Goal: Entertainment & Leisure: Participate in discussion

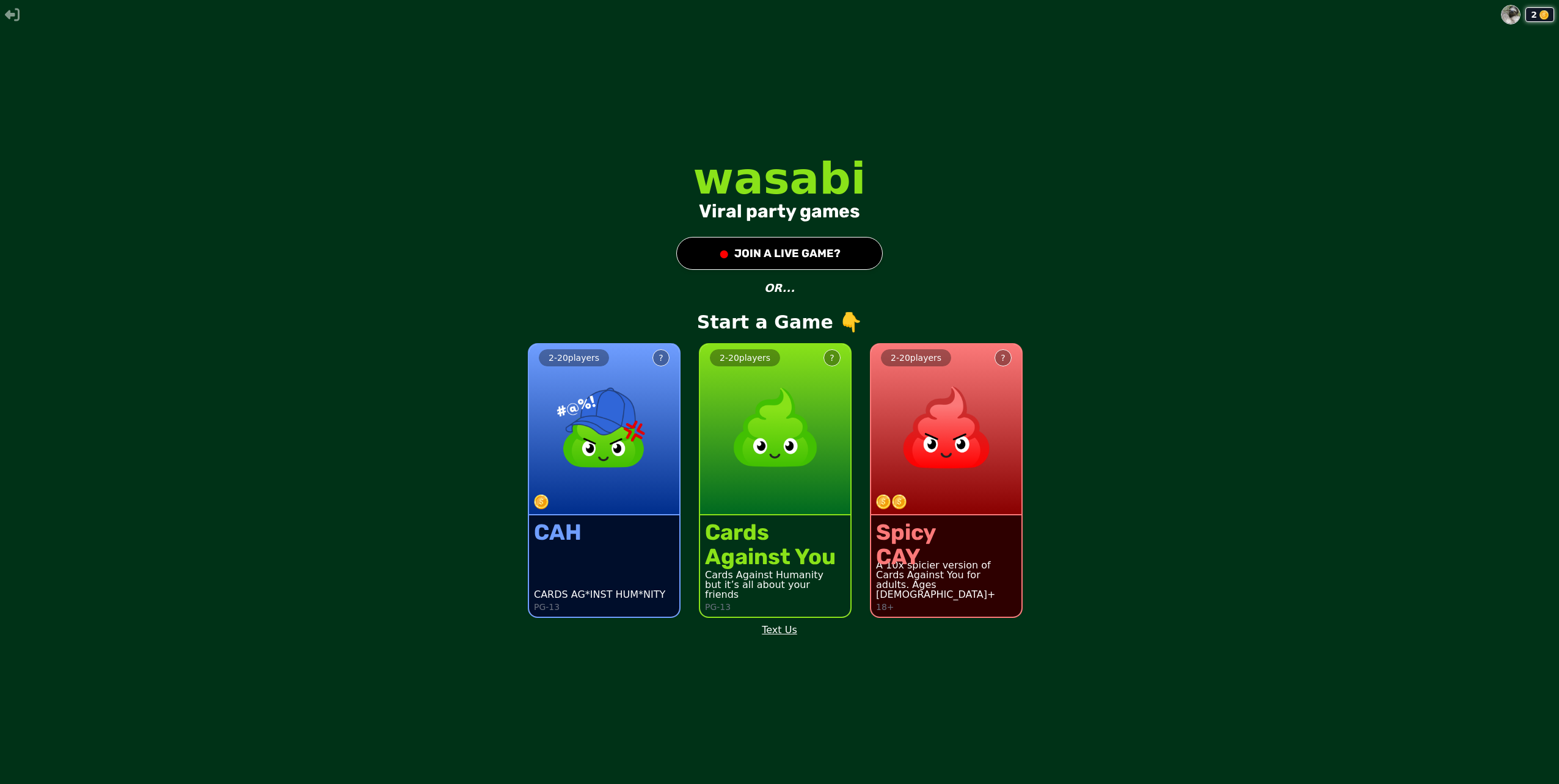
click at [784, 486] on div "2 - 20 players ?" at bounding box center [775, 430] width 150 height 171
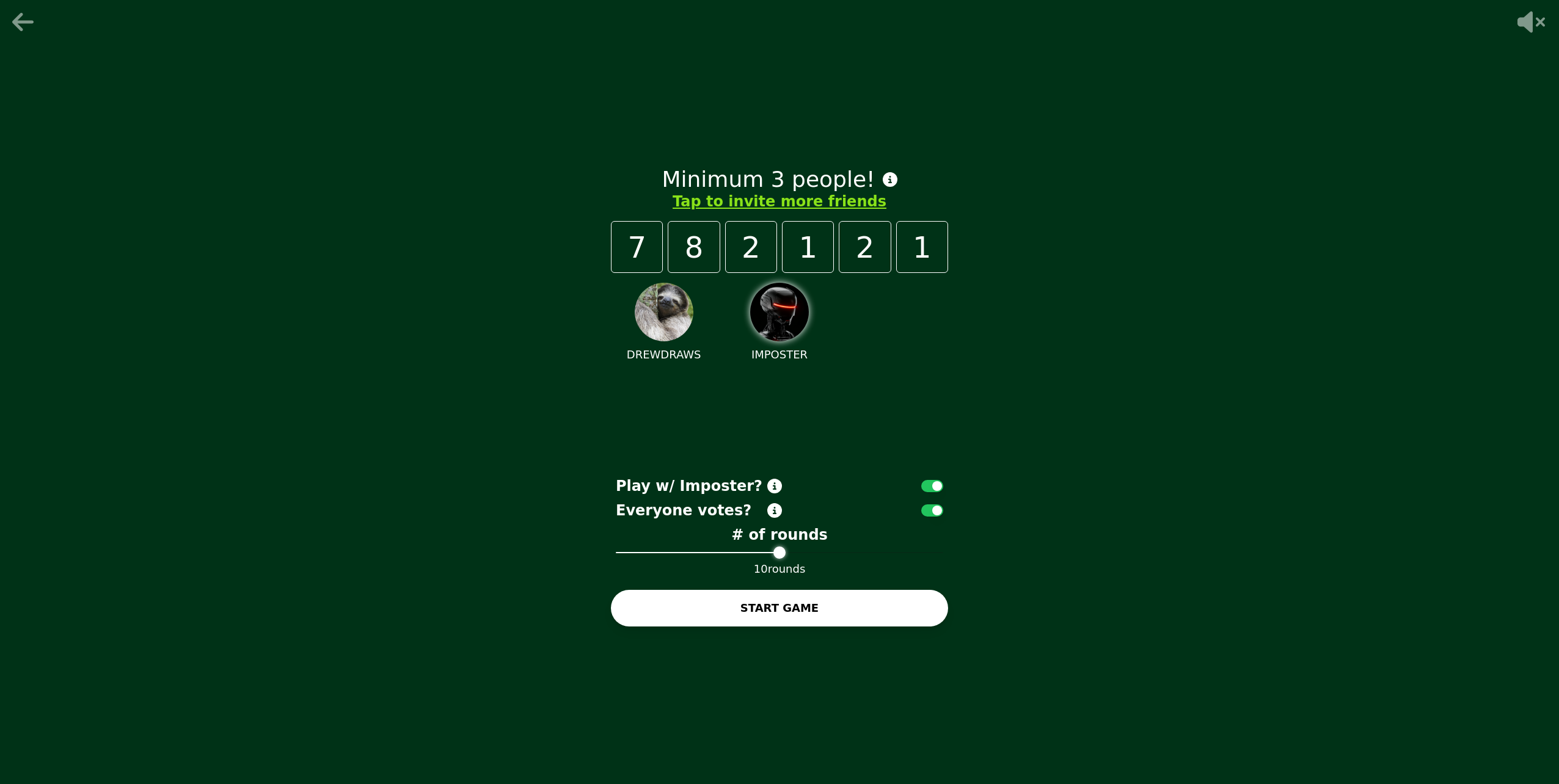
click at [15, 13] on icon at bounding box center [24, 22] width 29 height 24
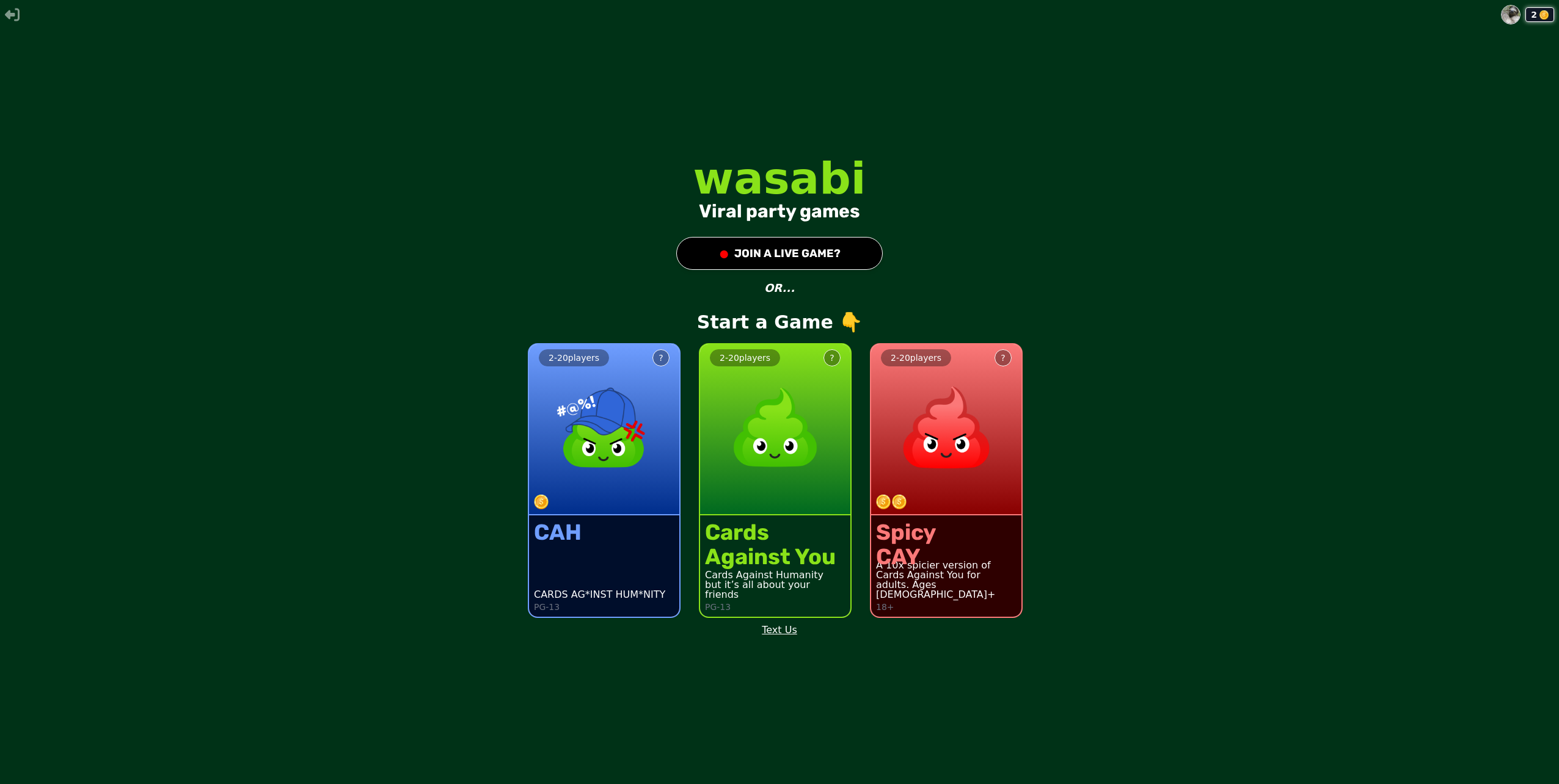
drag, startPoint x: 1507, startPoint y: 563, endPoint x: 1514, endPoint y: 570, distance: 9.9
click at [1514, 570] on div "2 - 20 players ? CAH CARDS AG*INST HUM*NITY PG-13 2 - 20 players ? Cards Agains…" at bounding box center [780, 473] width 1559 height 309
click at [724, 250] on div "●" at bounding box center [723, 253] width 11 height 22
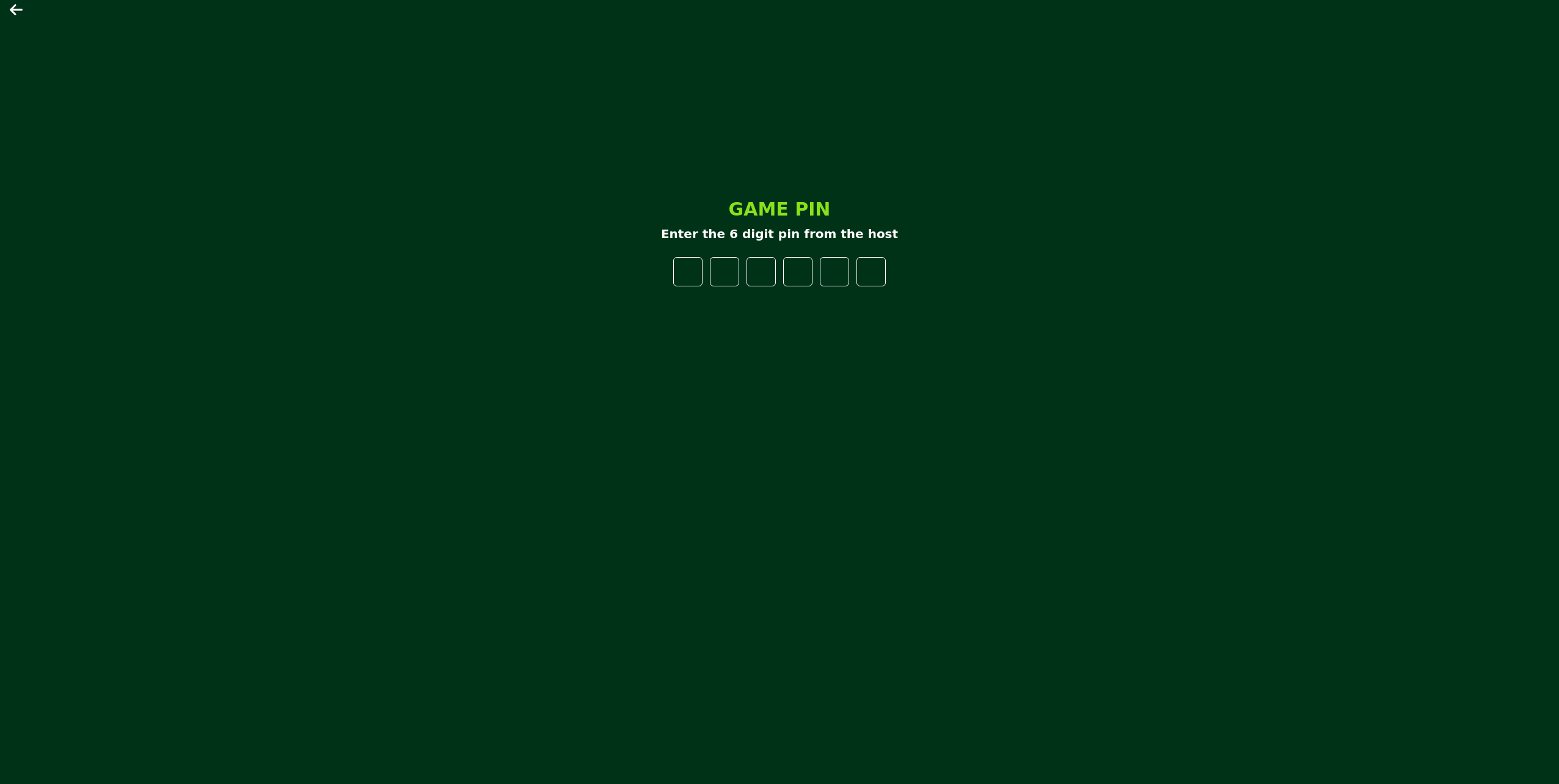
type input "*"
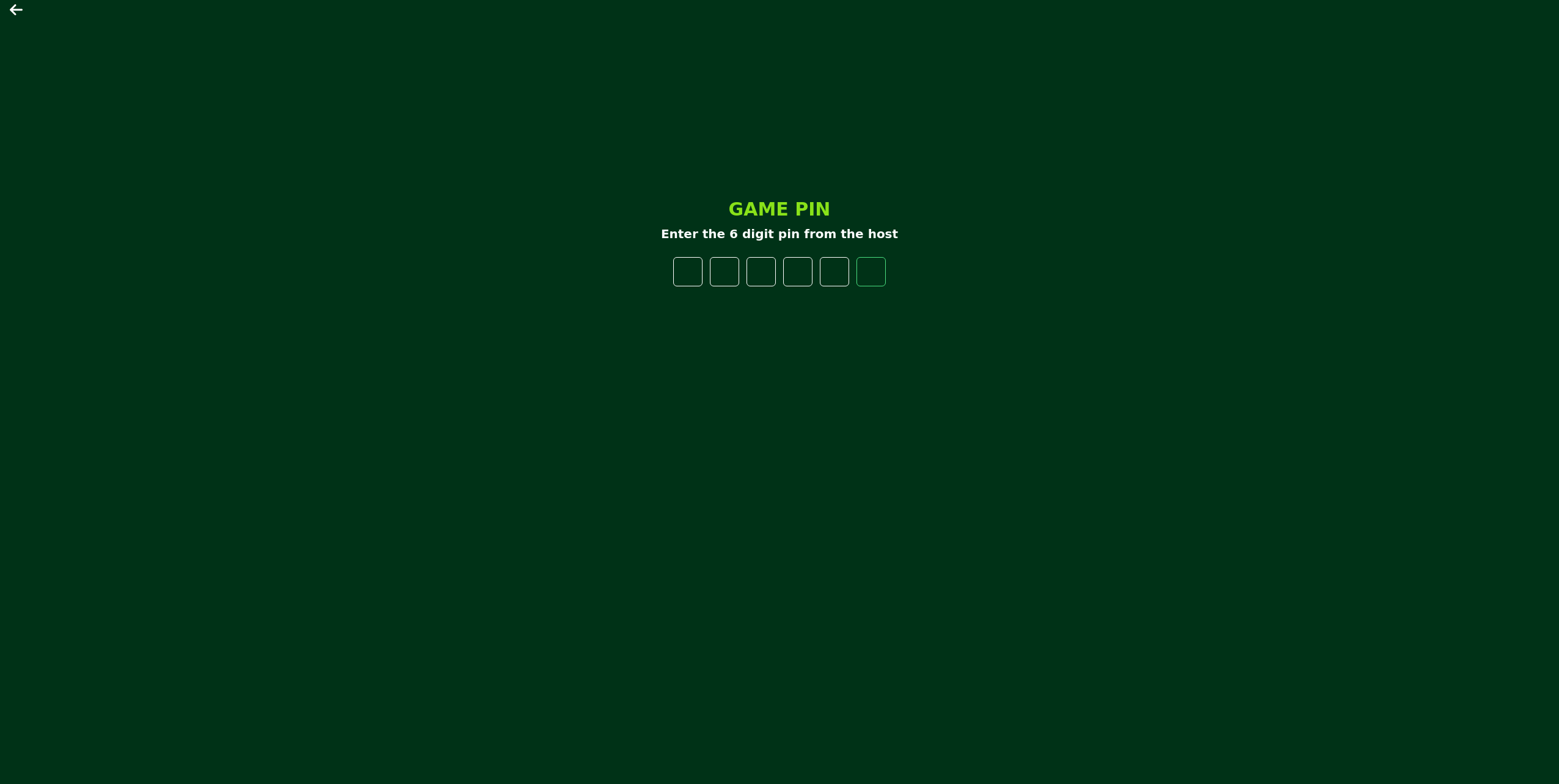
type input "*"
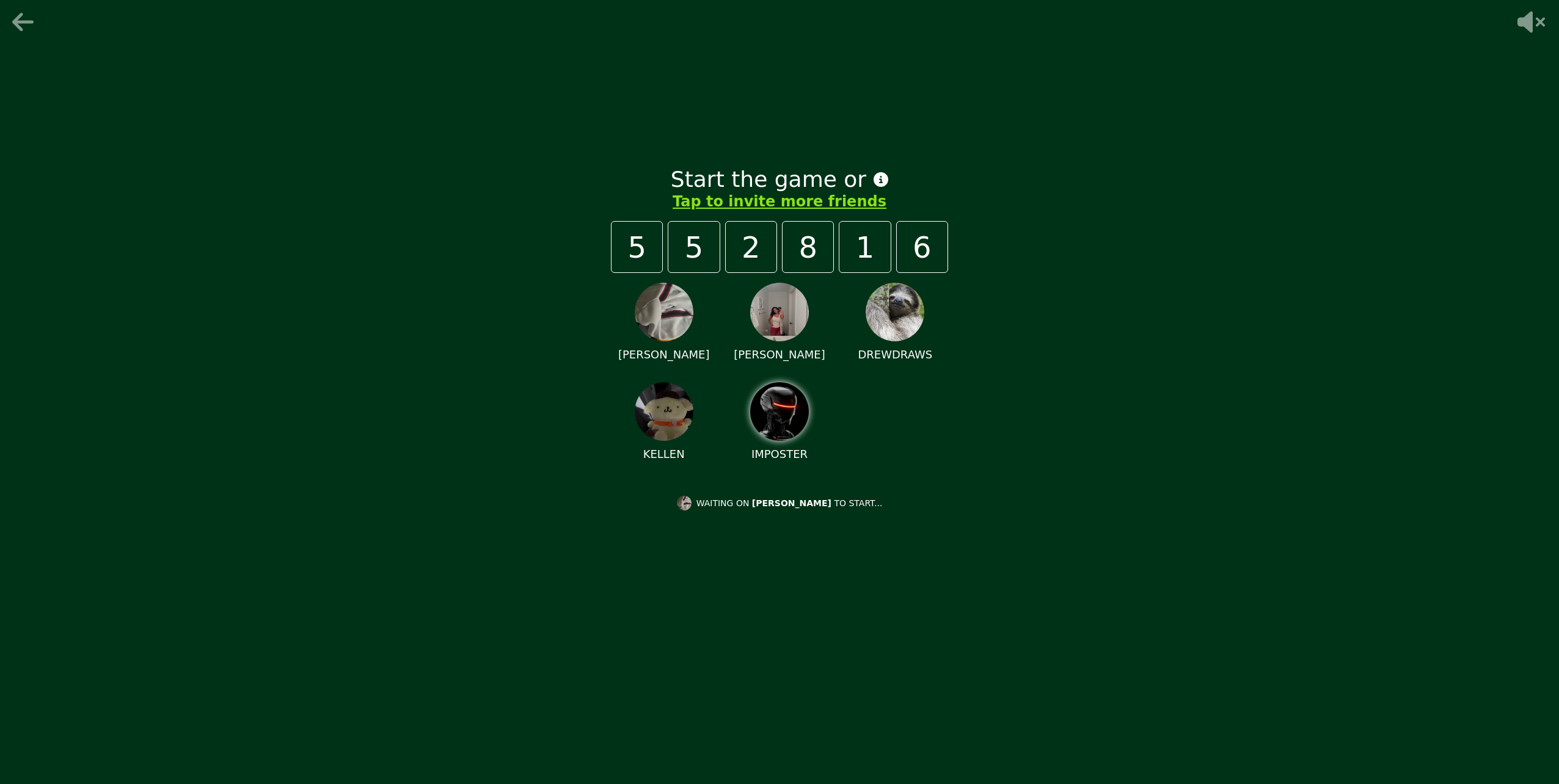
click at [1036, 189] on div "Start the game or Tap to invite more friends 5 5 2 8 1 6 NATHANIEL PAULINA DREW…" at bounding box center [780, 392] width 1559 height 784
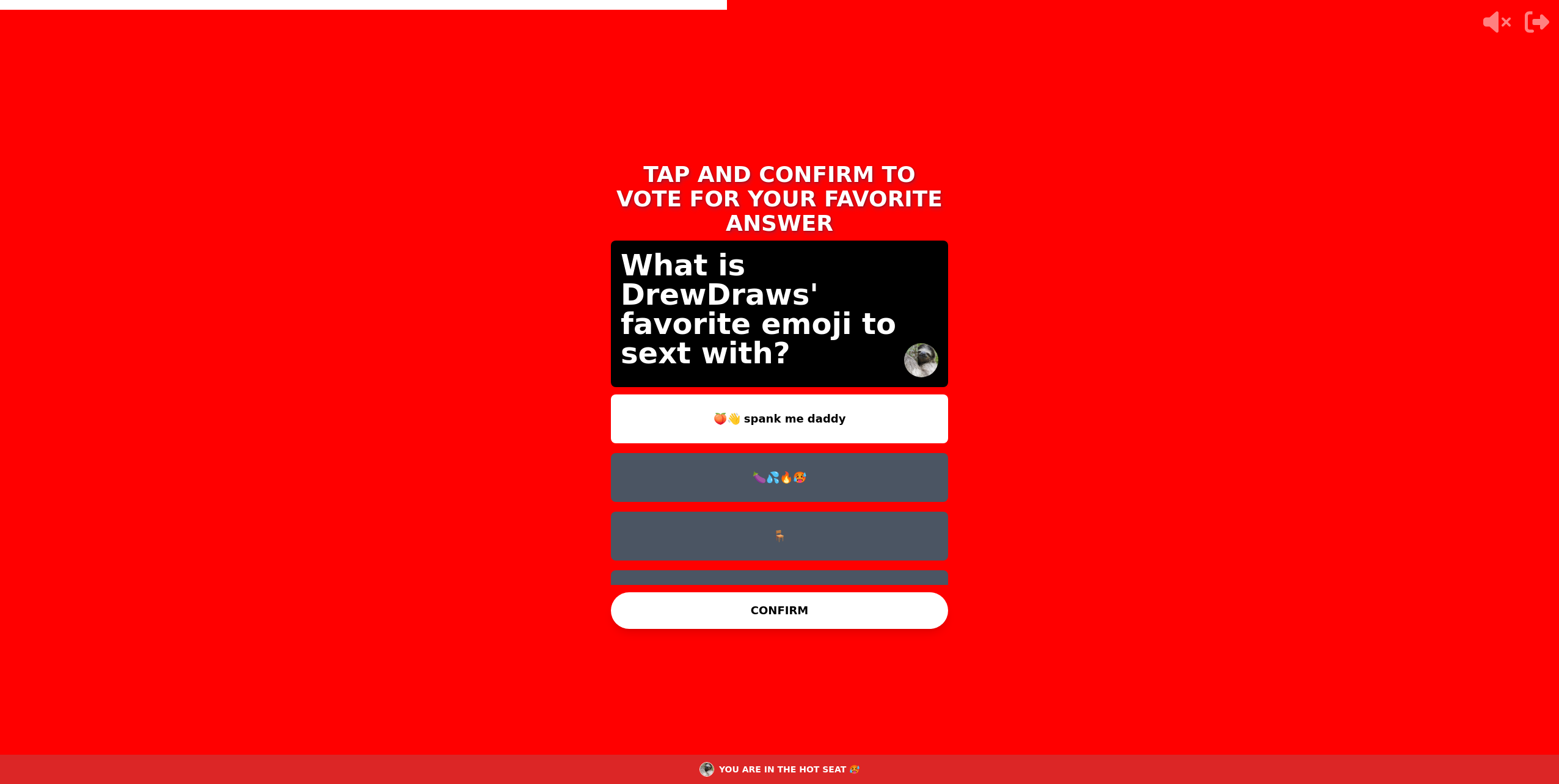
click at [780, 394] on button "🍑👋 spank me daddy" at bounding box center [780, 419] width 338 height 49
click at [768, 604] on button "CONFIRM" at bounding box center [780, 610] width 338 height 37
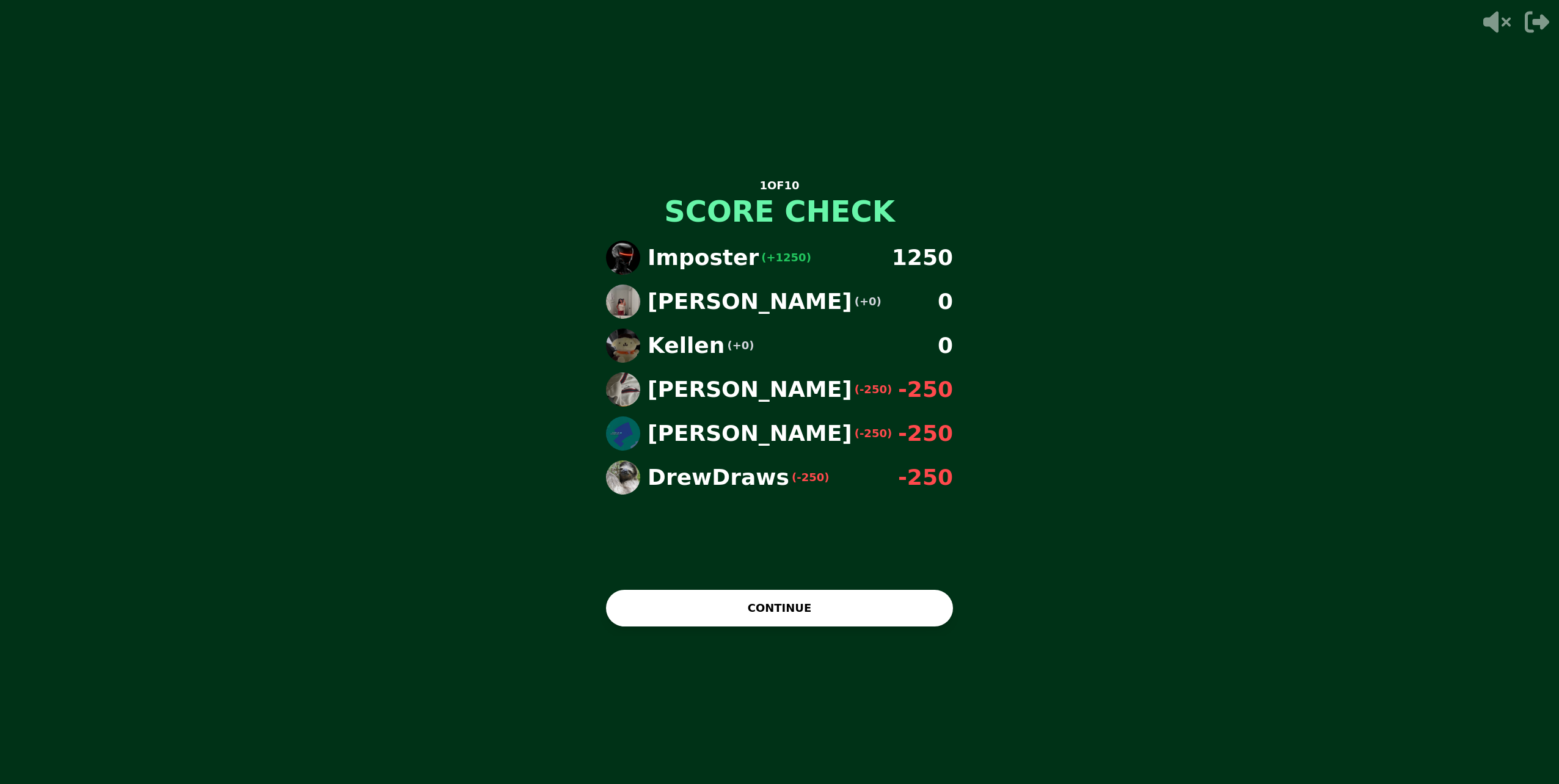
click at [819, 612] on button "CONTINUE" at bounding box center [780, 608] width 347 height 37
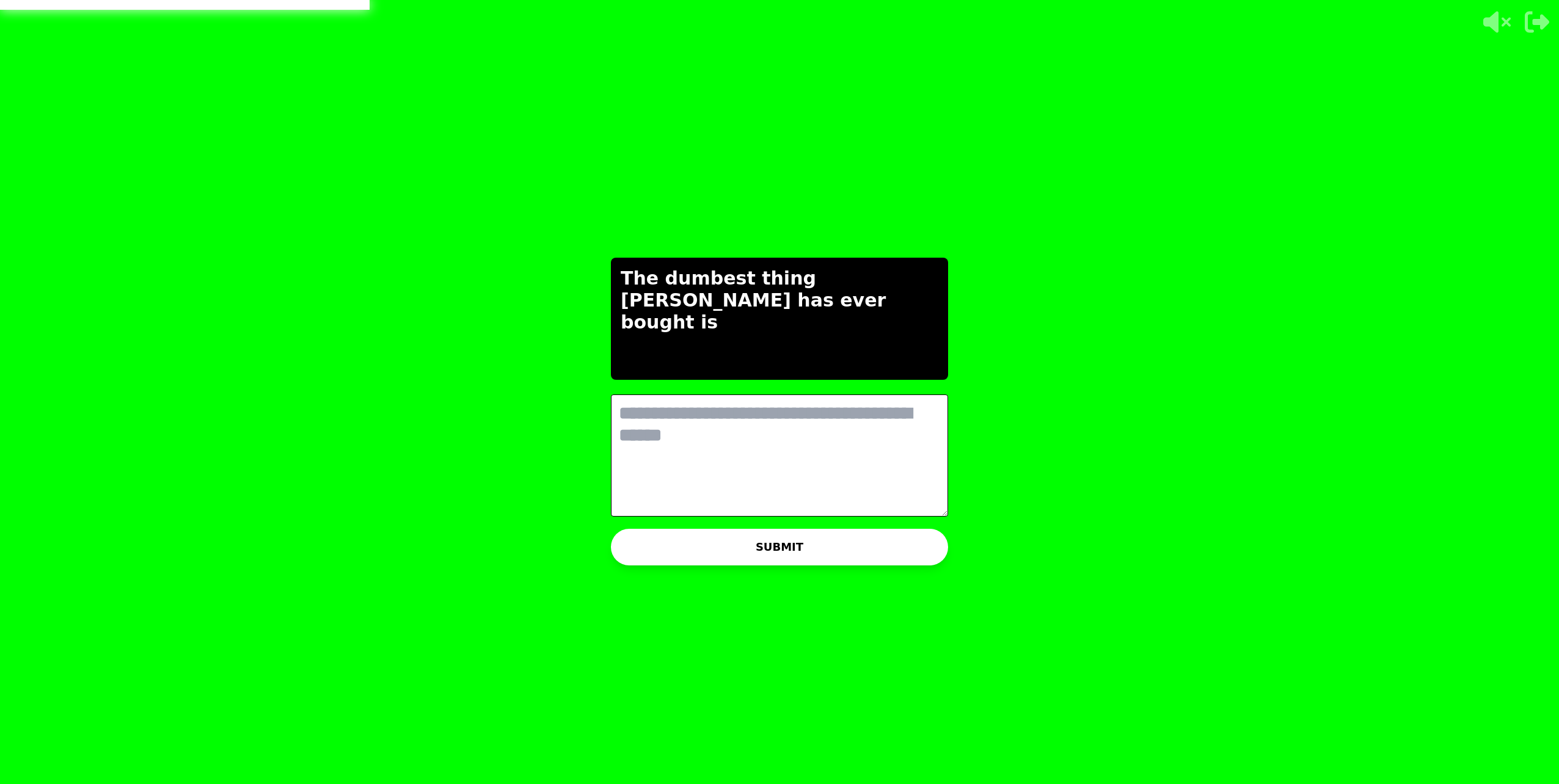
drag, startPoint x: 777, startPoint y: 449, endPoint x: 772, endPoint y: 441, distance: 9.4
click at [776, 449] on textarea at bounding box center [780, 456] width 338 height 122
click at [765, 420] on textarea at bounding box center [780, 456] width 338 height 122
click at [714, 412] on textarea at bounding box center [780, 456] width 338 height 122
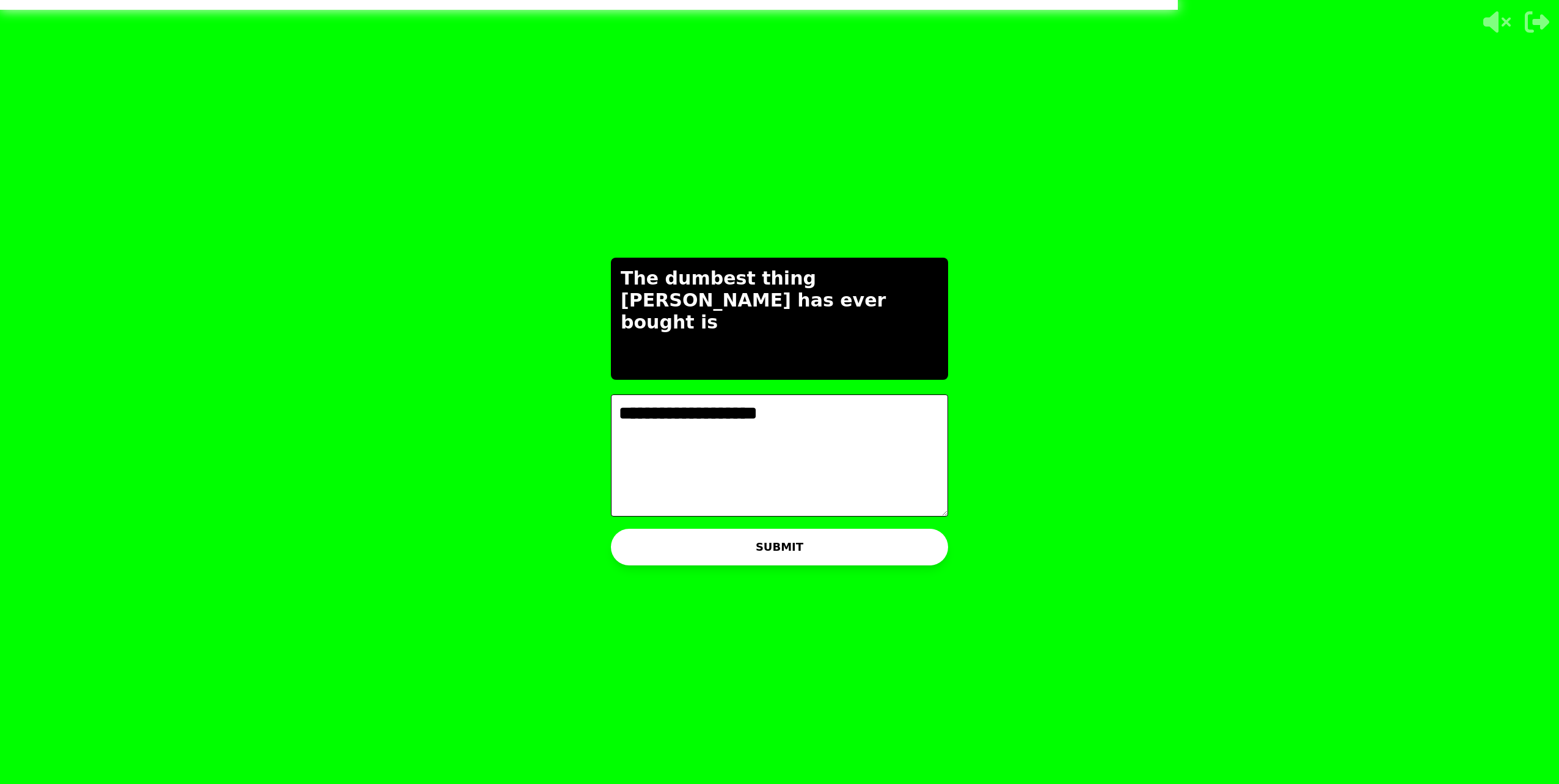
type textarea "**********"
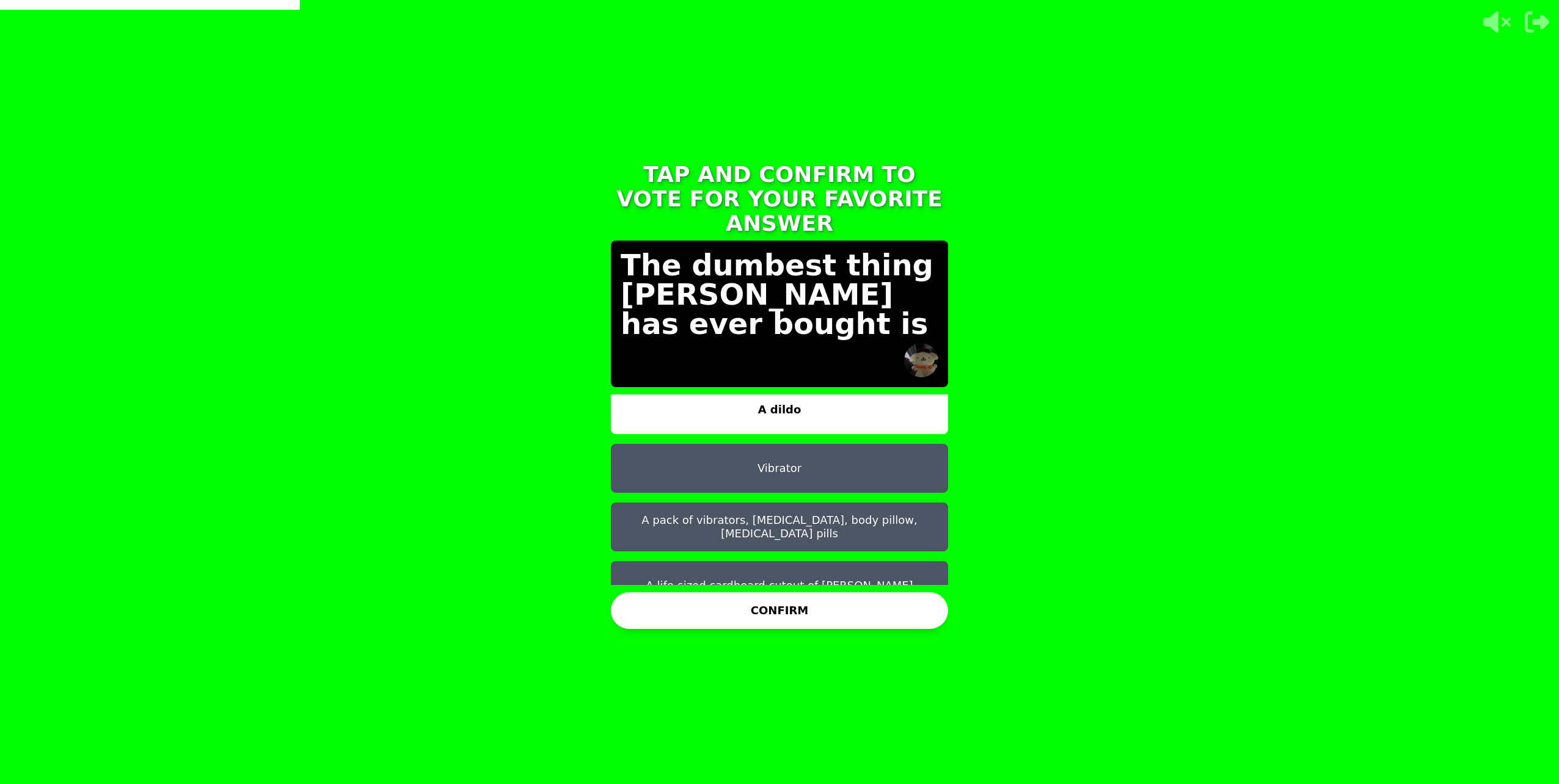
scroll to position [10, 0]
click at [829, 561] on button "A life-sized cardboard cutout of Danny DeVito" at bounding box center [780, 585] width 338 height 49
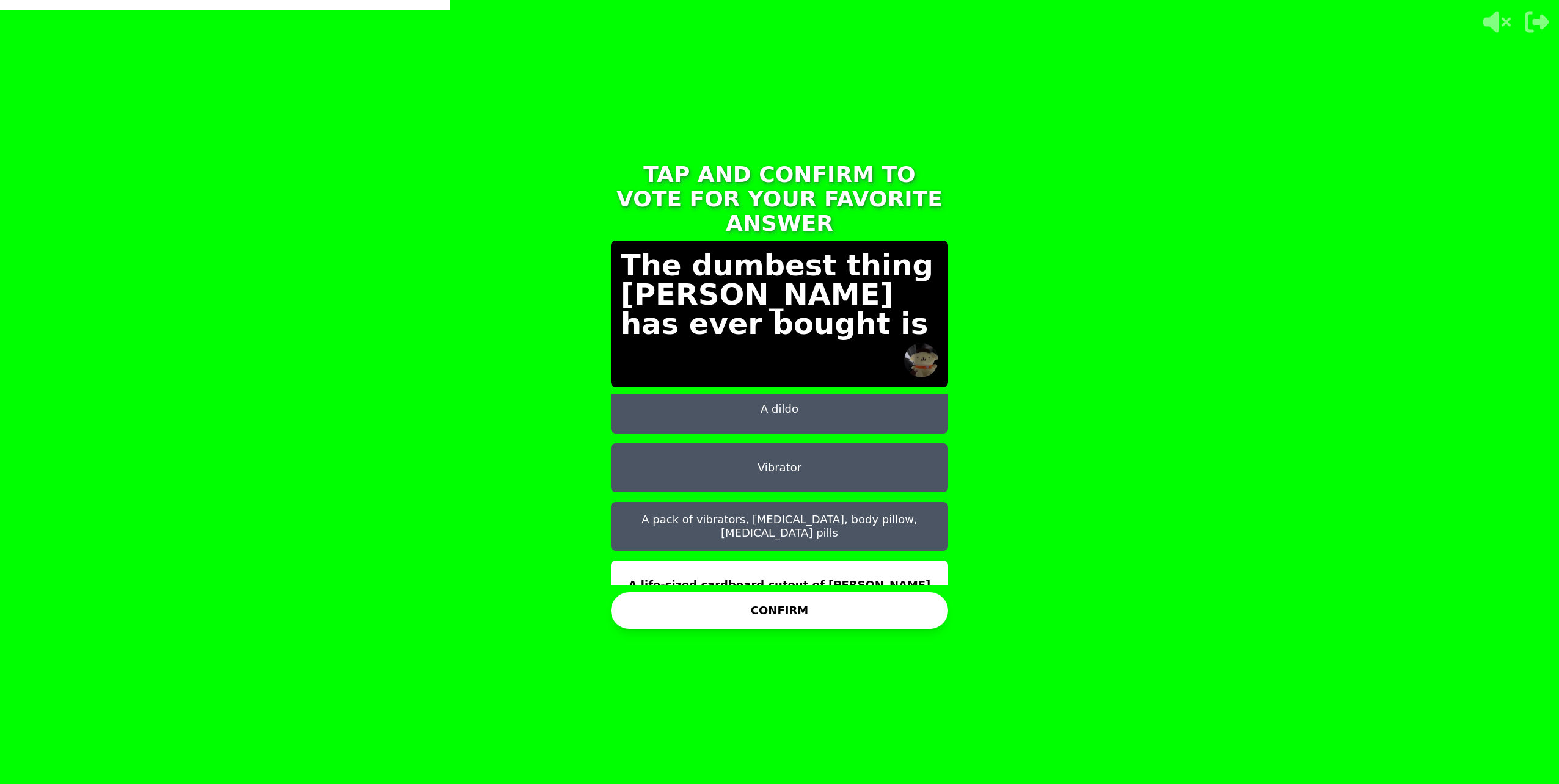
click at [800, 614] on button "CONFIRM" at bounding box center [780, 610] width 338 height 37
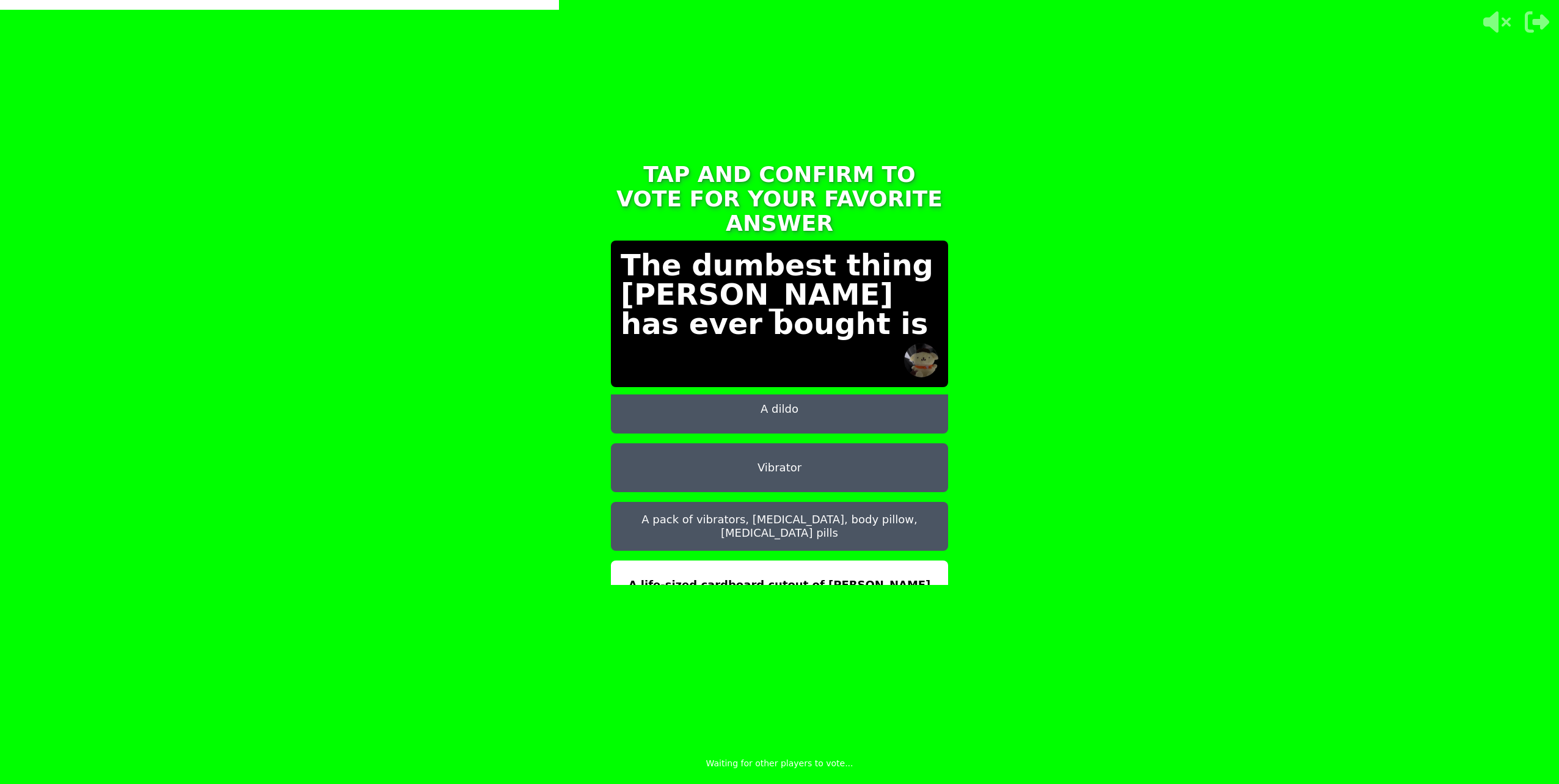
click at [790, 564] on button "A life-sized cardboard cutout of Danny DeVito" at bounding box center [780, 585] width 338 height 49
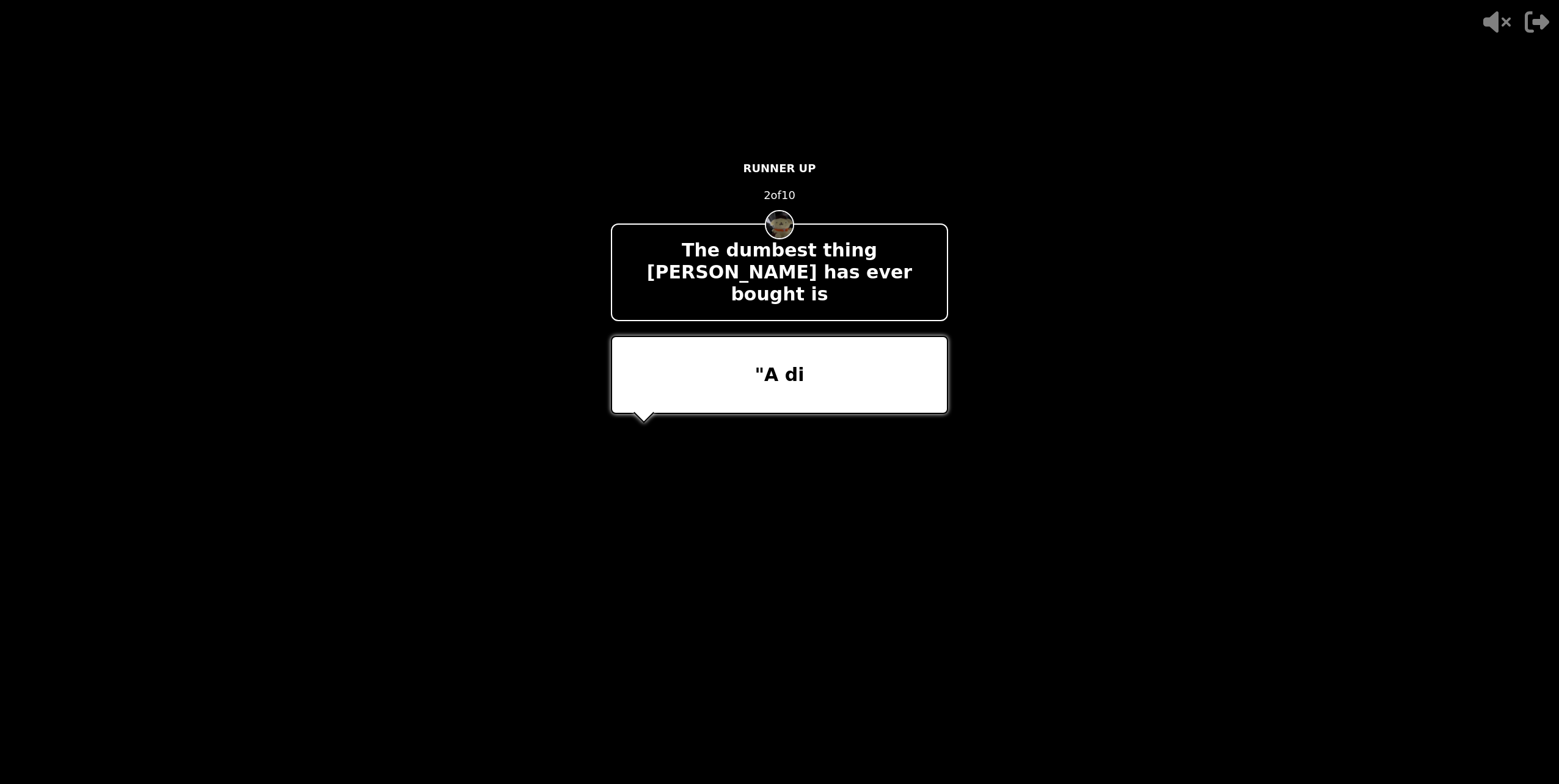
click at [764, 492] on p "Paulina WINS" at bounding box center [780, 507] width 362 height 29
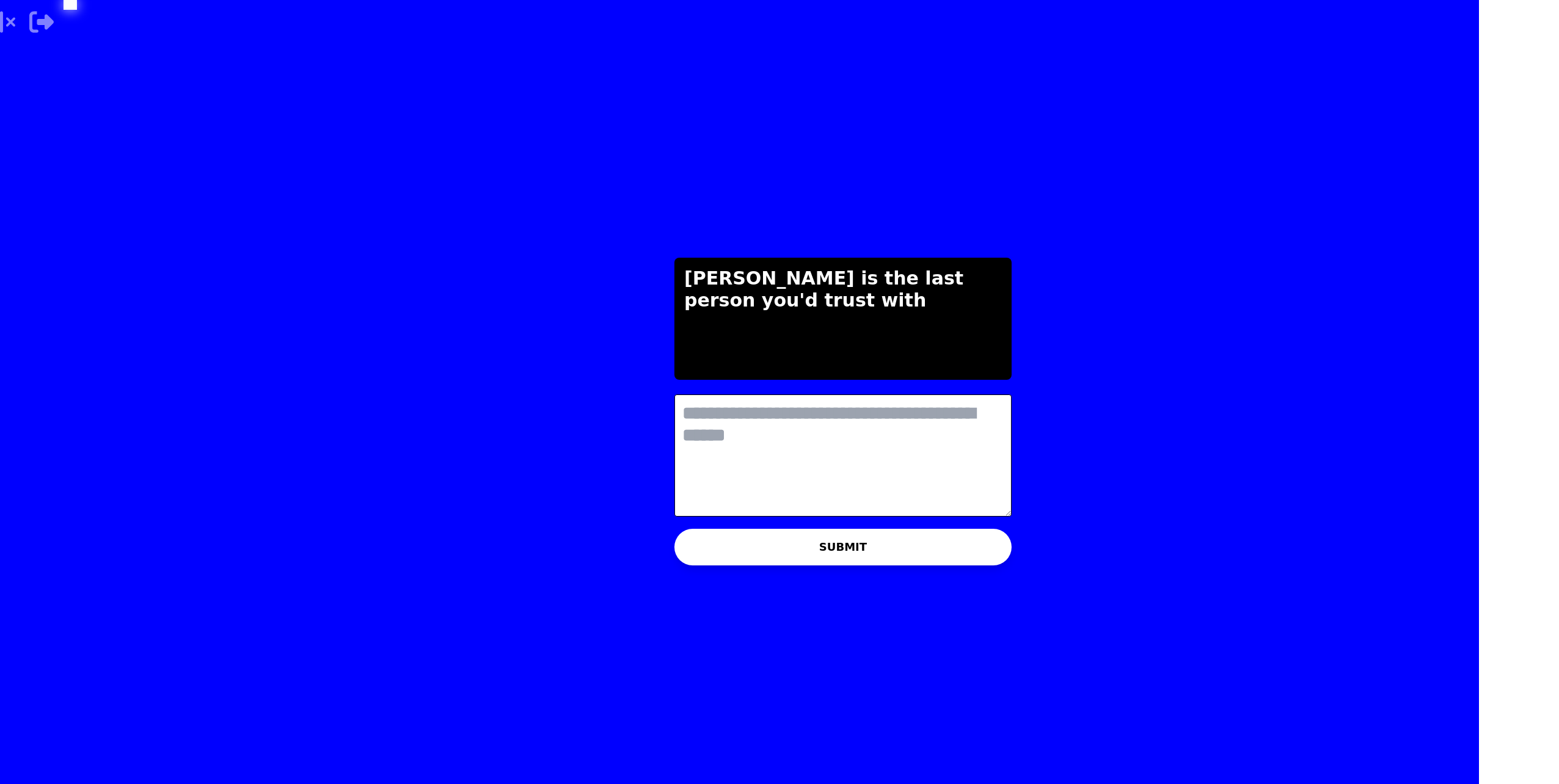
scroll to position [0, 0]
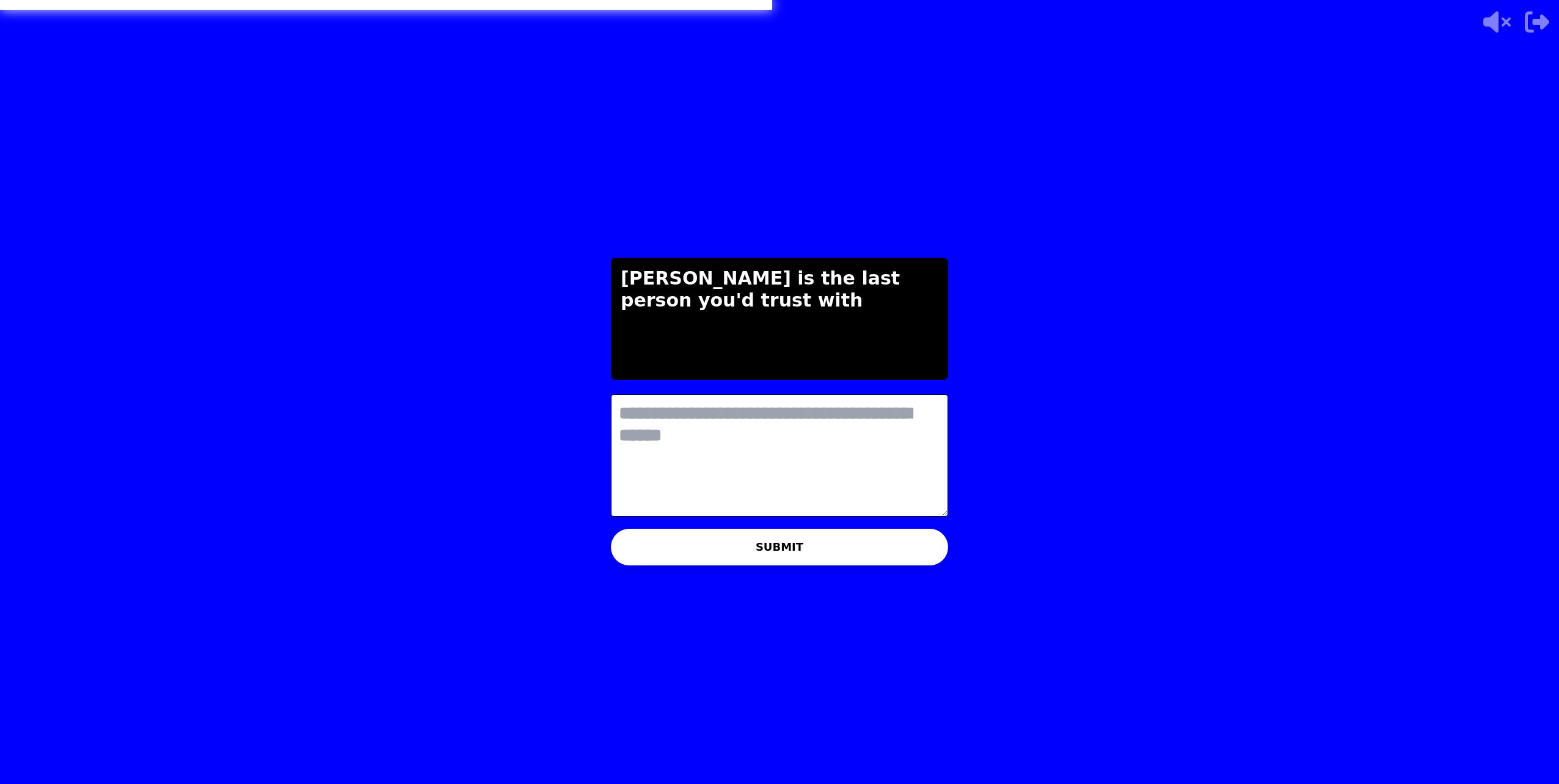
click at [718, 403] on textarea at bounding box center [780, 456] width 338 height 122
type textarea "*"
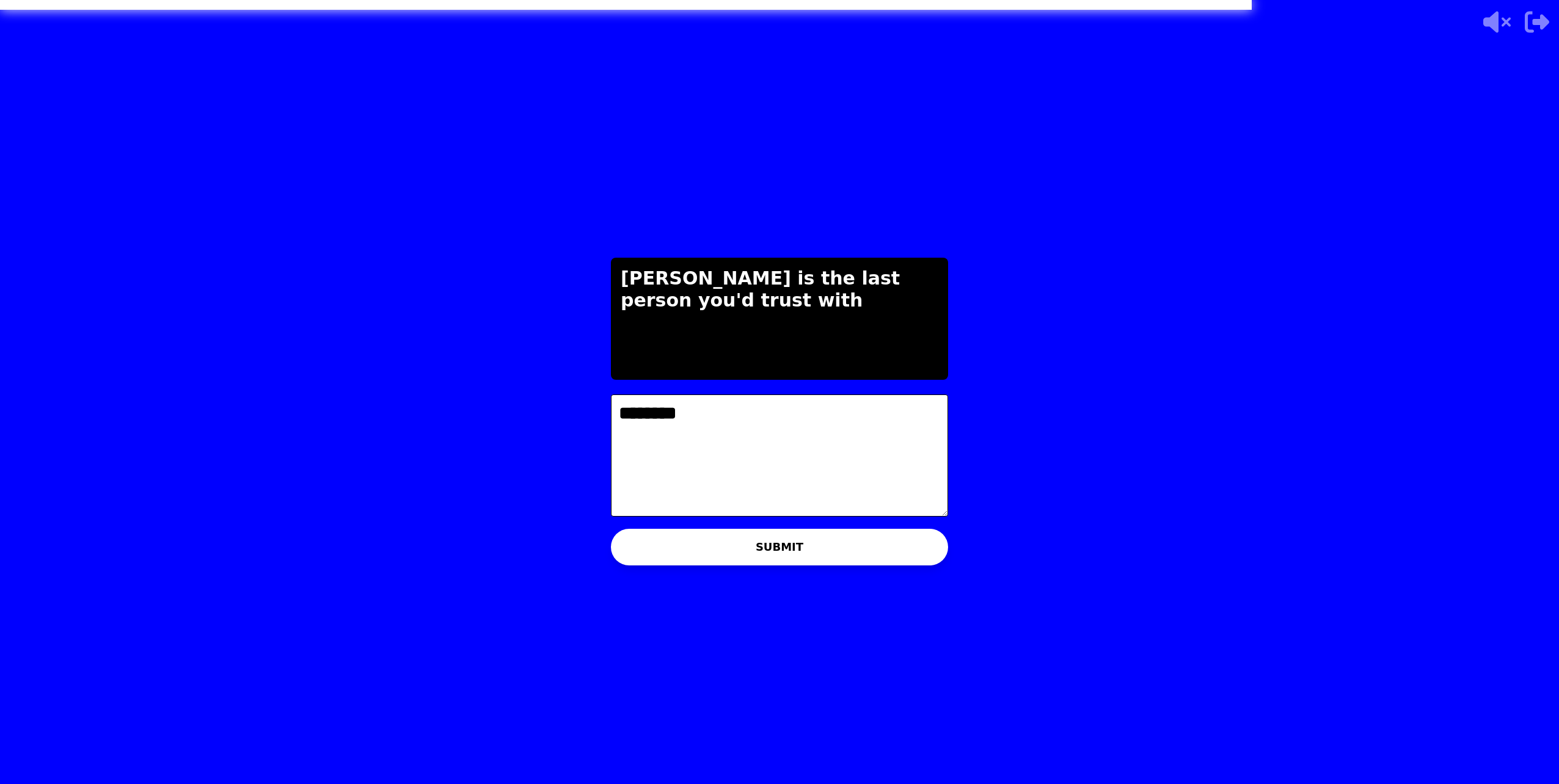
type textarea "********"
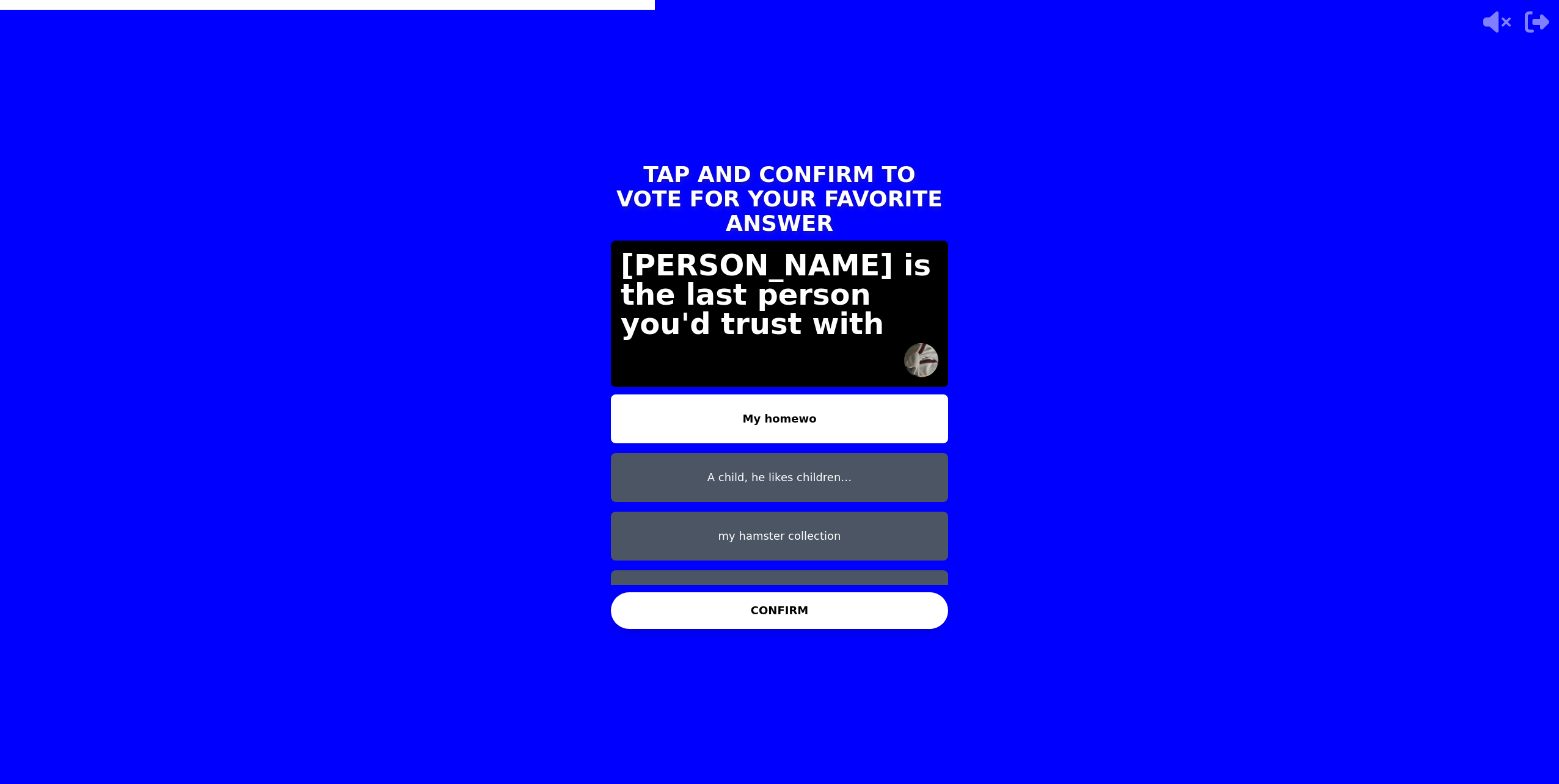
click at [816, 512] on button "my hamster collection" at bounding box center [780, 536] width 338 height 49
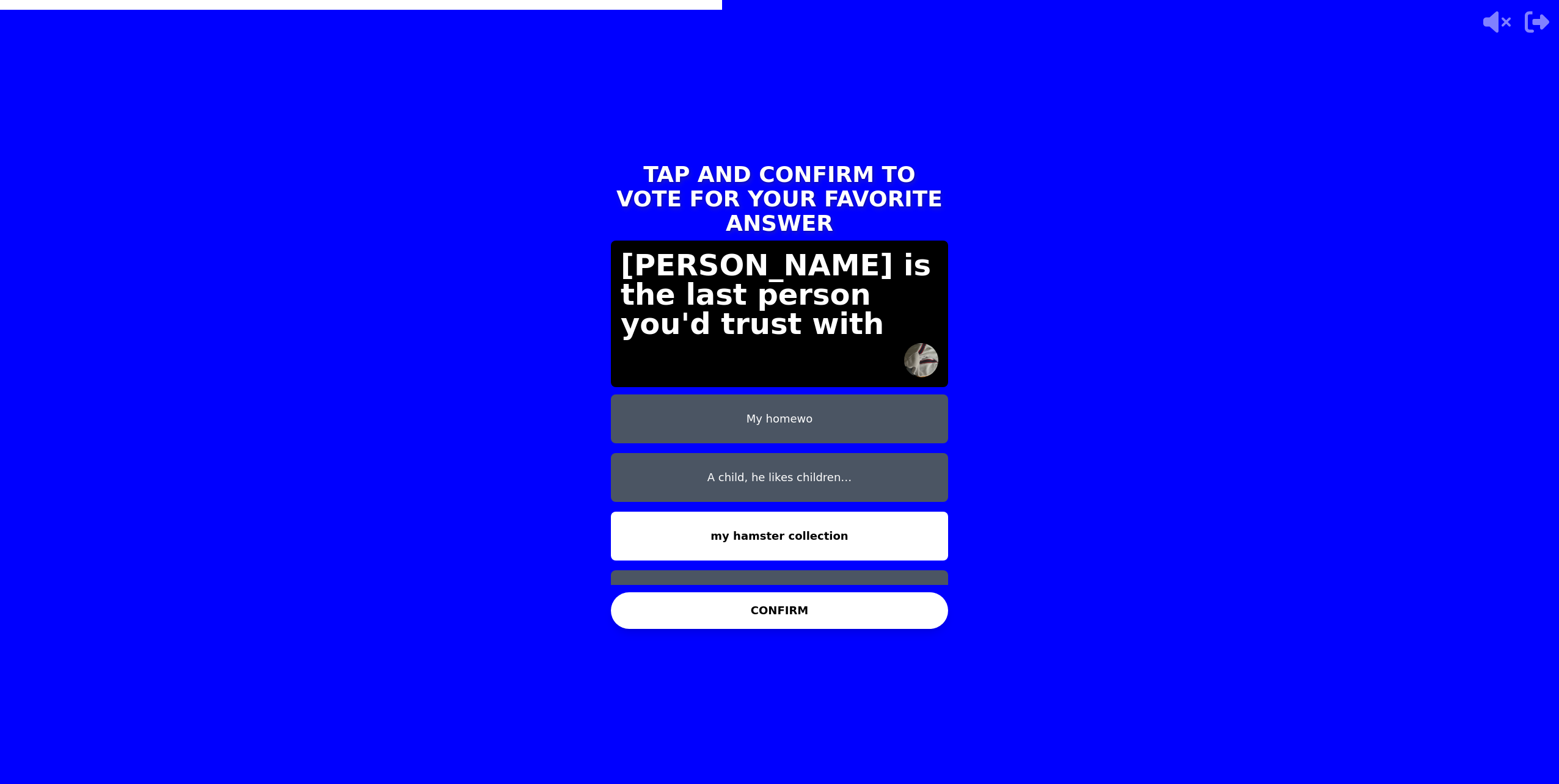
click at [795, 575] on button "my first born" at bounding box center [780, 595] width 338 height 49
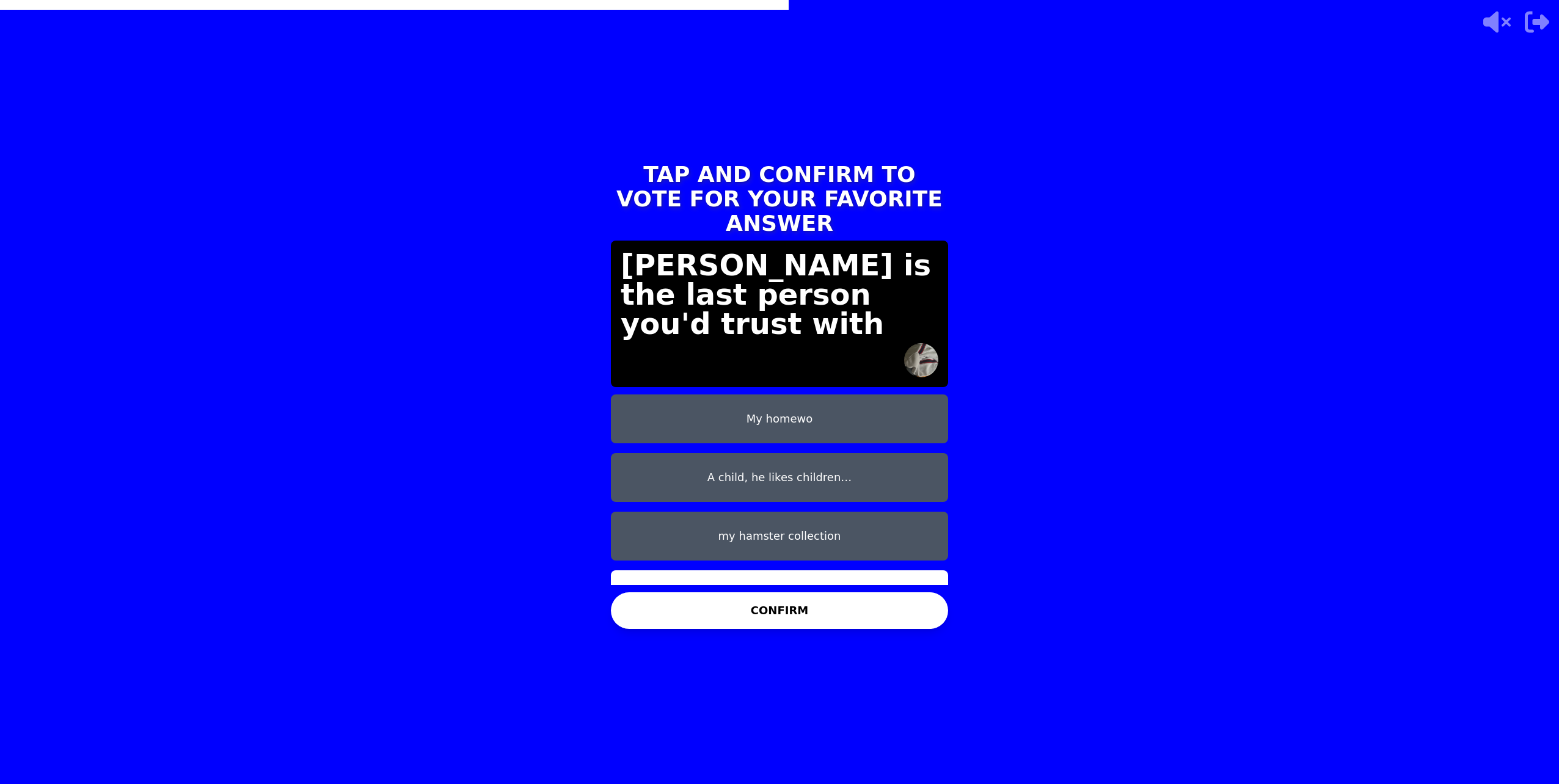
scroll to position [10, 0]
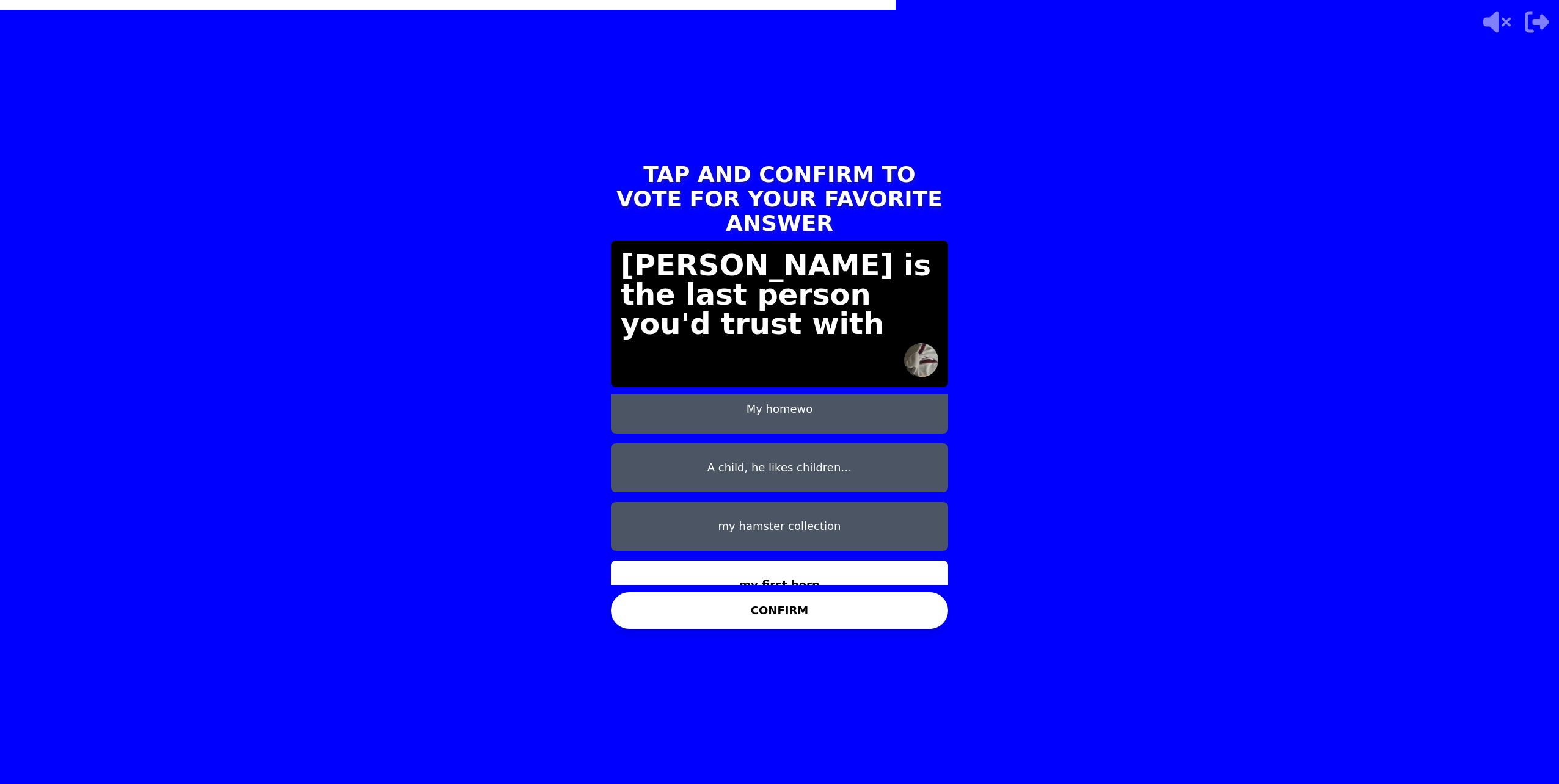
click at [785, 611] on button "CONFIRM" at bounding box center [780, 610] width 338 height 37
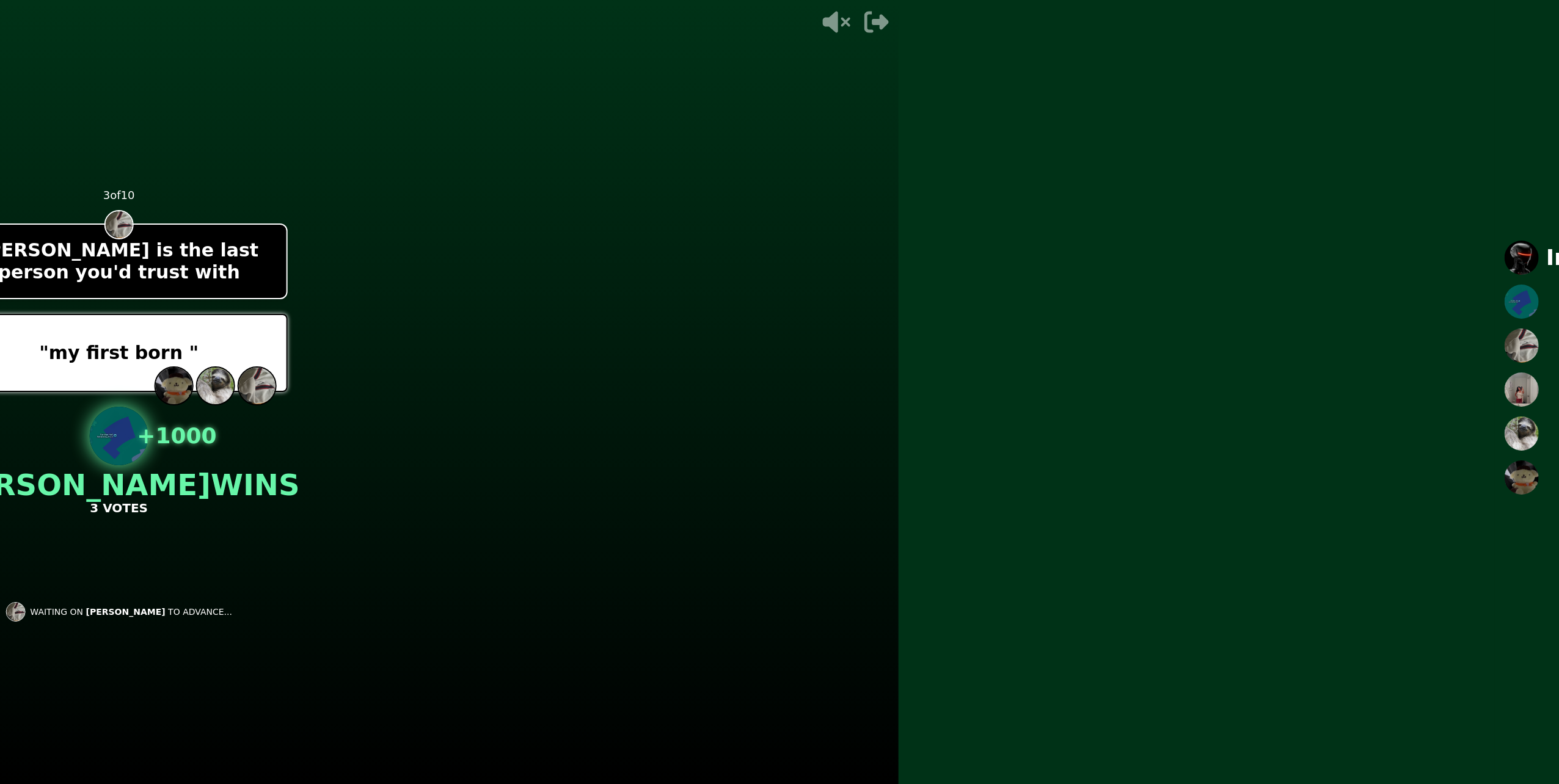
click at [772, 557] on main "- 500 PTS 3 of 10 Nathaniel is the last person you'd trust with "my first born …" at bounding box center [780, 392] width 1559 height 784
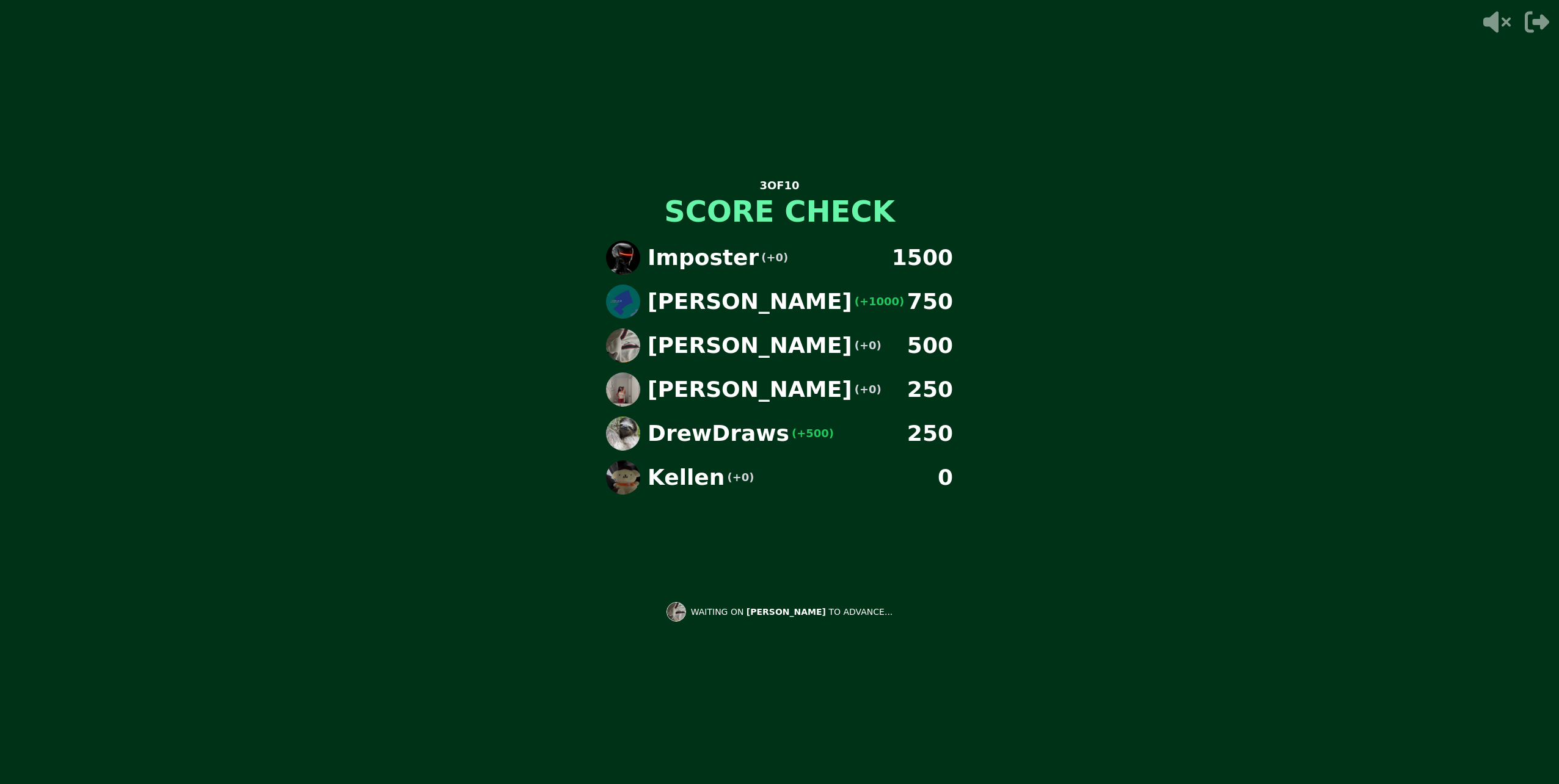
click at [679, 619] on div "WAITING ON NATHANIEL TO ADVANCE..." at bounding box center [780, 612] width 246 height 29
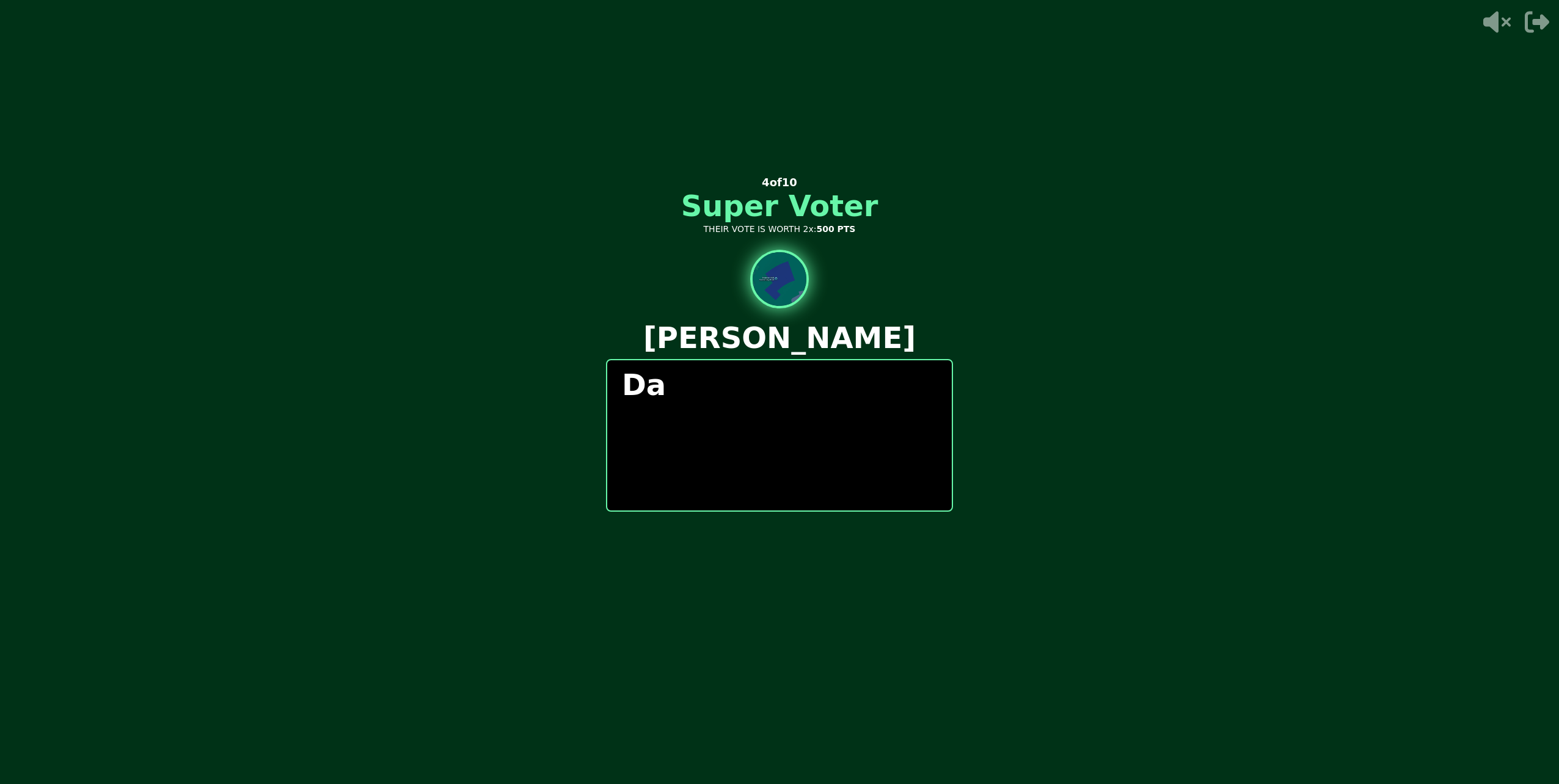
click at [788, 306] on img at bounding box center [780, 279] width 59 height 59
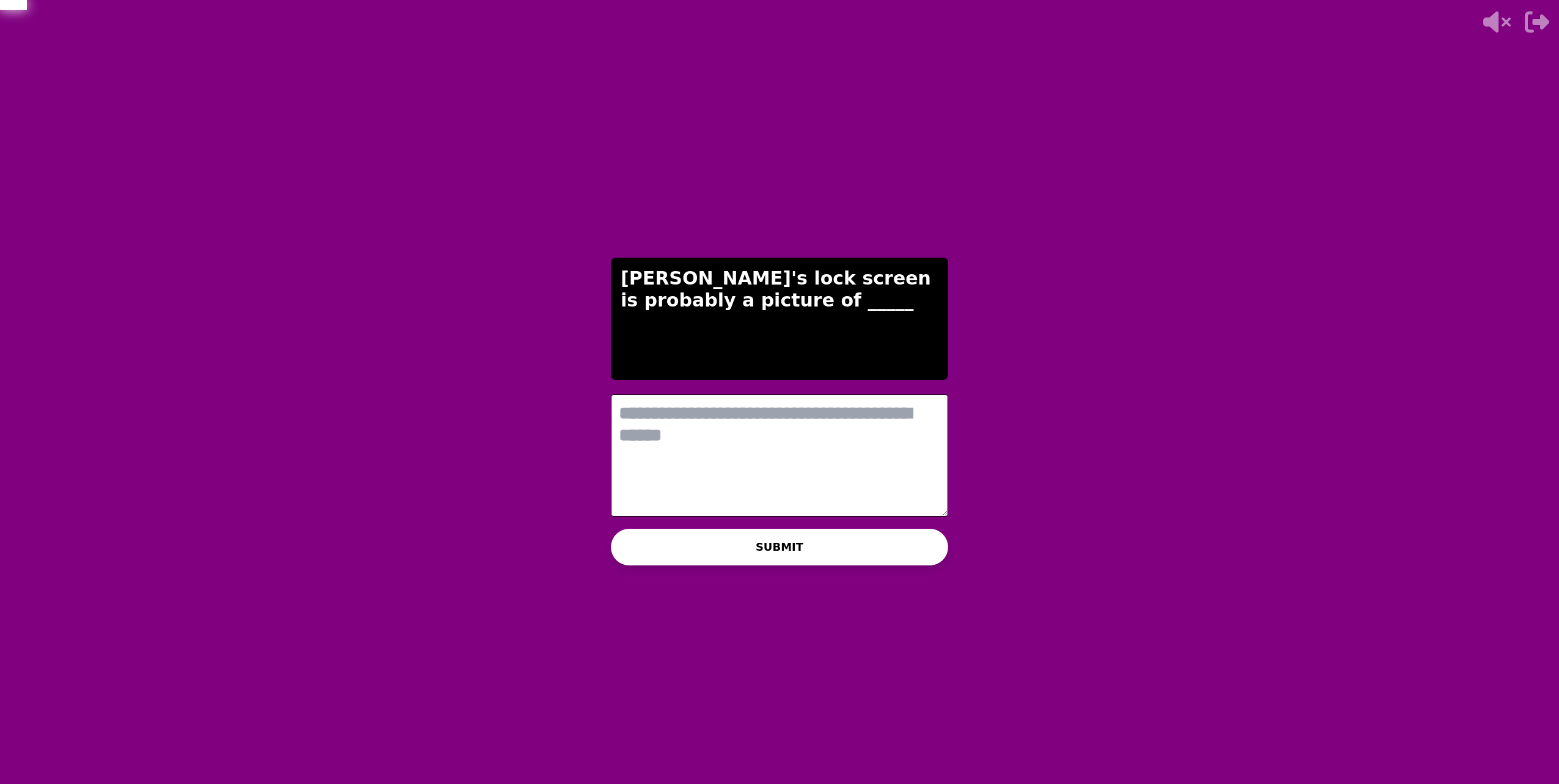
scroll to position [0, 0]
click at [788, 420] on textarea at bounding box center [780, 456] width 338 height 122
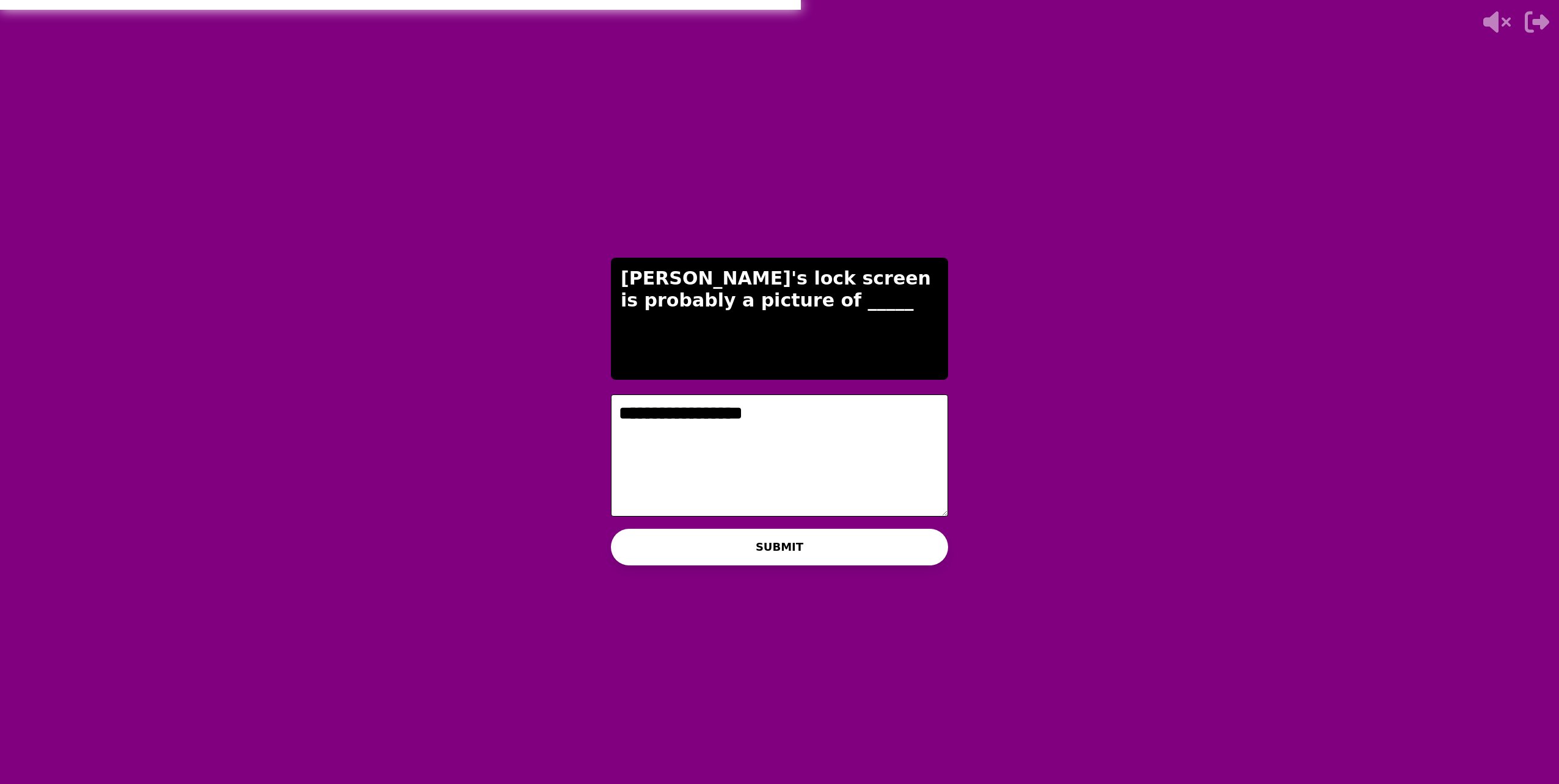
type textarea "**********"
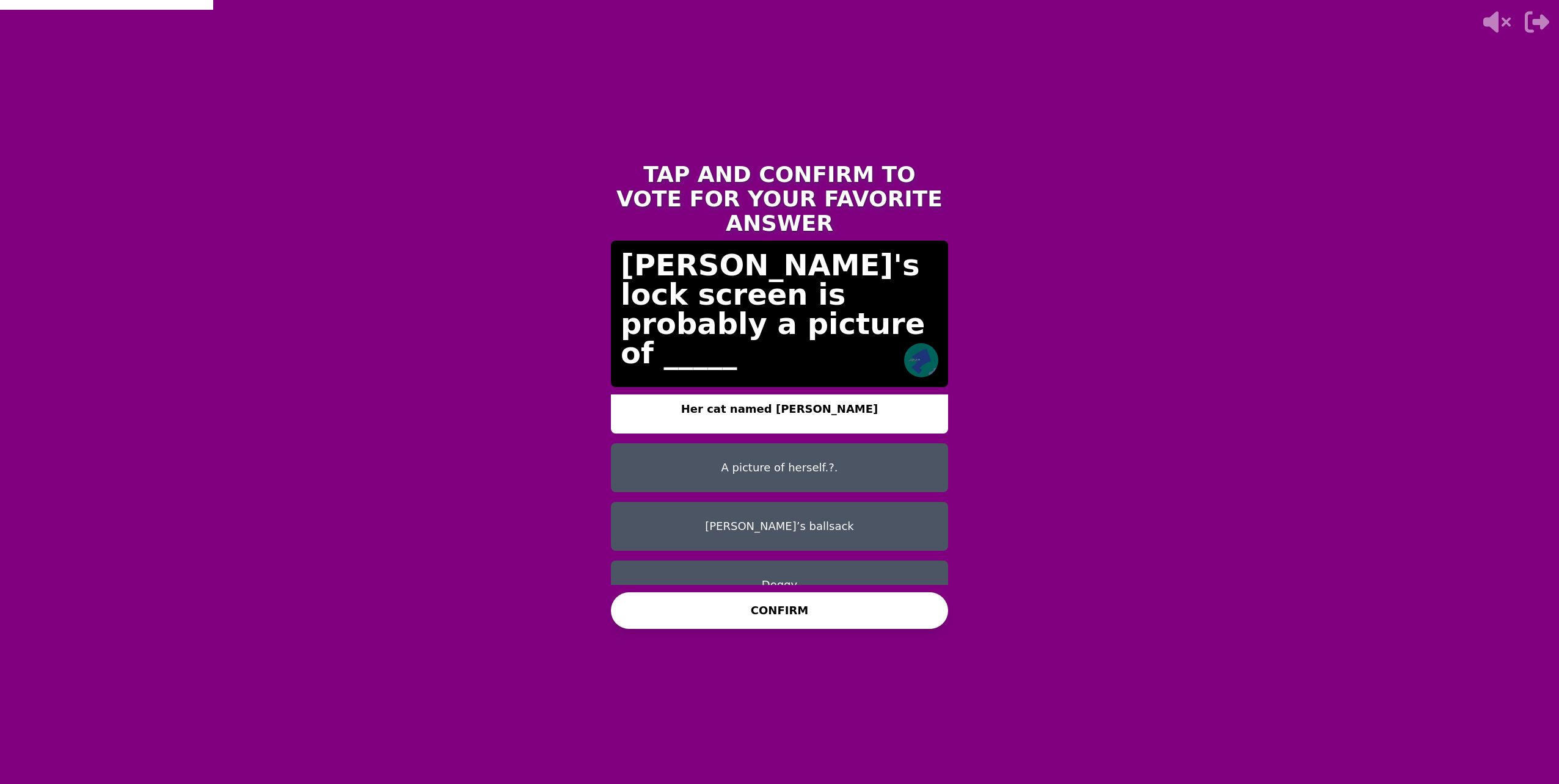
scroll to position [10, 0]
click at [747, 502] on button "Yorrick’s ballsack" at bounding box center [780, 526] width 338 height 49
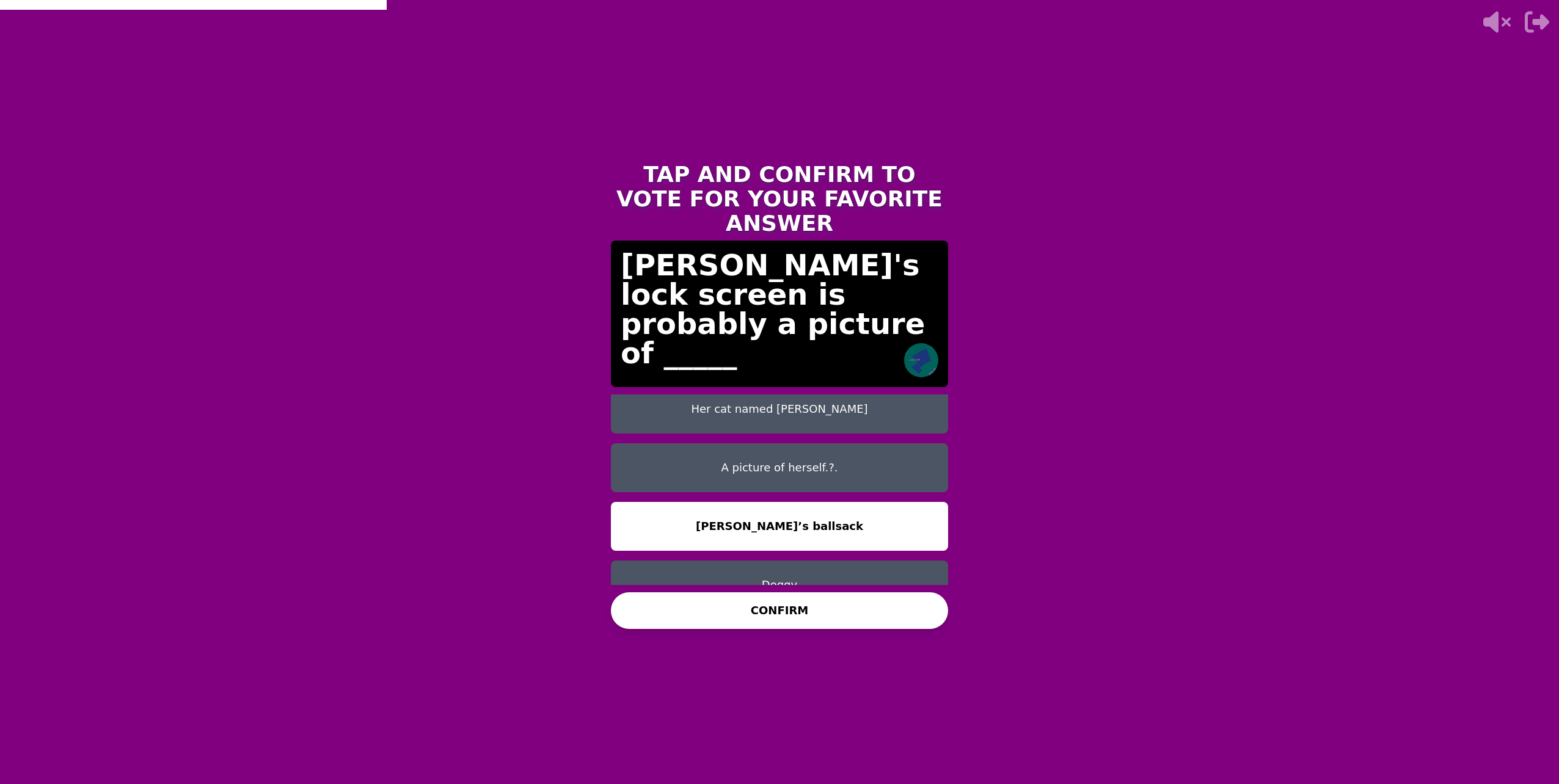
click at [797, 616] on button "CONFIRM" at bounding box center [780, 610] width 338 height 37
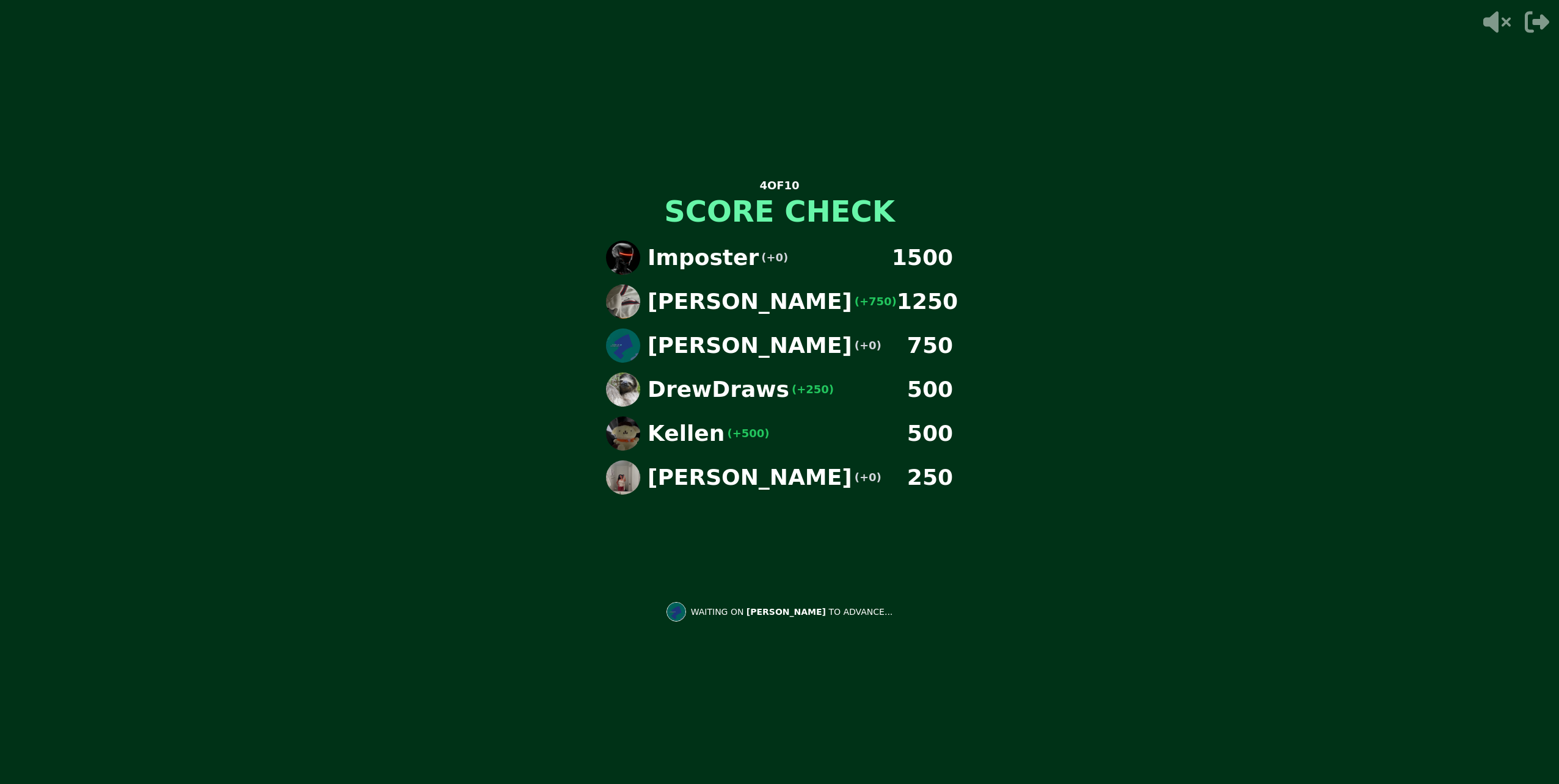
click at [598, 677] on div "4 OF 10 SCORE CHECK Imposter (+0) 1500 Nathaniel (+750) 1250 Danielle (+0) 750 …" at bounding box center [780, 392] width 1559 height 784
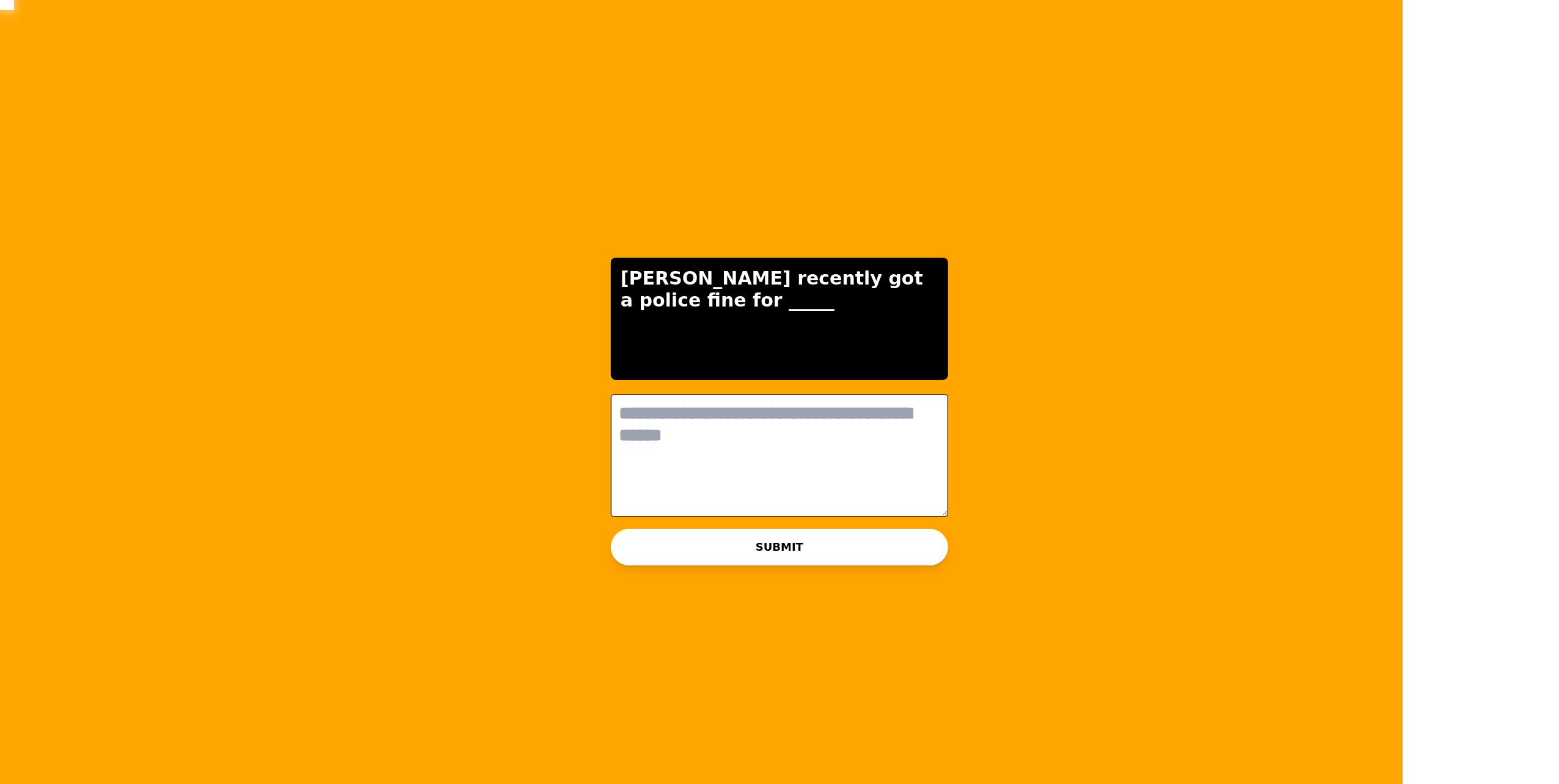
scroll to position [0, 0]
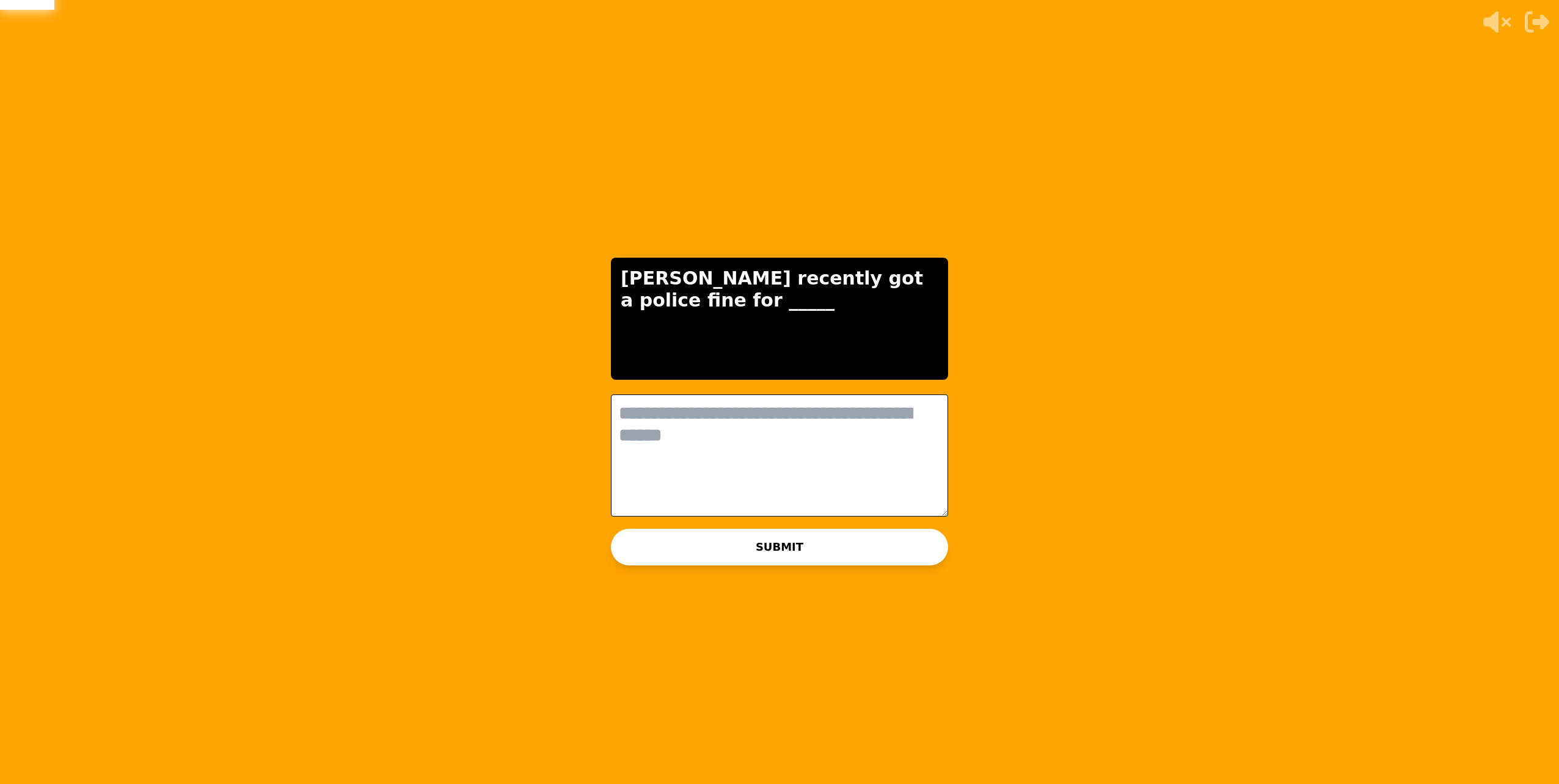
click at [822, 484] on textarea at bounding box center [780, 456] width 338 height 122
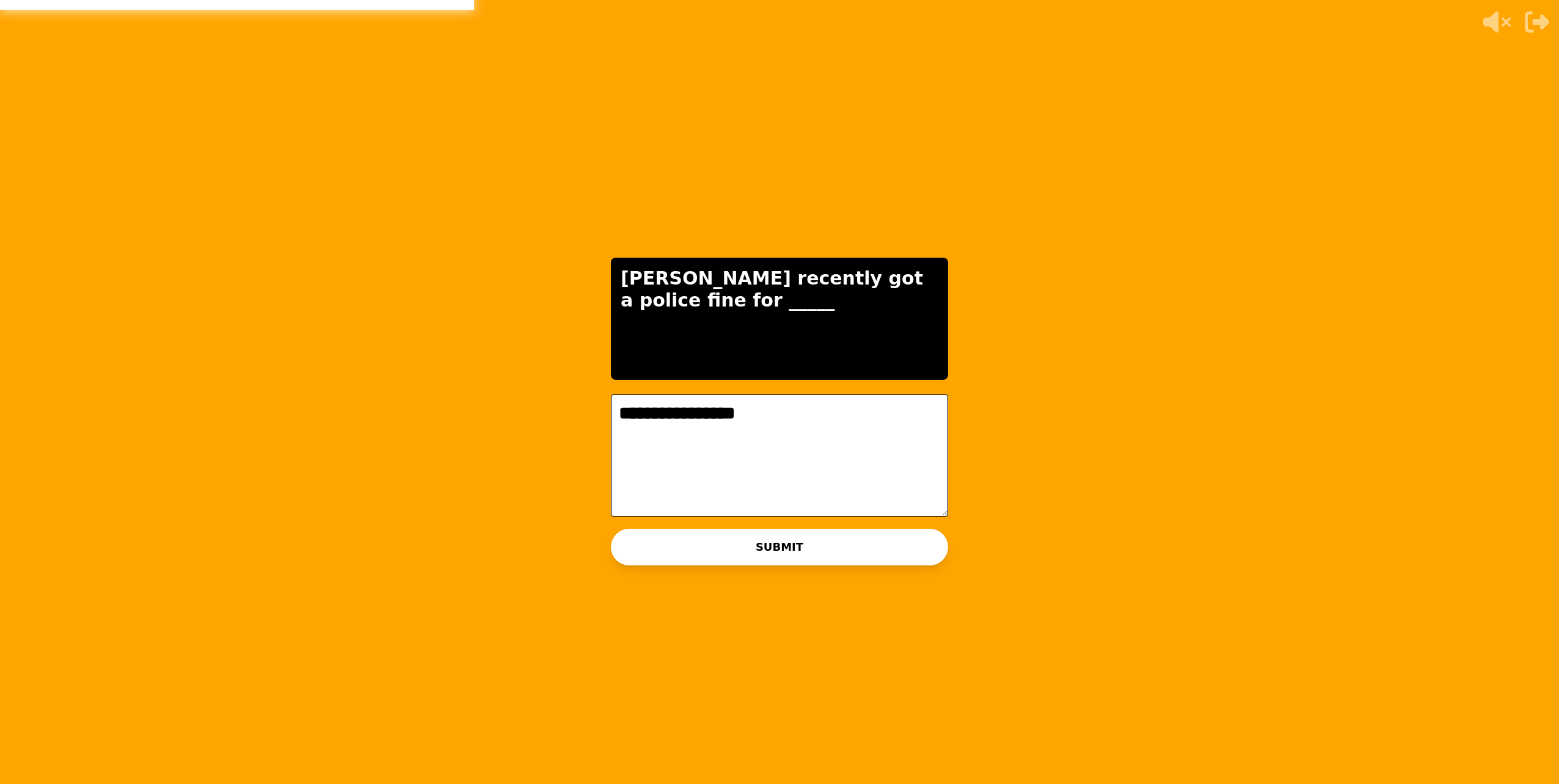
type textarea "**********"
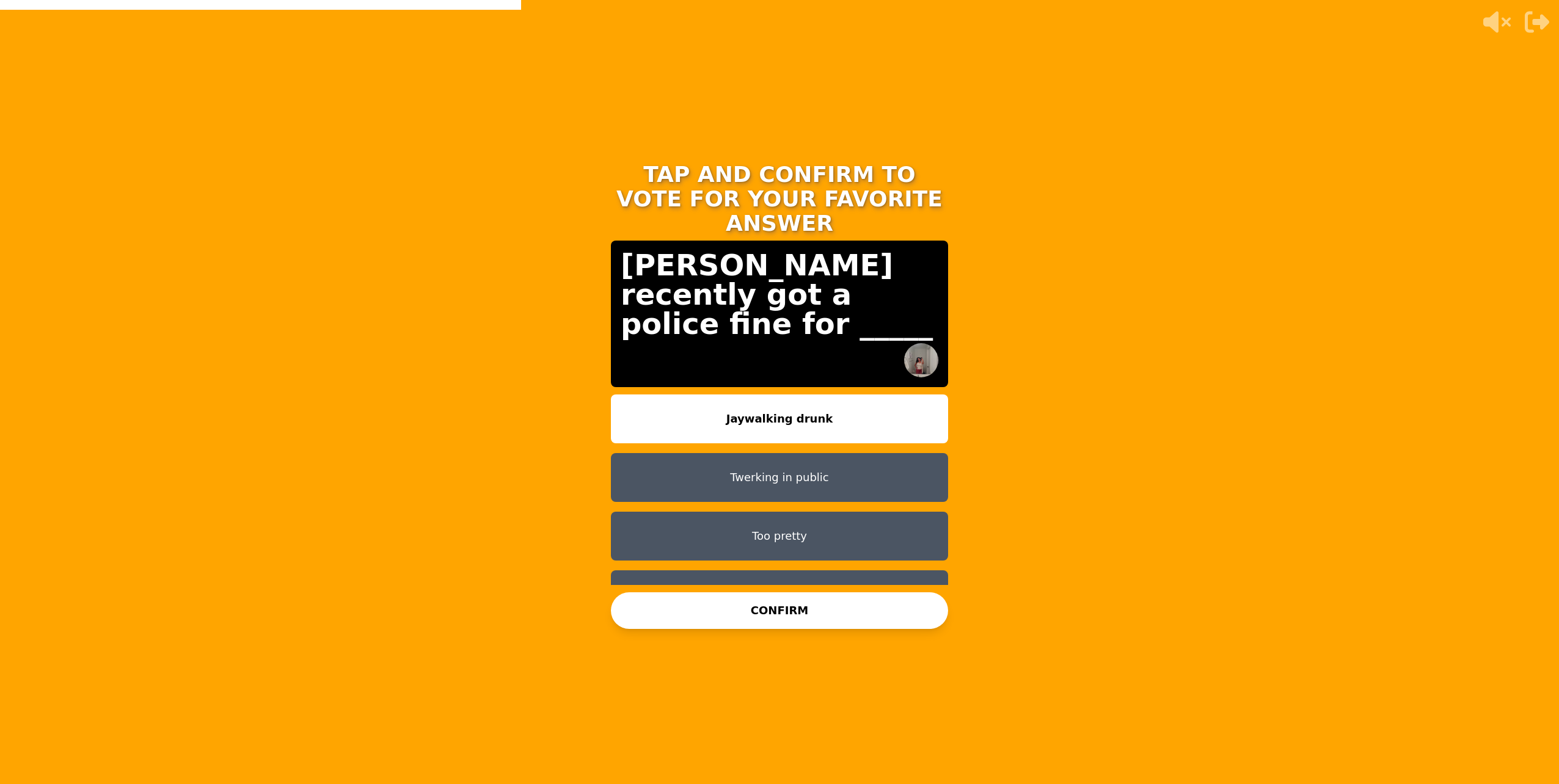
click at [766, 454] on button "Twerking in public" at bounding box center [780, 478] width 338 height 49
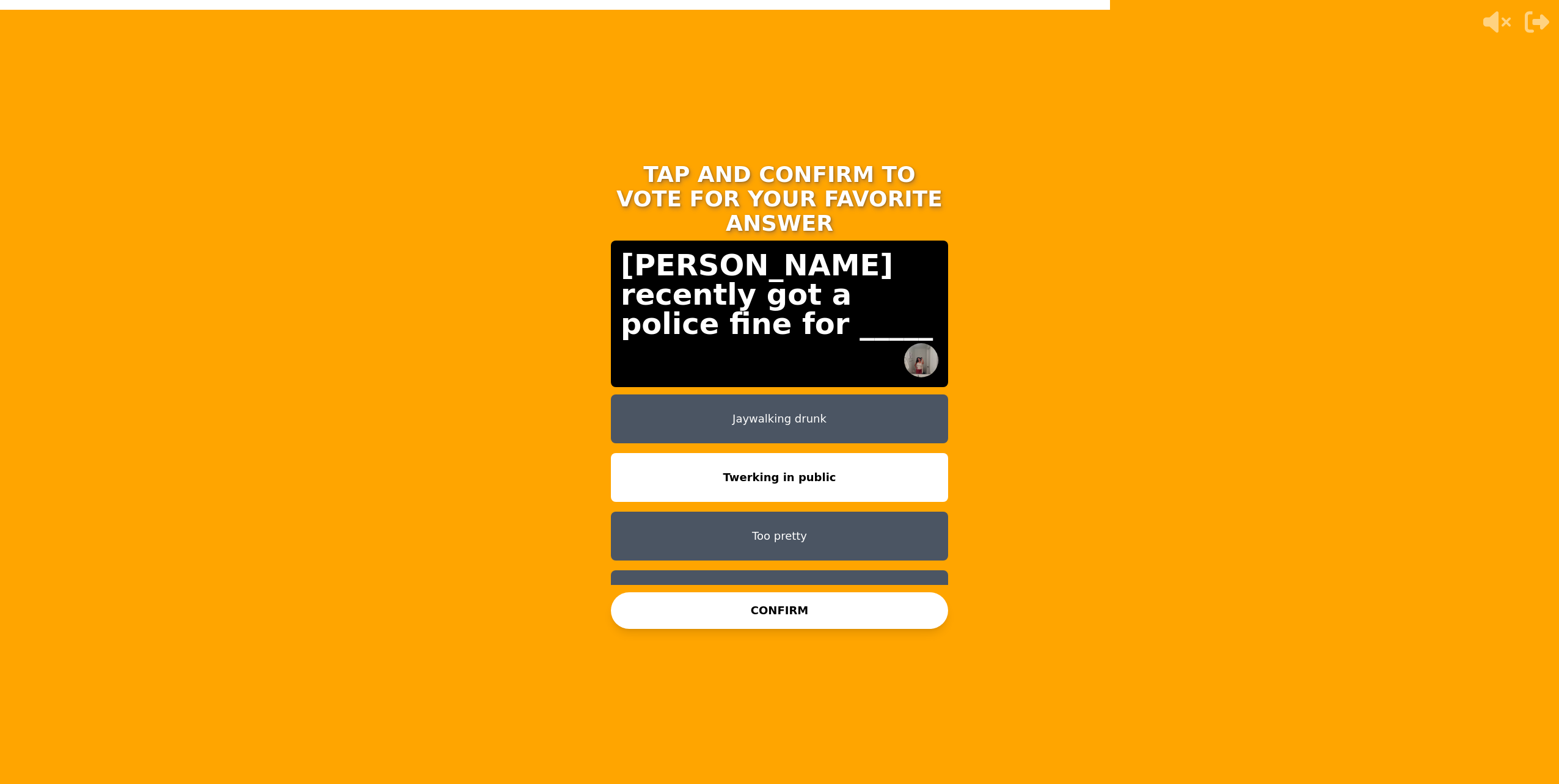
click at [793, 570] on button "Touching children" at bounding box center [780, 595] width 338 height 49
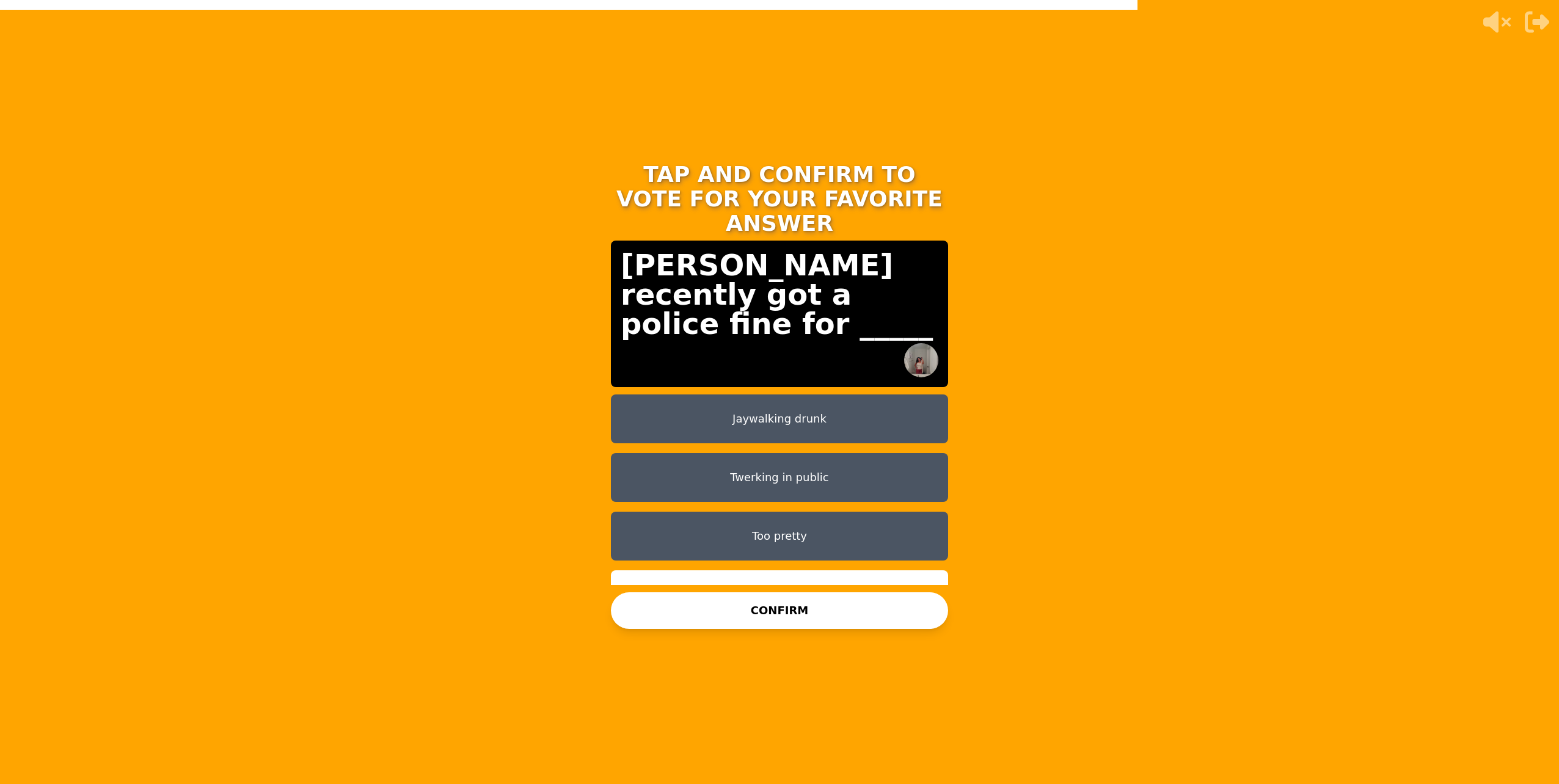
click at [805, 596] on button "CONFIRM" at bounding box center [780, 610] width 338 height 37
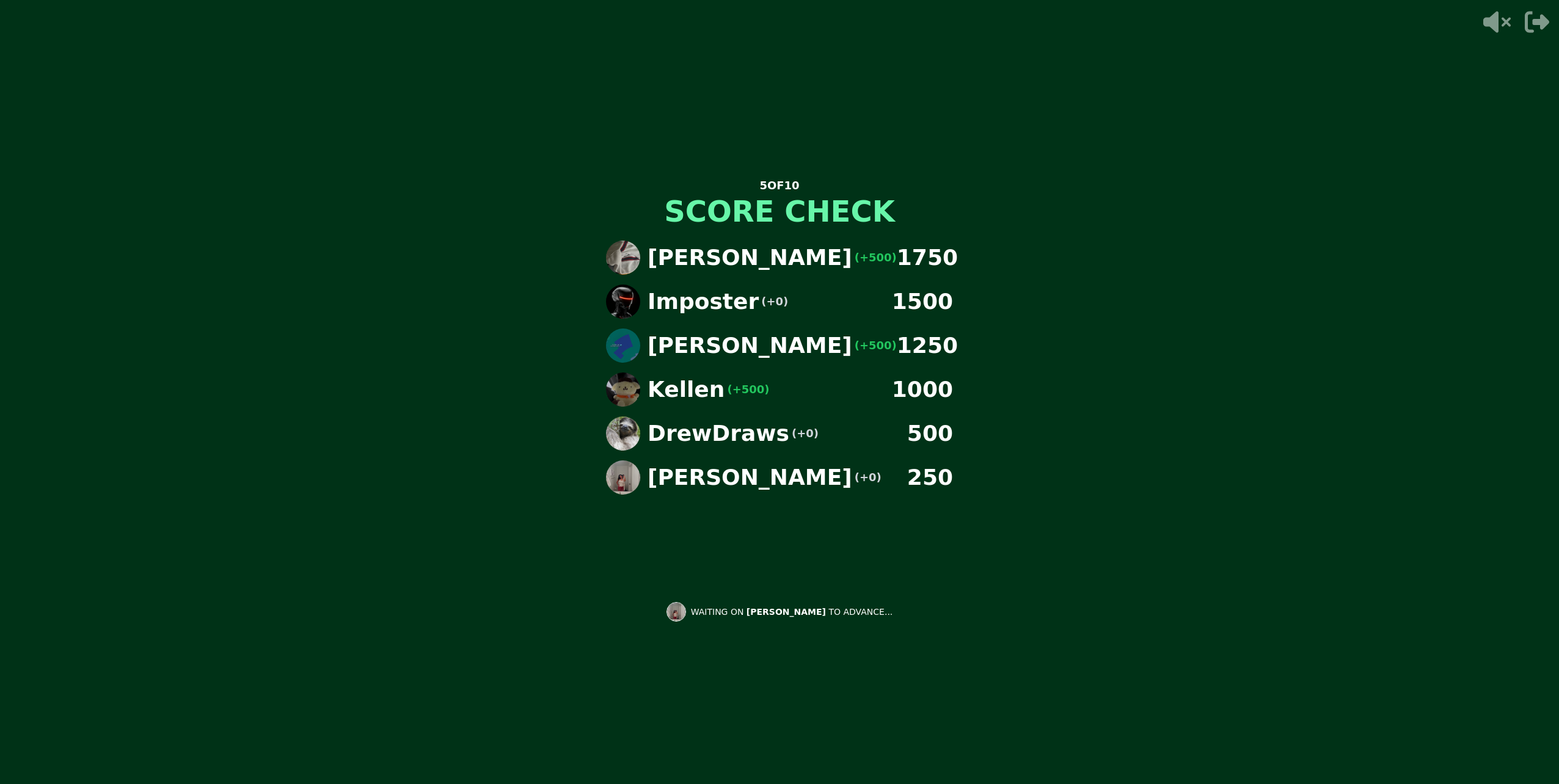
click at [744, 532] on div "Nathaniel (+500) 1750 Imposter (+0) 1500 Danielle (+500) 1250 Kellen (+500) 100…" at bounding box center [780, 383] width 367 height 306
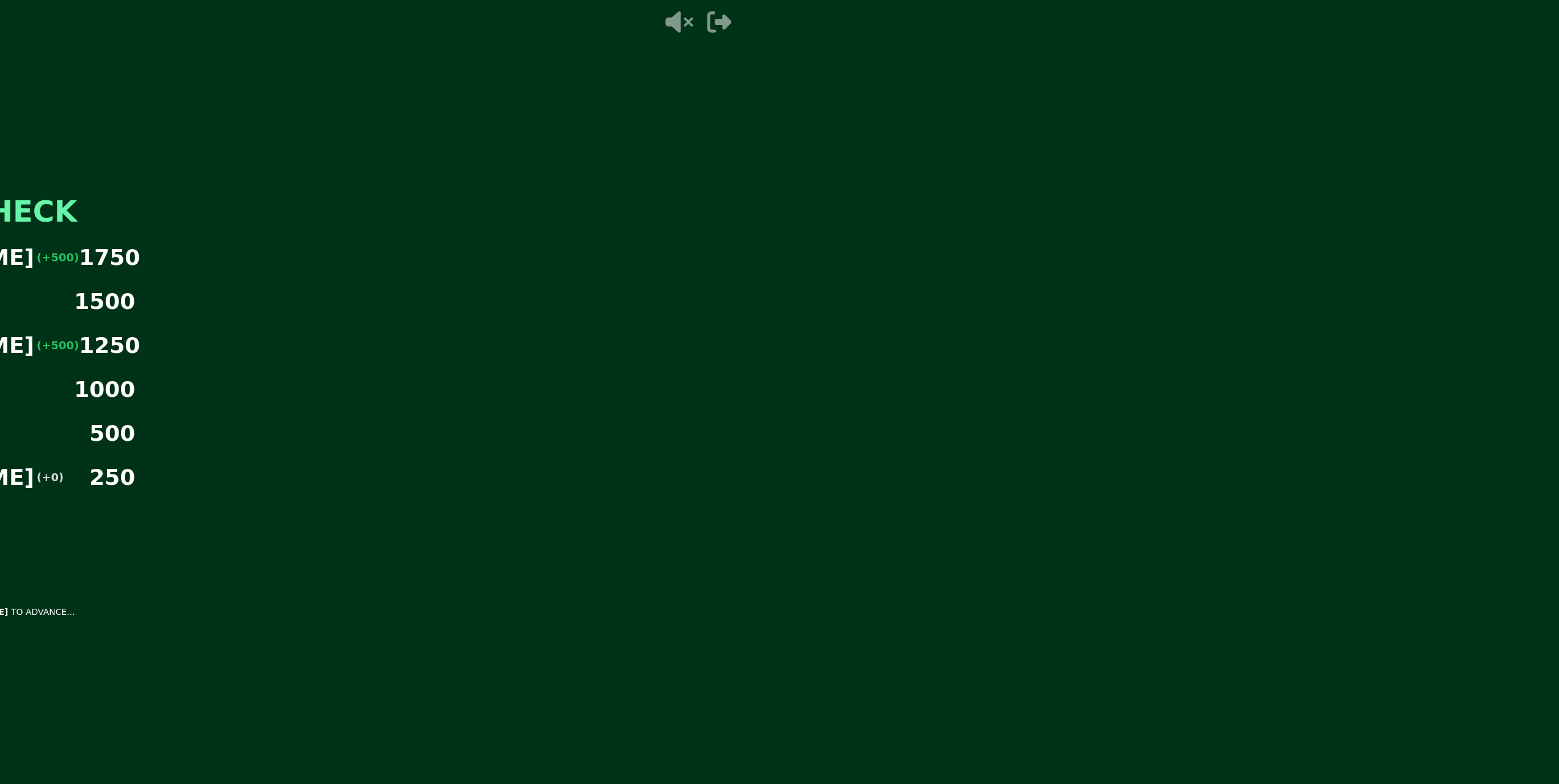
click at [1032, 537] on video at bounding box center [1521, 392] width 1559 height 784
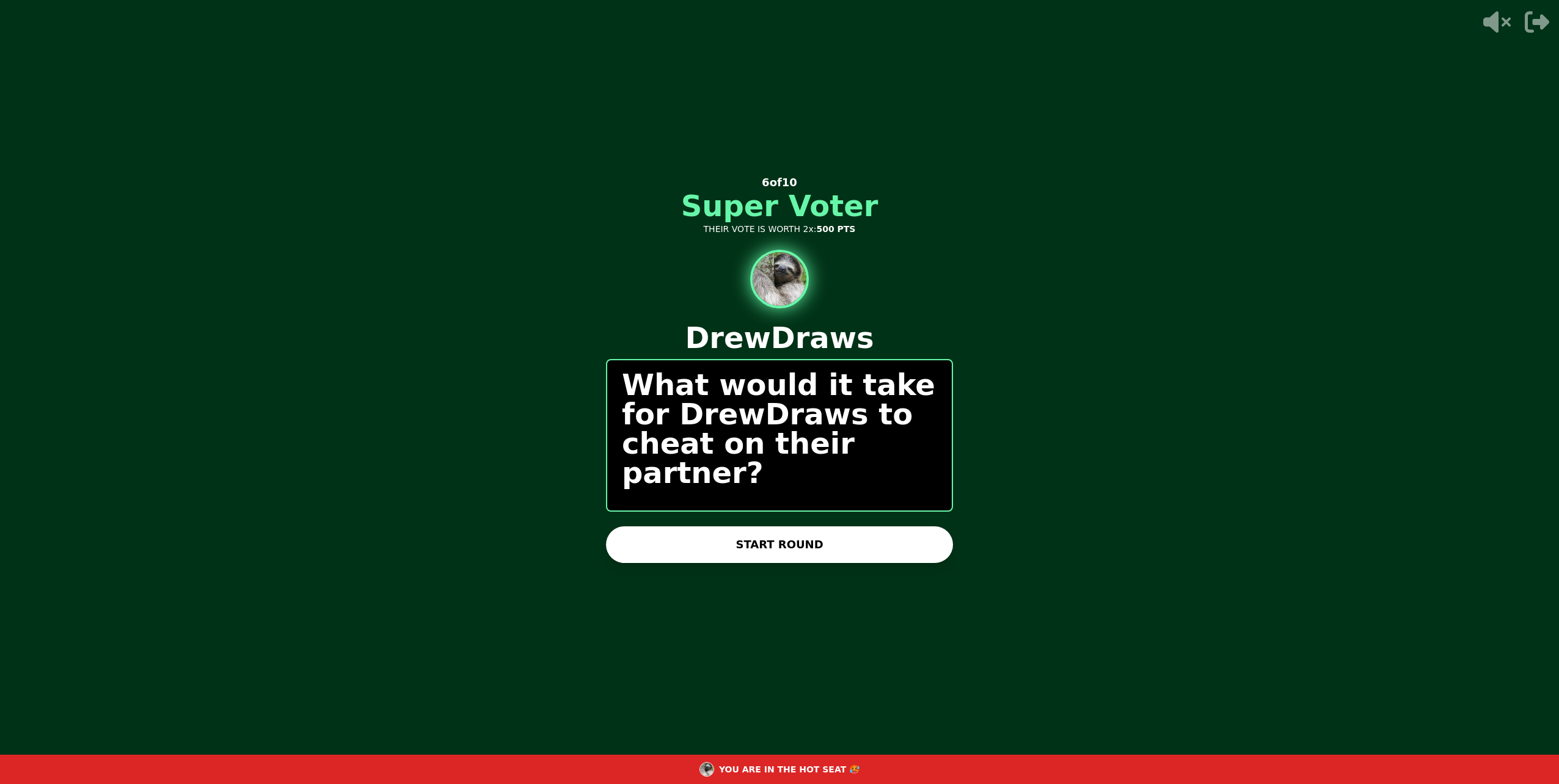
click at [828, 553] on button "START ROUND" at bounding box center [780, 544] width 347 height 37
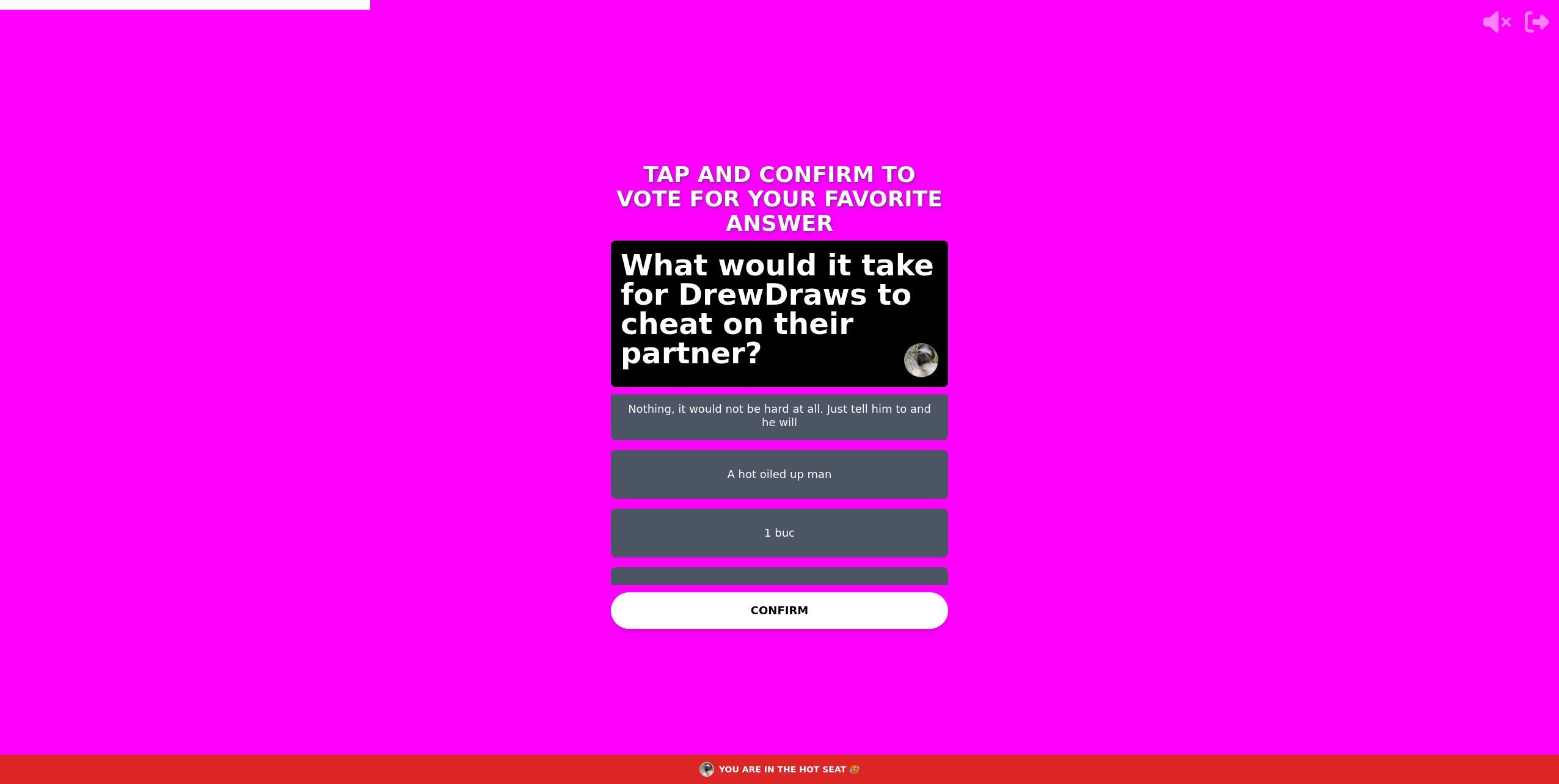
scroll to position [68, 0]
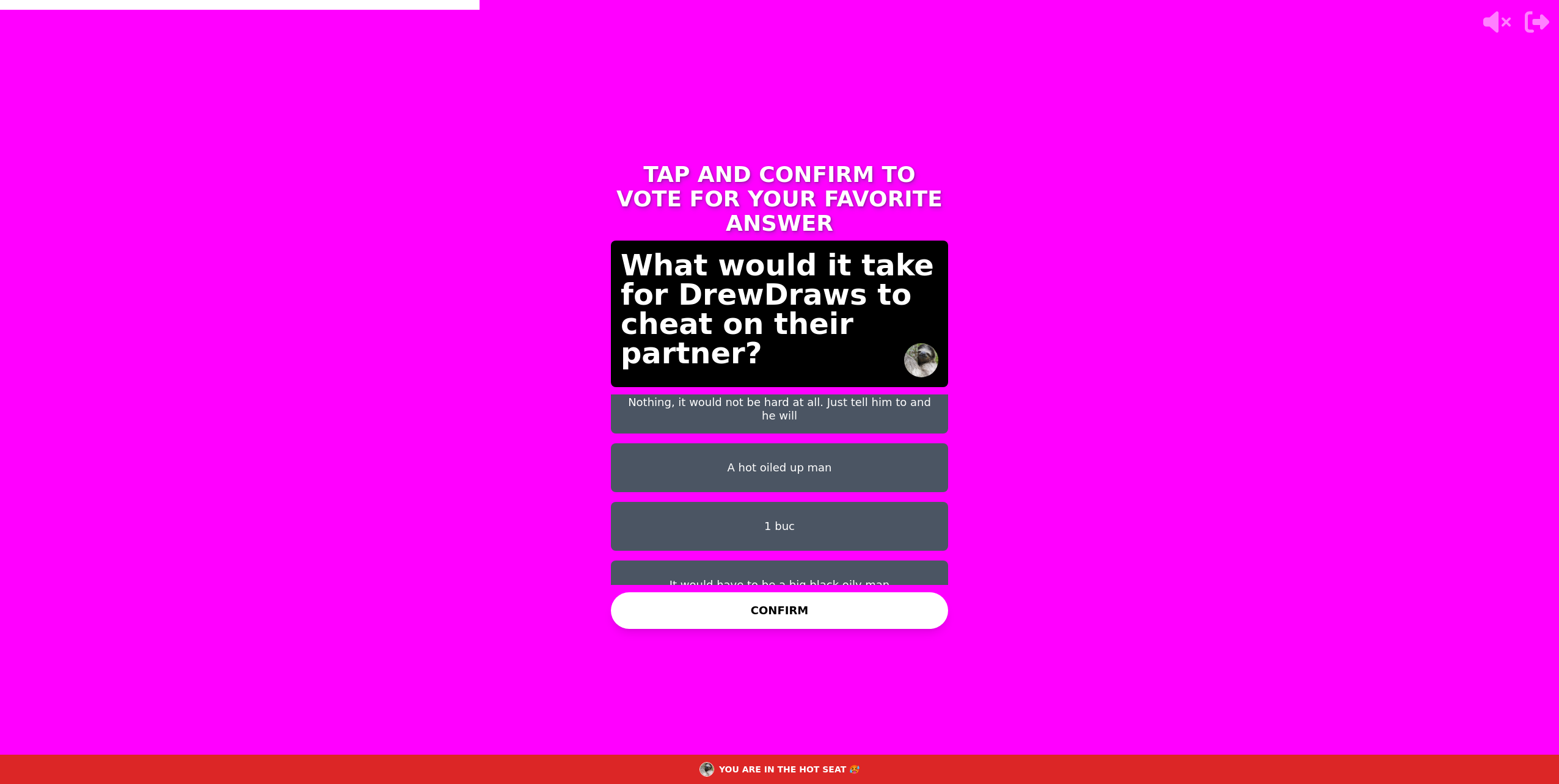
drag, startPoint x: 740, startPoint y: 567, endPoint x: 748, endPoint y: 566, distance: 8.1
click at [748, 566] on button "It would have to be a big black oily man" at bounding box center [780, 585] width 338 height 49
click at [768, 611] on button "CONFIRM" at bounding box center [780, 610] width 338 height 37
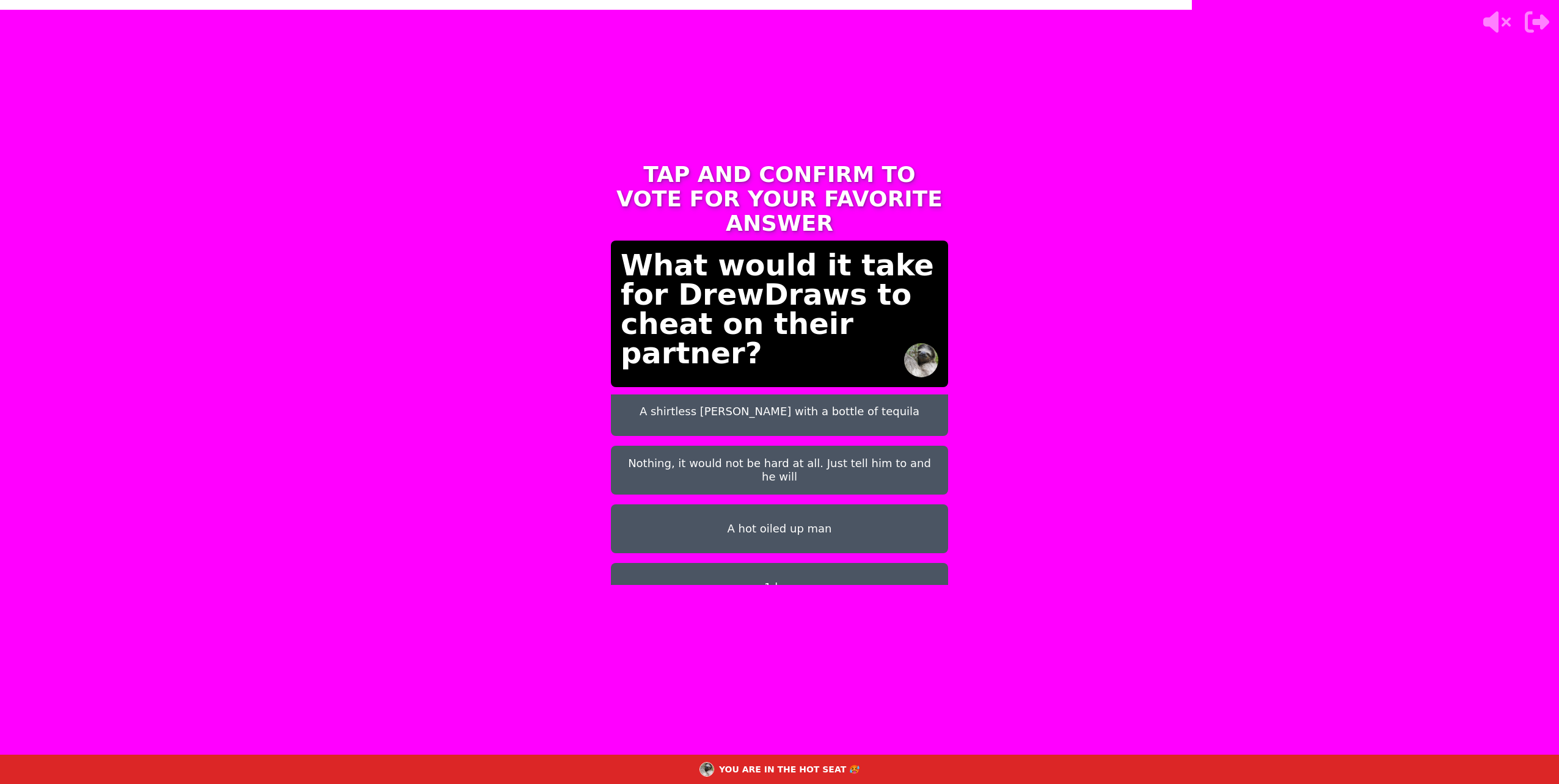
scroll to position [0, 0]
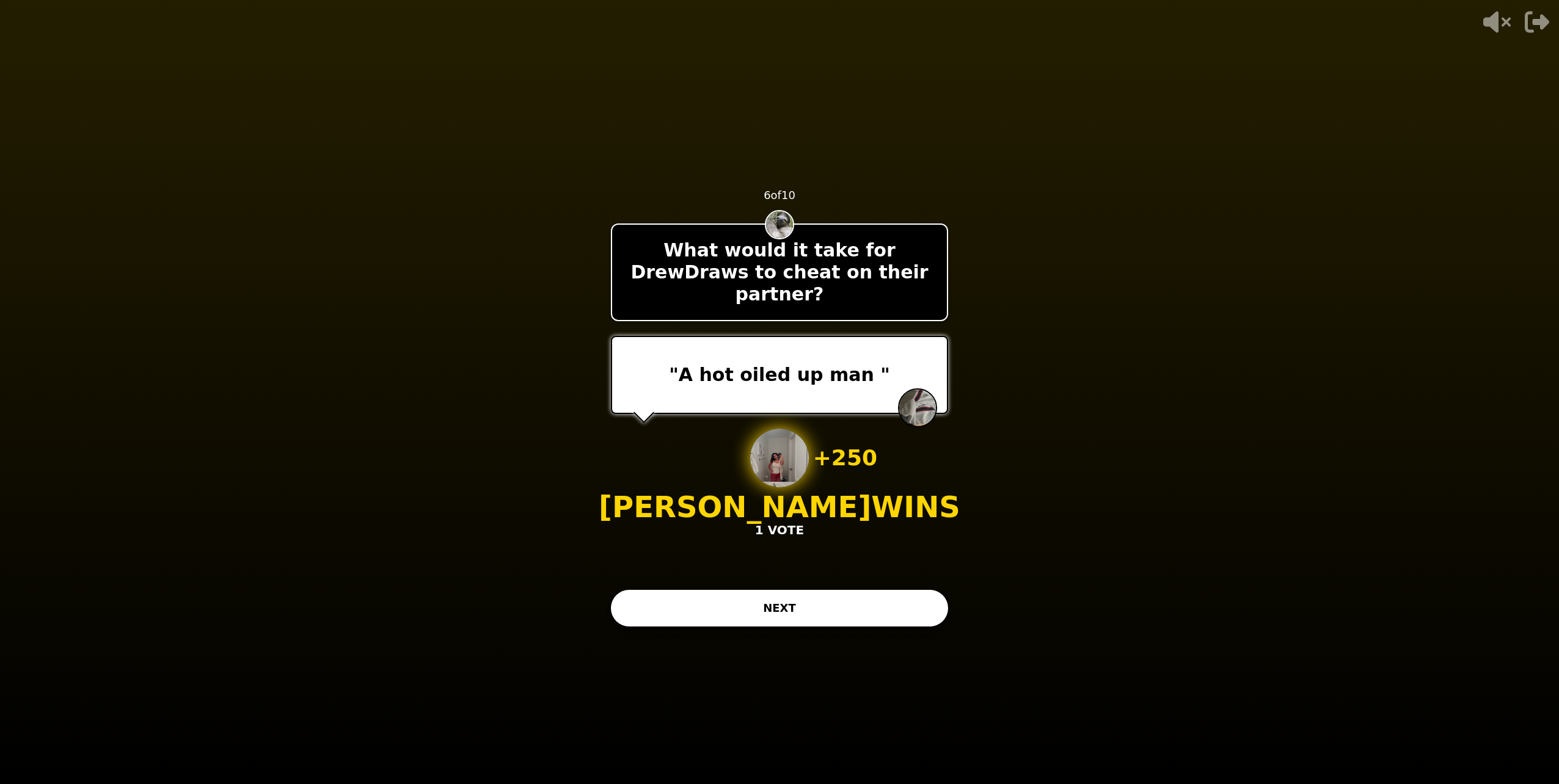
click at [681, 612] on button "NEXT" at bounding box center [780, 608] width 338 height 37
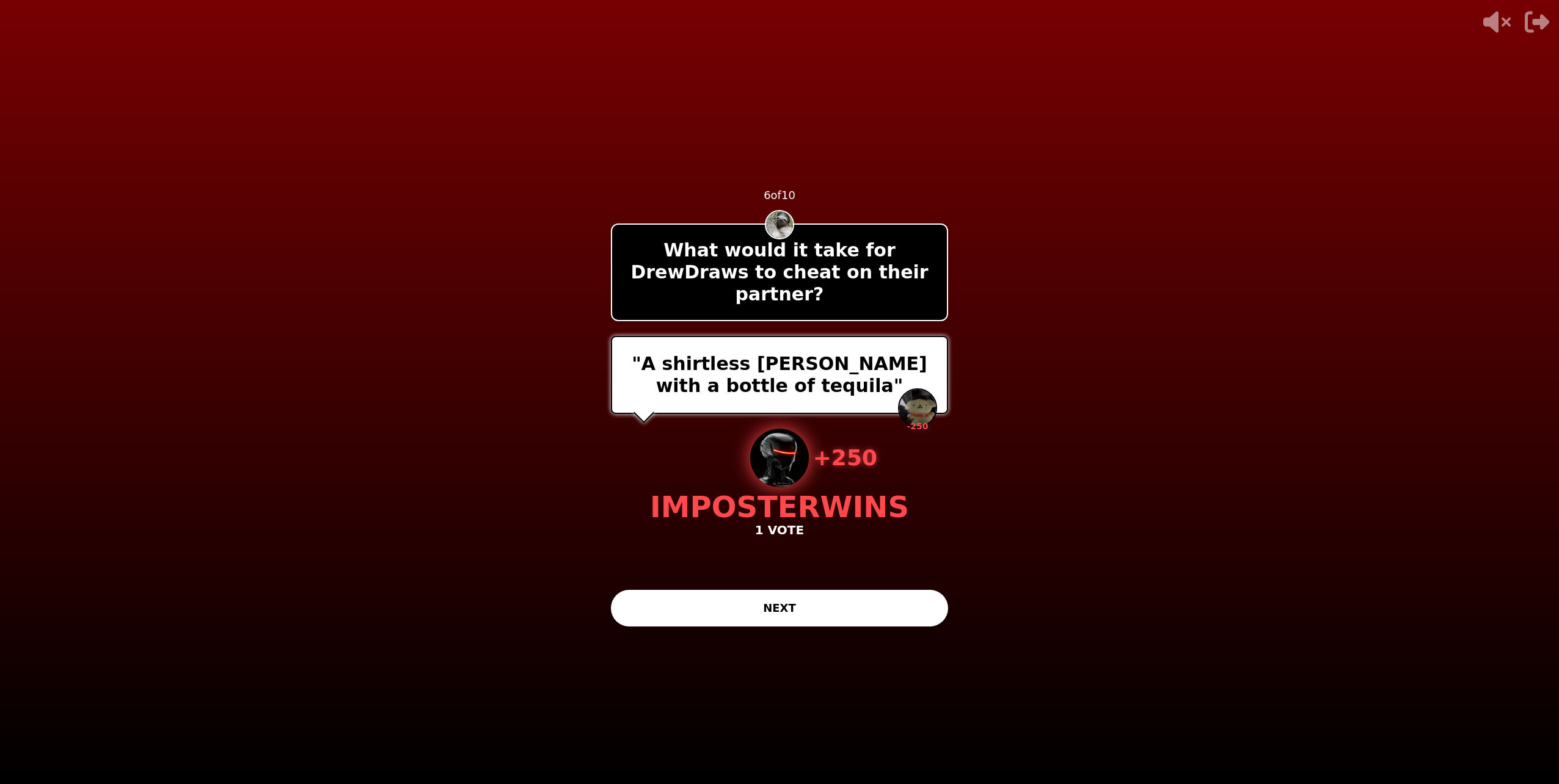
click at [697, 618] on button "NEXT" at bounding box center [780, 608] width 338 height 37
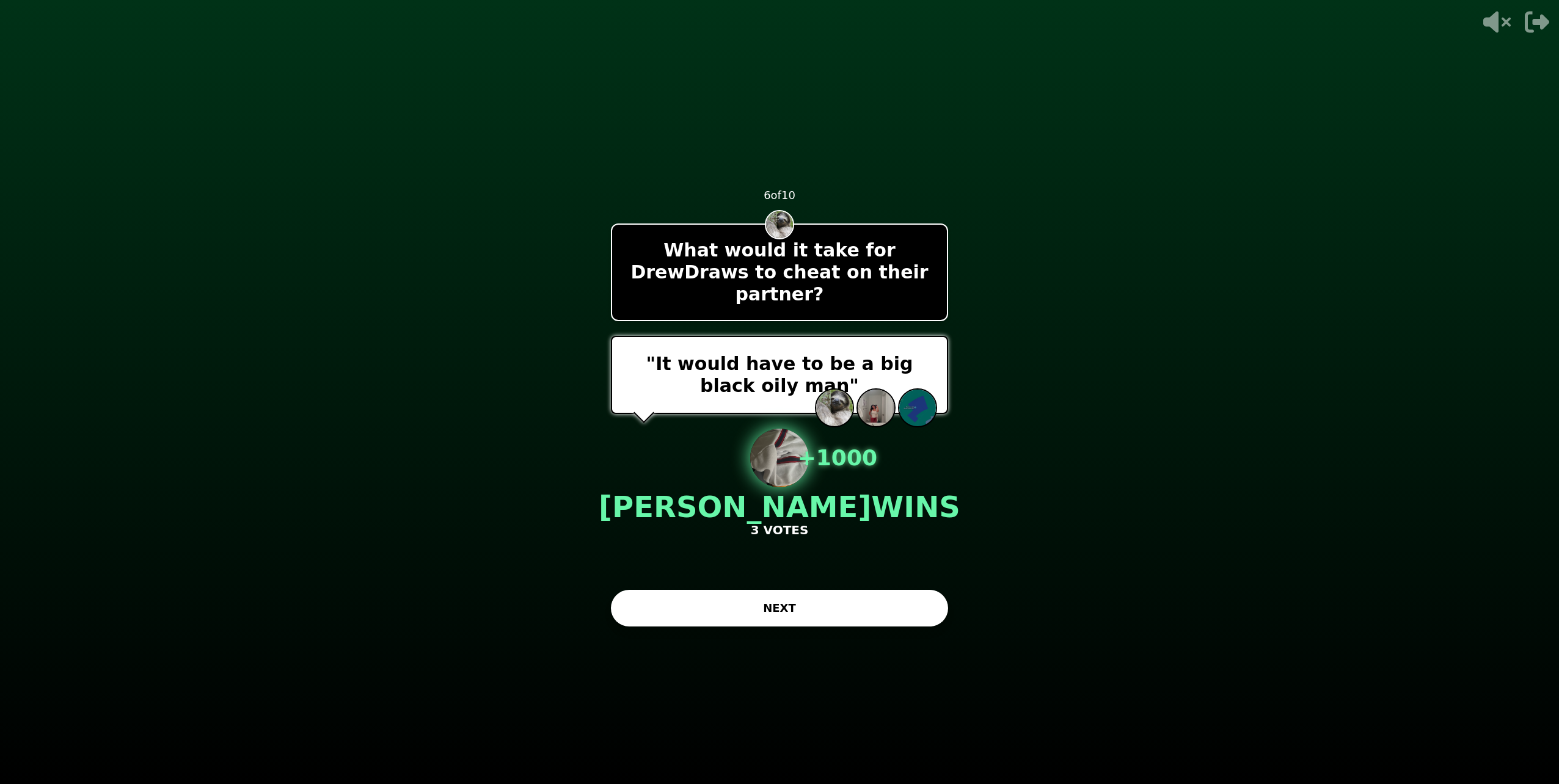
click at [743, 617] on button "NEXT" at bounding box center [780, 608] width 338 height 37
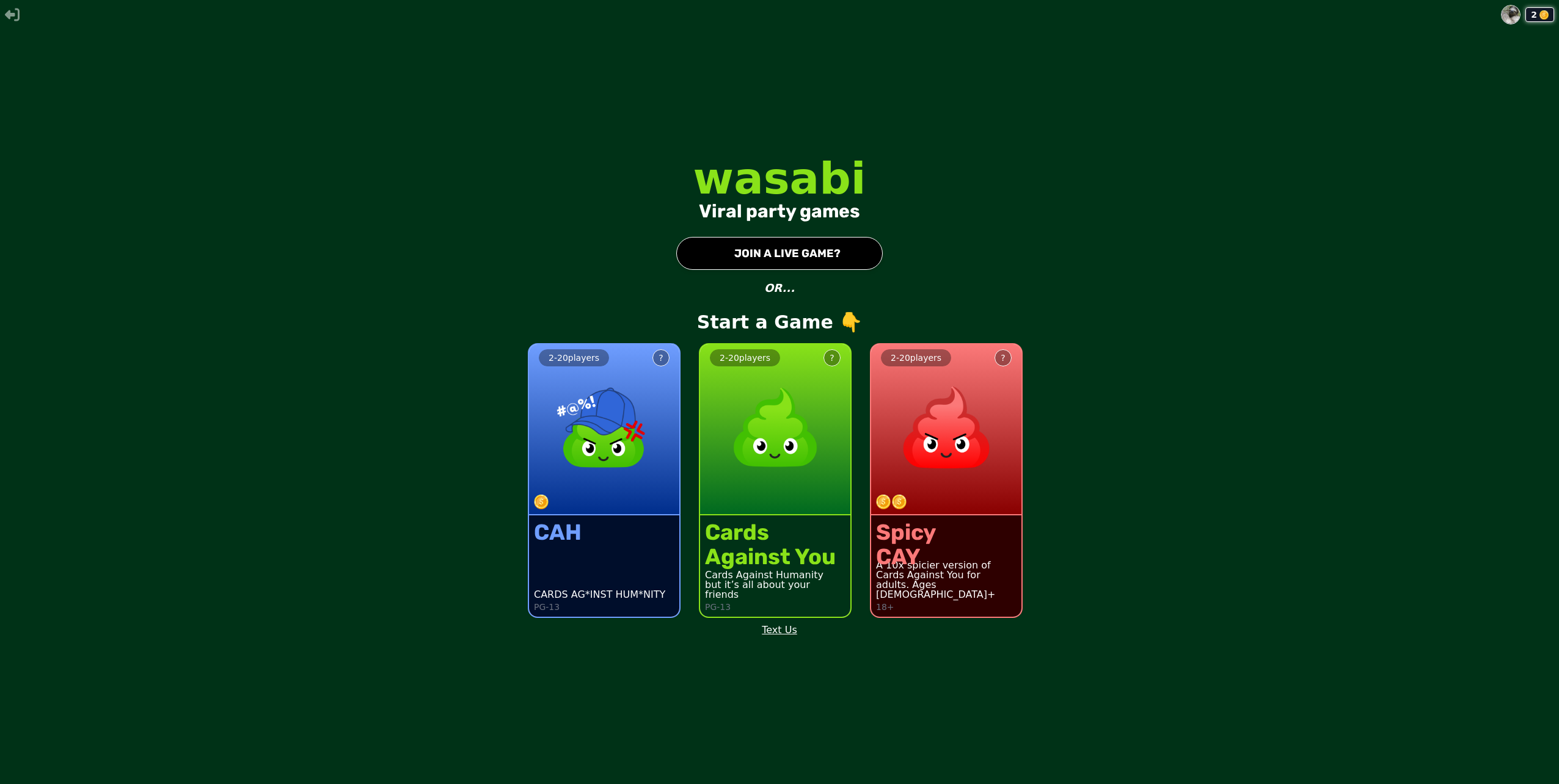
click at [743, 261] on button "● JOIN A LIVE GAME?" at bounding box center [779, 253] width 206 height 33
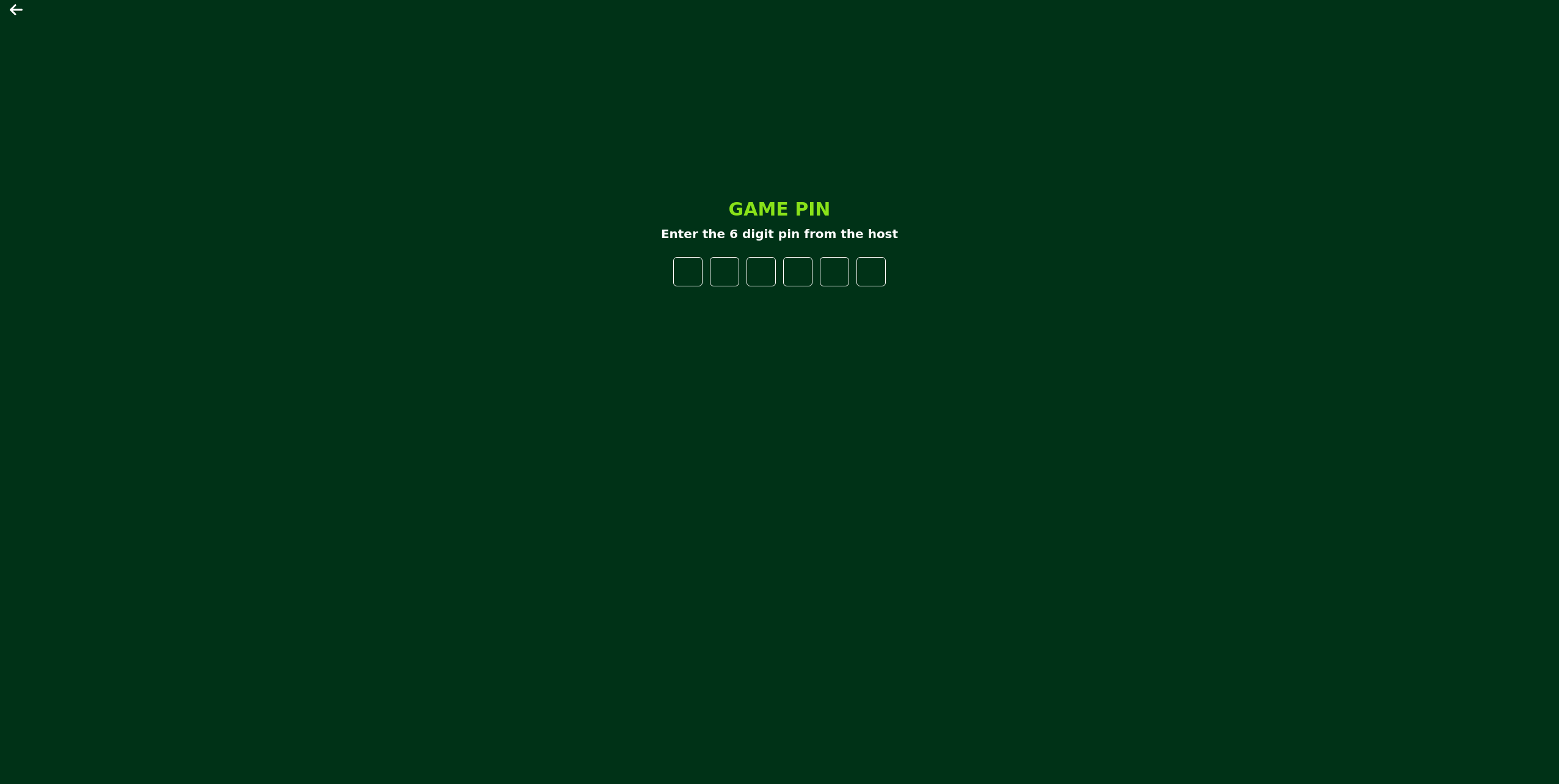
type input "*"
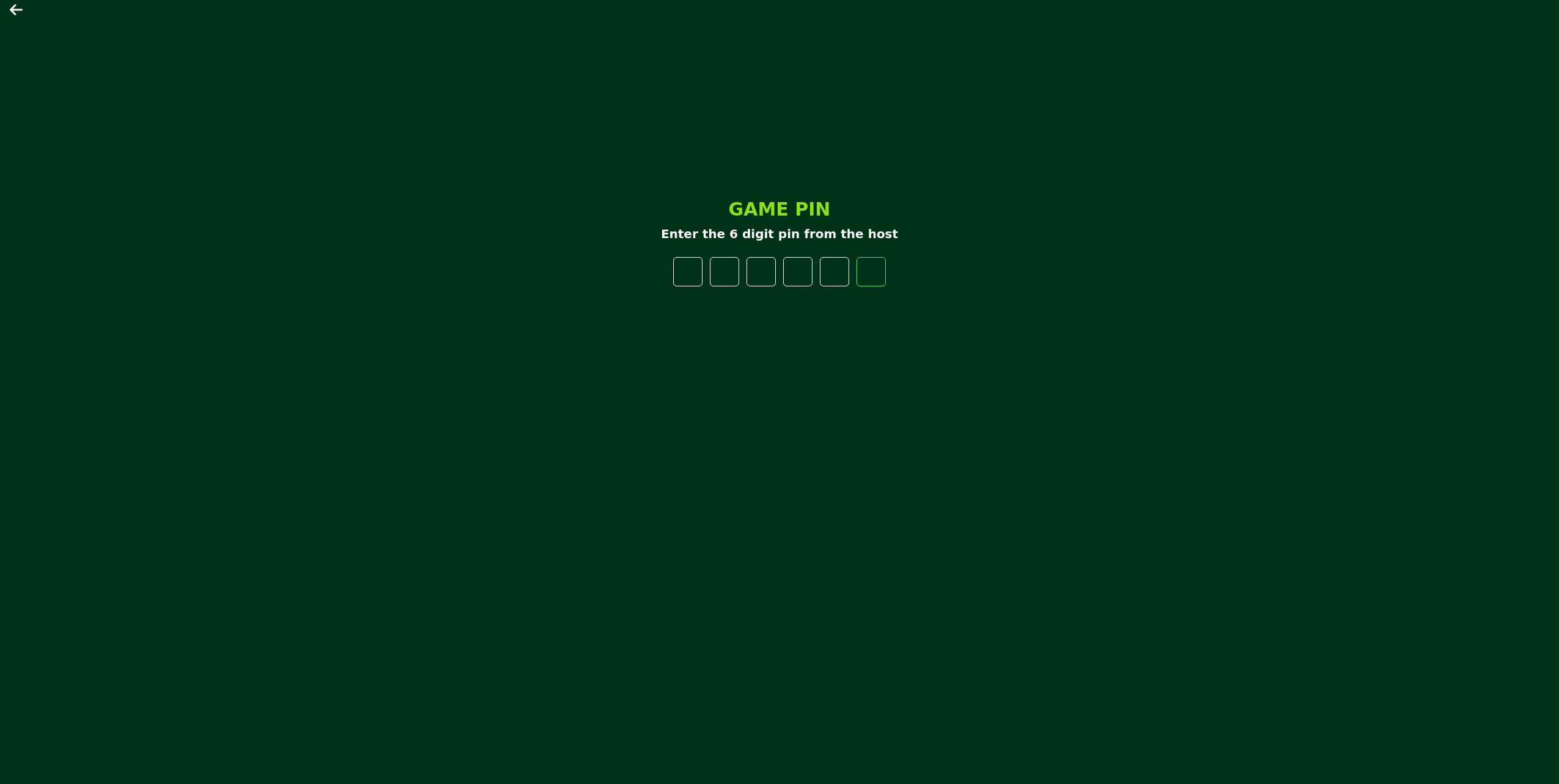
type input "*"
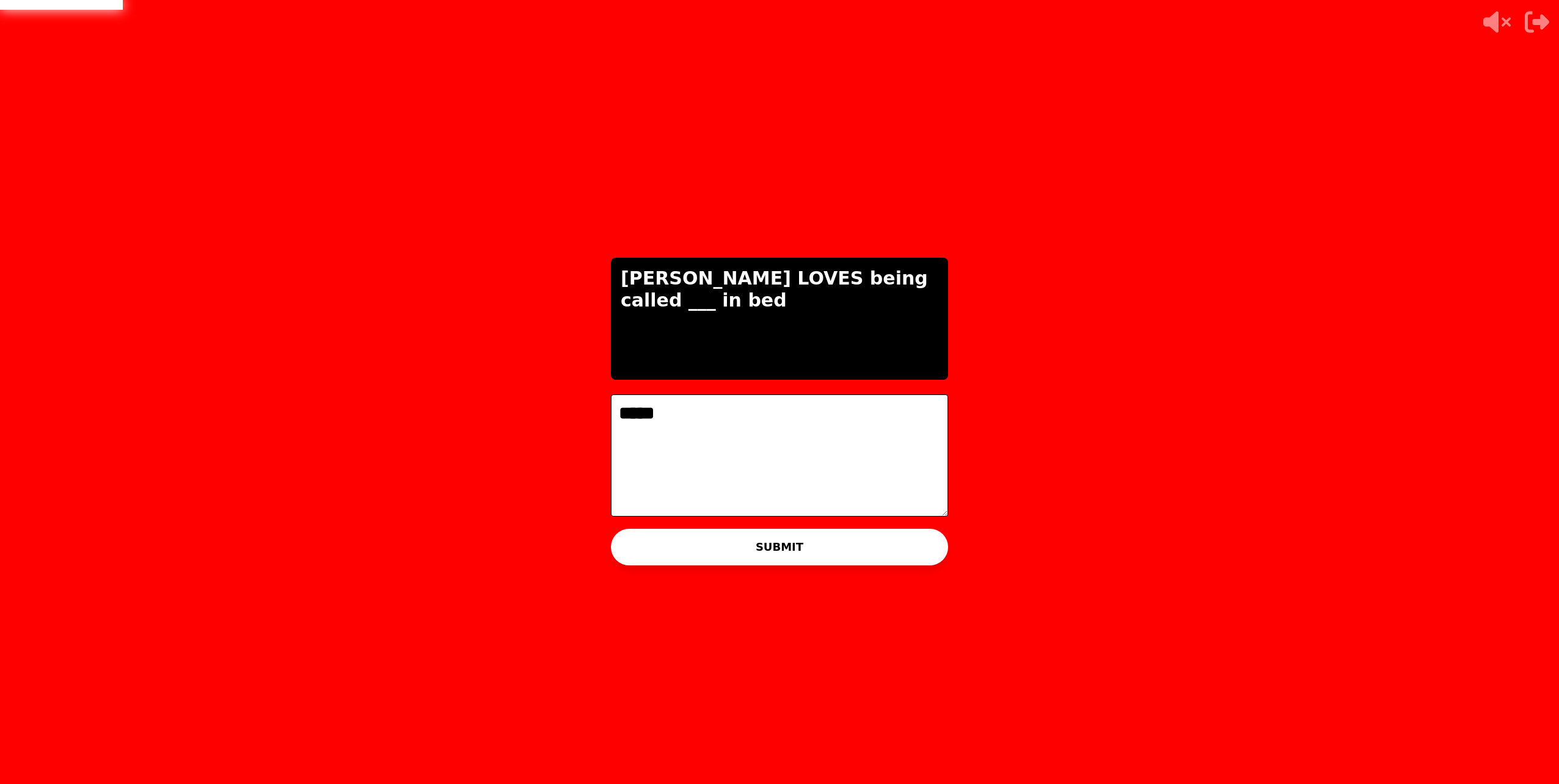
type textarea "*****"
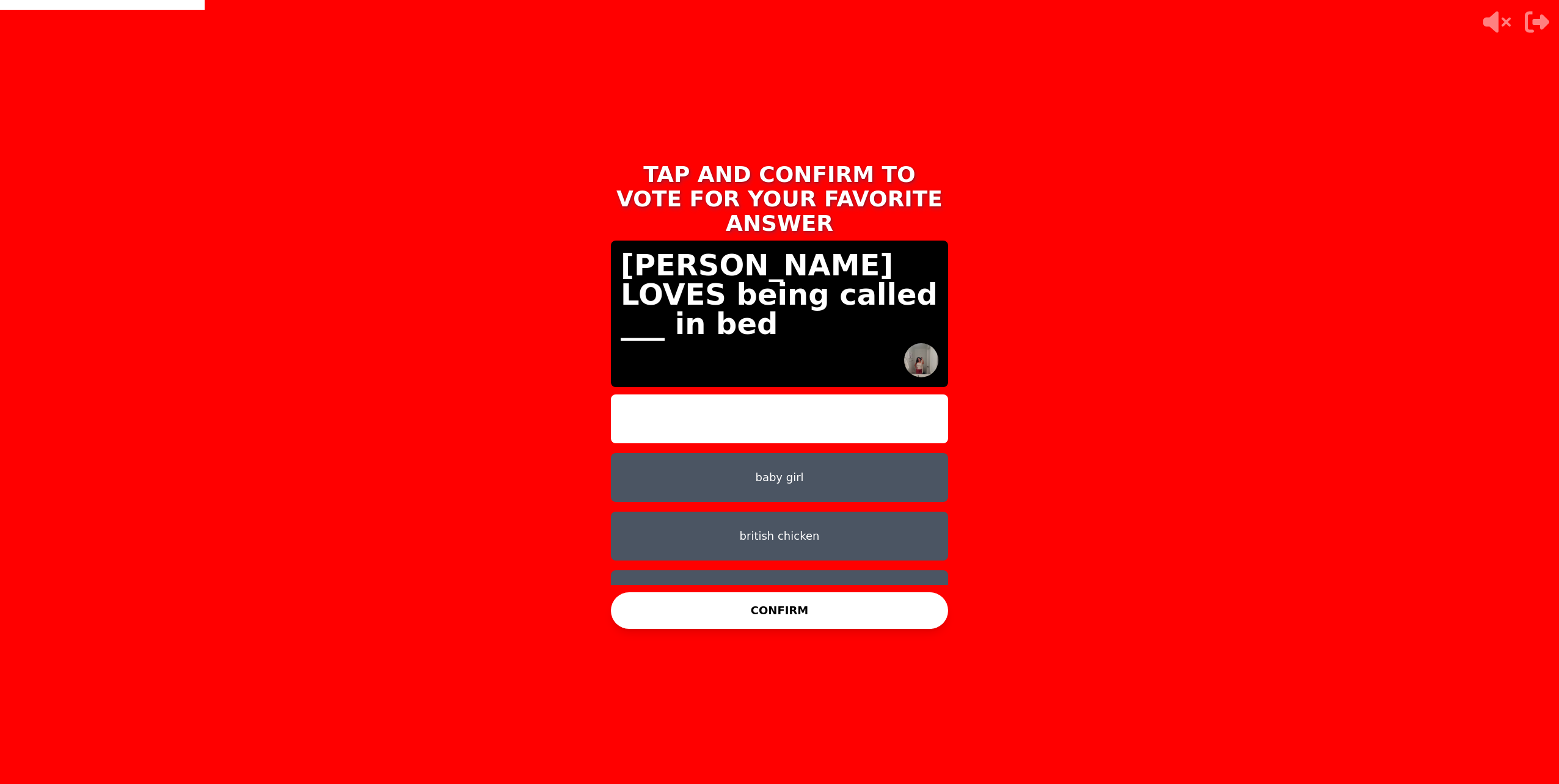
scroll to position [10, 0]
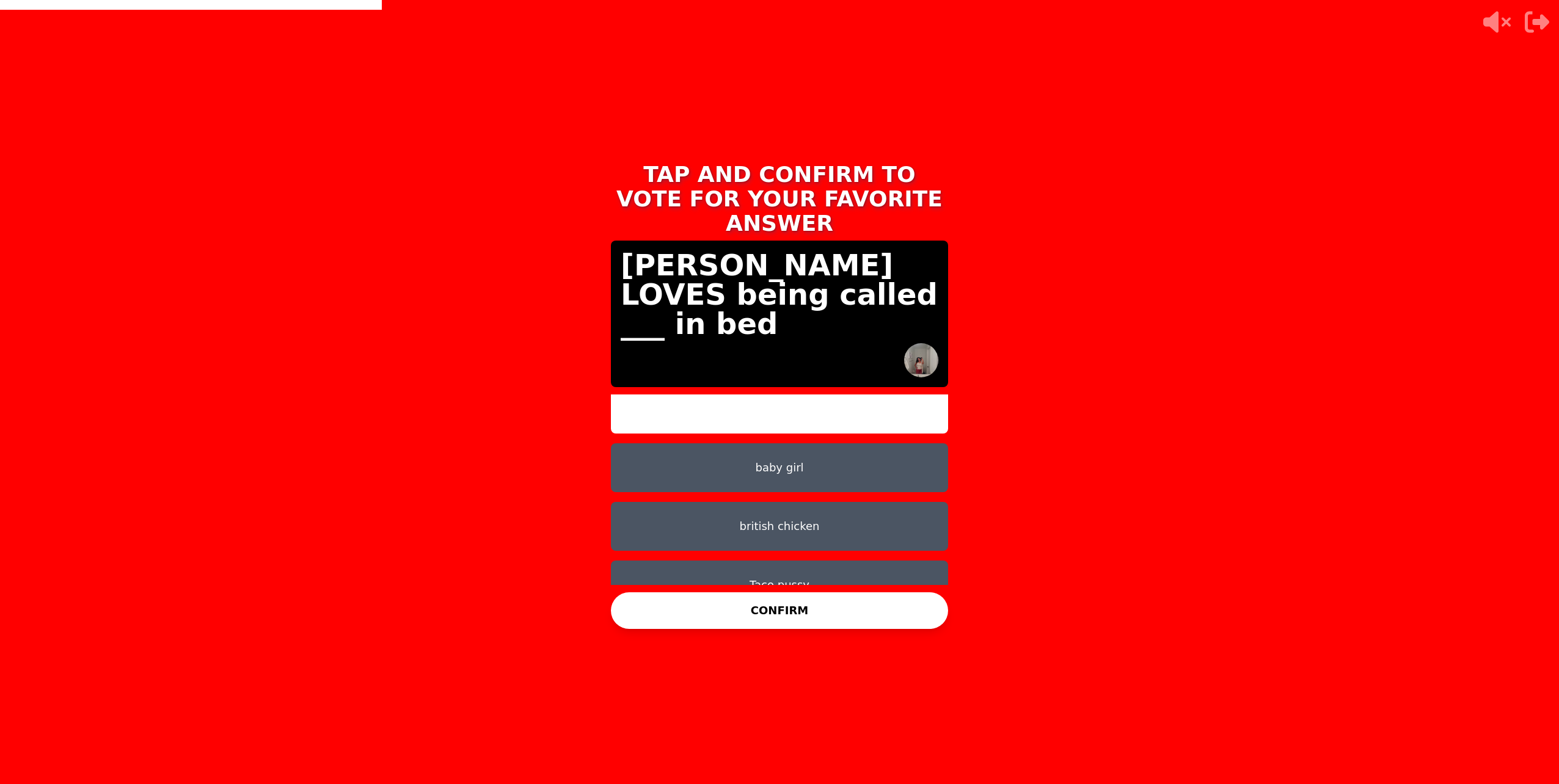
click at [800, 510] on button "british chicken" at bounding box center [780, 526] width 338 height 49
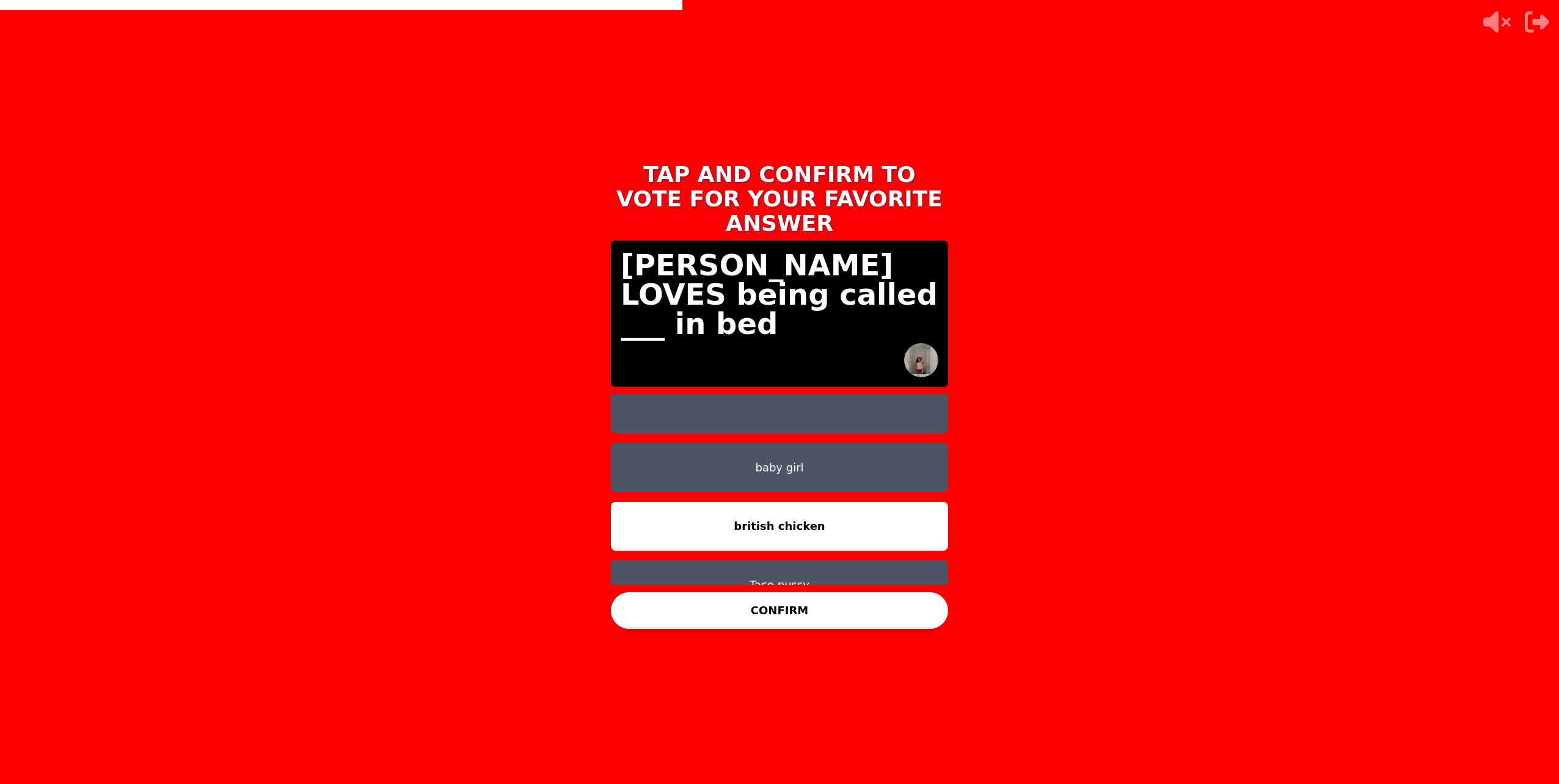
click at [805, 612] on button "CONFIRM" at bounding box center [780, 610] width 338 height 37
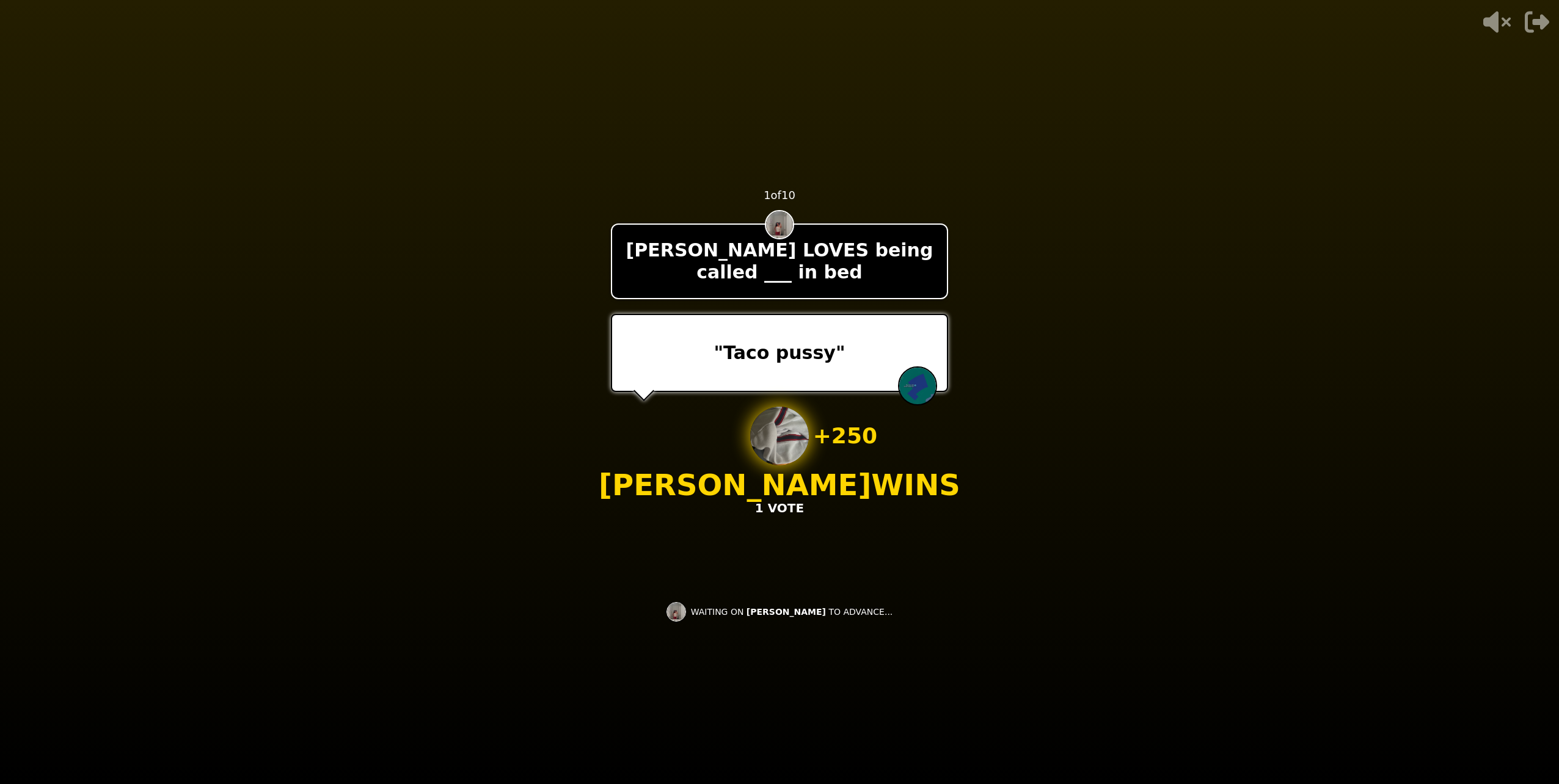
click at [837, 381] on div "- 500 PTS 1 of 10 Paulina LOVES being called ___ in bed "Taco pussy" + 250 Nath…" at bounding box center [780, 391] width 338 height 488
click at [837, 363] on div ""Taco pussy"" at bounding box center [780, 353] width 338 height 78
click at [872, 678] on video at bounding box center [780, 392] width 1559 height 784
drag, startPoint x: 726, startPoint y: 546, endPoint x: 735, endPoint y: 566, distance: 21.9
click at [735, 566] on div "- 500 PTS 1 of 10 Paulina LOVES being called ___ in bed "Taco pussy" + 250 Nath…" at bounding box center [780, 391] width 338 height 488
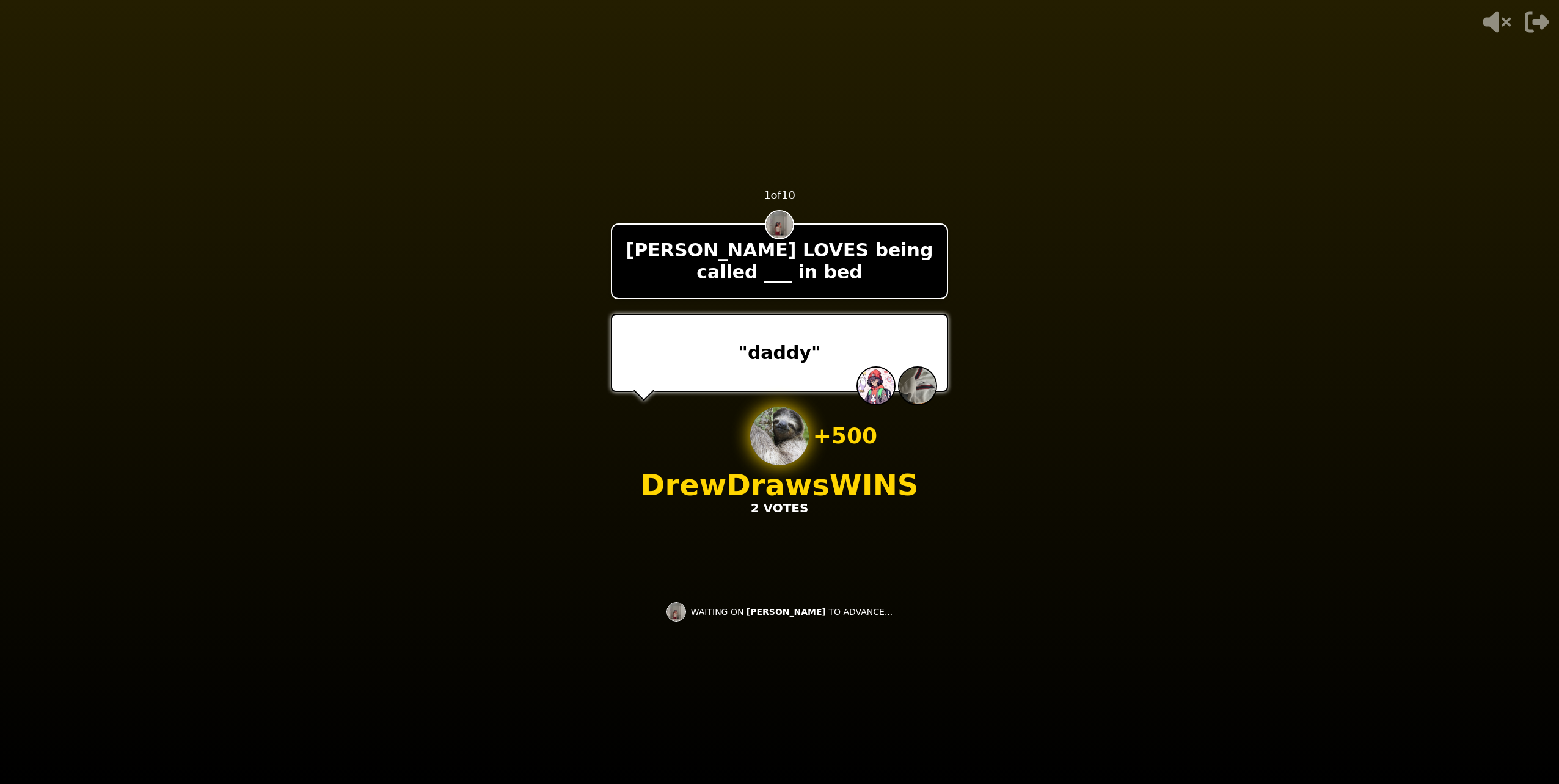
drag, startPoint x: 792, startPoint y: 510, endPoint x: 798, endPoint y: 508, distance: 6.3
click at [792, 510] on div "- 500 PTS 1 of 10 Paulina LOVES being called ___ in bed "daddy" + 500 DrewDraws…" at bounding box center [780, 391] width 338 height 488
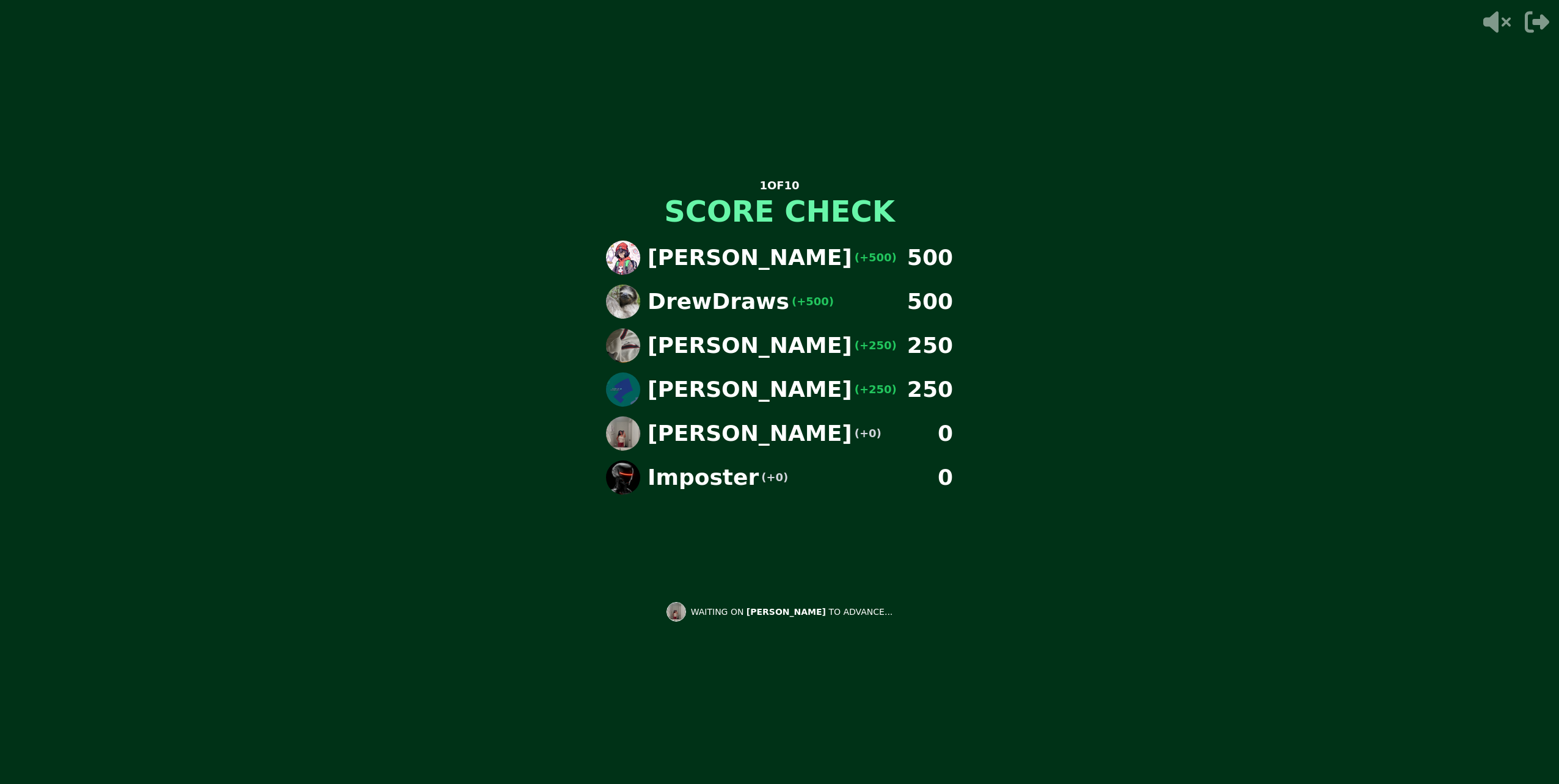
click at [802, 518] on div "Alex (+500) 500 DrewDraws (+500) 500 Nathaniel (+250) 250 Danielle (+250) 250 P…" at bounding box center [780, 383] width 367 height 306
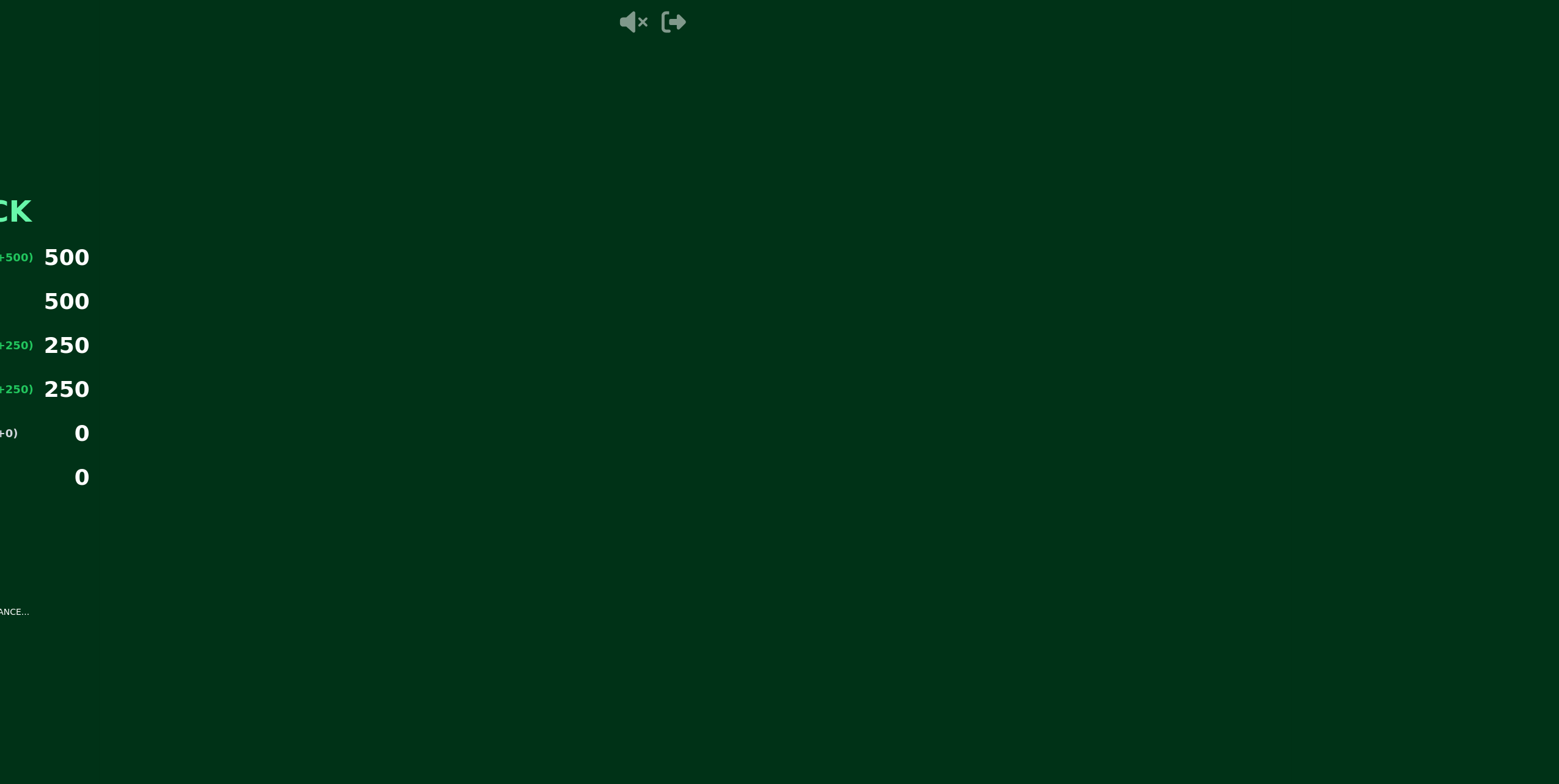
click at [802, 518] on main "1 OF 10 SCORE CHECK Alex (+500) 500 DrewDraws (+500) 500 Nathaniel (+250) 250 D…" at bounding box center [780, 392] width 1559 height 784
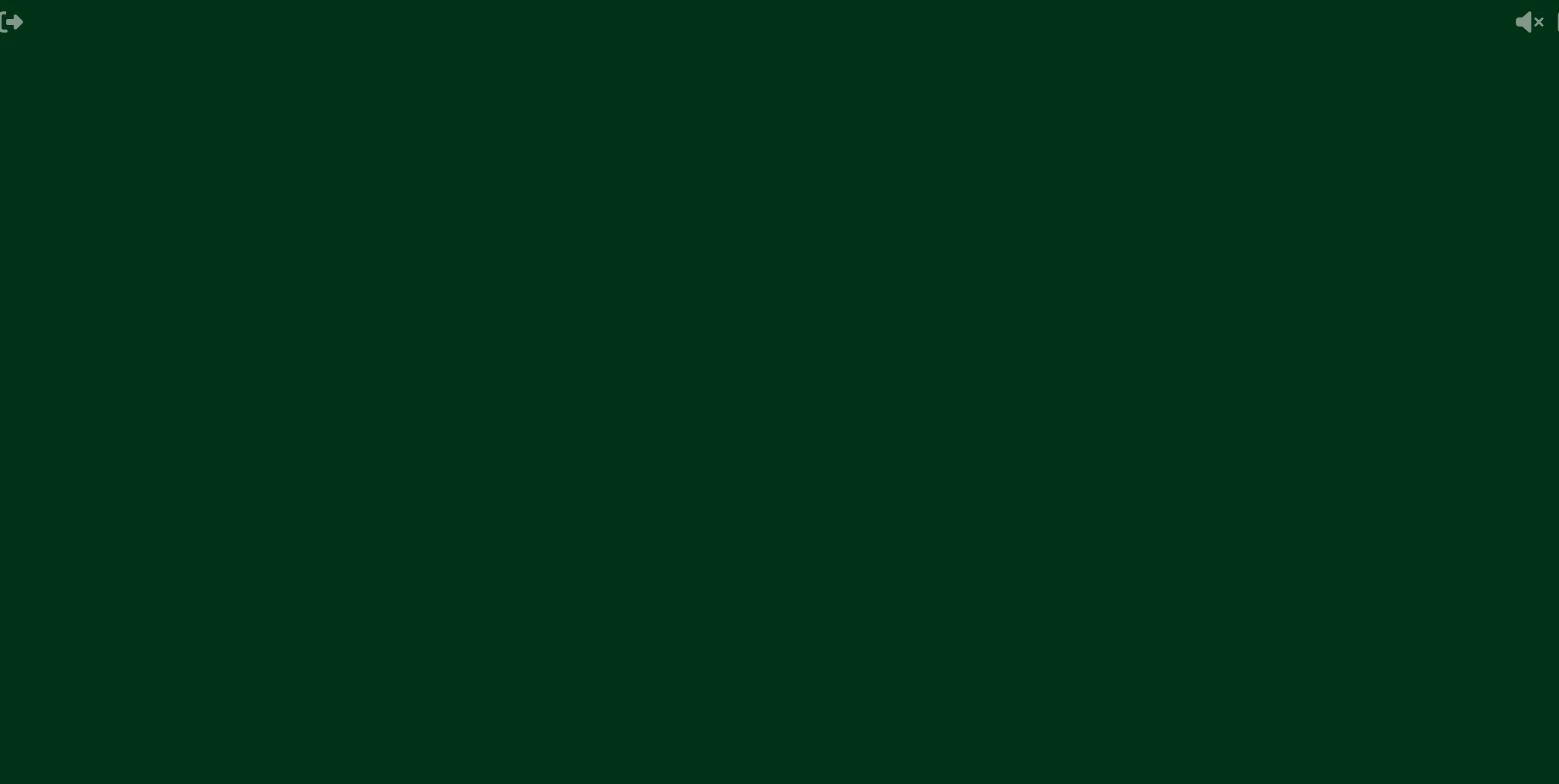
click at [802, 518] on video at bounding box center [812, 392] width 1559 height 784
click at [802, 518] on video at bounding box center [780, 392] width 1559 height 784
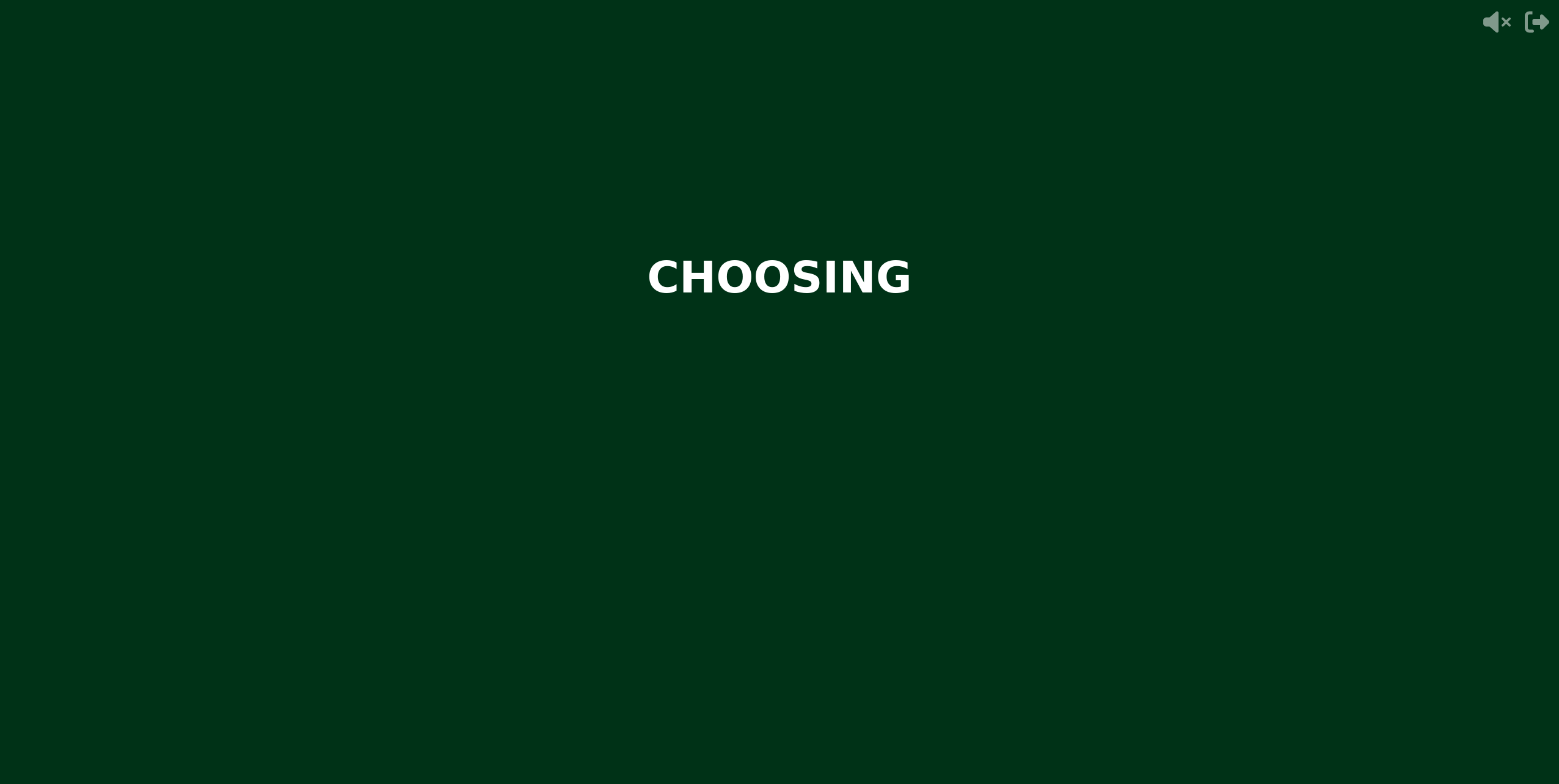
drag, startPoint x: 705, startPoint y: 492, endPoint x: 698, endPoint y: 488, distance: 8.1
click at [704, 492] on video at bounding box center [780, 392] width 1559 height 784
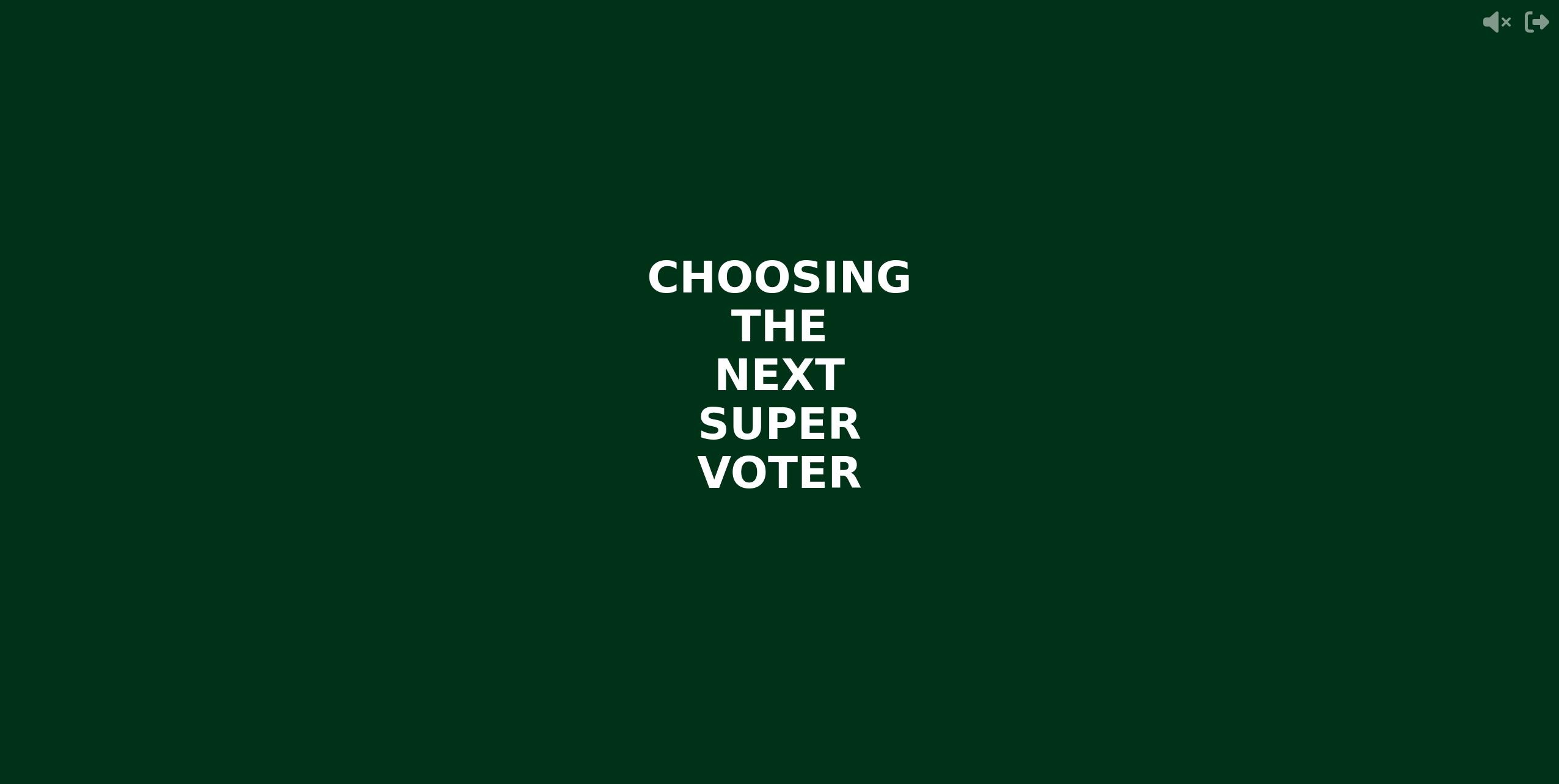
click at [673, 434] on div "CHOOSING THE NEXT SUPER VOTER THE IMPOSTER IS THINKING THINKING LIKE A HUMAN...…" at bounding box center [780, 392] width 367 height 784
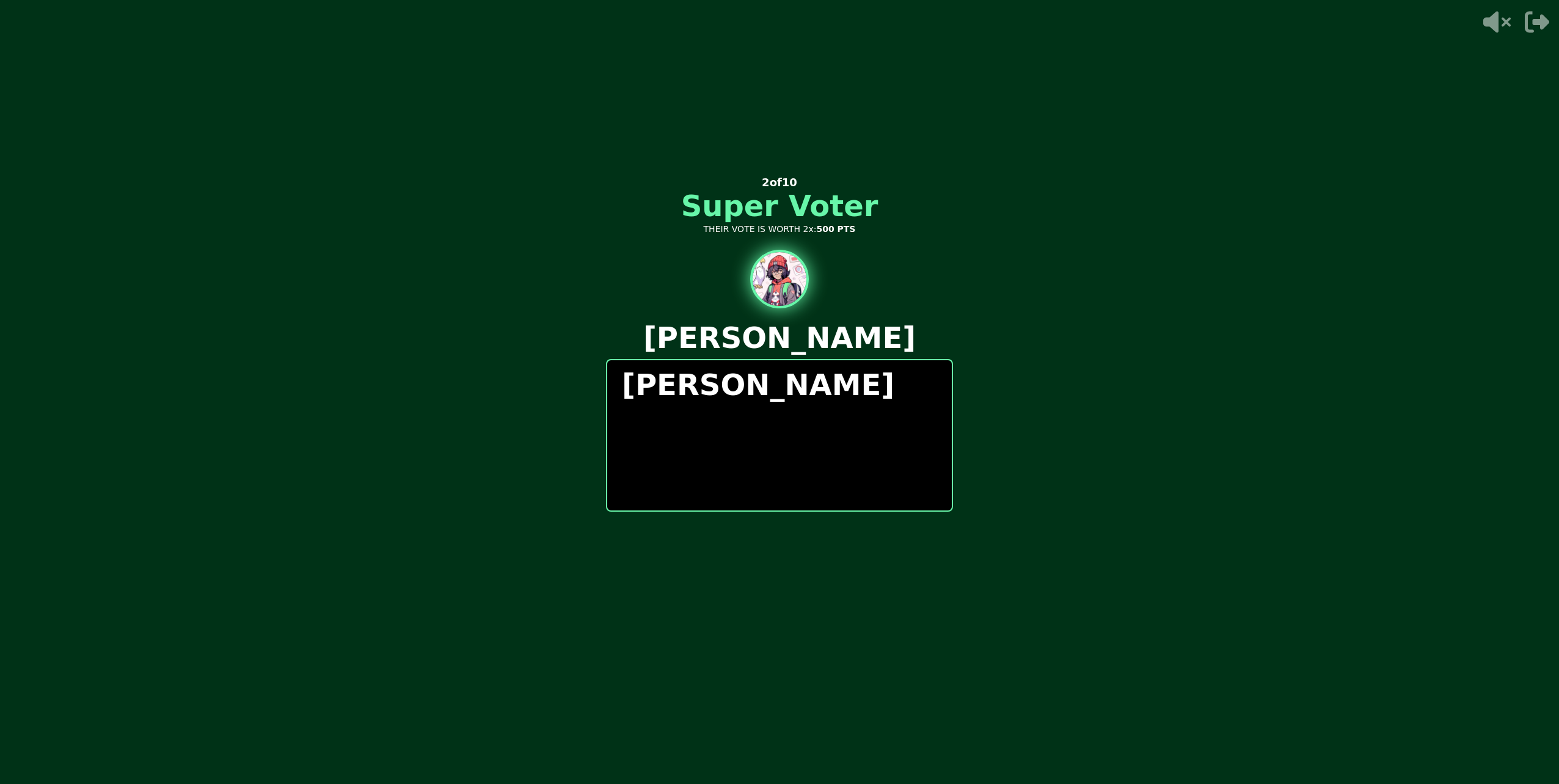
click at [687, 430] on div "Alex i" at bounding box center [780, 435] width 347 height 152
click at [696, 429] on div "Alex is most l" at bounding box center [780, 435] width 347 height 152
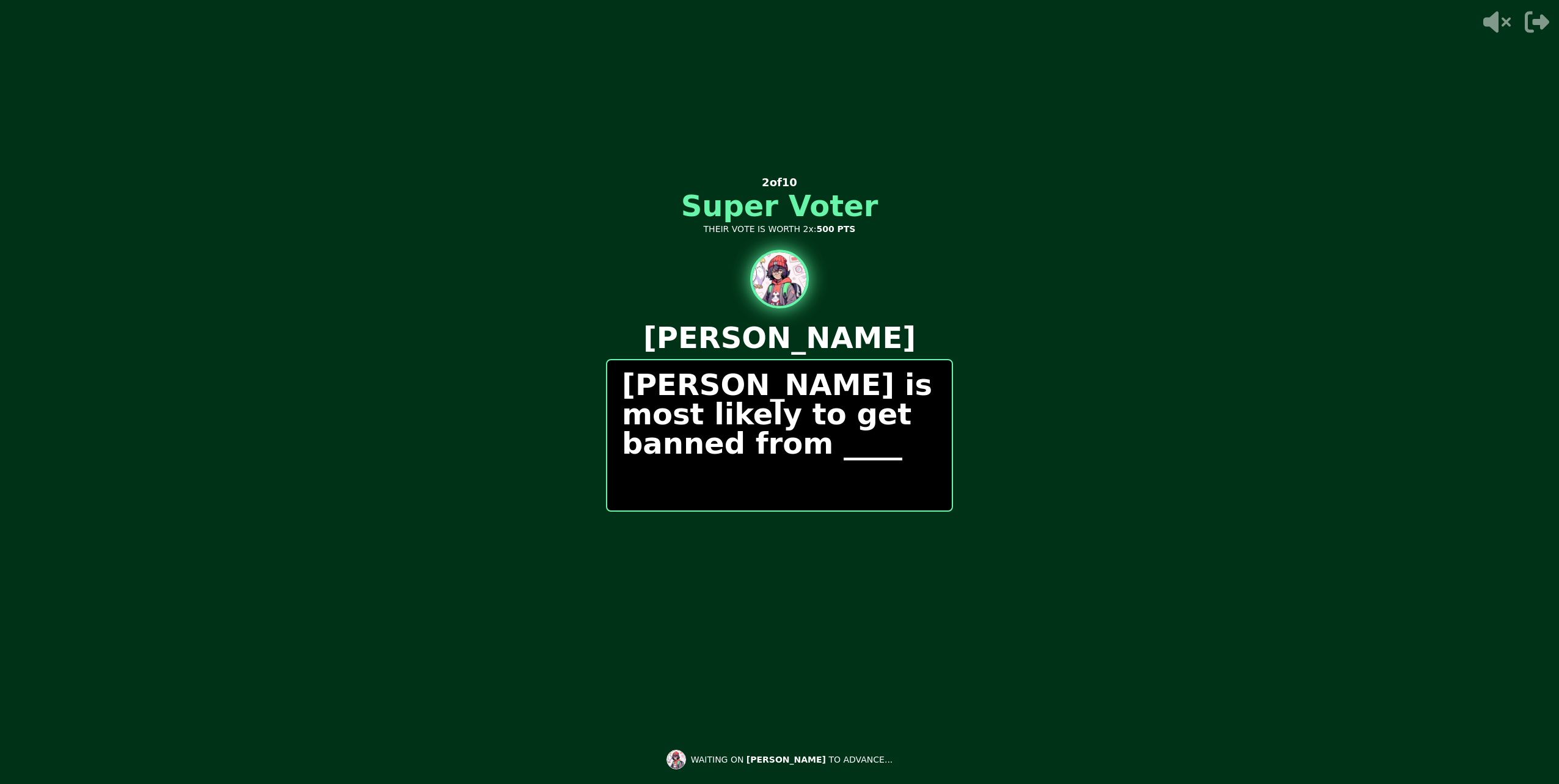
drag, startPoint x: 927, startPoint y: 464, endPoint x: 934, endPoint y: 465, distance: 7.1
click at [928, 464] on div "Alex is most likely to get banned from ____" at bounding box center [780, 435] width 347 height 152
click at [934, 465] on div "Alex is most likely to get banned from ____" at bounding box center [780, 435] width 347 height 152
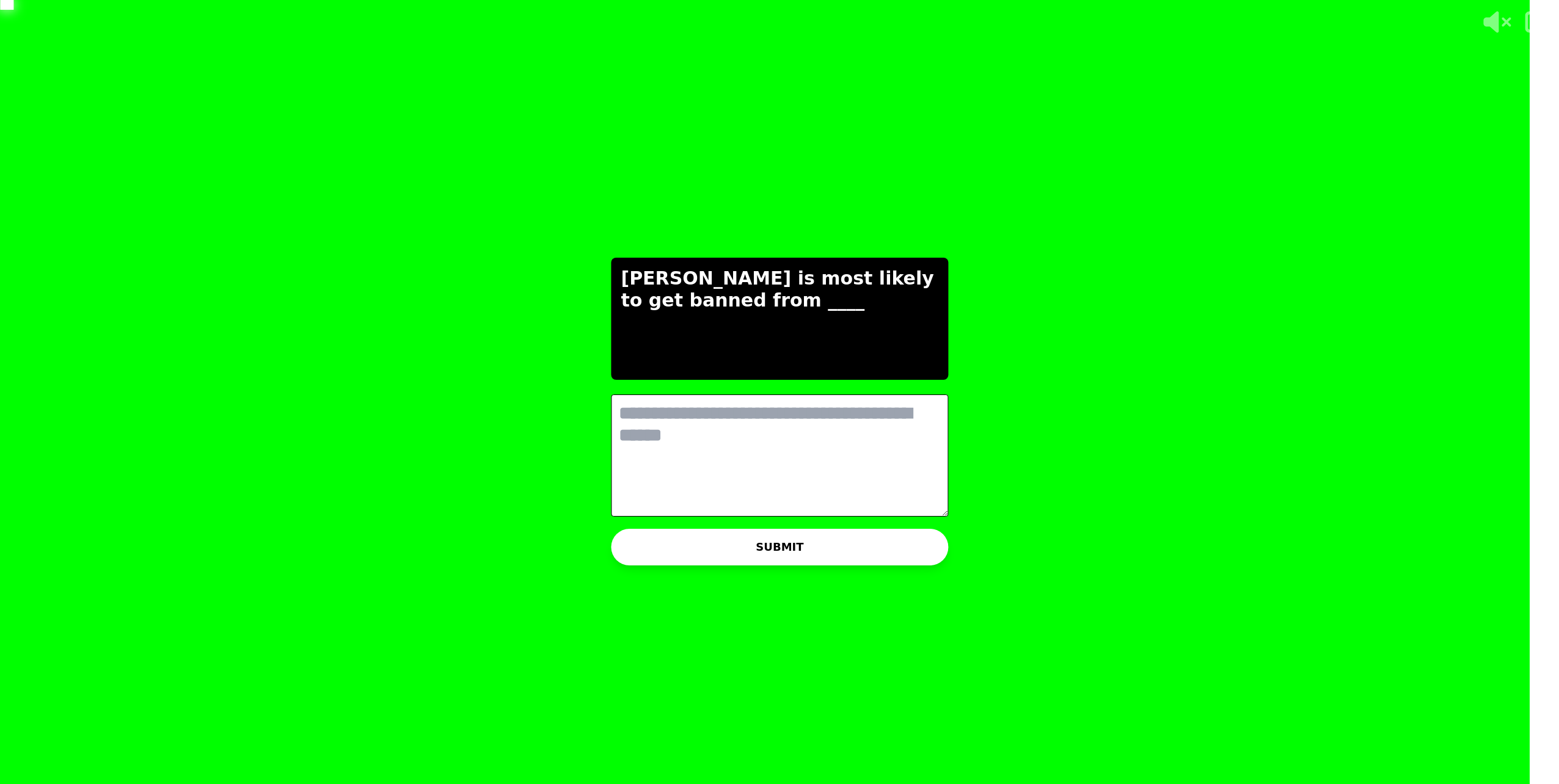
scroll to position [0, 0]
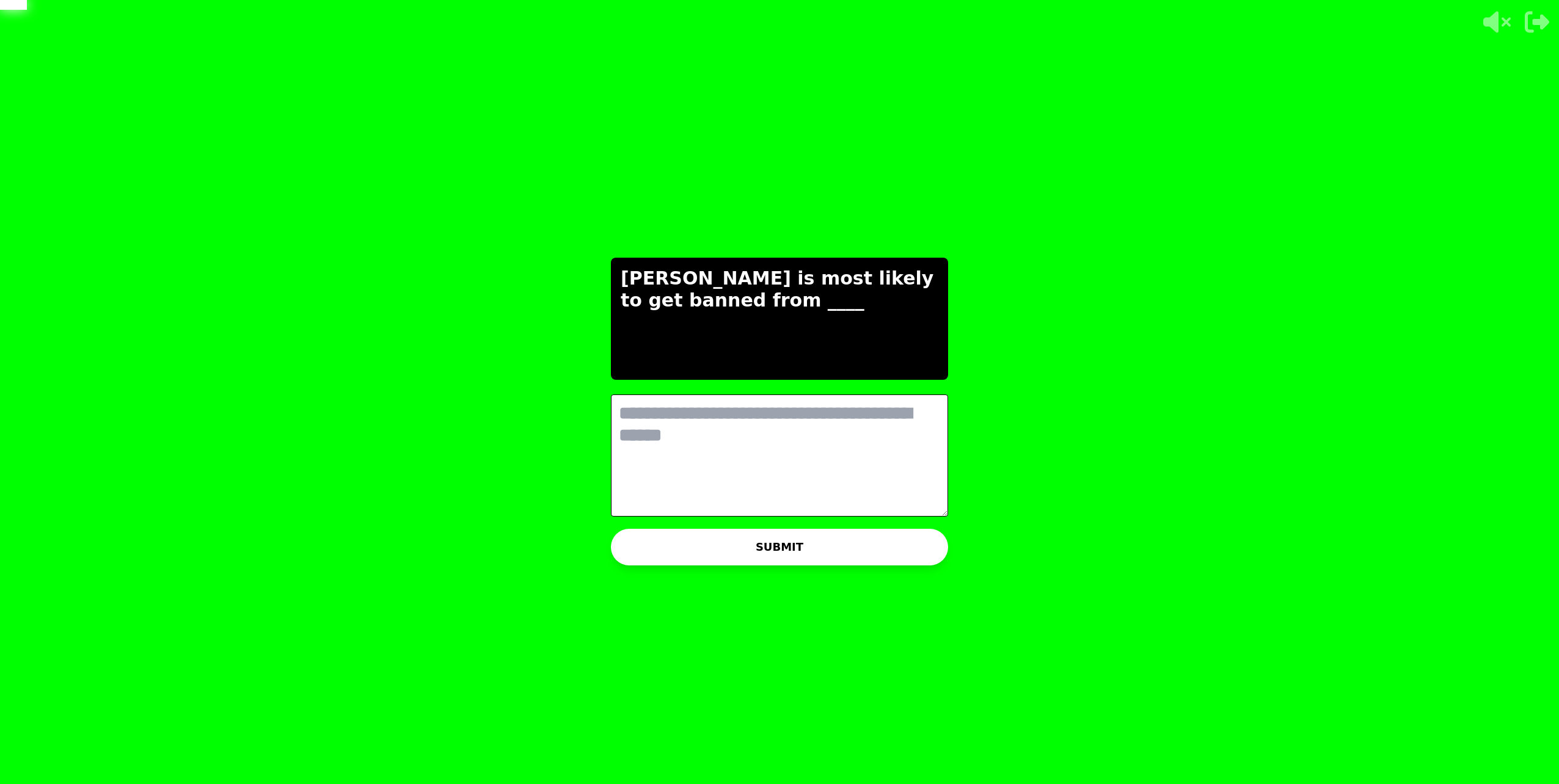
click at [788, 471] on textarea at bounding box center [780, 456] width 338 height 122
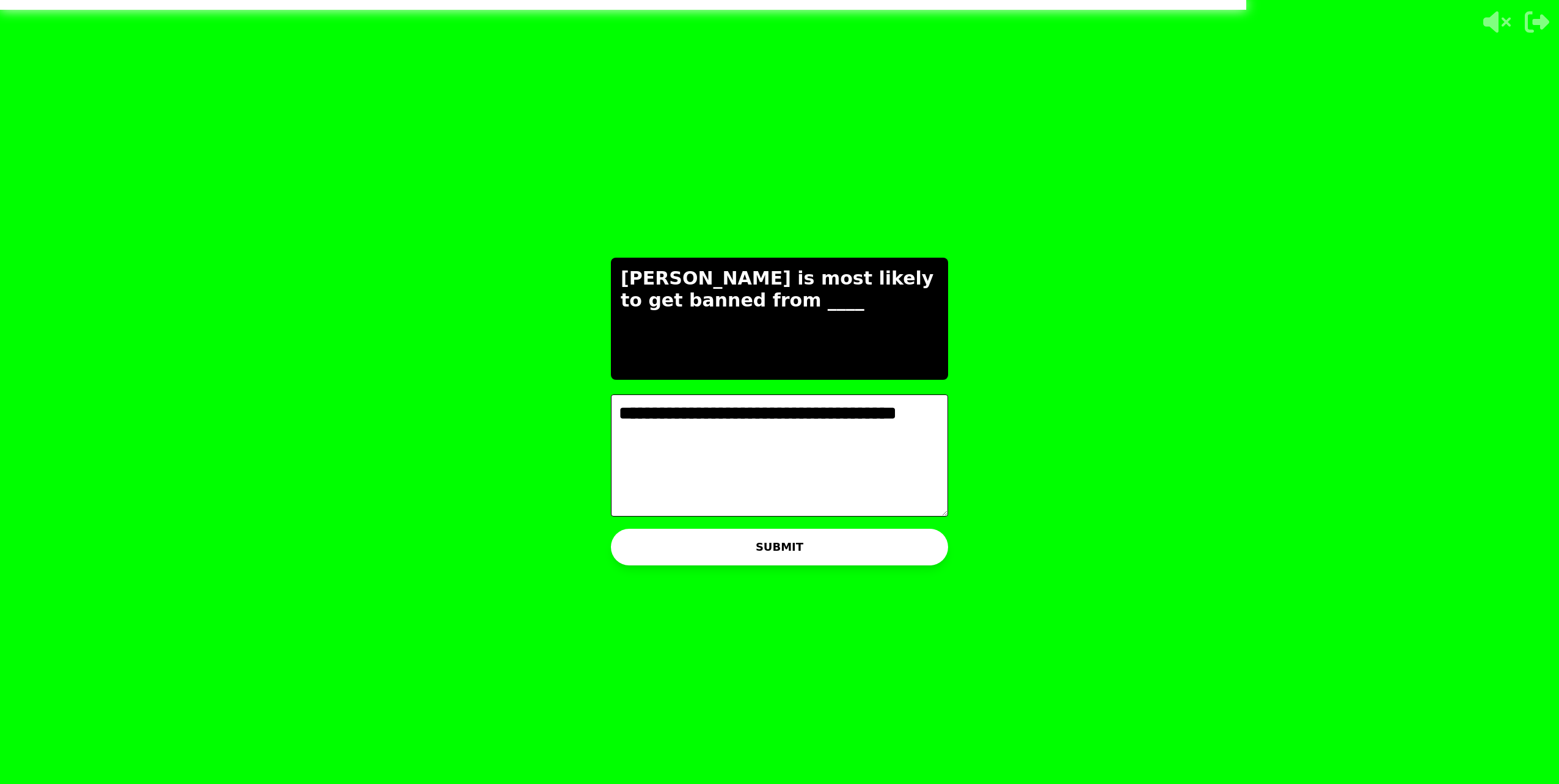
type textarea "**********"
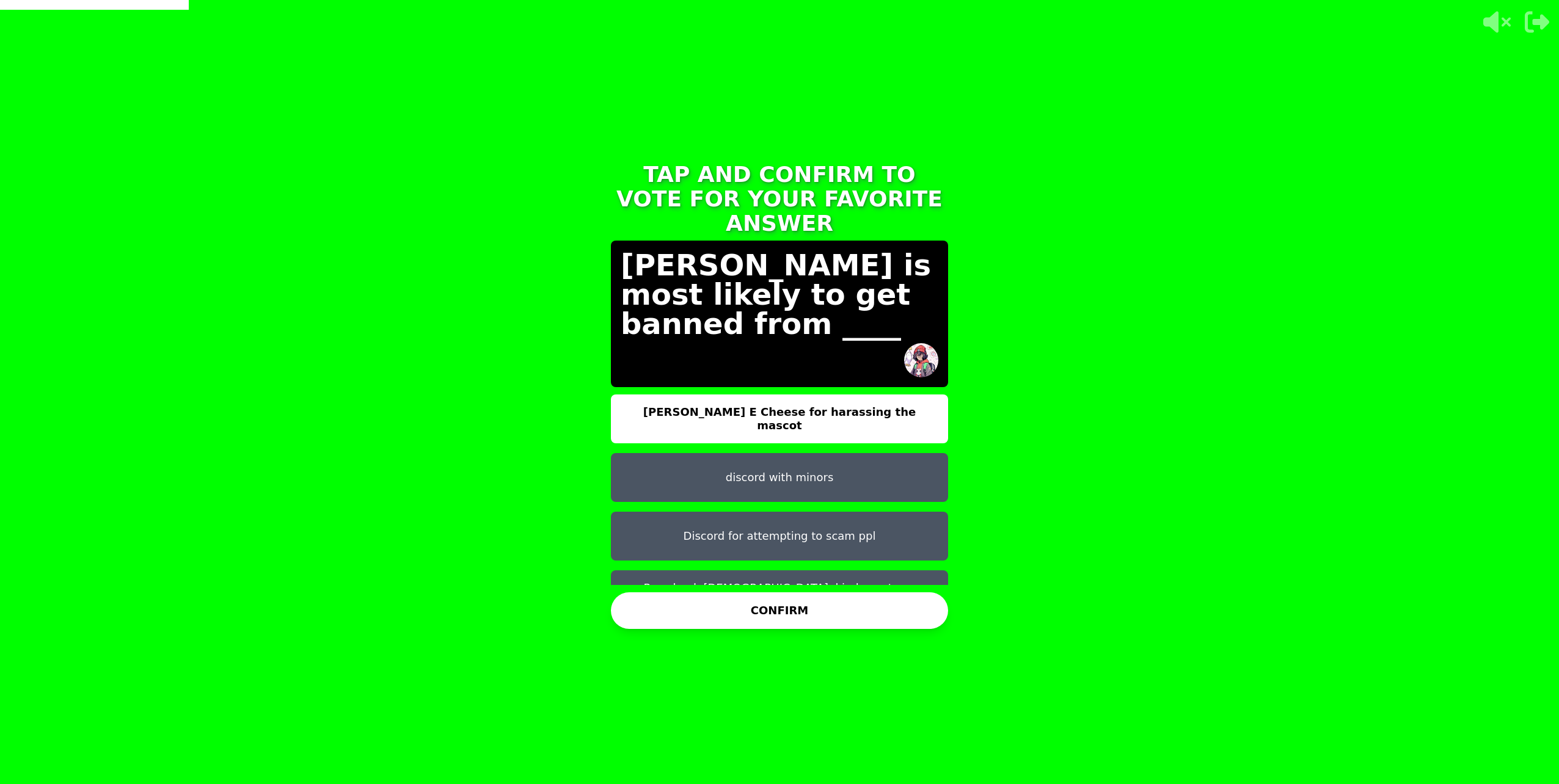
scroll to position [10, 0]
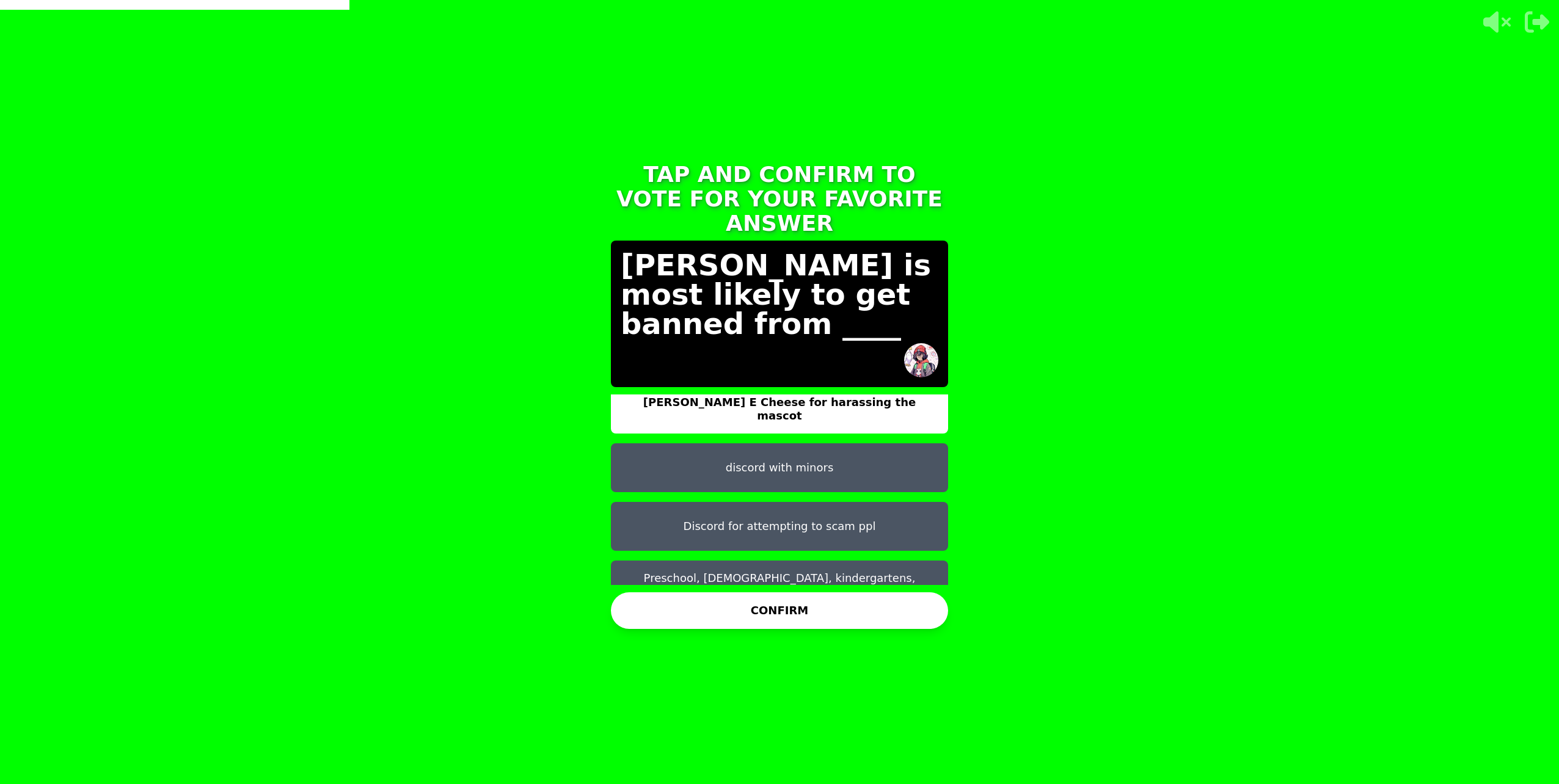
click at [773, 561] on button "Preschool, churches, kindergartens, elementary schools" at bounding box center [780, 585] width 338 height 49
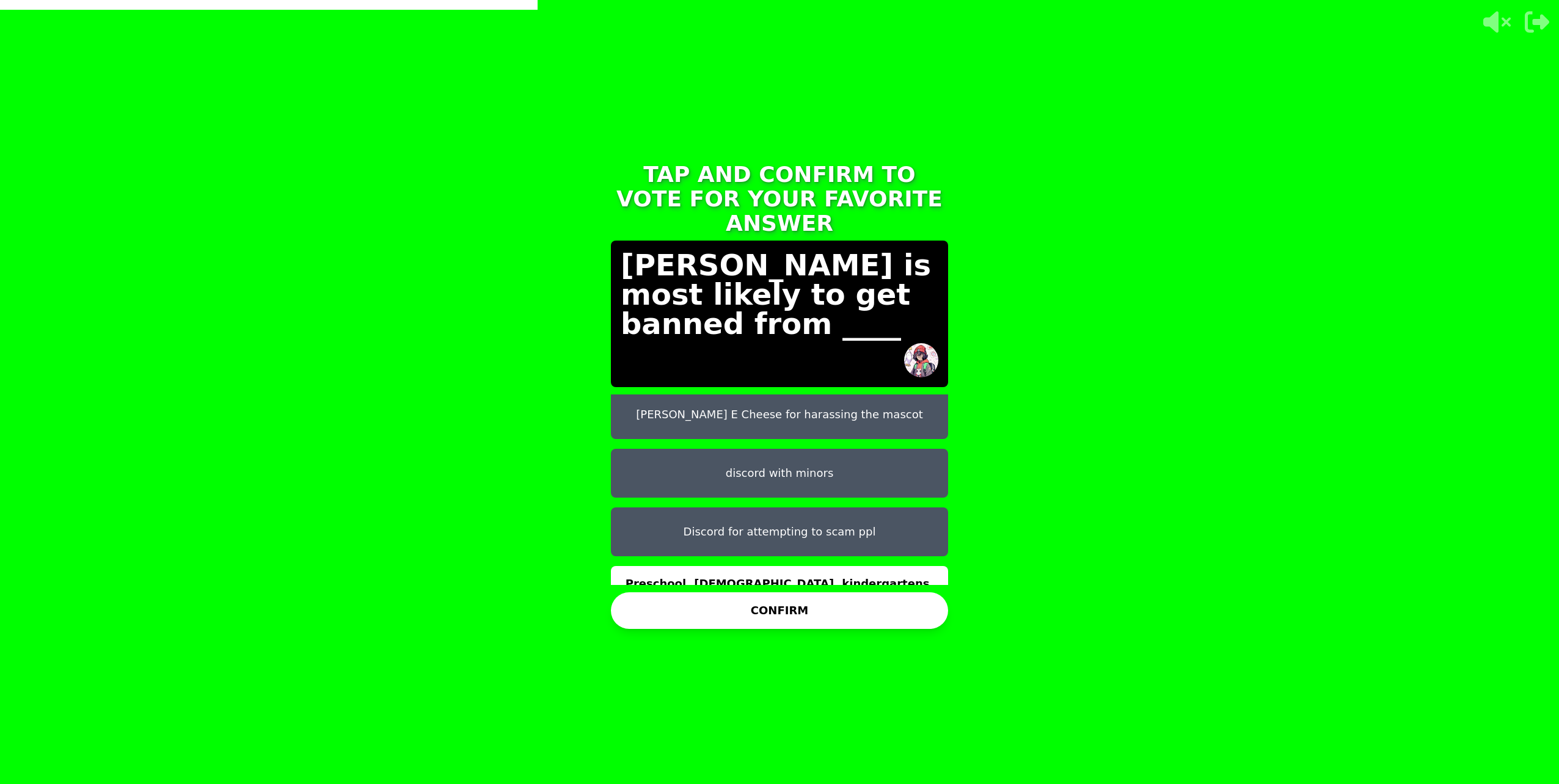
scroll to position [0, 0]
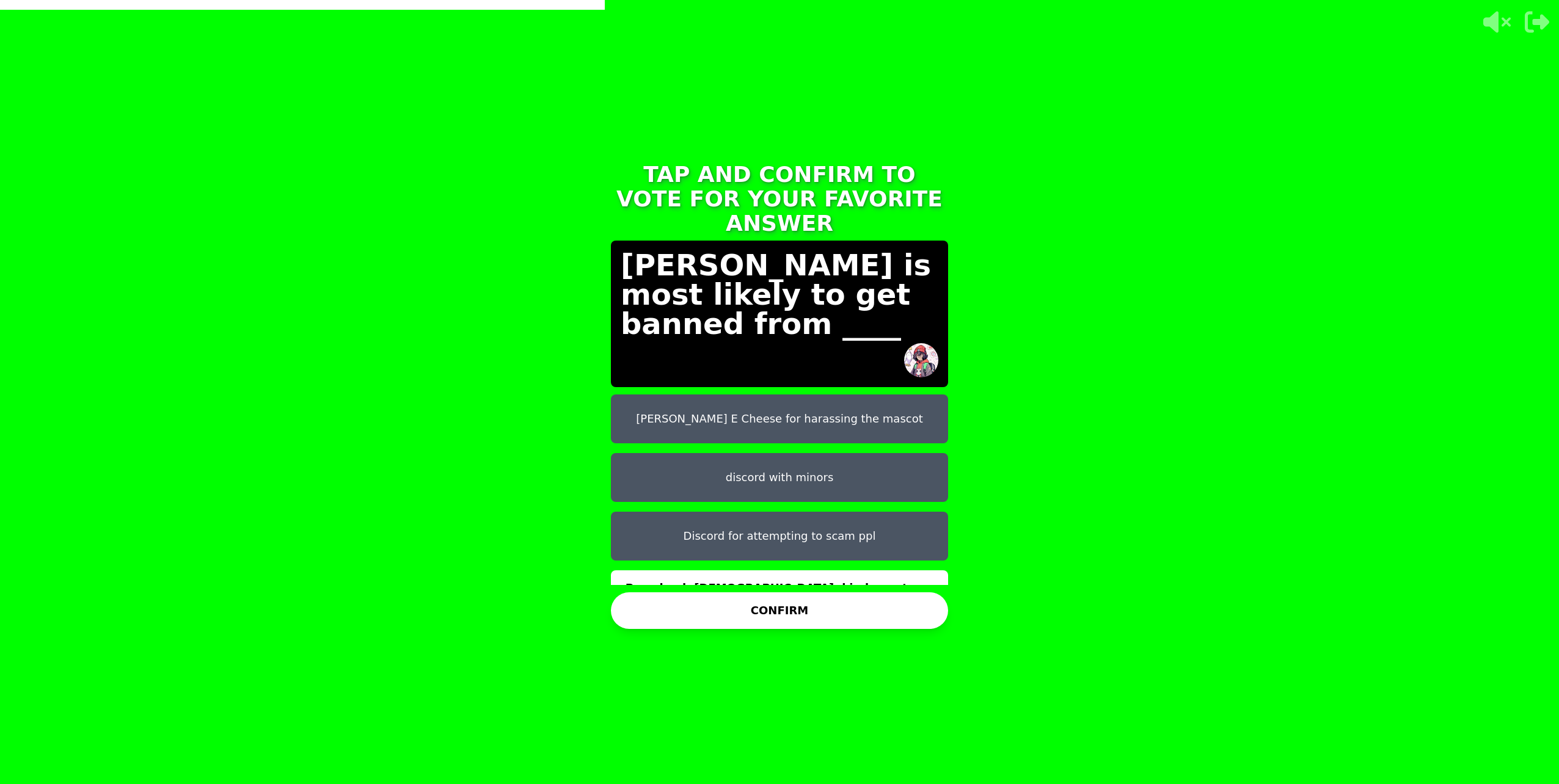
click at [797, 602] on button "CONFIRM" at bounding box center [780, 610] width 338 height 37
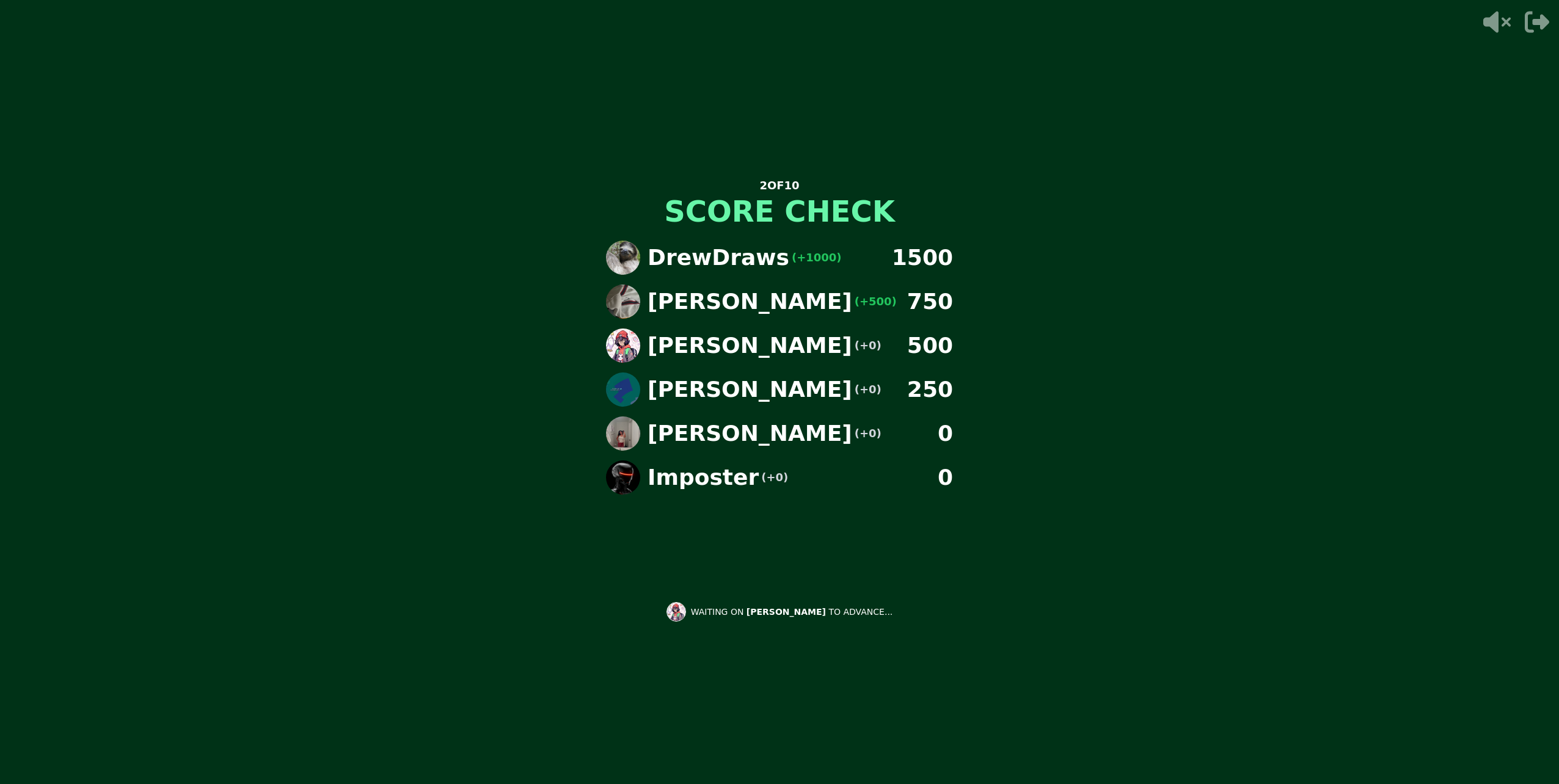
click at [817, 621] on div "WAITING ON ALEX TO ADVANCE..." at bounding box center [780, 612] width 246 height 29
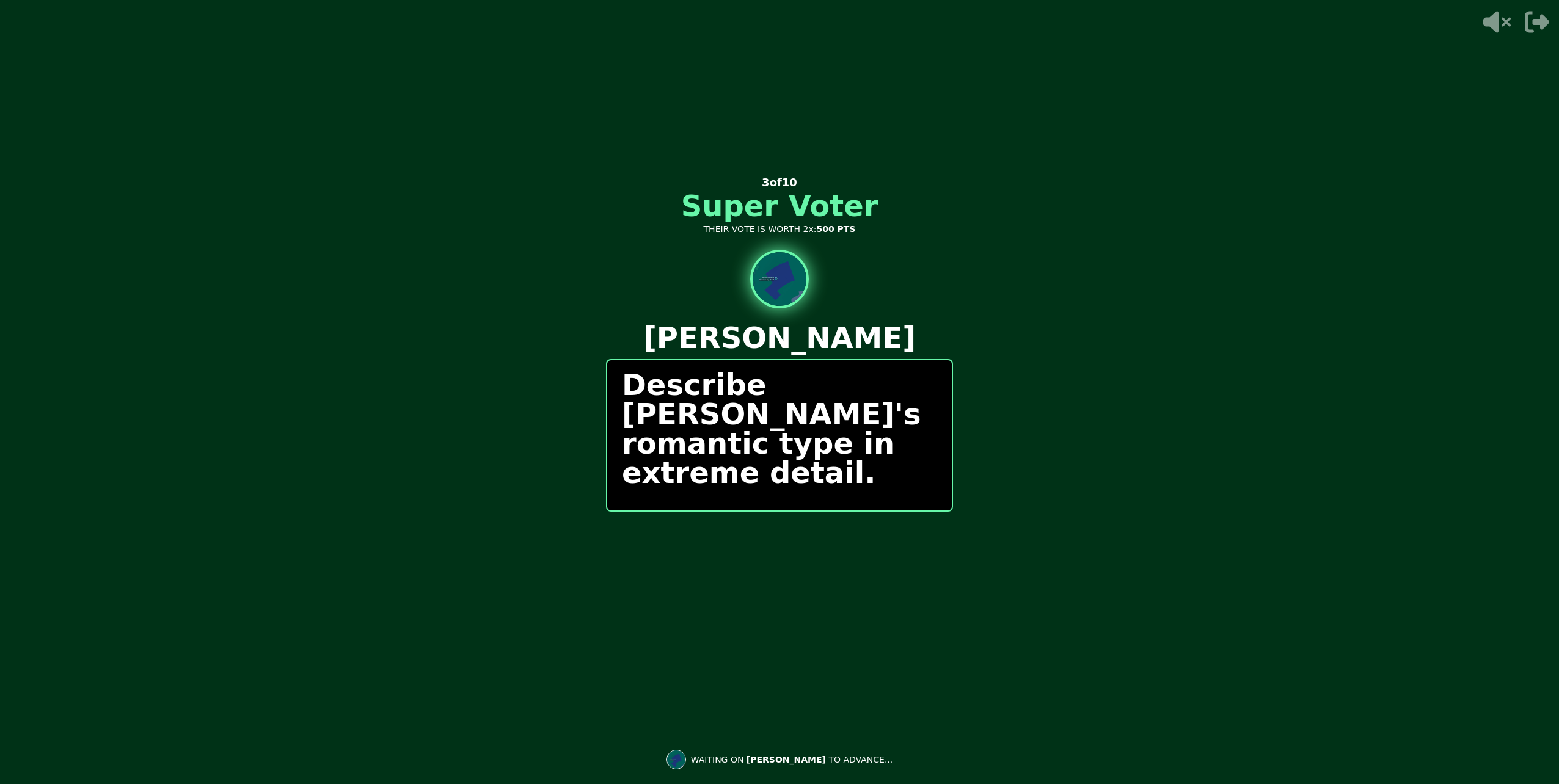
click at [718, 496] on div "Describe Danielle's romantic type in extreme detail." at bounding box center [780, 435] width 347 height 152
click at [799, 427] on p "Describe Danielle's romantic type in extreme detail." at bounding box center [780, 429] width 316 height 117
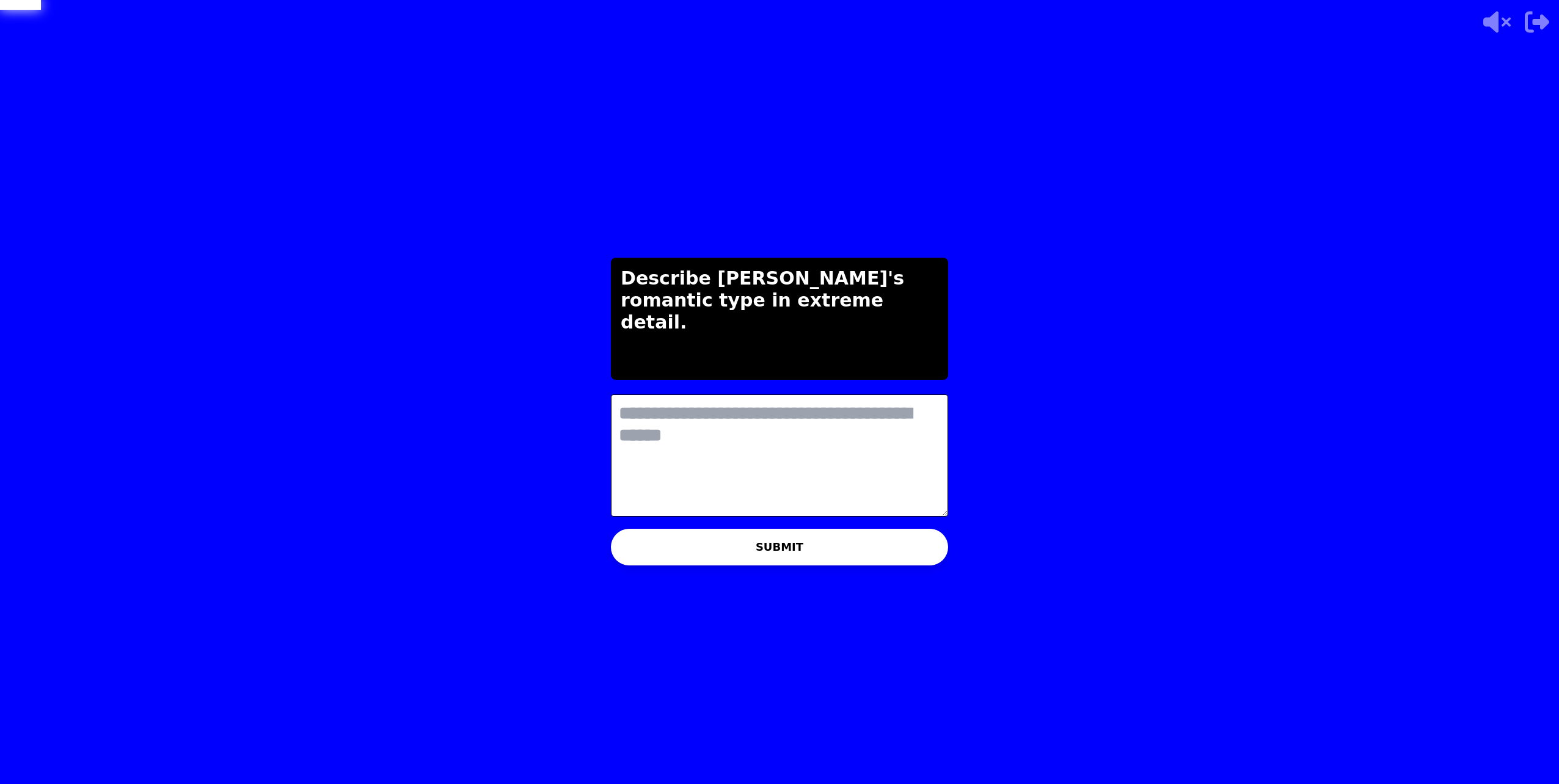
click at [693, 422] on textarea at bounding box center [780, 456] width 338 height 122
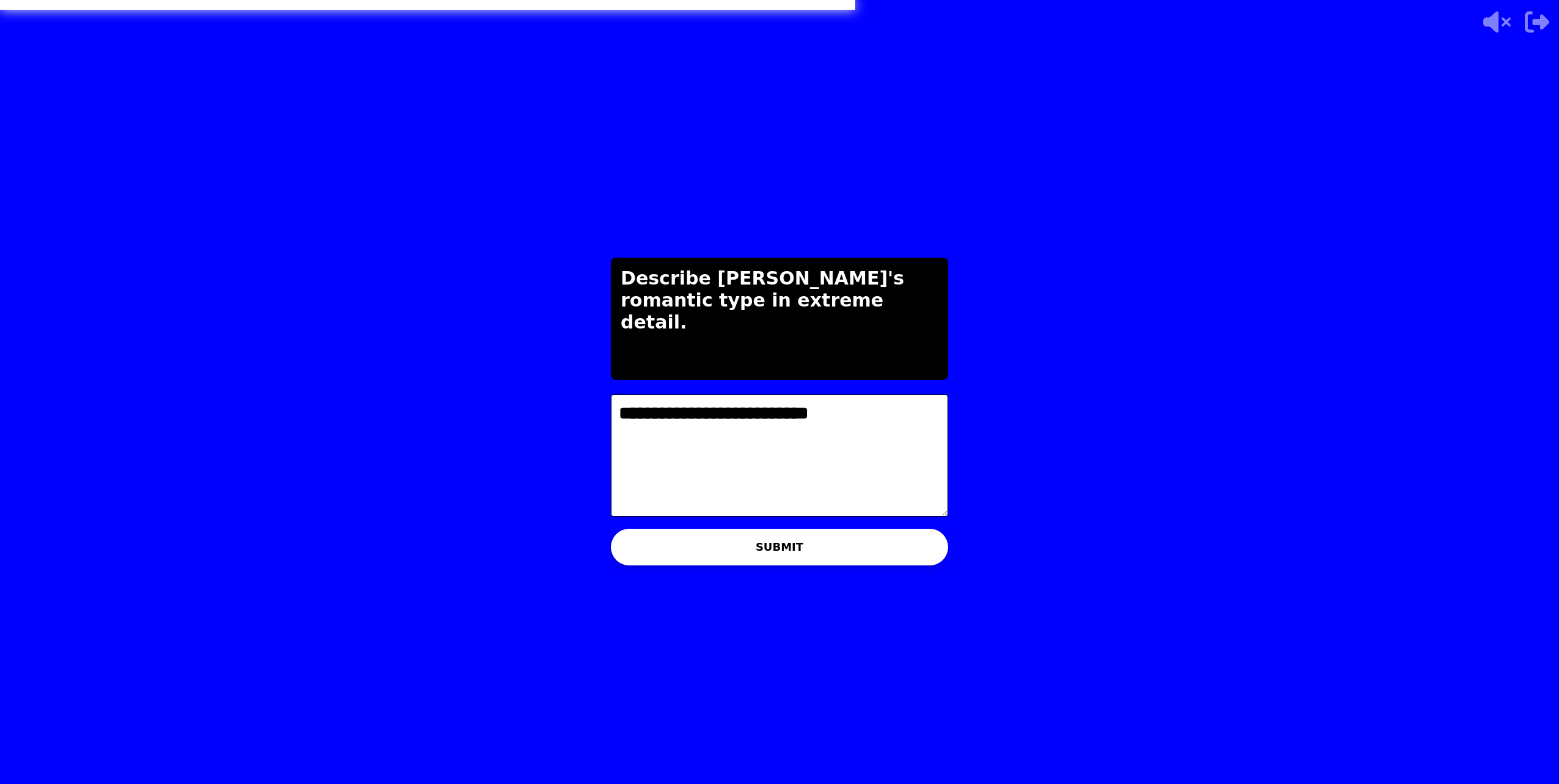
type textarea "**********"
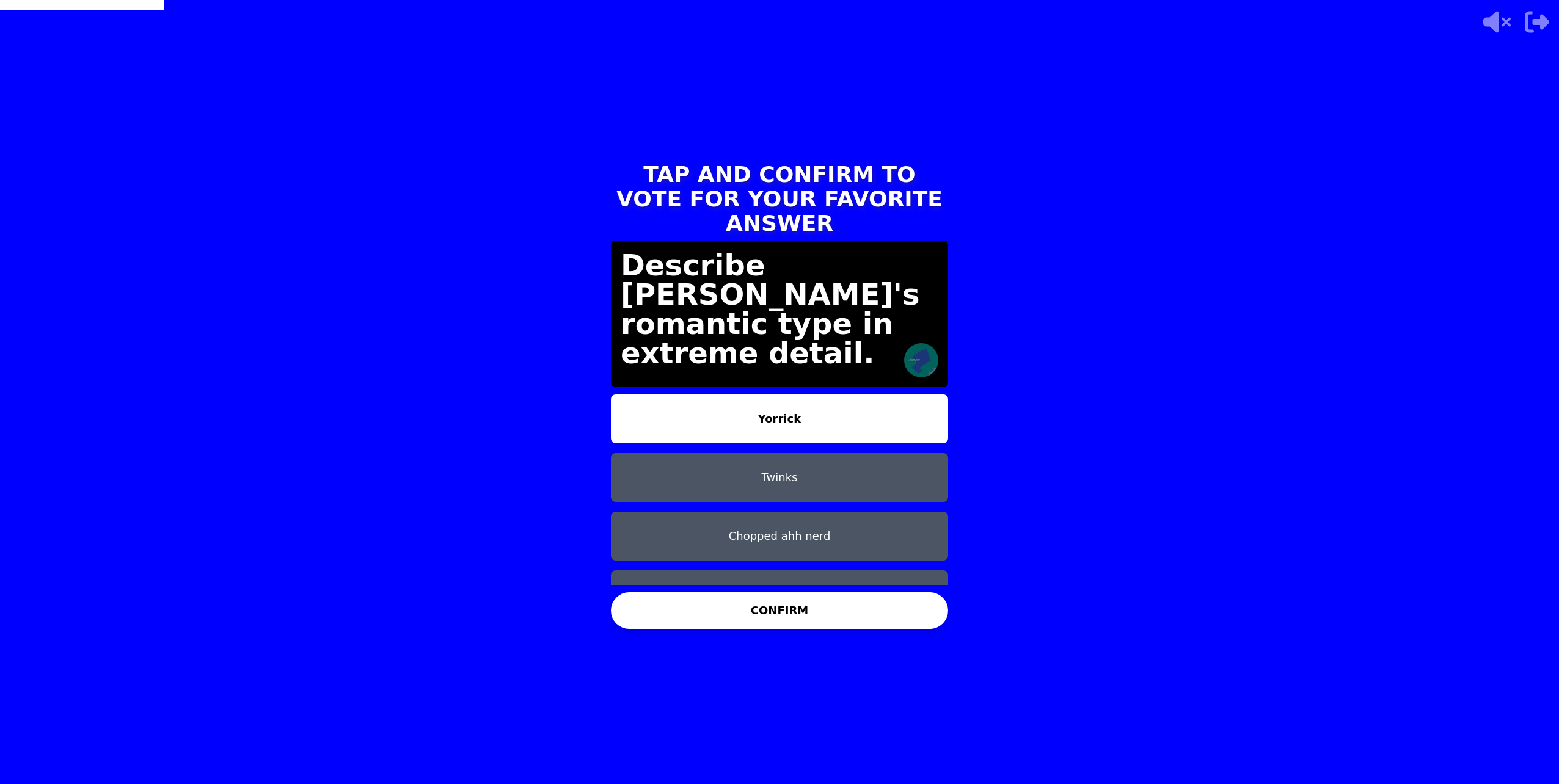
scroll to position [10, 0]
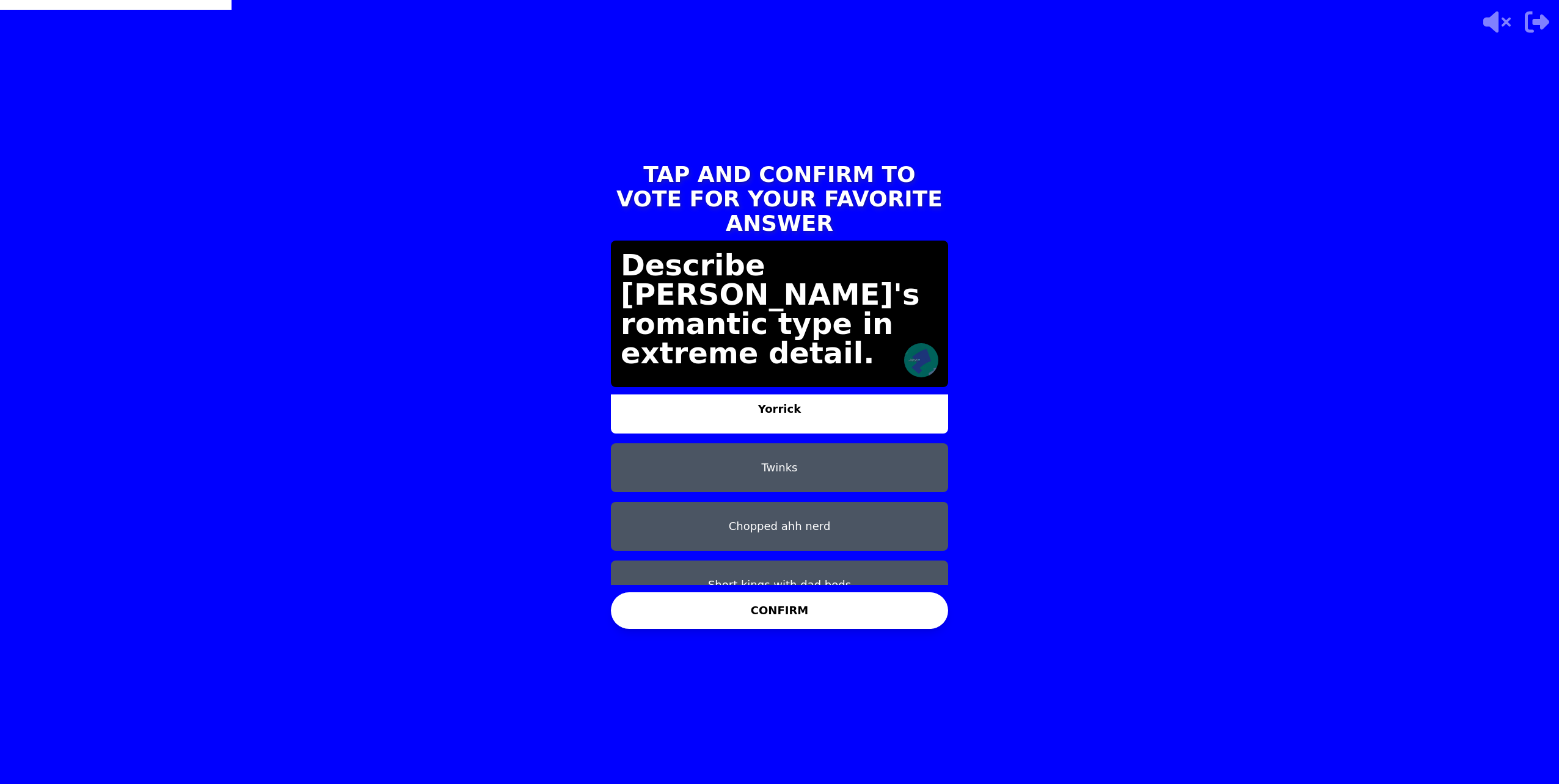
click at [766, 502] on button "Chopped ahh nerd" at bounding box center [780, 526] width 338 height 49
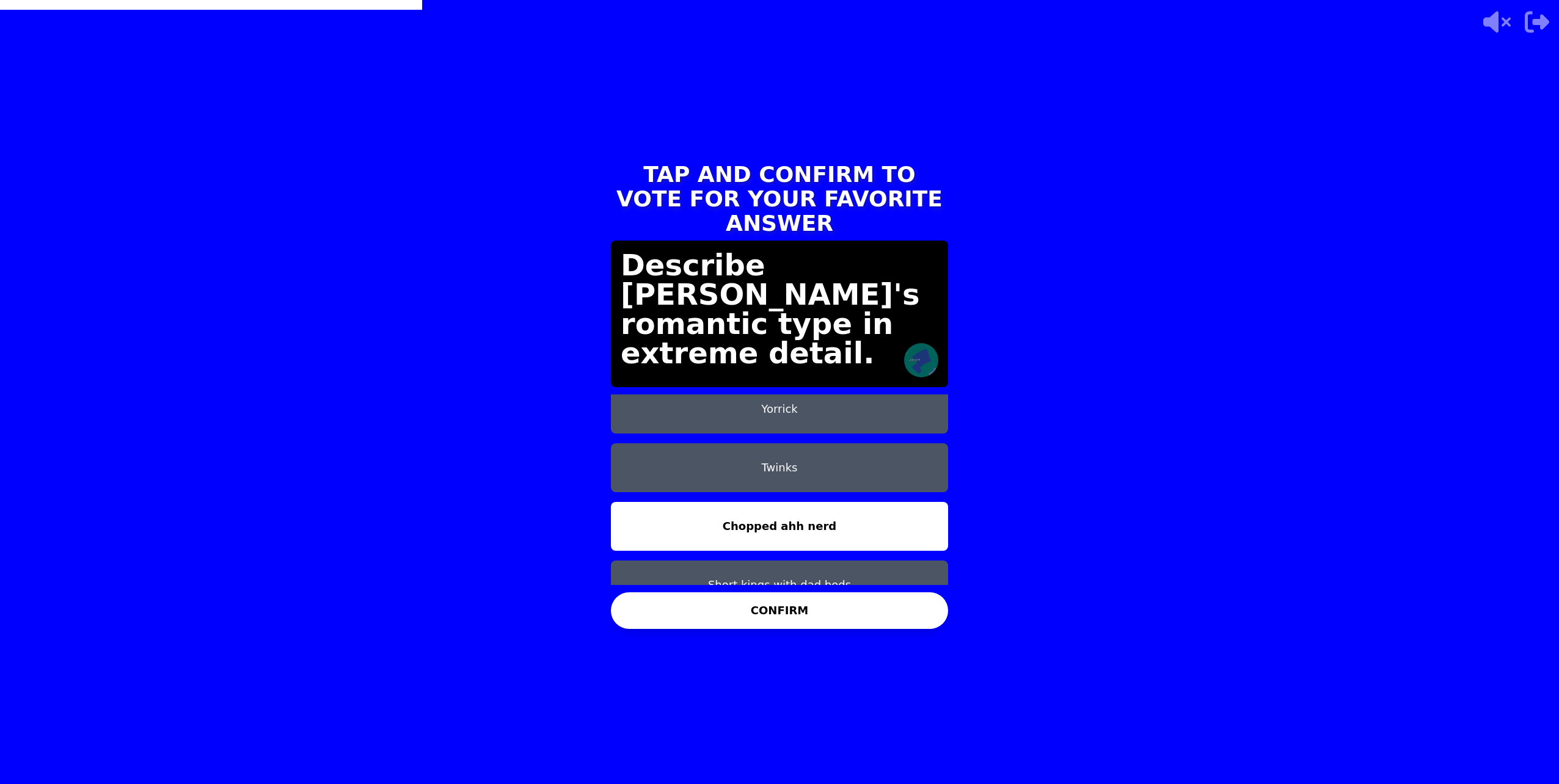
click at [797, 600] on button "CONFIRM" at bounding box center [780, 610] width 338 height 37
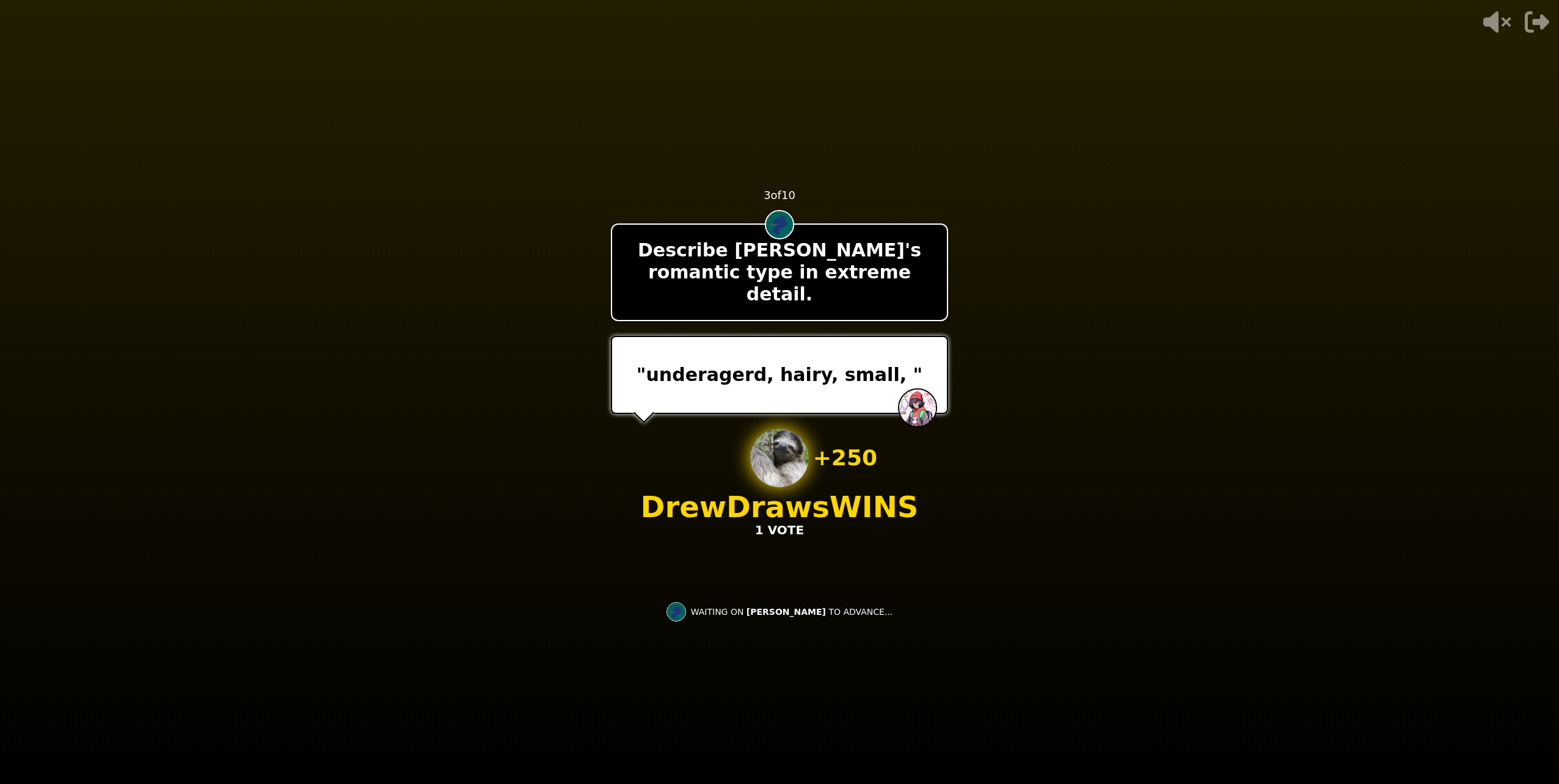
drag, startPoint x: 516, startPoint y: 687, endPoint x: 490, endPoint y: 700, distance: 29.1
click at [493, 700] on video at bounding box center [780, 392] width 1559 height 784
drag, startPoint x: 535, startPoint y: 434, endPoint x: 576, endPoint y: 471, distance: 55.2
click at [576, 471] on video at bounding box center [780, 392] width 1559 height 784
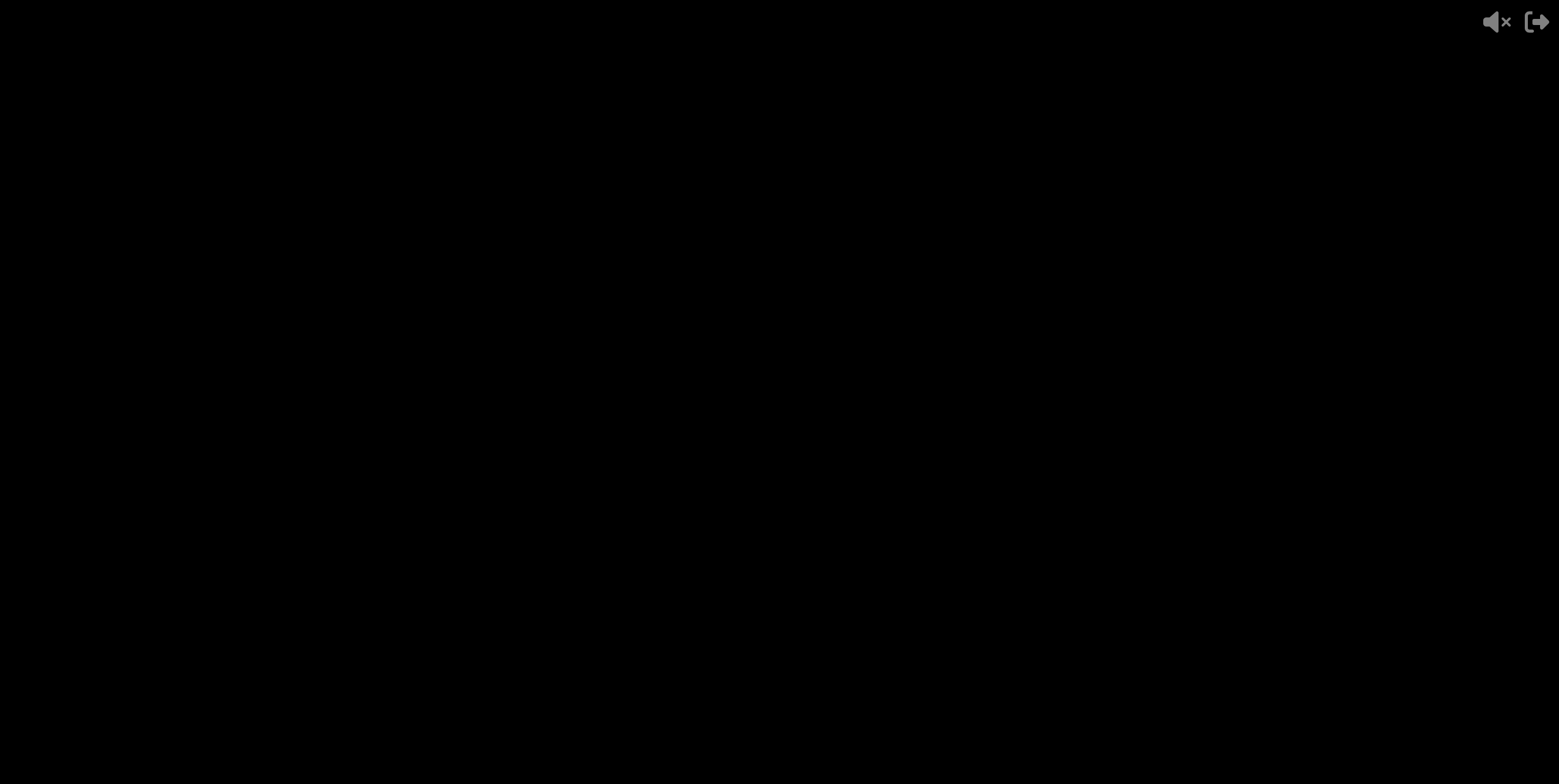
click at [594, 447] on video at bounding box center [780, 392] width 1559 height 784
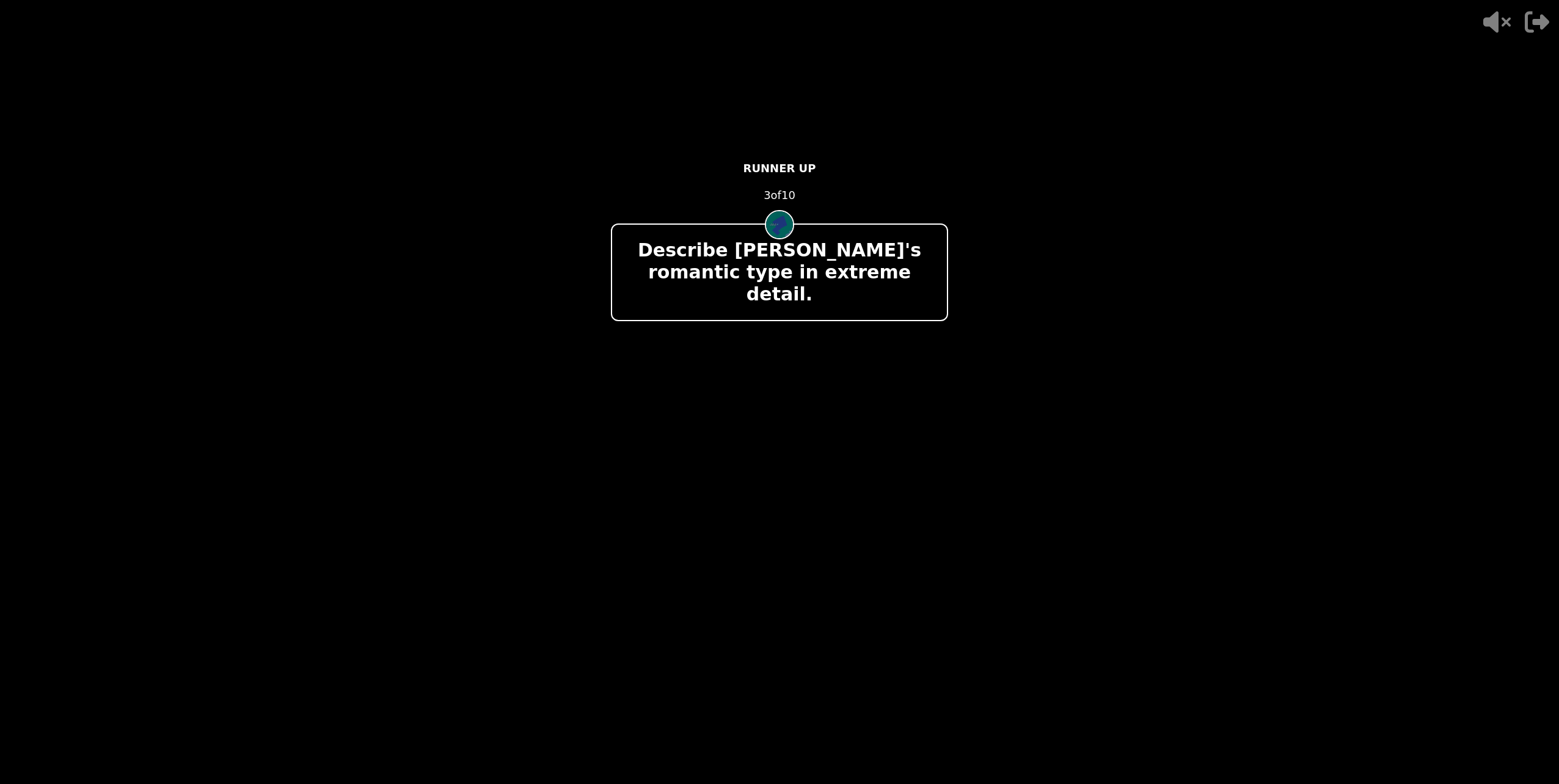
drag, startPoint x: 634, startPoint y: 449, endPoint x: 666, endPoint y: 447, distance: 32.1
click at [653, 450] on div "- 500 PTS RUNNER UP 3 of 10 Describe Danielle's romantic type in extreme detail…" at bounding box center [780, 391] width 338 height 488
click at [731, 429] on div "+ 500 Paulina WINS 1 VOTE" at bounding box center [780, 483] width 362 height 110
drag, startPoint x: 735, startPoint y: 421, endPoint x: 749, endPoint y: 431, distance: 17.2
click at [749, 431] on div "+ 500 Paulina WINS 1 VOTE" at bounding box center [780, 483] width 362 height 110
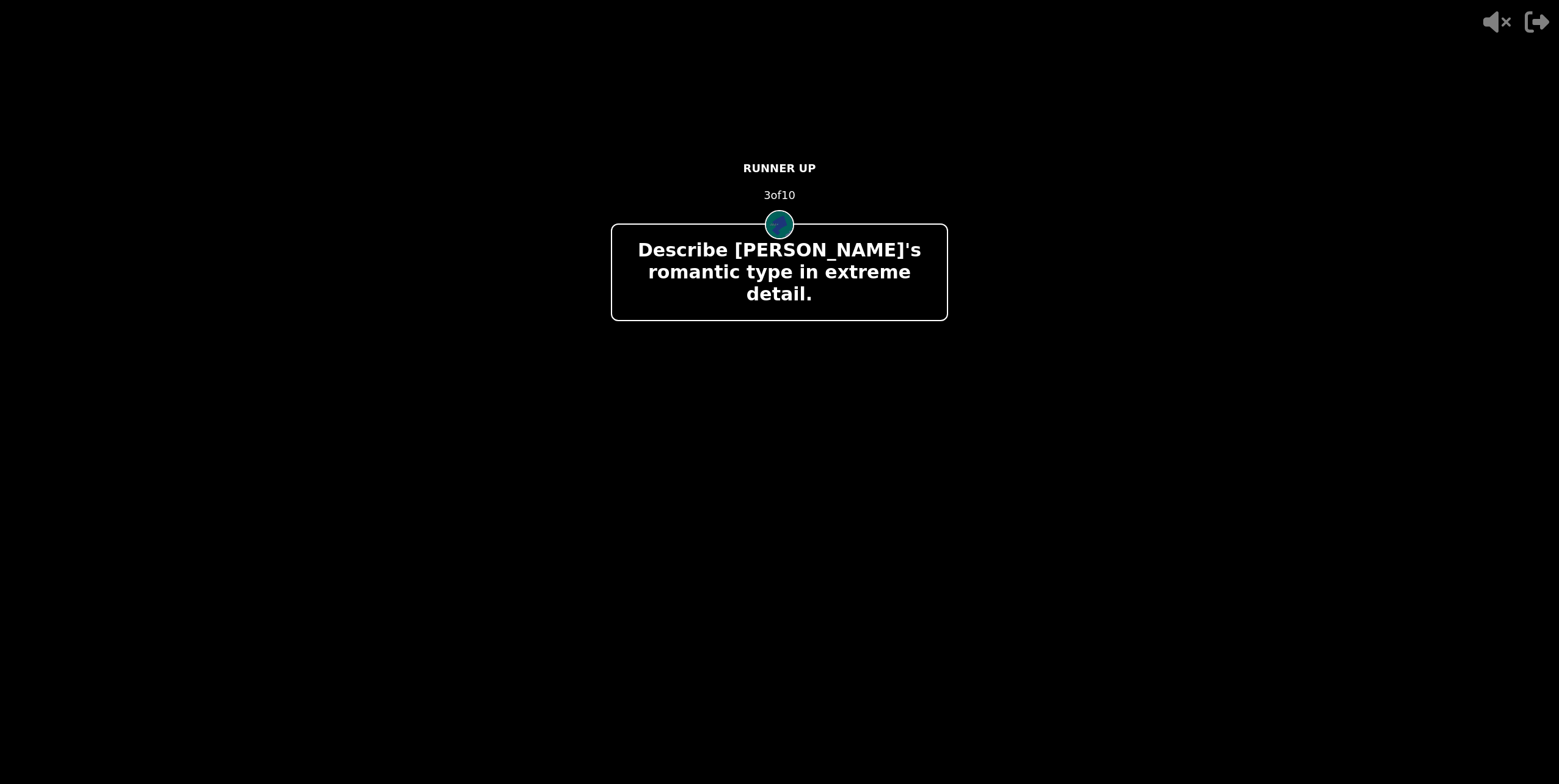
drag, startPoint x: 796, startPoint y: 404, endPoint x: 807, endPoint y: 412, distance: 13.6
click at [807, 412] on div "- 500 PTS RUNNER UP 3 of 10 Describe Danielle's romantic type in extreme detail…" at bounding box center [780, 391] width 338 height 488
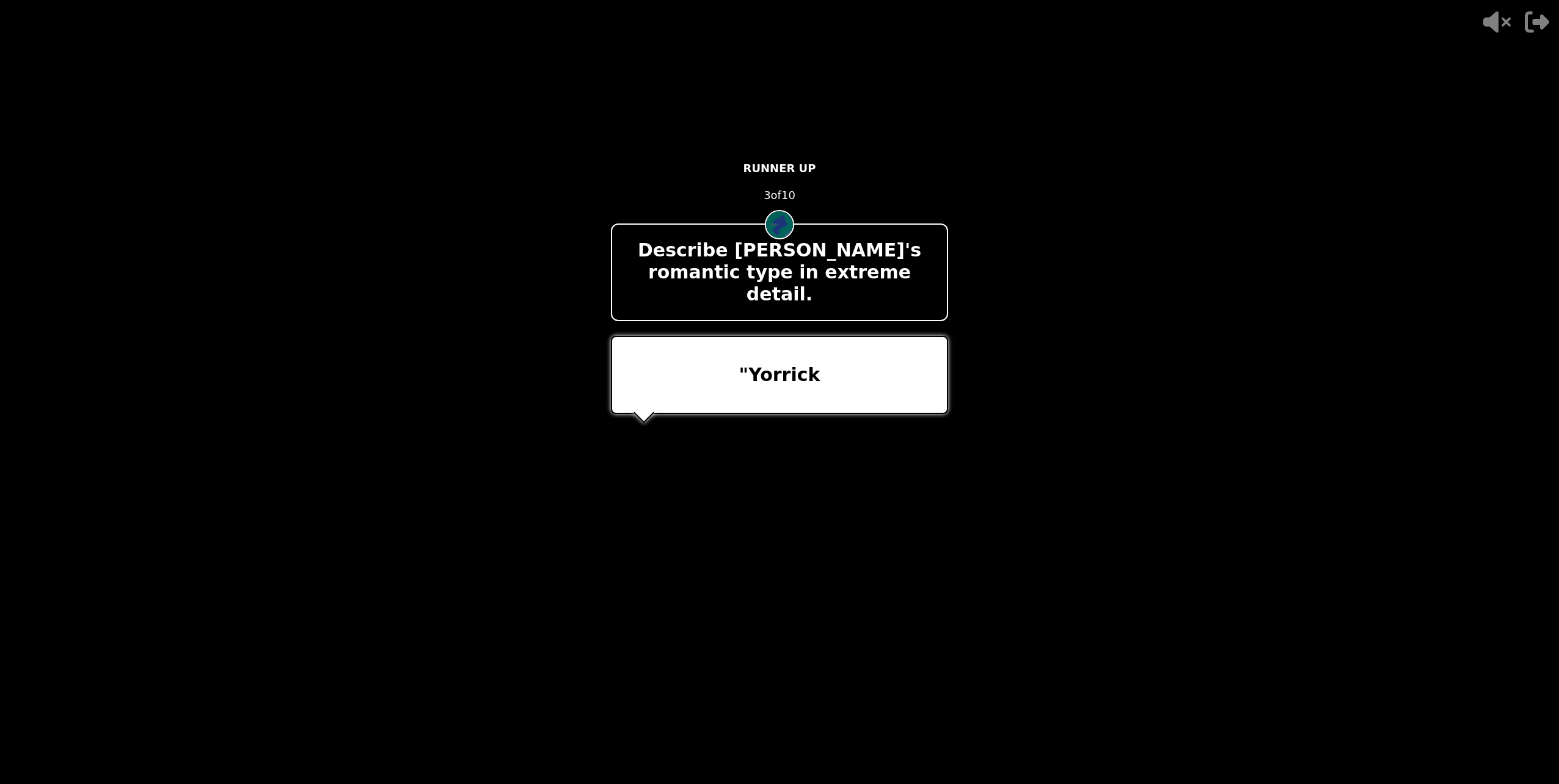
drag, startPoint x: 868, startPoint y: 366, endPoint x: 858, endPoint y: 371, distance: 11.2
click at [859, 371] on div ""Yorrick" at bounding box center [780, 375] width 338 height 78
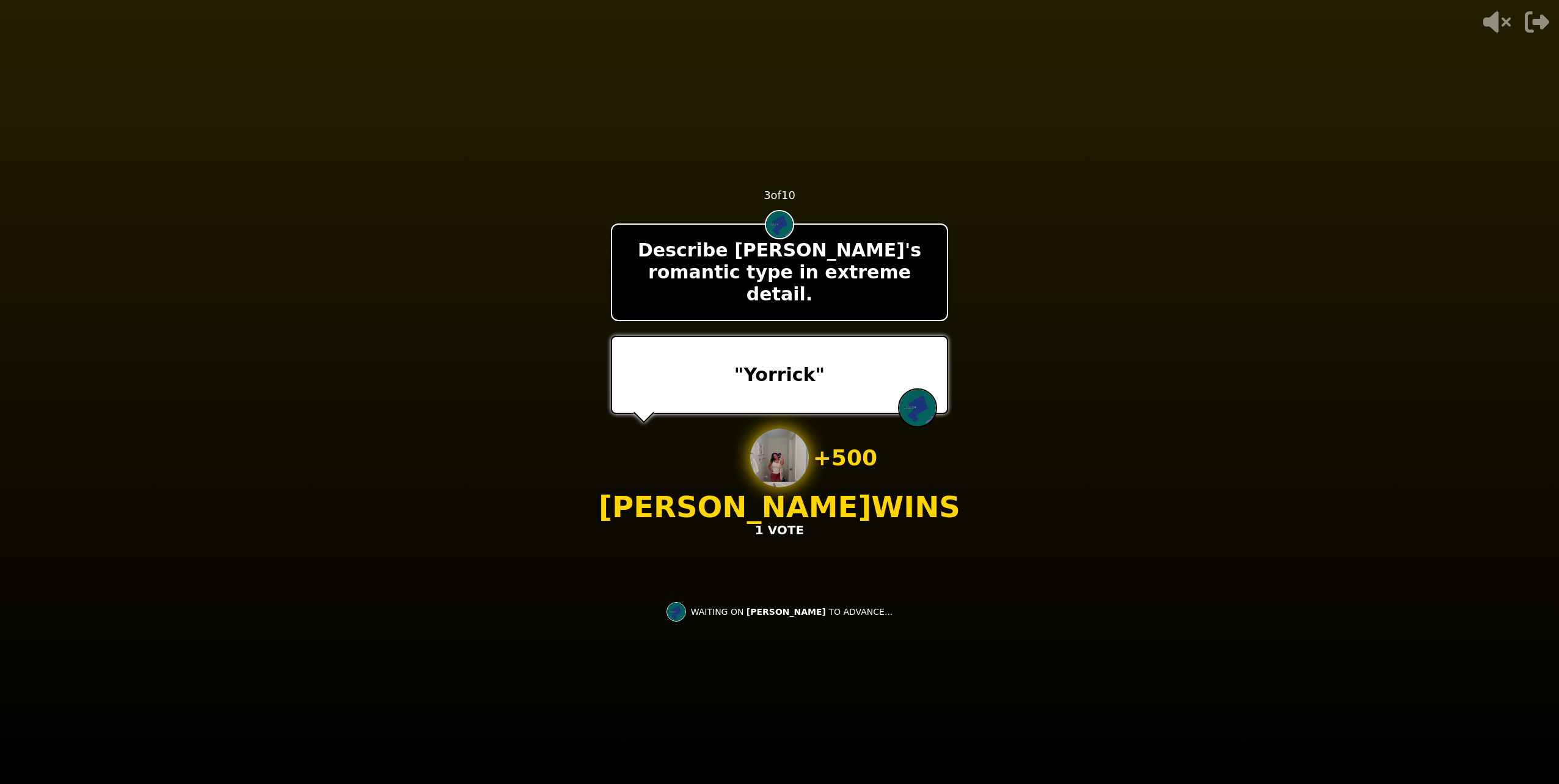
click at [725, 544] on div "- 500 PTS 3 of 10 Describe Danielle's romantic type in extreme detail. "Yorrick…" at bounding box center [780, 391] width 338 height 488
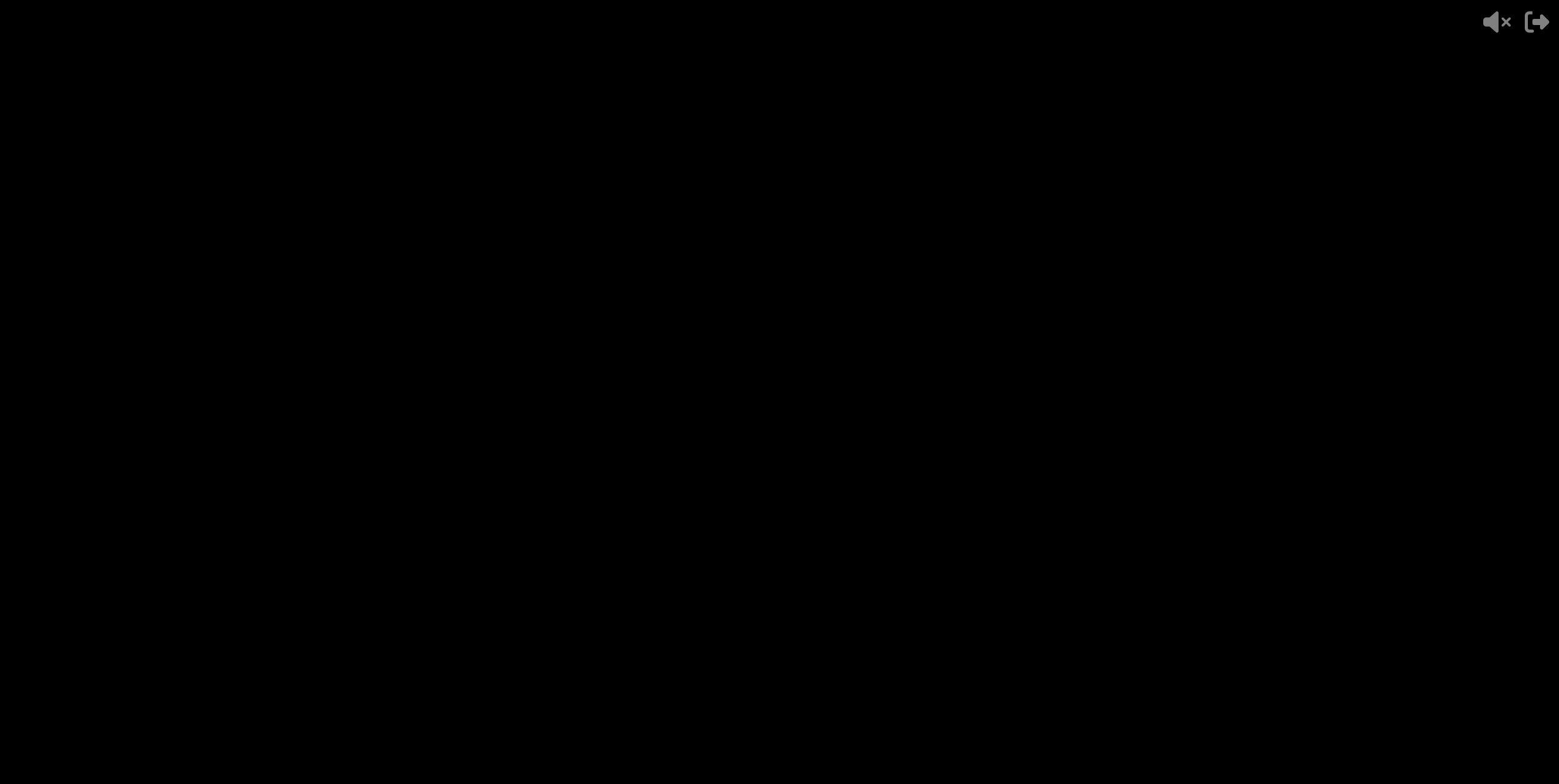
drag, startPoint x: 553, startPoint y: 408, endPoint x: 549, endPoint y: 418, distance: 10.8
click at [549, 418] on video at bounding box center [780, 392] width 1559 height 784
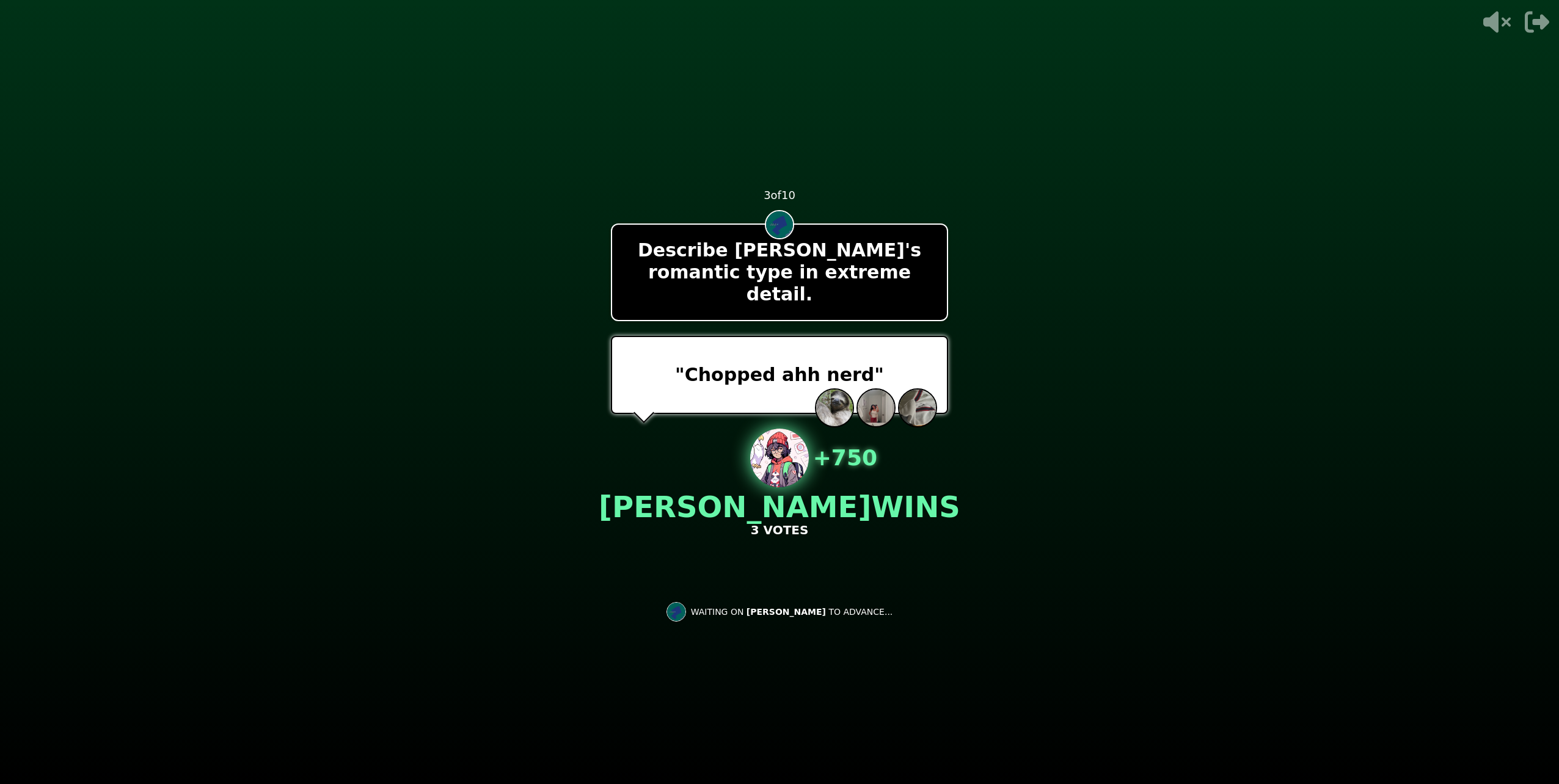
drag, startPoint x: 667, startPoint y: 608, endPoint x: 647, endPoint y: 542, distance: 69.0
click at [666, 605] on div "- 500 PTS 3 of 10 Describe Danielle's romantic type in extreme detail. "Chopped…" at bounding box center [780, 391] width 338 height 488
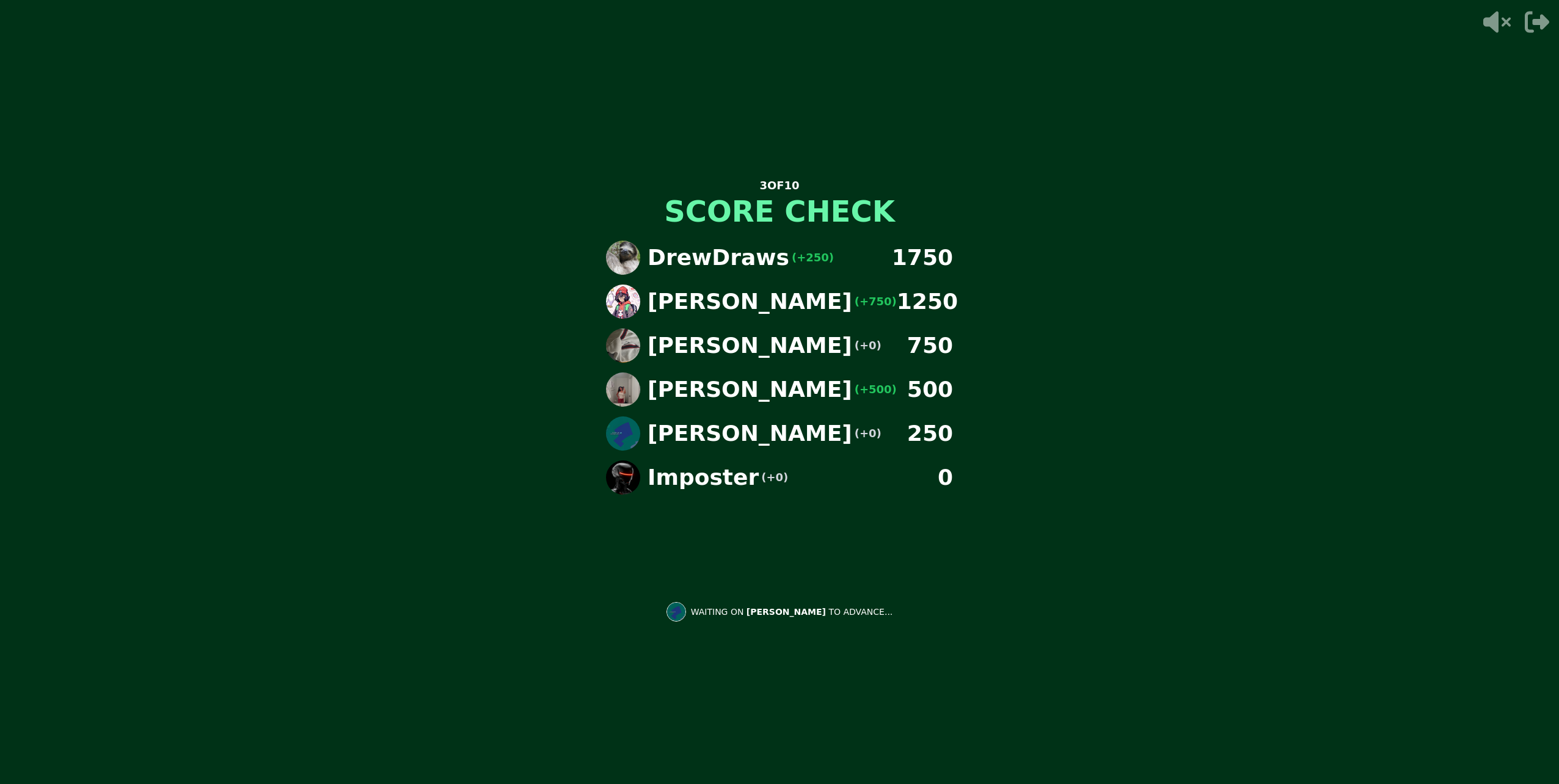
drag, startPoint x: 816, startPoint y: 676, endPoint x: 824, endPoint y: 671, distance: 9.4
click at [817, 676] on div "3 OF 10 SCORE CHECK DrewDraws (+250) 1750 Alex (+750) 1250 Nathaniel (+0) 750 P…" at bounding box center [780, 392] width 367 height 784
click at [819, 615] on p "WAITING ON DANIELLE TO ADVANCE..." at bounding box center [792, 611] width 202 height 12
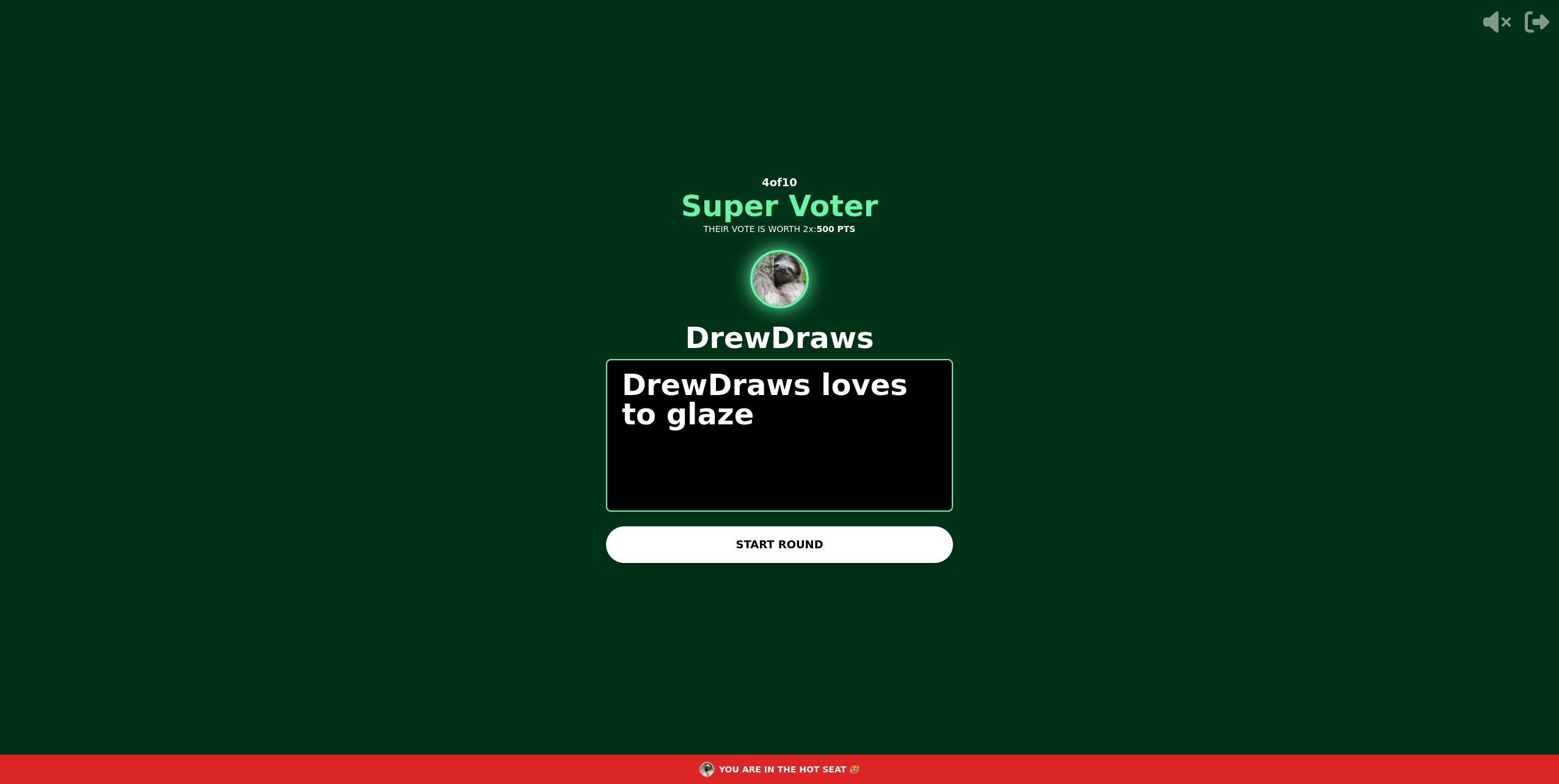
click at [754, 555] on button "START ROUND" at bounding box center [780, 544] width 347 height 37
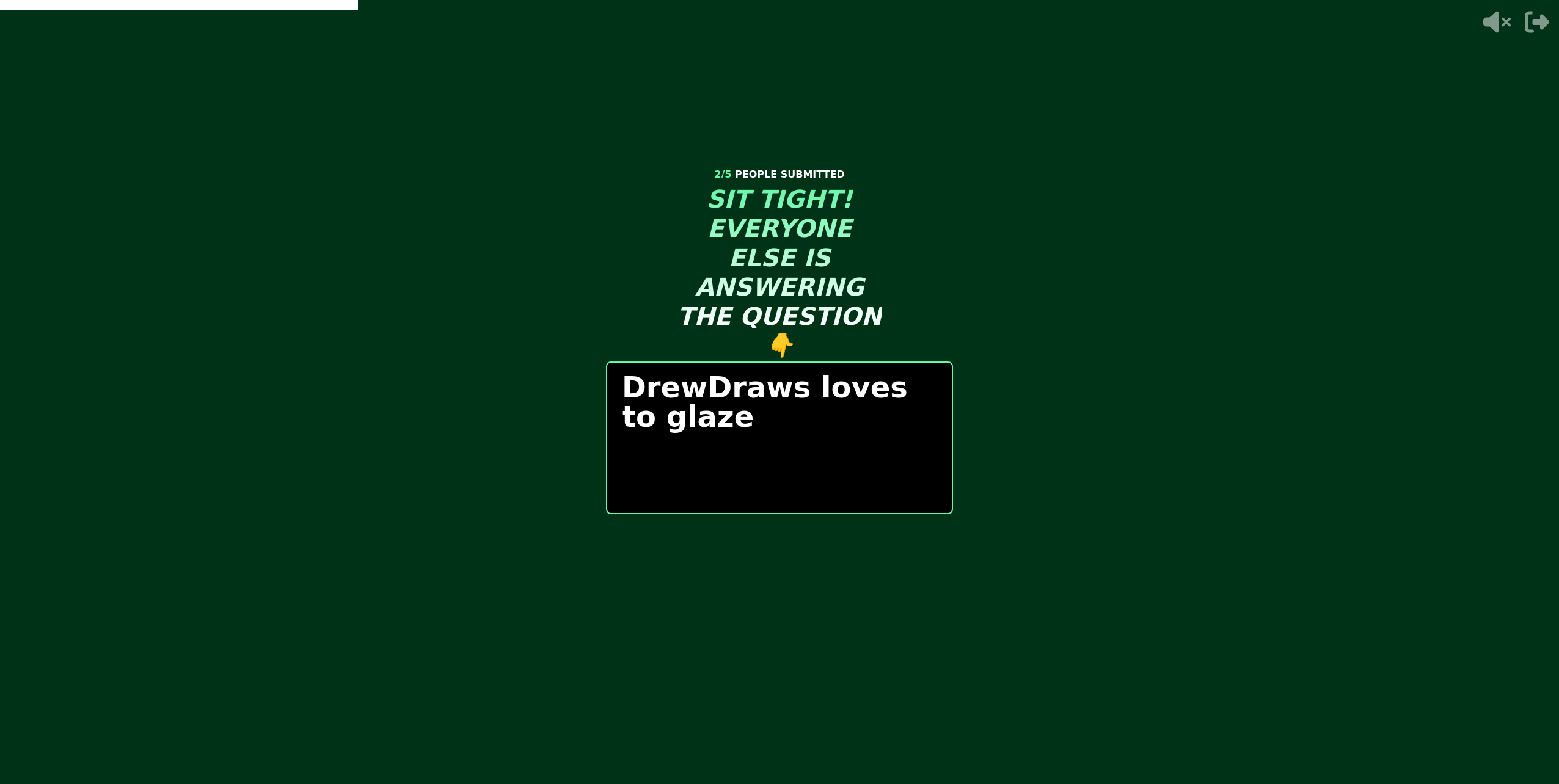
click at [715, 426] on p "DrewDraws loves to glaze" at bounding box center [780, 402] width 316 height 59
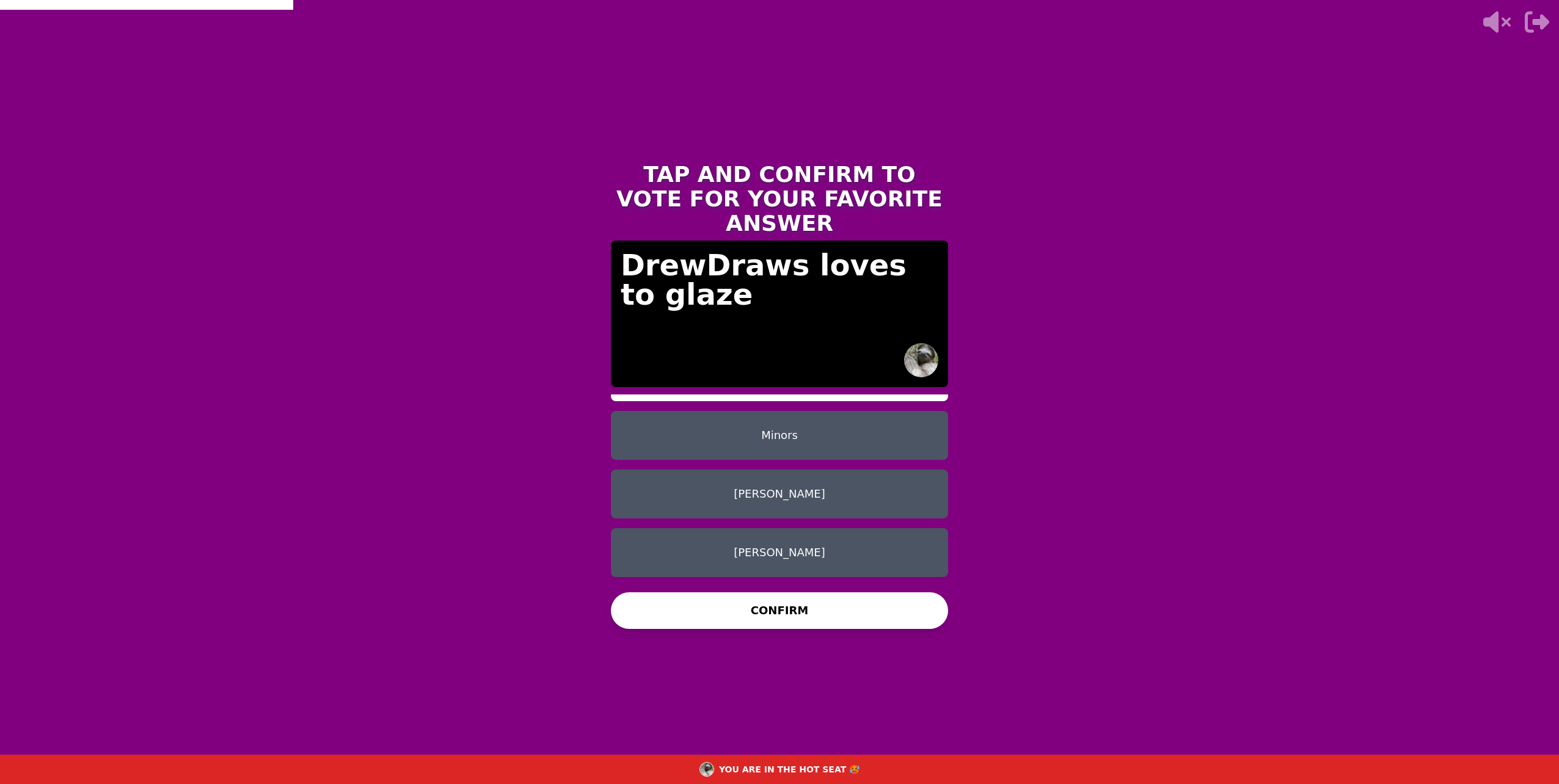
scroll to position [0, 0]
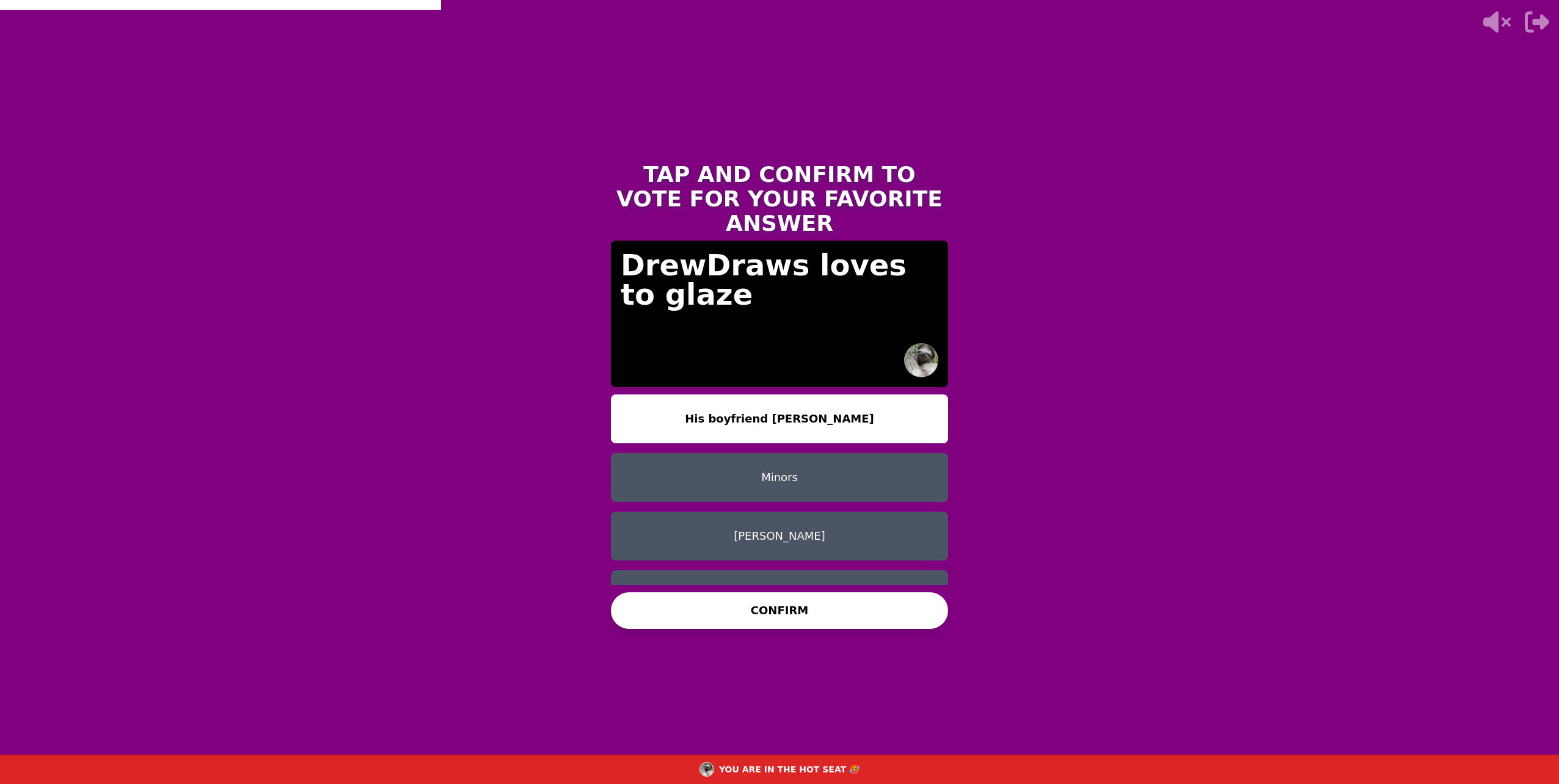
click at [759, 394] on button "His boyfriend Nathaniel" at bounding box center [780, 419] width 338 height 49
click at [797, 611] on button "CONFIRM" at bounding box center [780, 610] width 338 height 37
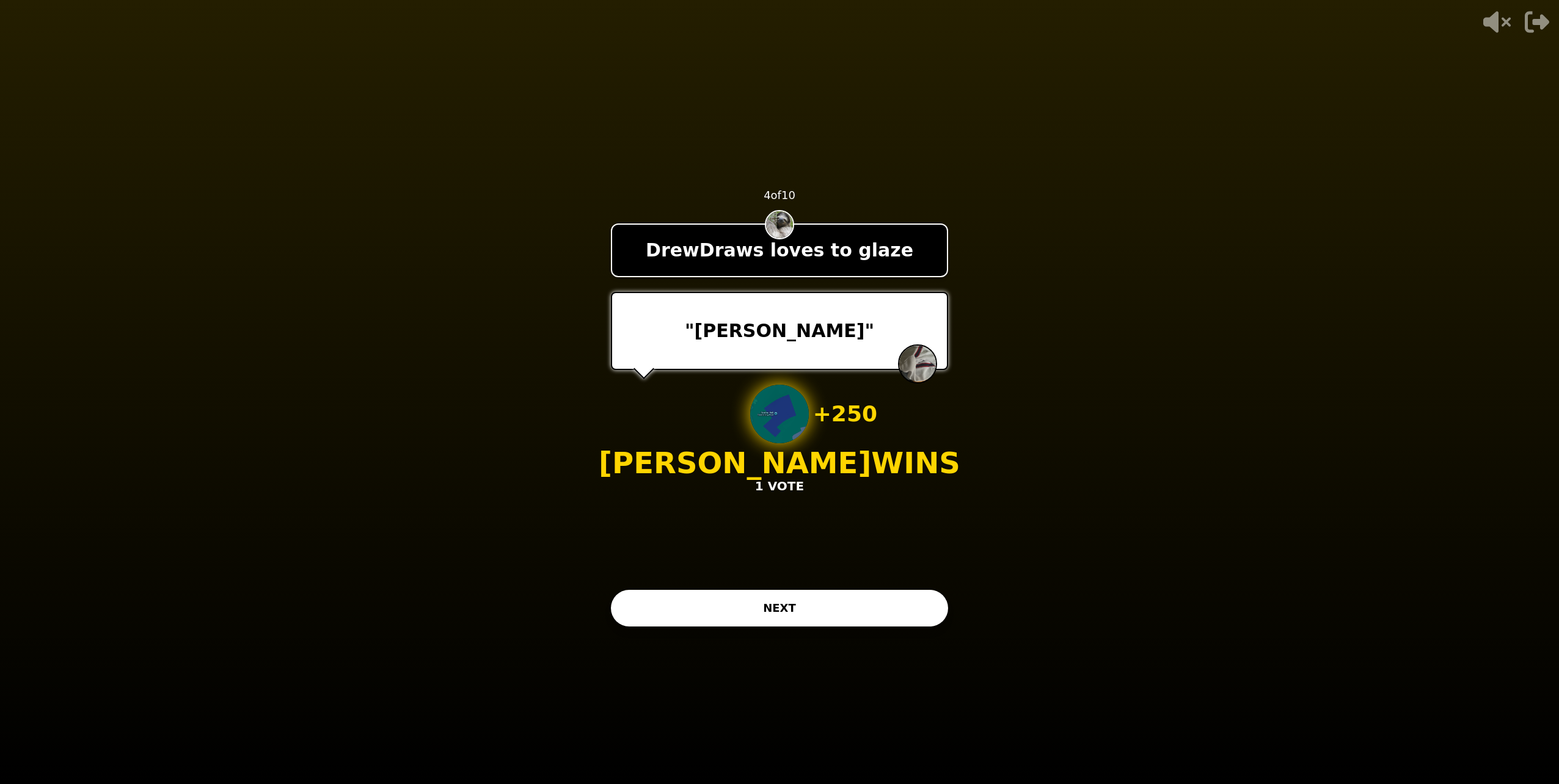
click at [718, 619] on button "NEXT" at bounding box center [780, 608] width 338 height 37
click at [759, 618] on button "NEXT" at bounding box center [780, 608] width 338 height 37
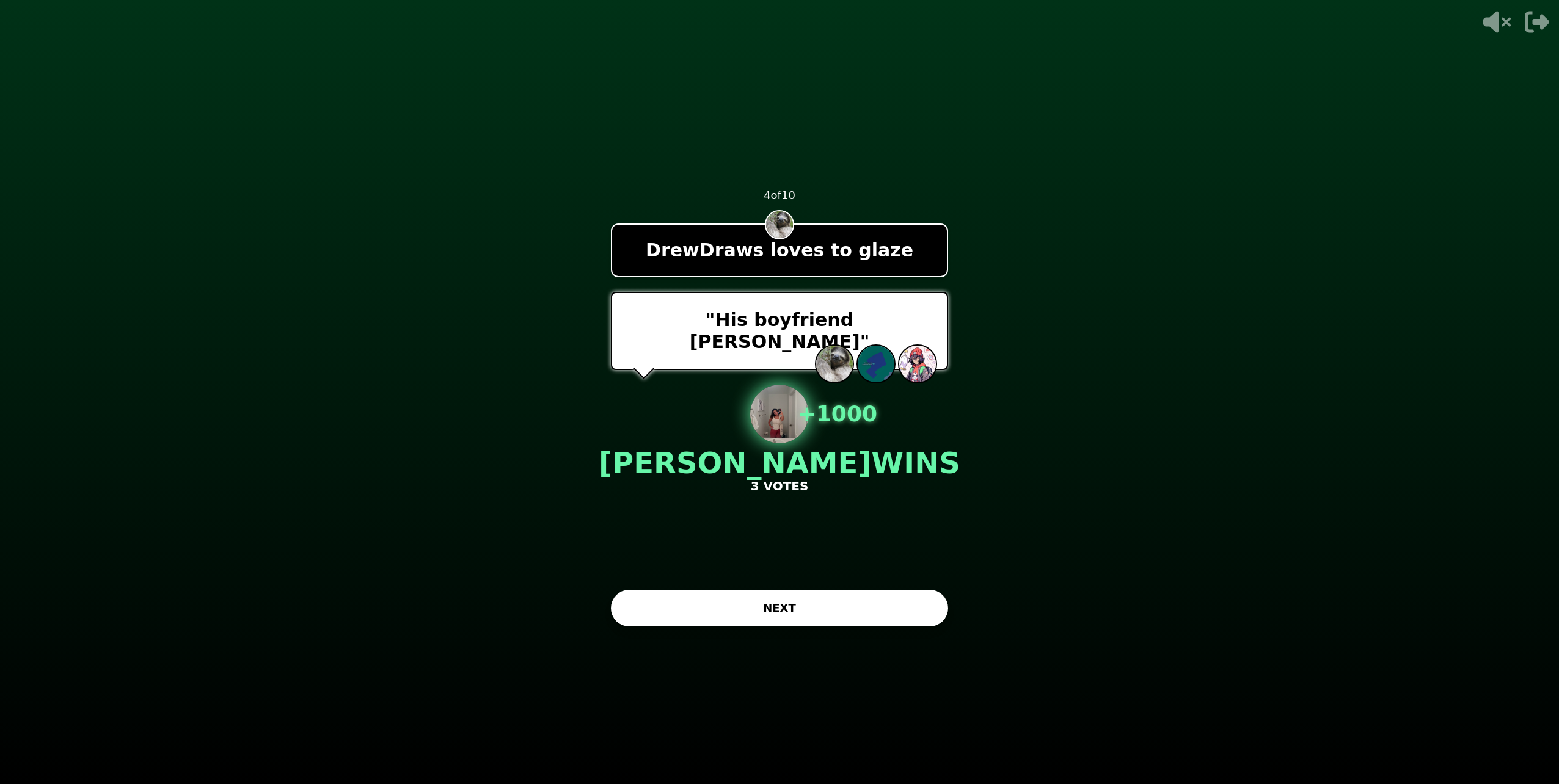
click at [856, 620] on button "NEXT" at bounding box center [780, 608] width 338 height 37
click at [869, 607] on button "NEXT" at bounding box center [780, 608] width 338 height 37
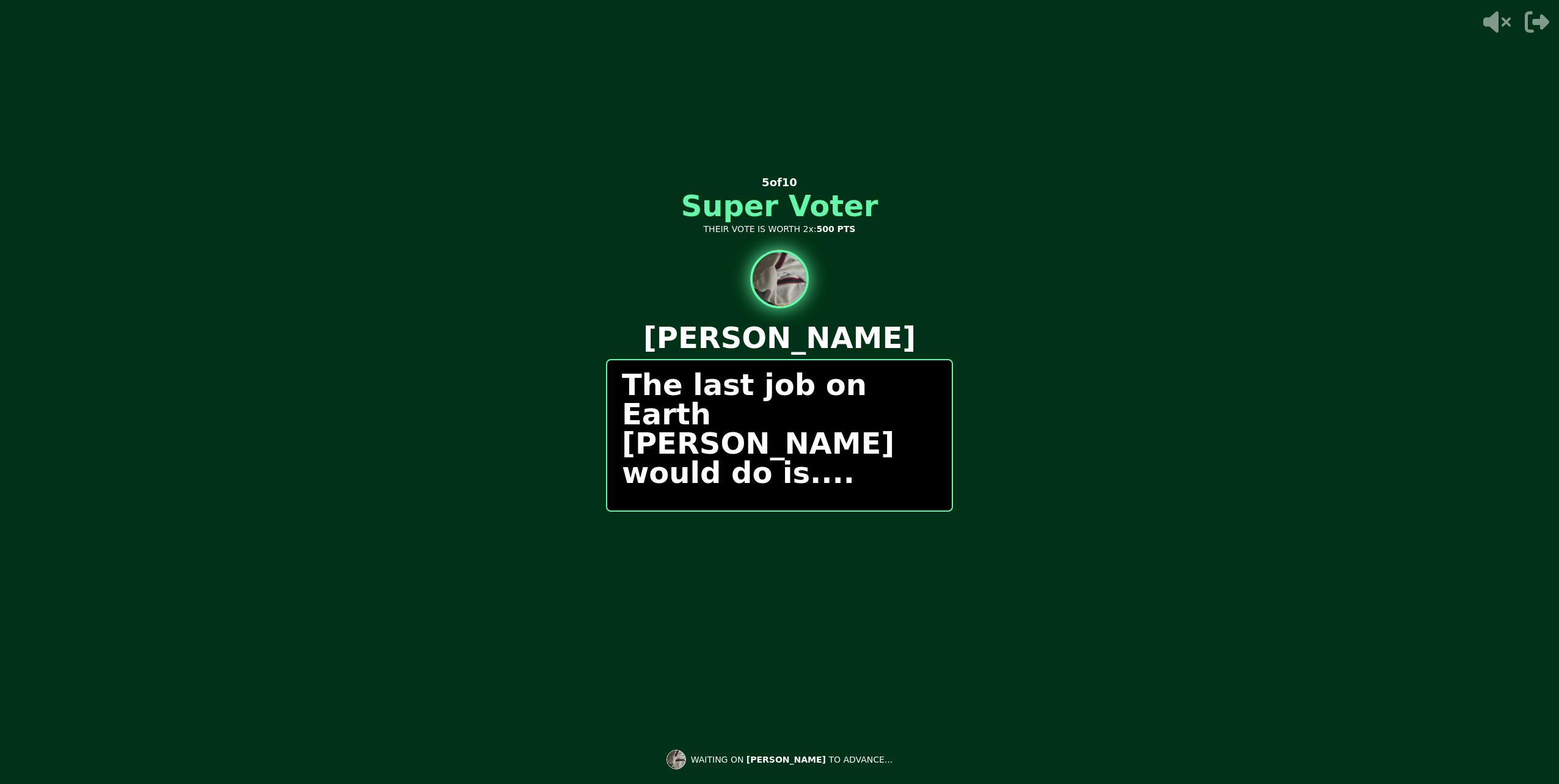
click at [722, 527] on div "0 / 0 PEOPLE SUBMITTED 5 of 10 Super Voter THEIR VOTE IS WORTH 2x: 500 PTS Nath…" at bounding box center [780, 391] width 347 height 488
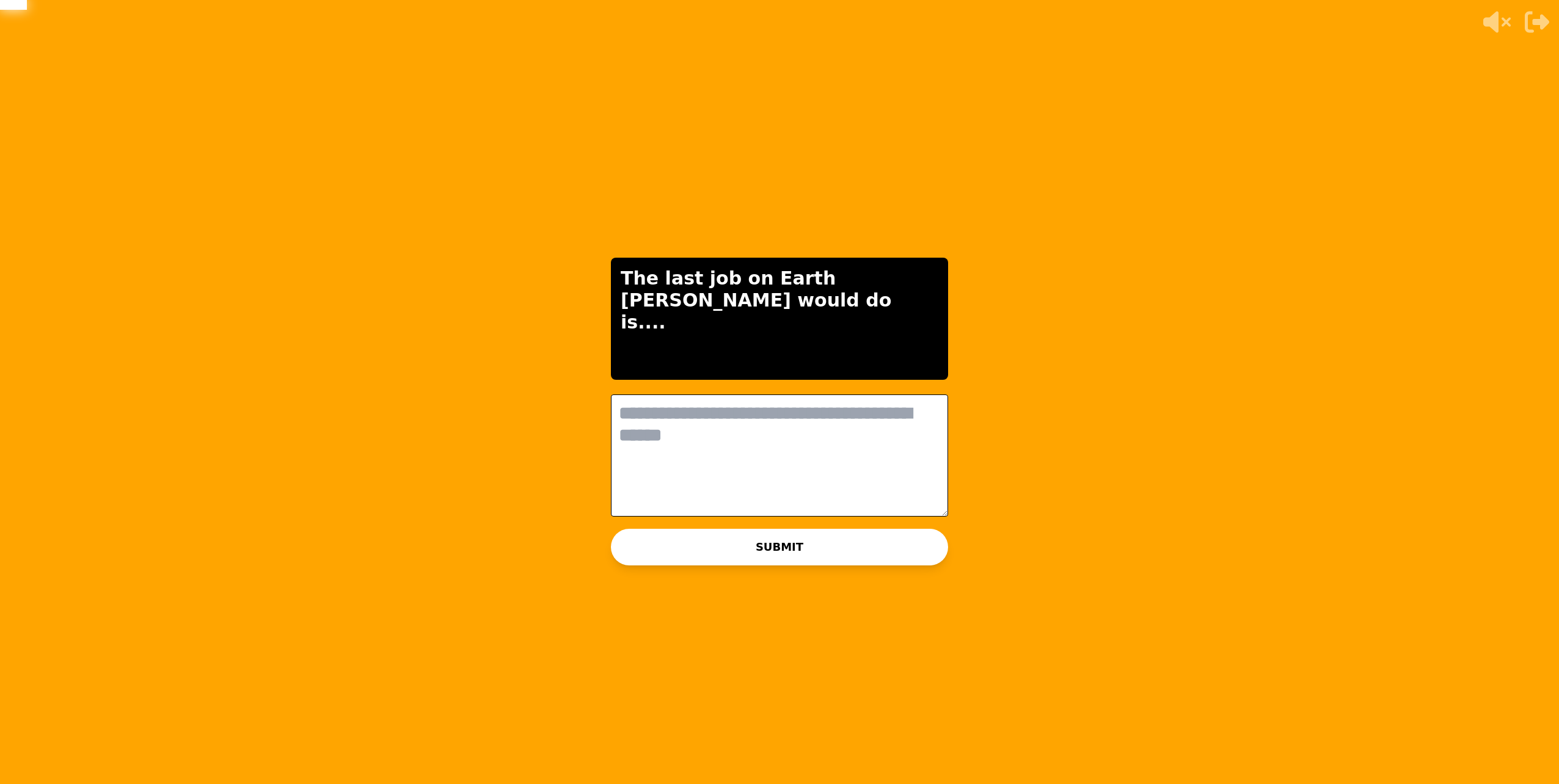
click at [757, 411] on textarea at bounding box center [780, 456] width 338 height 122
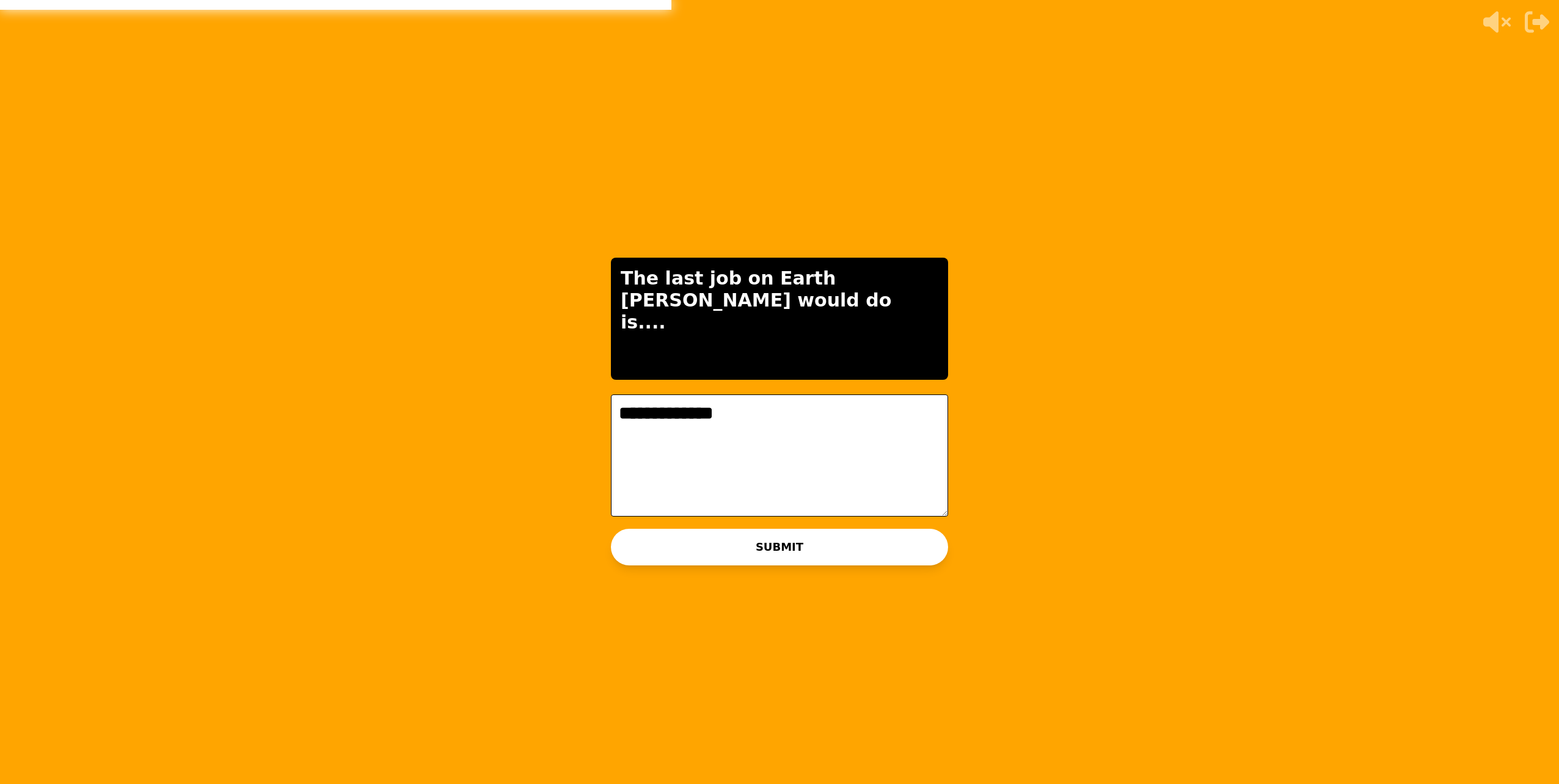
type textarea "**********"
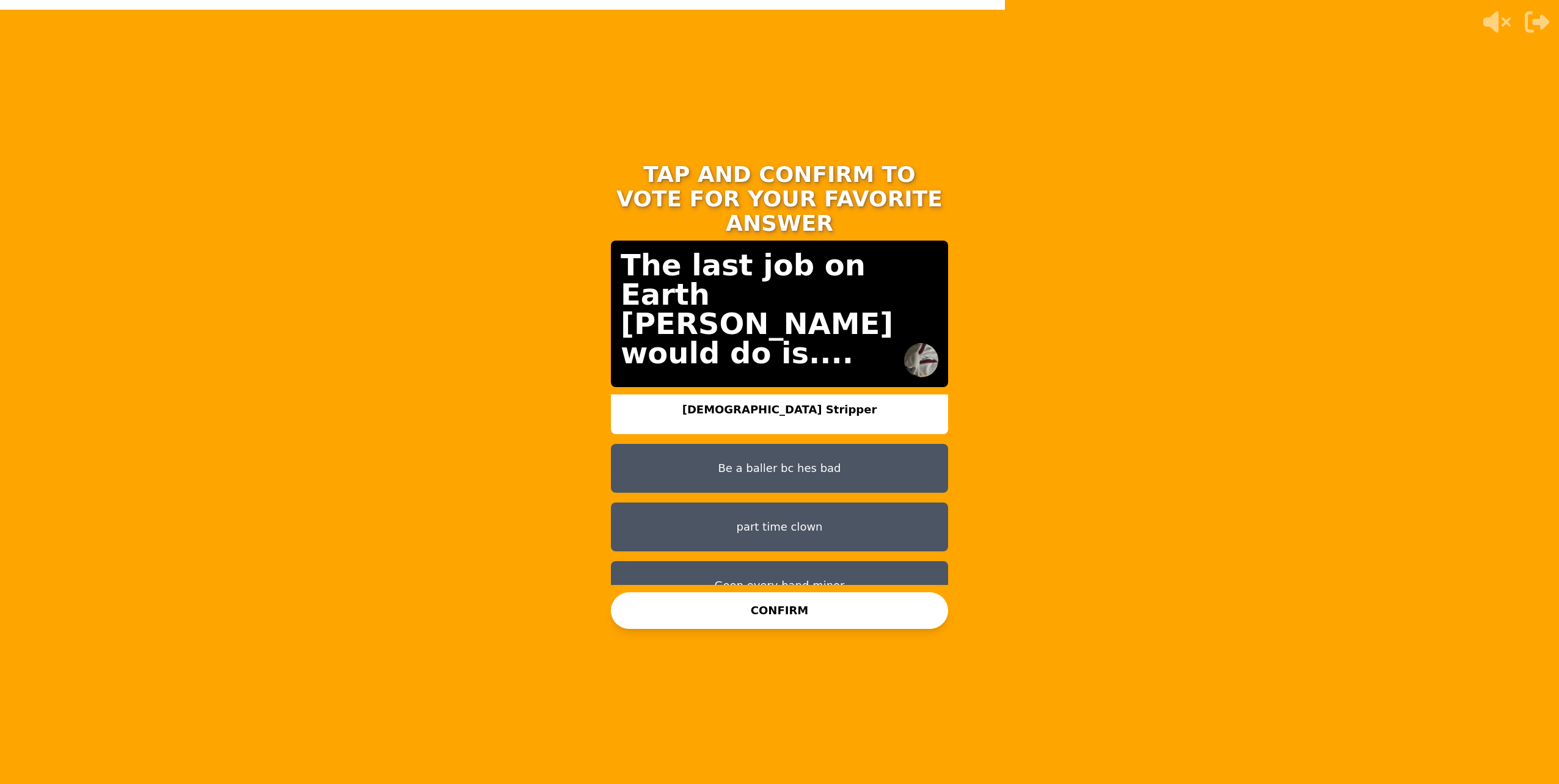
scroll to position [10, 0]
click at [840, 606] on button "CONFIRM" at bounding box center [780, 610] width 338 height 37
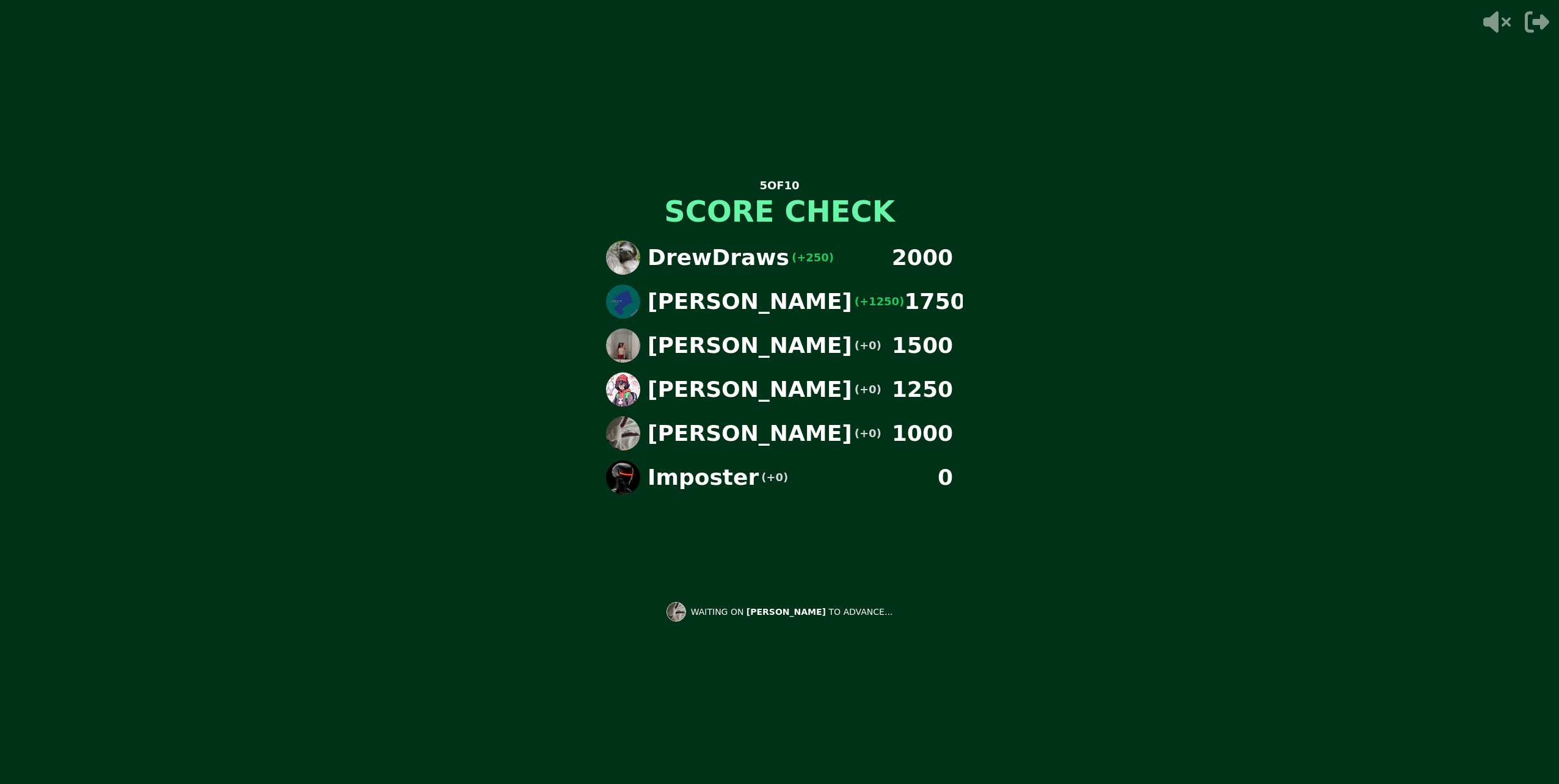
click at [1221, 379] on div "5 OF 10 SCORE CHECK DrewDraws (+250) 2000 Danielle (+1250) 1750 Paulina (+0) 15…" at bounding box center [780, 392] width 1559 height 784
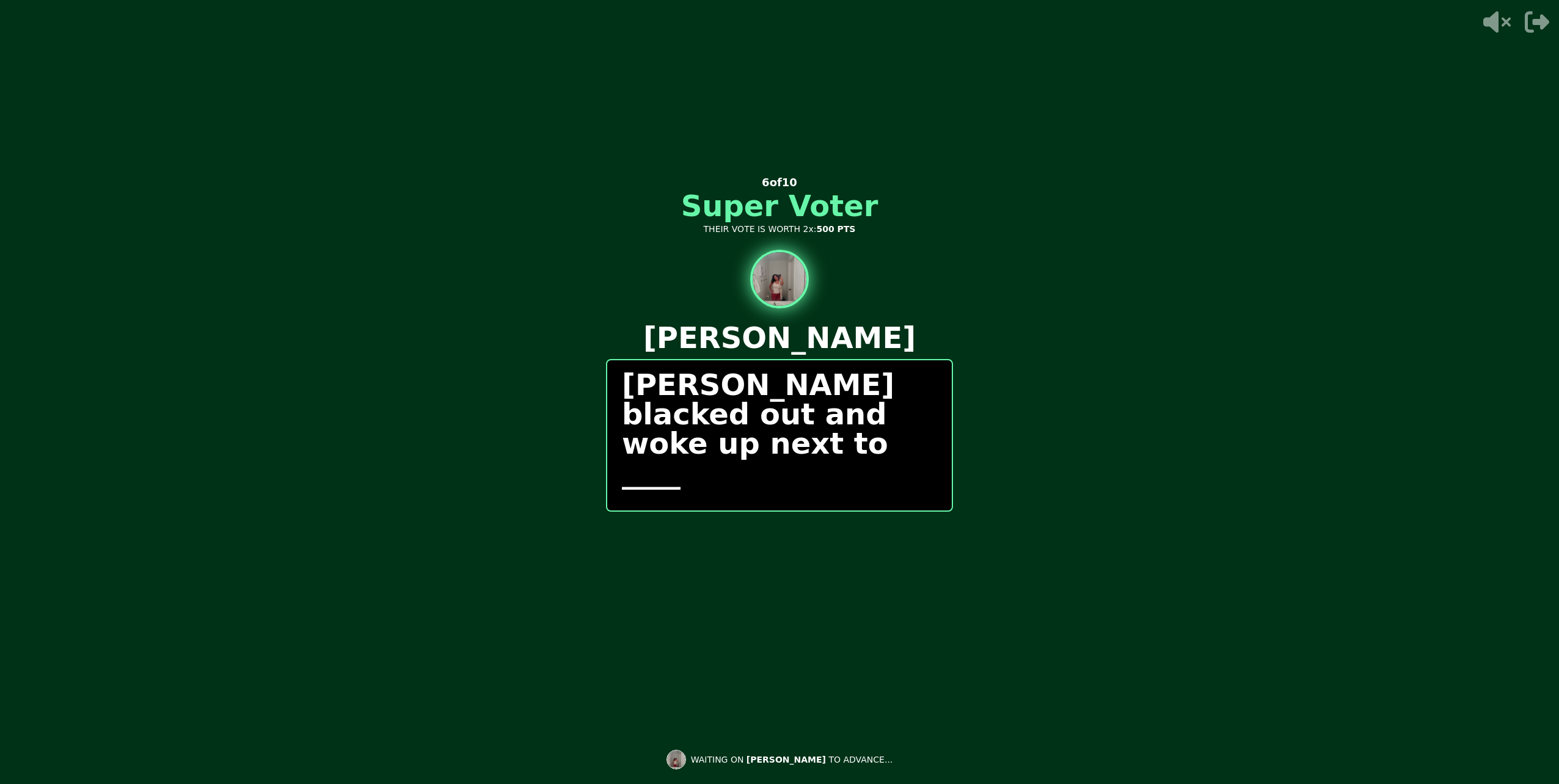
click at [814, 486] on div "Paulina blacked out and woke up next to ____" at bounding box center [780, 435] width 347 height 152
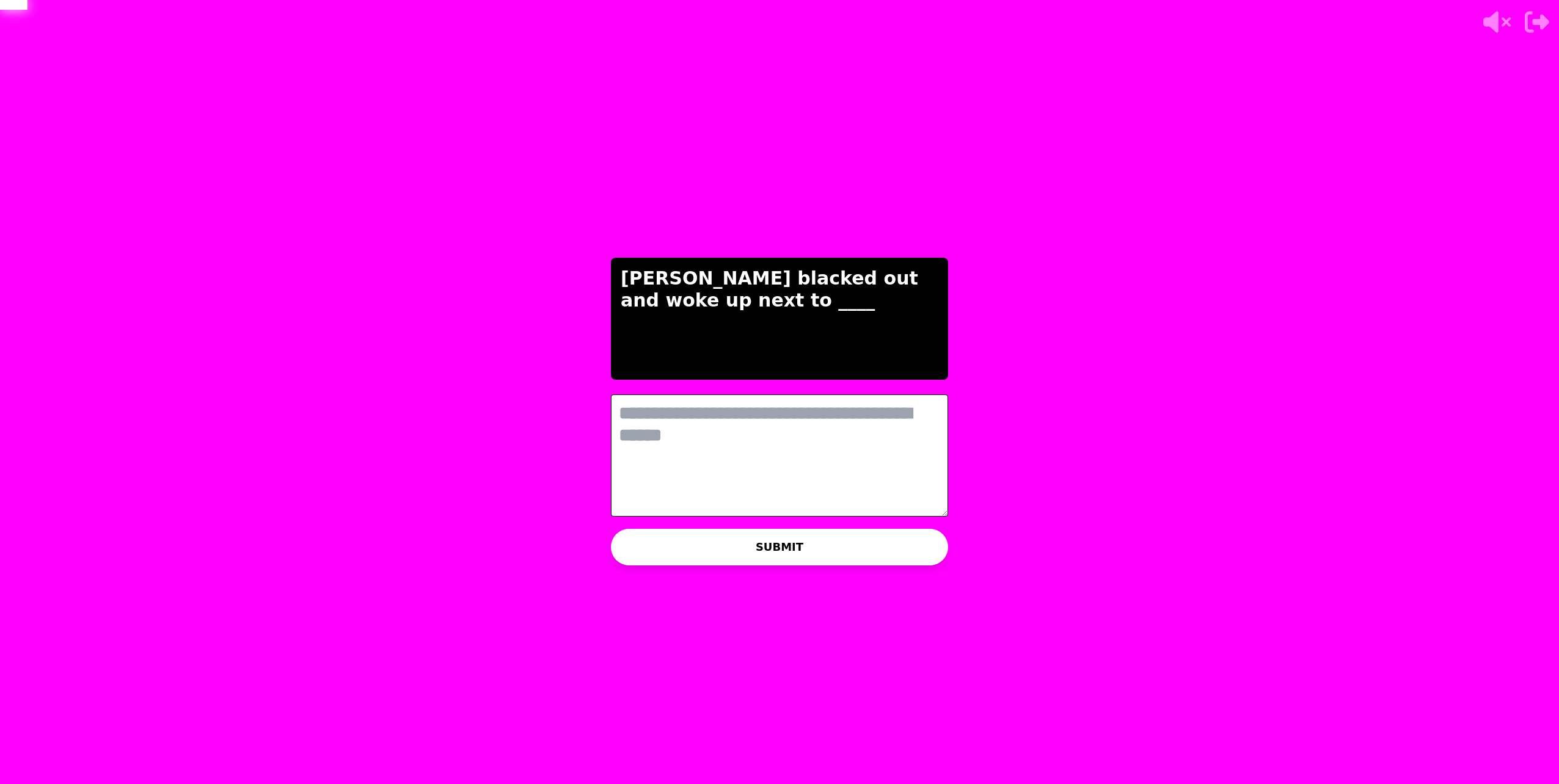
scroll to position [0, 0]
click at [747, 429] on textarea at bounding box center [780, 456] width 338 height 122
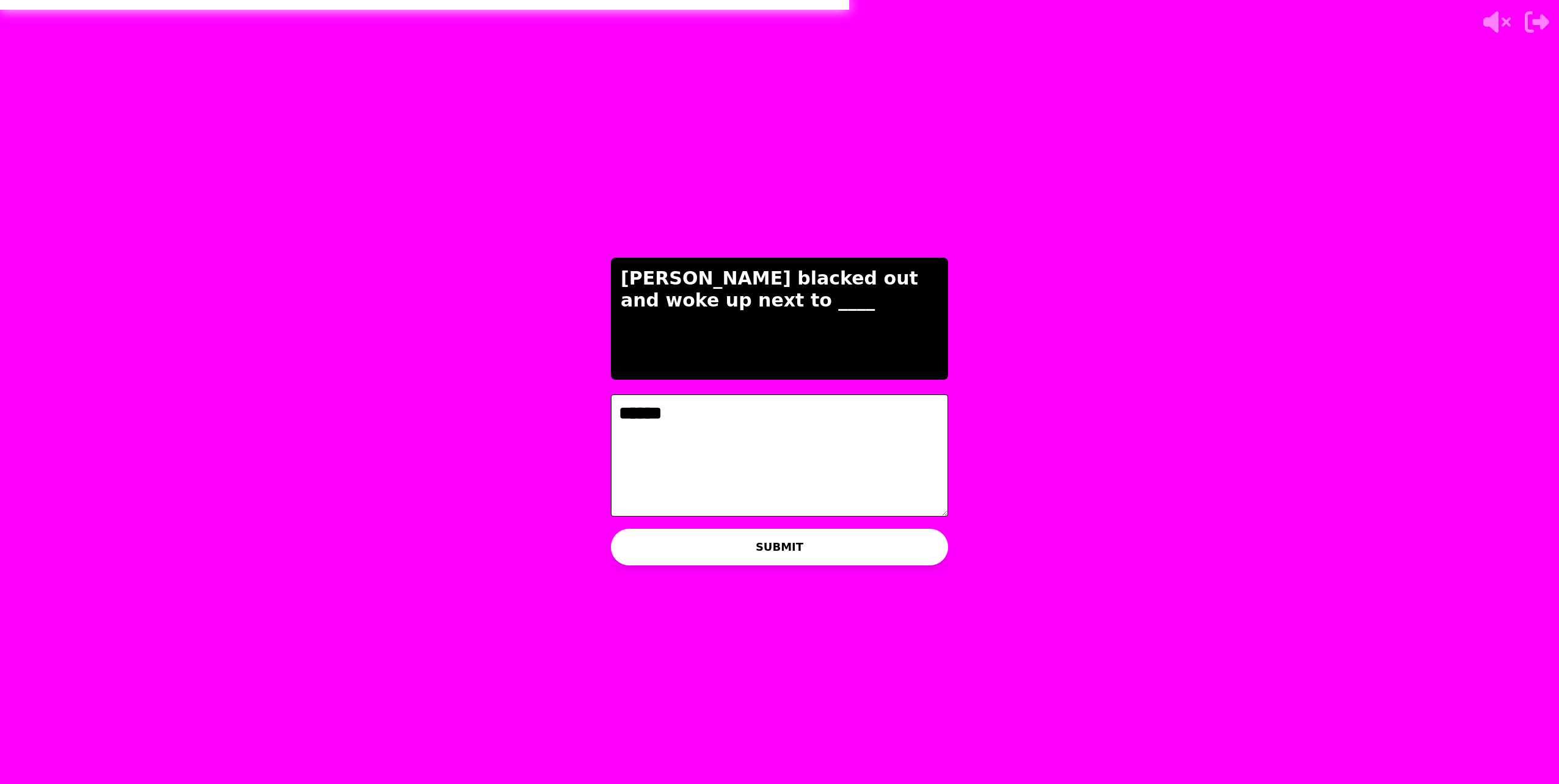
type textarea "******"
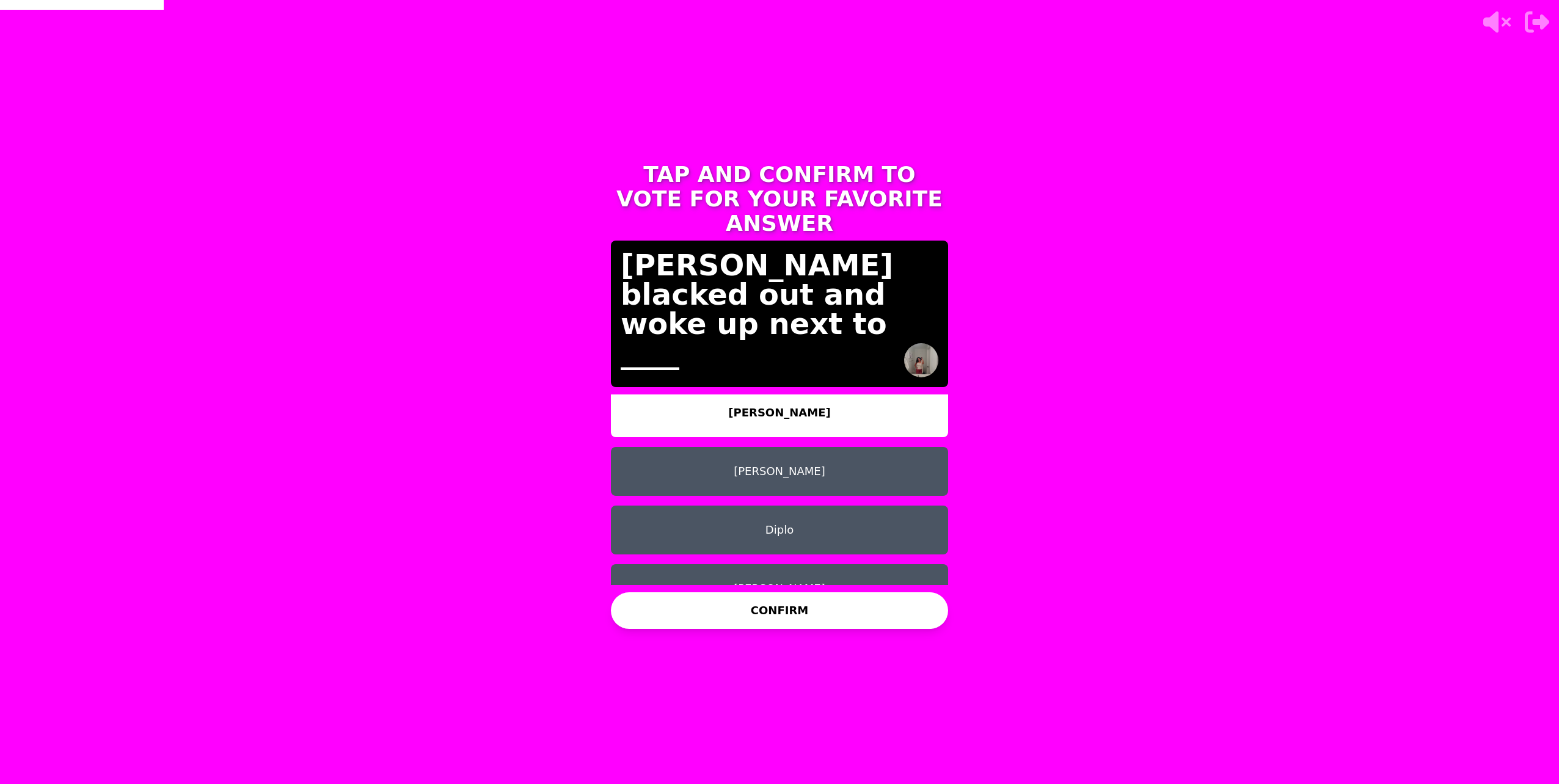
scroll to position [10, 0]
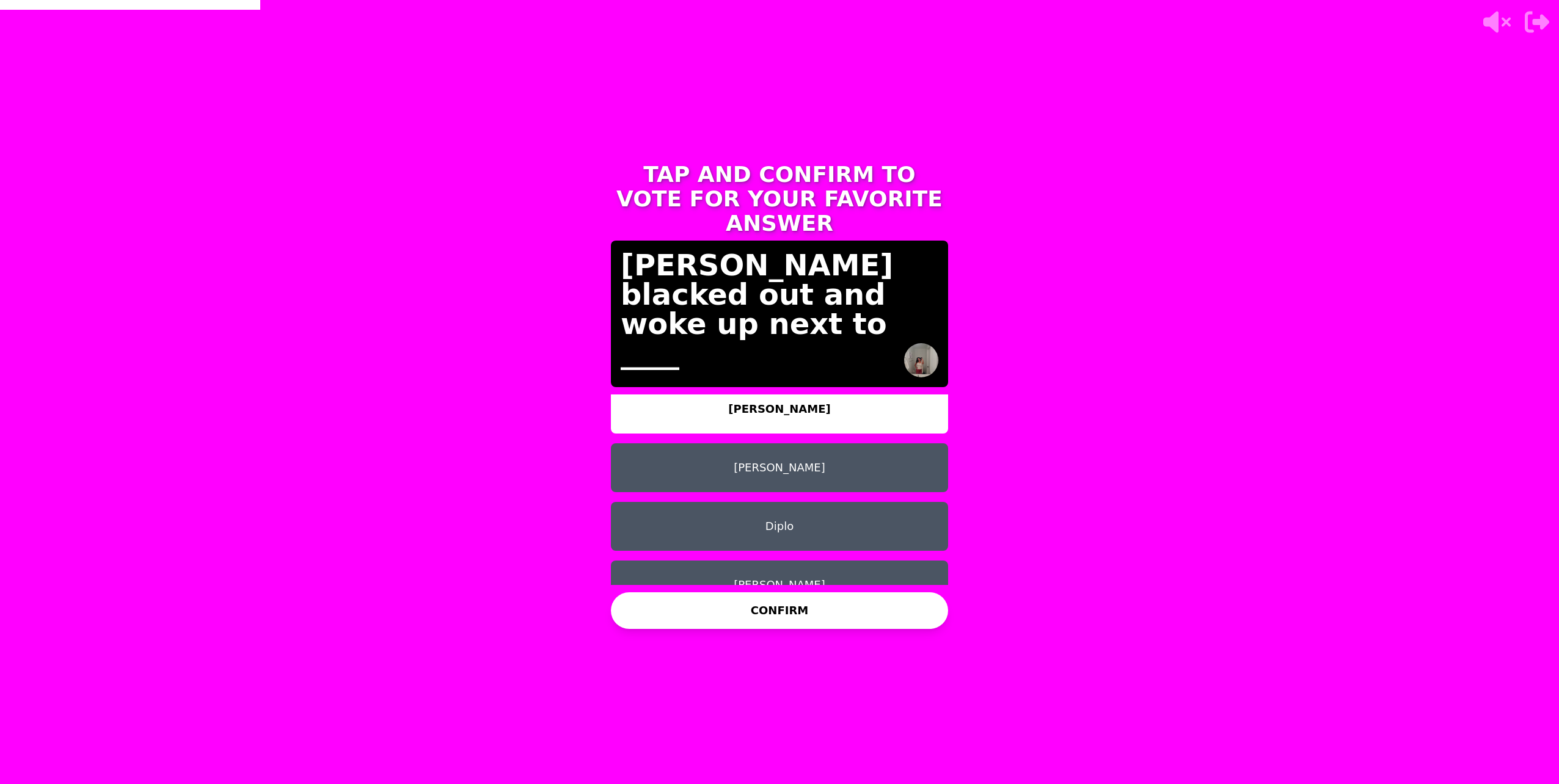
click at [866, 450] on button "Manesh" at bounding box center [780, 468] width 338 height 49
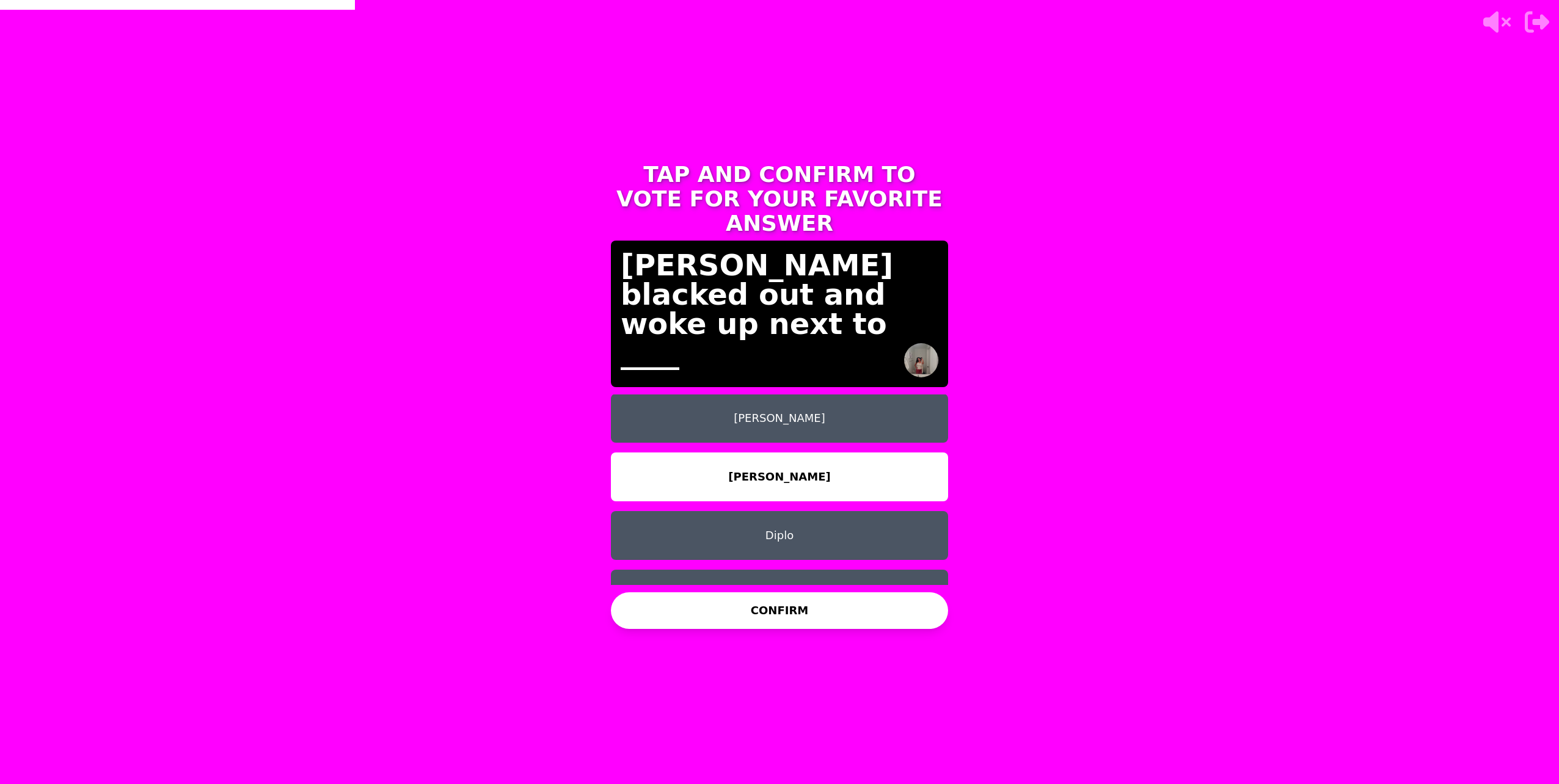
scroll to position [0, 0]
click at [797, 617] on button "CONFIRM" at bounding box center [780, 610] width 338 height 37
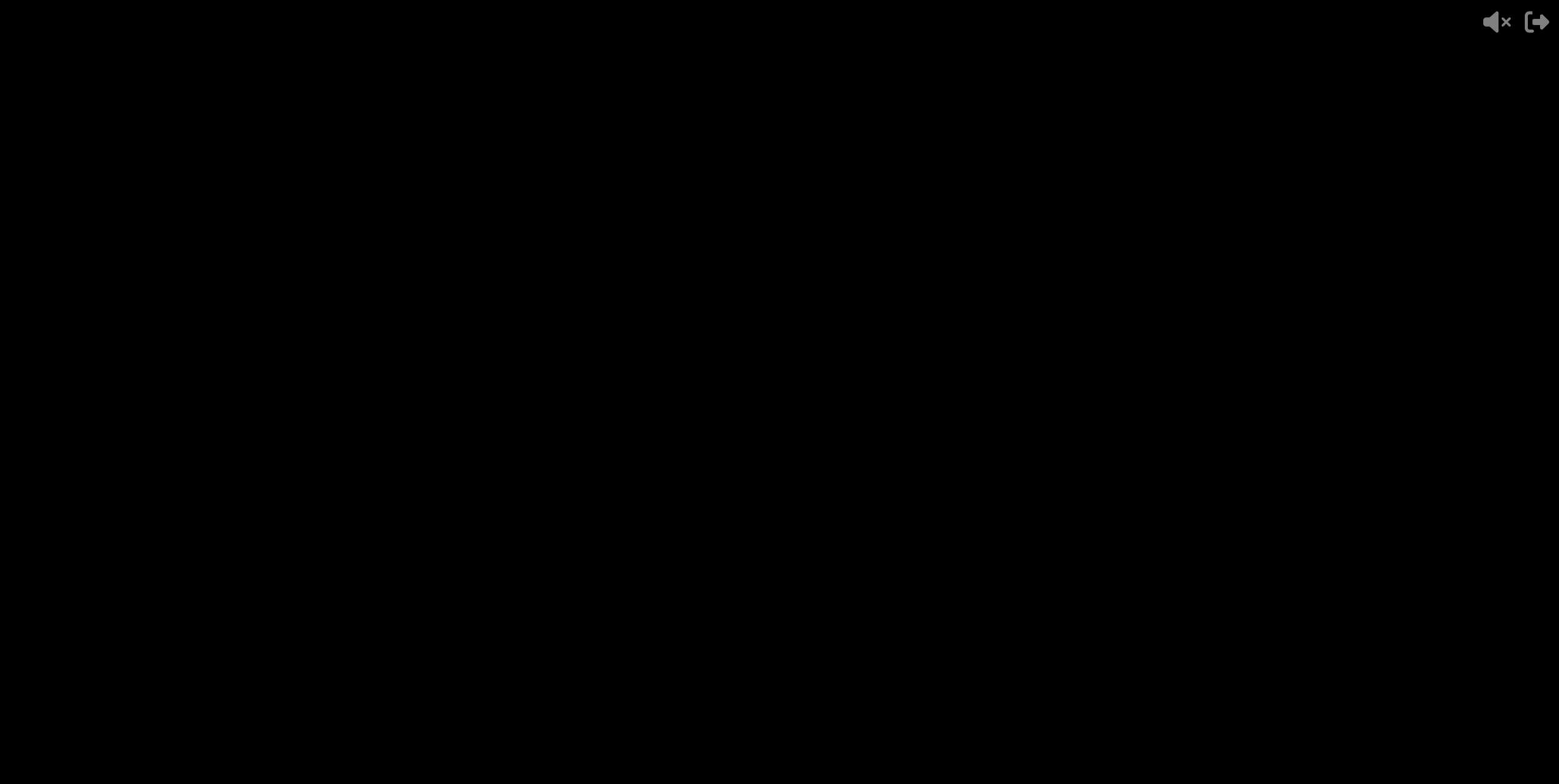
click at [749, 531] on div "- 500 PTS 6 of 10 Paulina blacked out and woke up next to ____ + 250 Alex WINS …" at bounding box center [780, 391] width 338 height 488
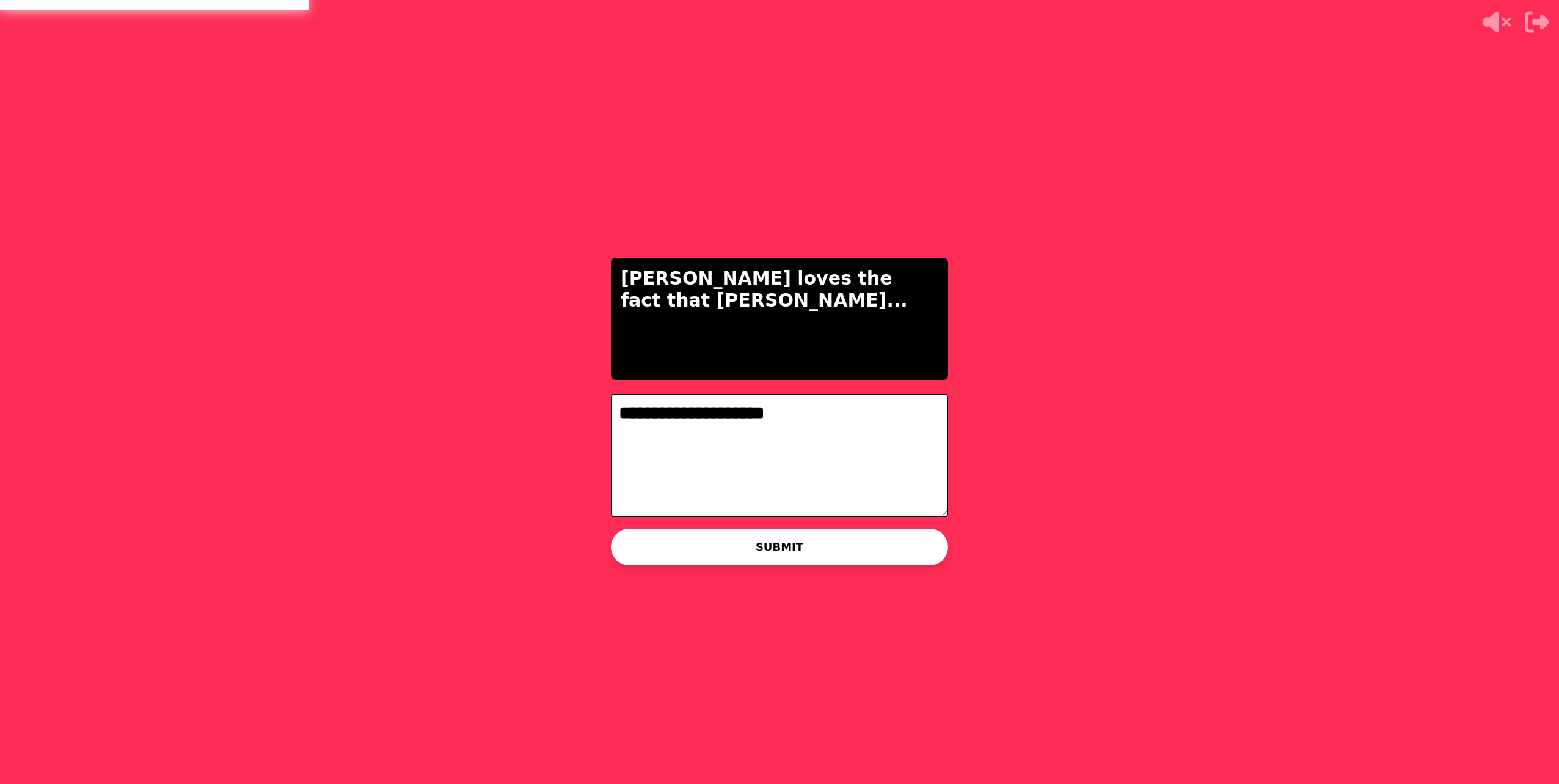
type textarea "**********"
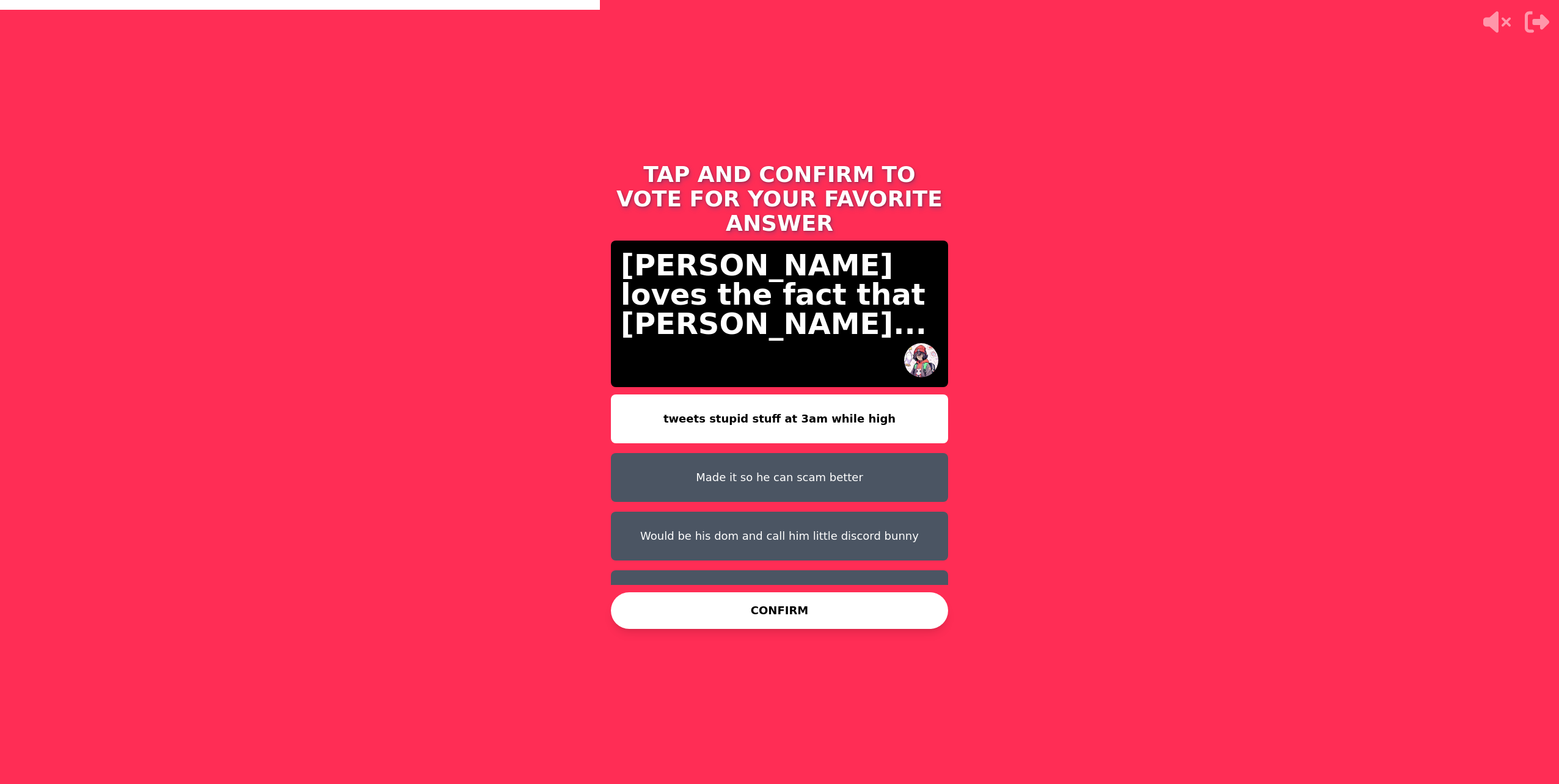
click at [716, 517] on button "Would be his dom and call him little discord bunny" at bounding box center [780, 536] width 338 height 49
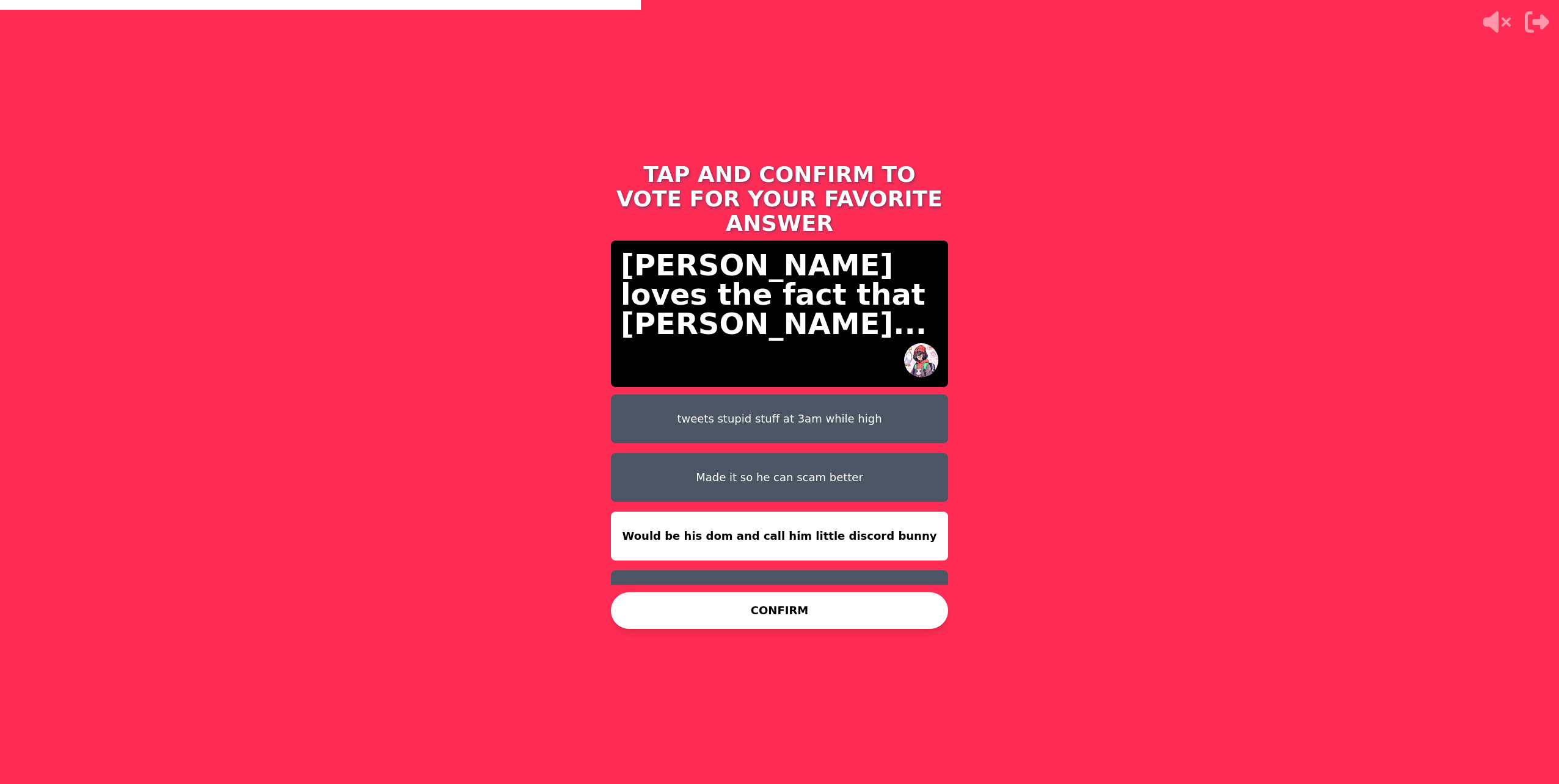
scroll to position [10, 0]
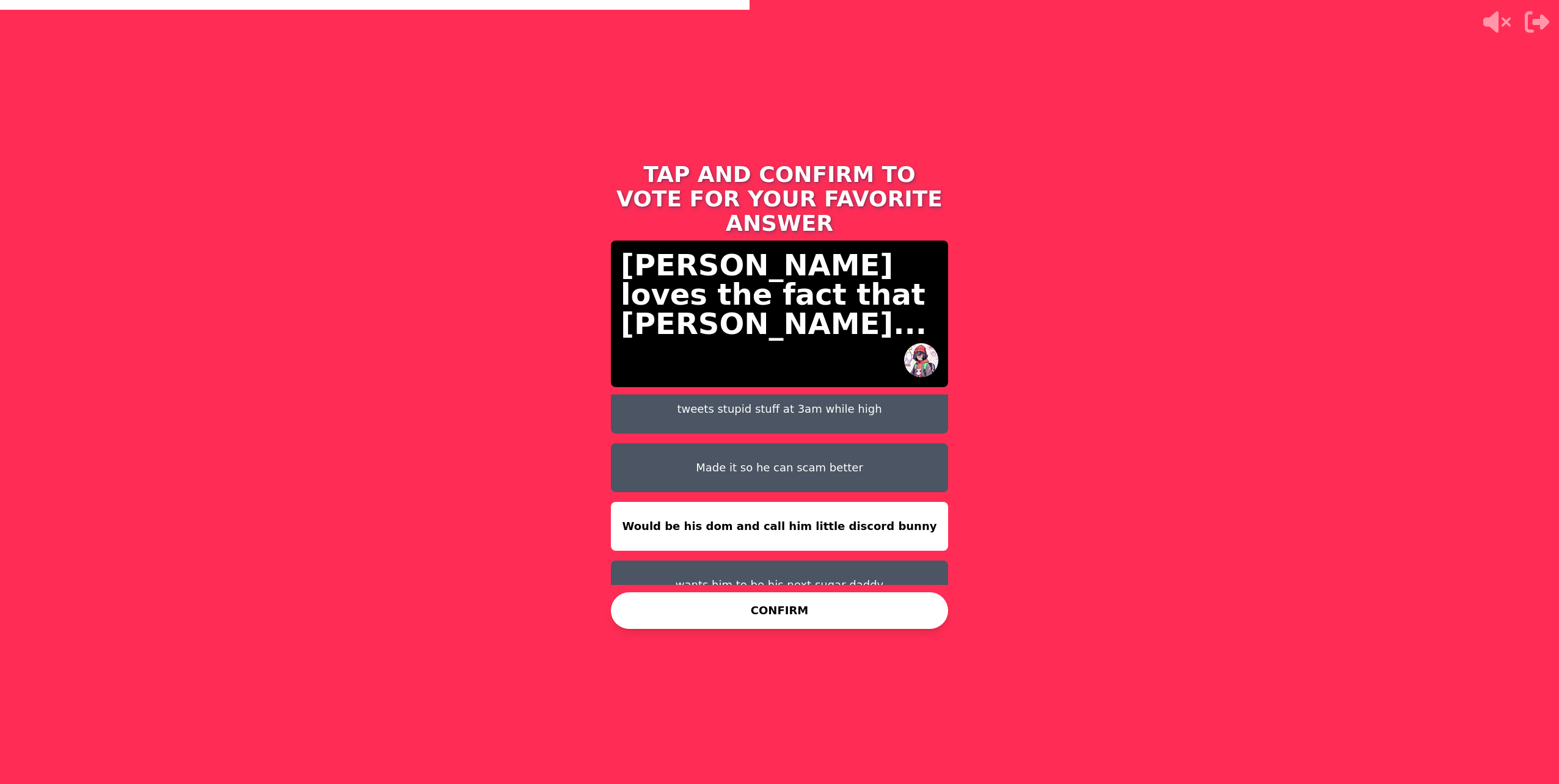
click at [833, 624] on button "CONFIRM" at bounding box center [780, 610] width 338 height 37
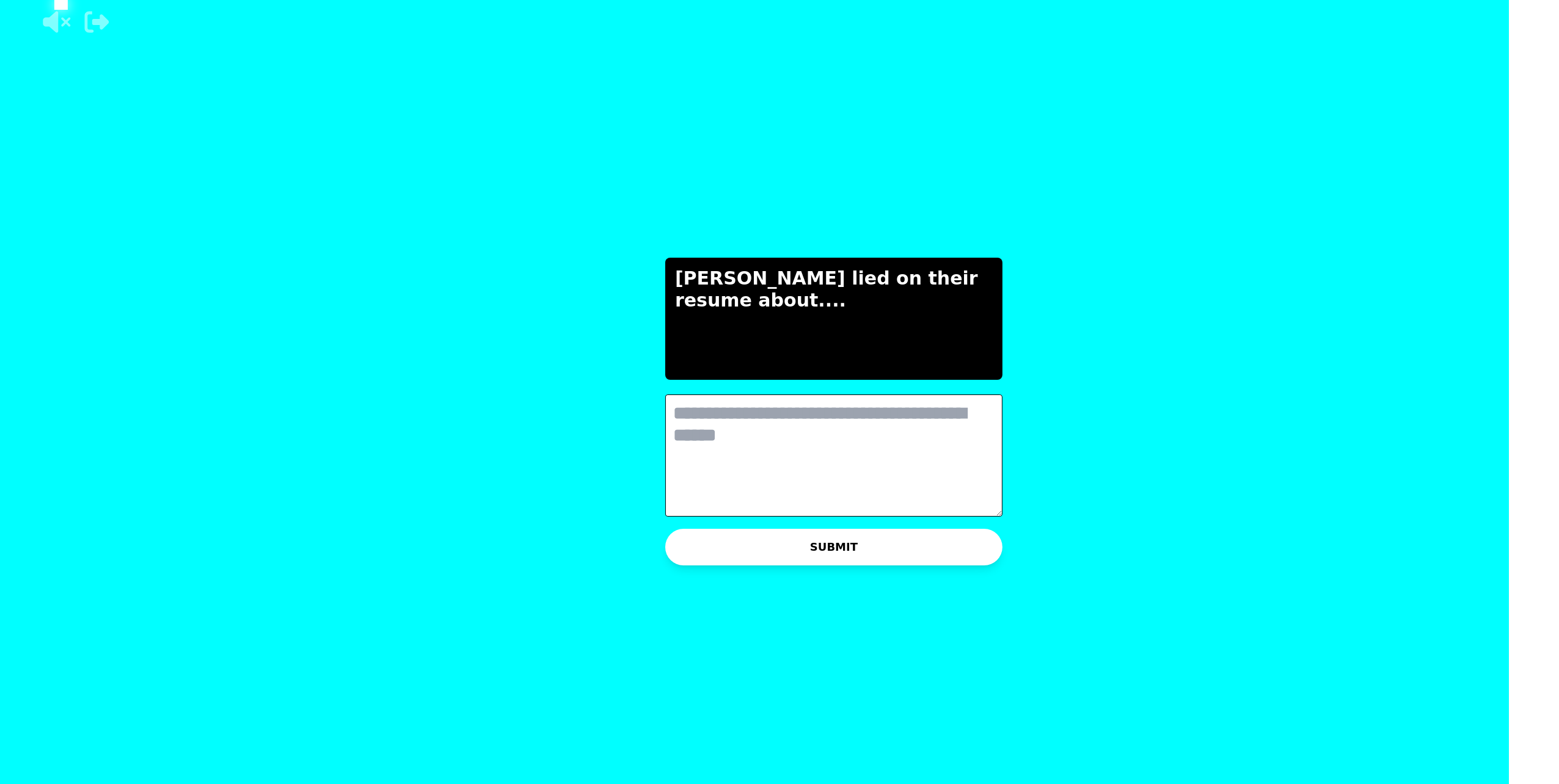
scroll to position [0, 0]
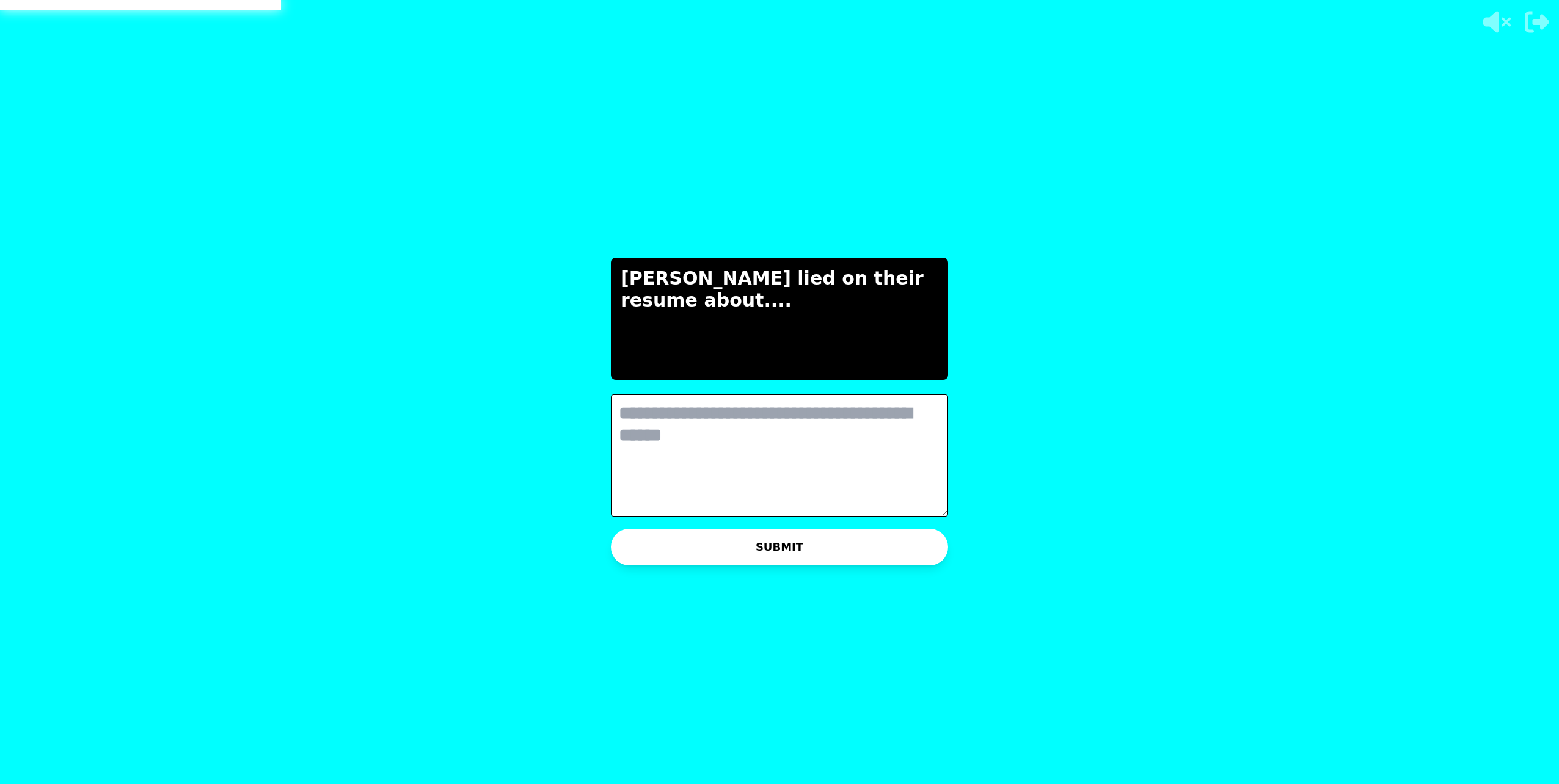
click at [674, 444] on textarea at bounding box center [780, 456] width 338 height 122
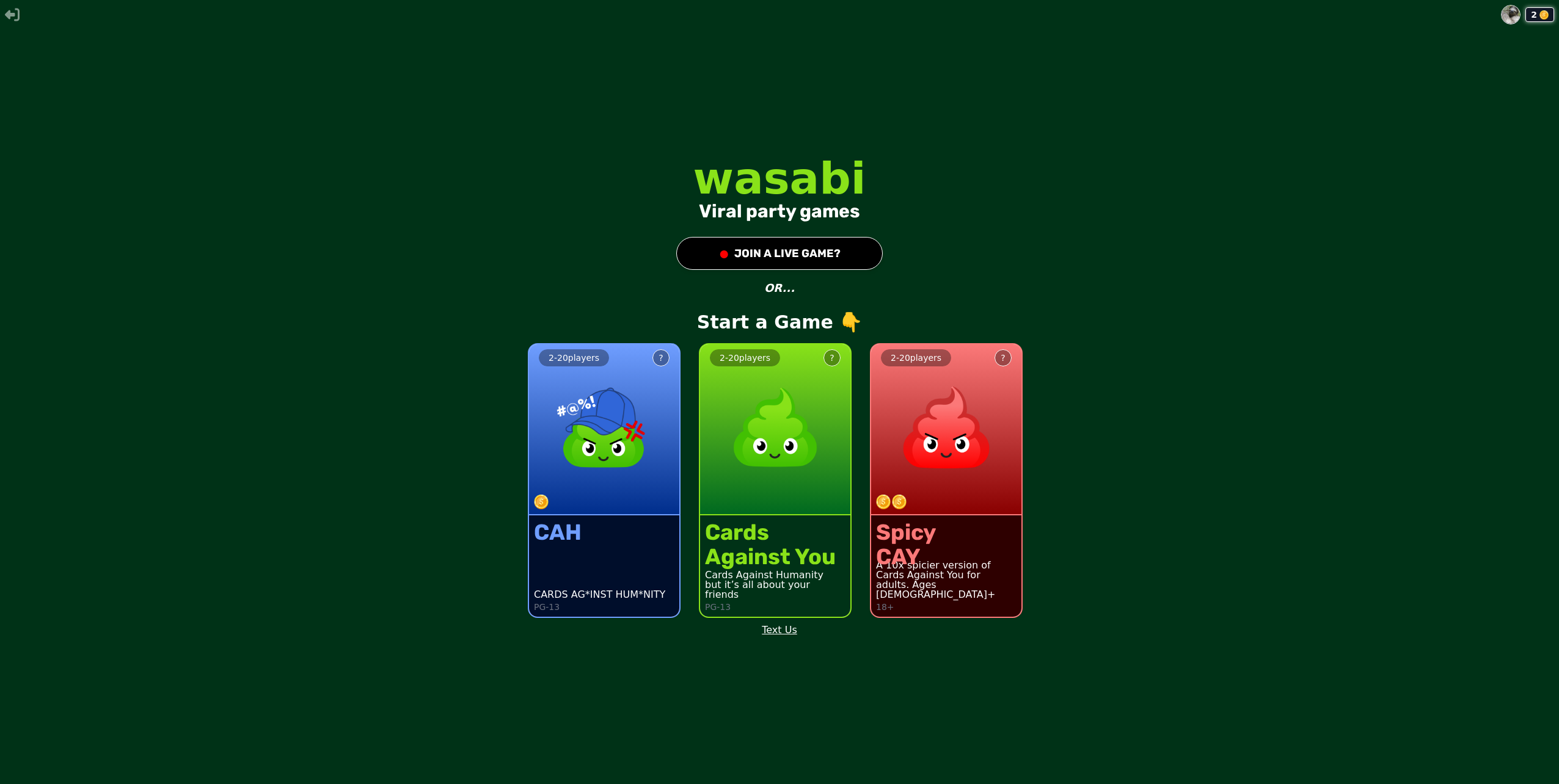
click at [804, 252] on button "● JOIN A LIVE GAME?" at bounding box center [779, 253] width 206 height 33
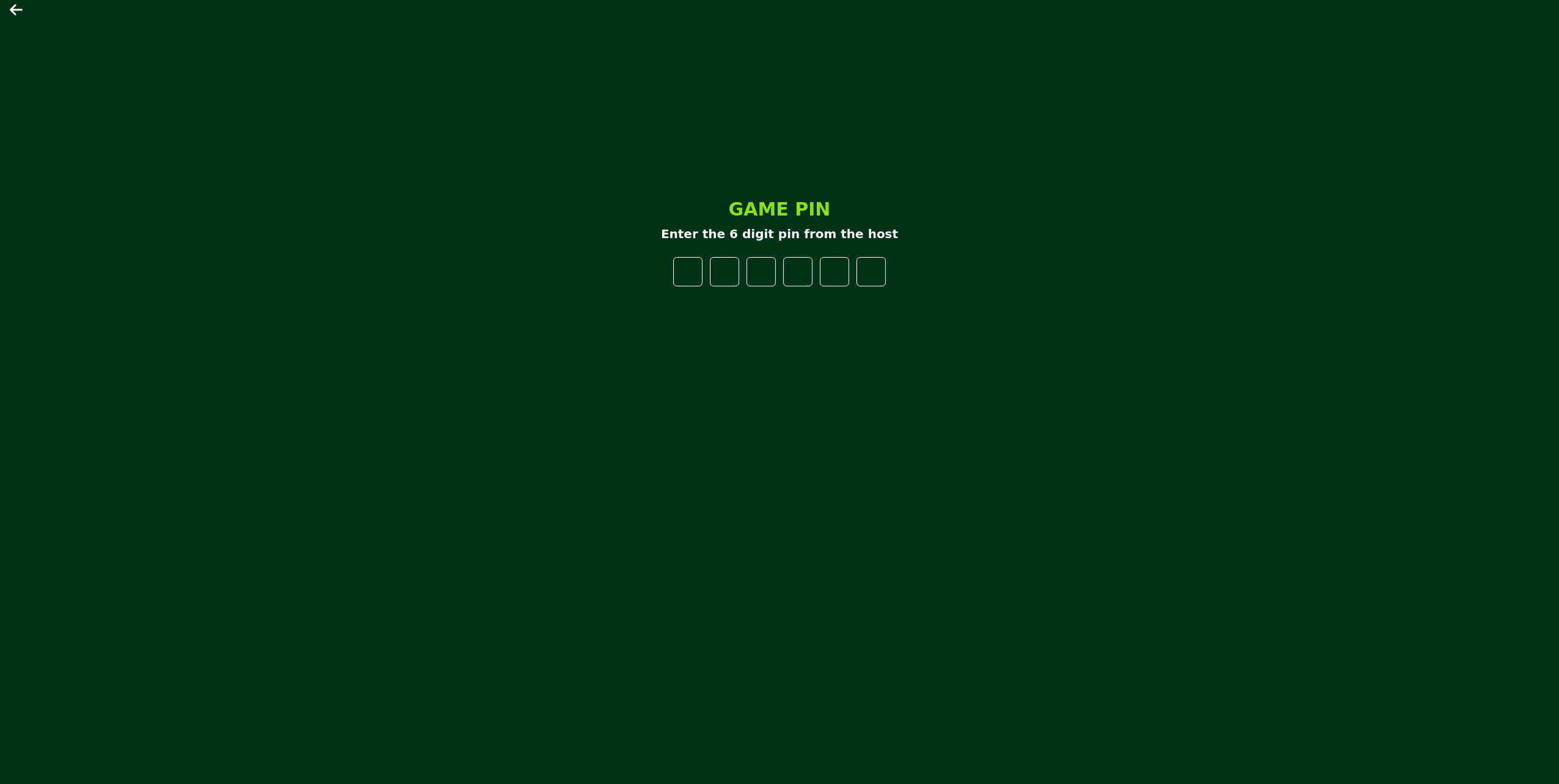
type input "*"
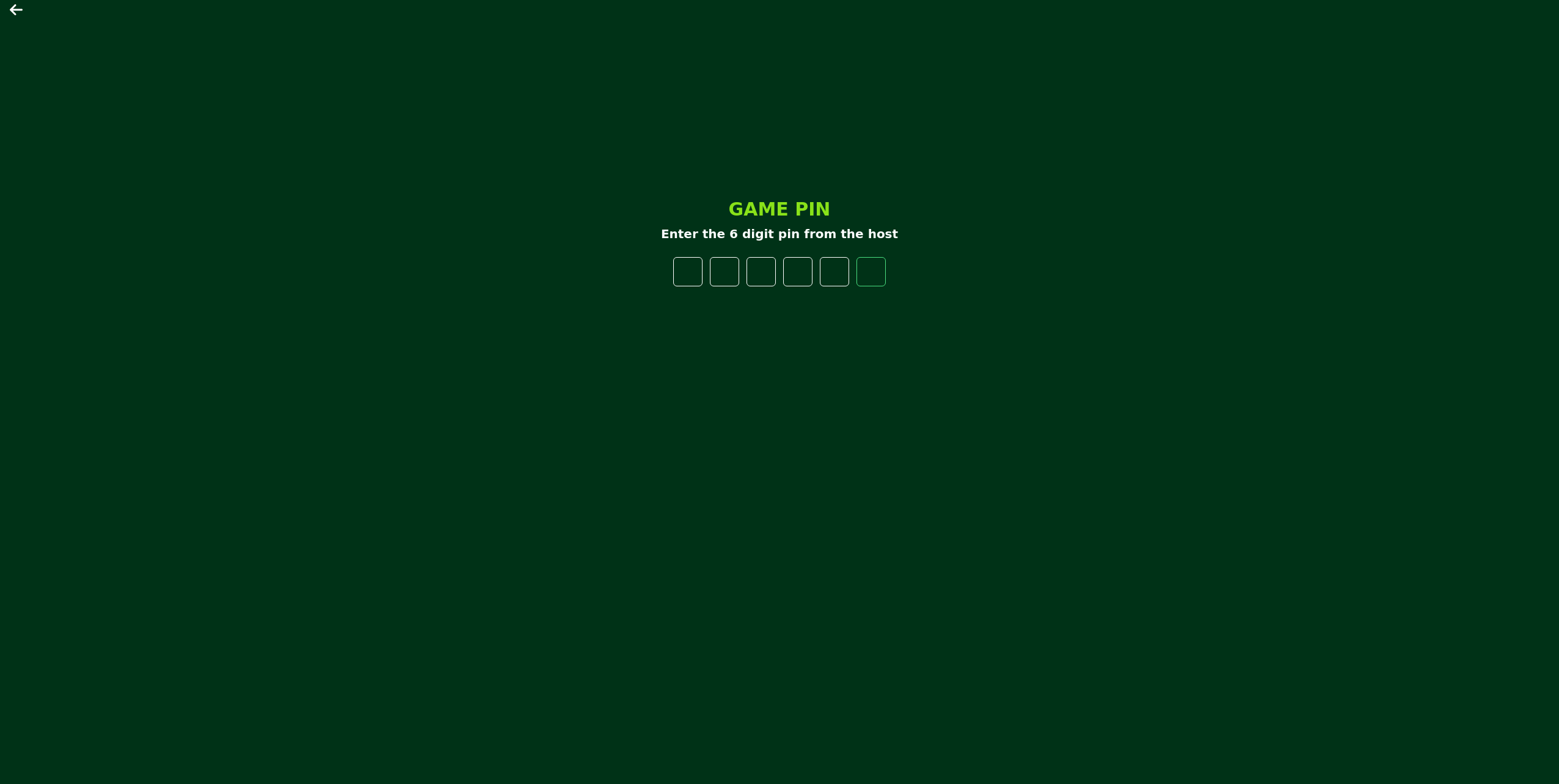
type input "*"
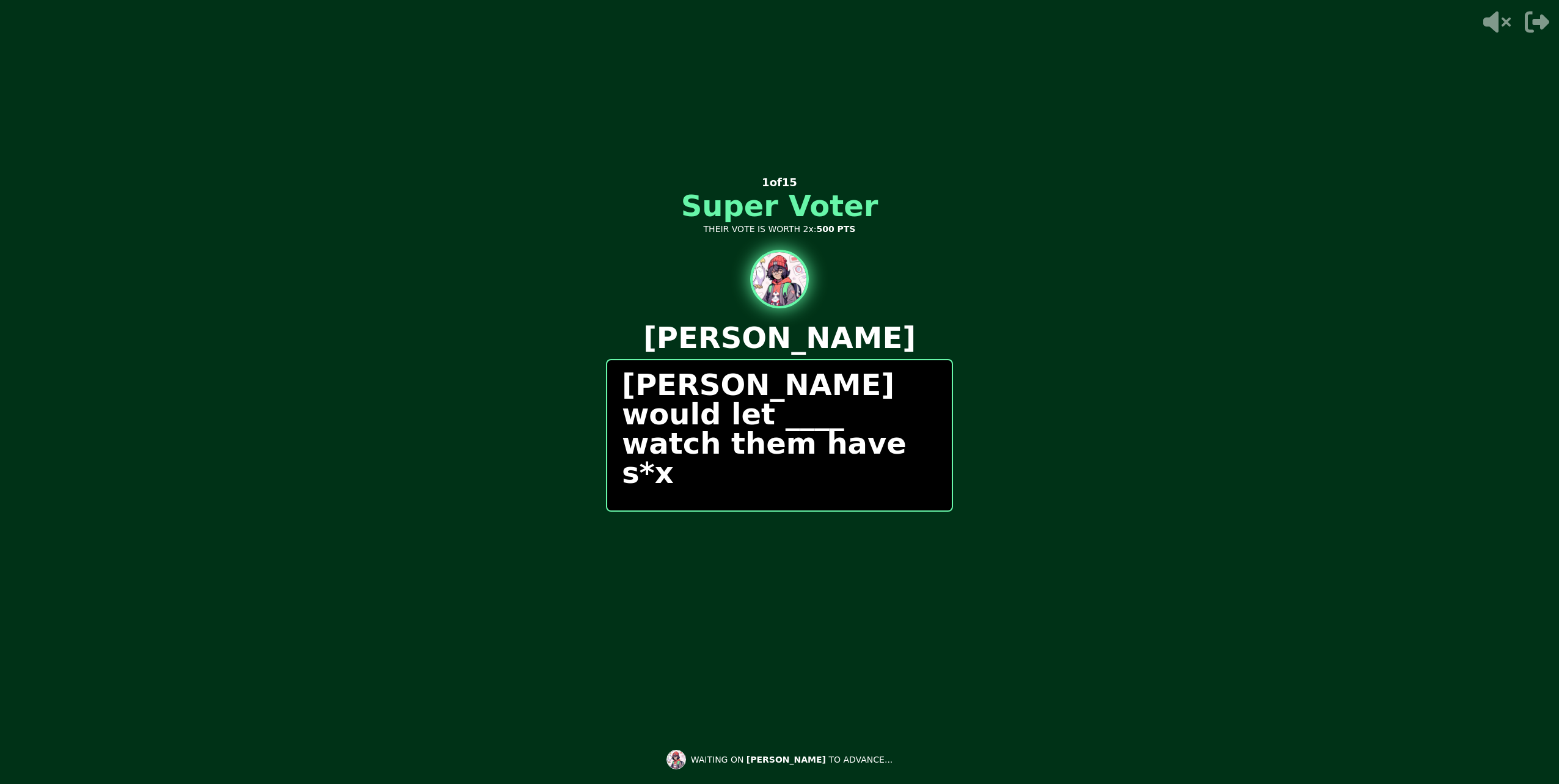
click at [744, 487] on div "Alex would let ____ watch them have s*x" at bounding box center [780, 435] width 347 height 152
drag, startPoint x: 744, startPoint y: 524, endPoint x: 742, endPoint y: 530, distance: 6.3
click at [742, 530] on div "0 / 0 PEOPLE SUBMITTED 1 of 15 Super Voter THEIR VOTE IS WORTH 2x: 500 PTS Alex…" at bounding box center [780, 391] width 347 height 488
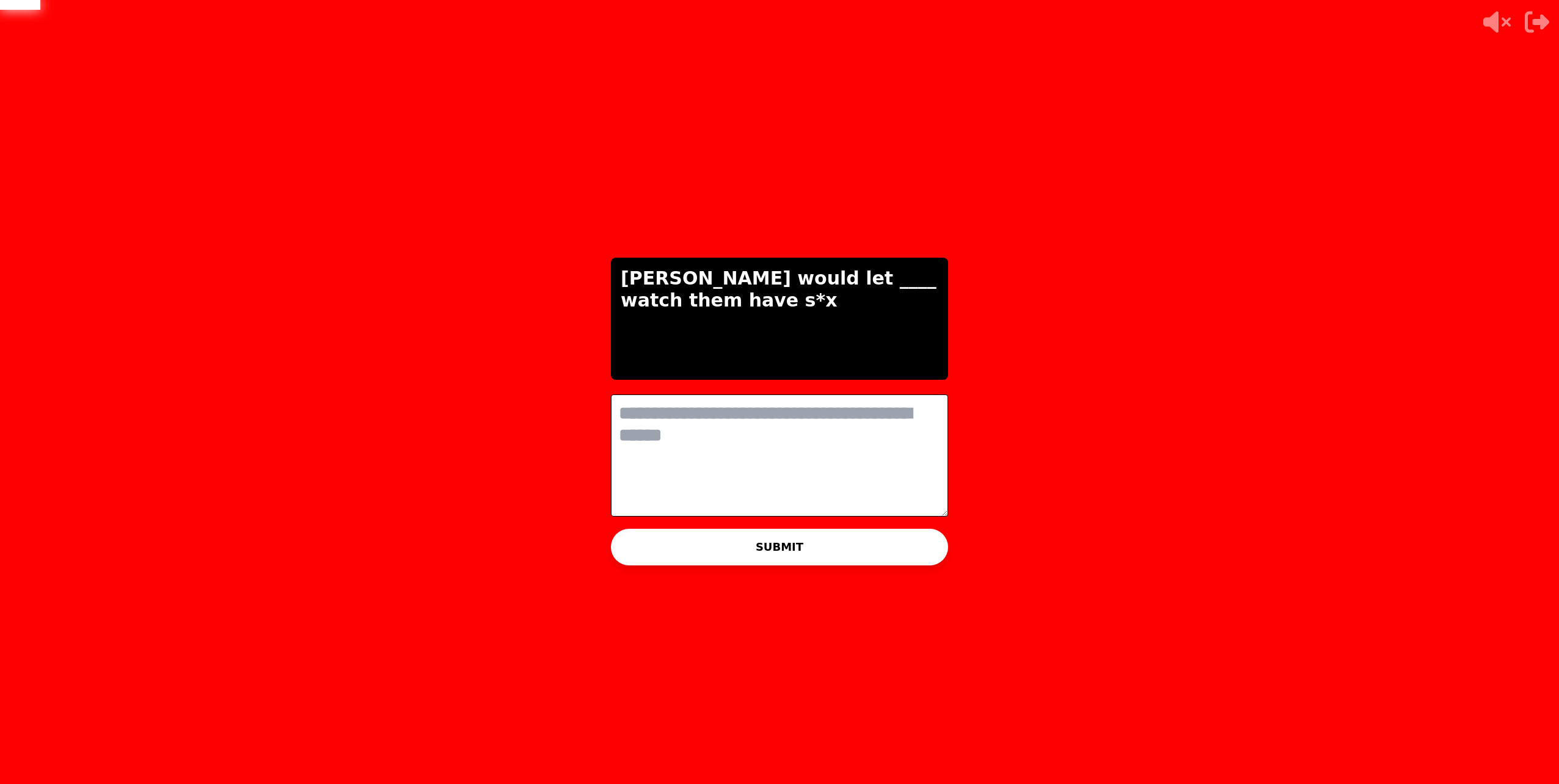
click at [749, 398] on textarea at bounding box center [780, 456] width 338 height 122
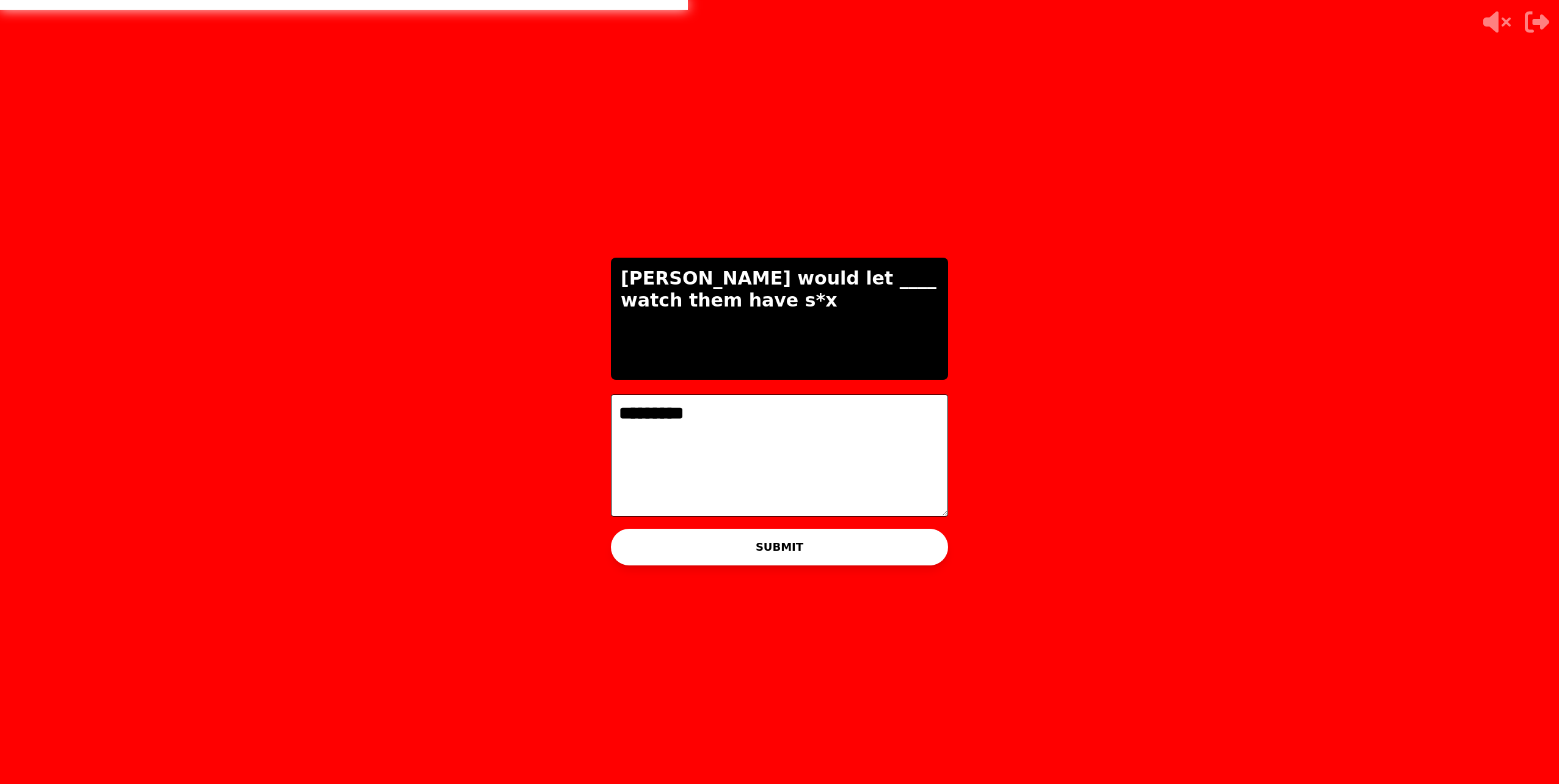
type textarea "*********"
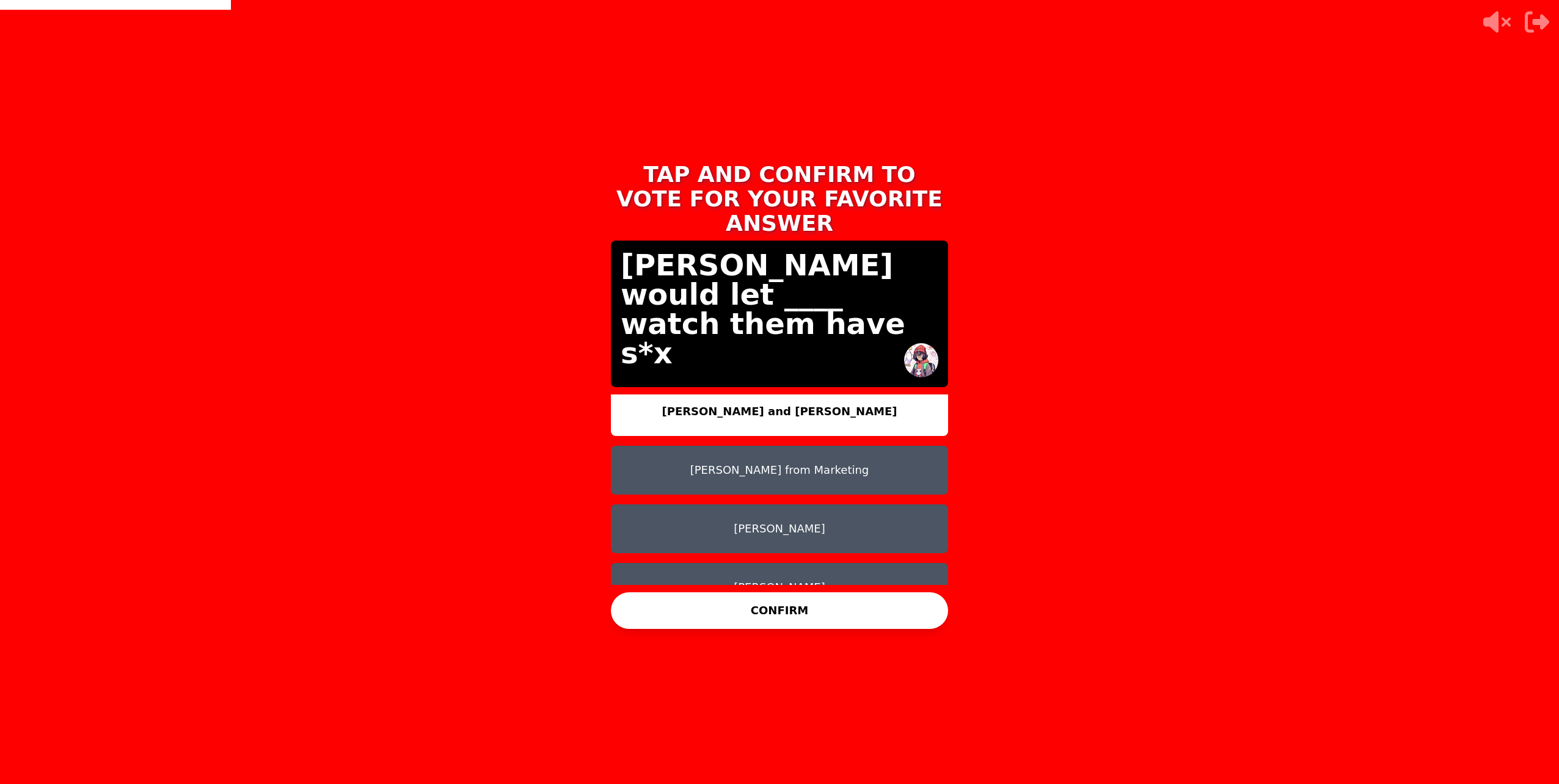
scroll to position [10, 0]
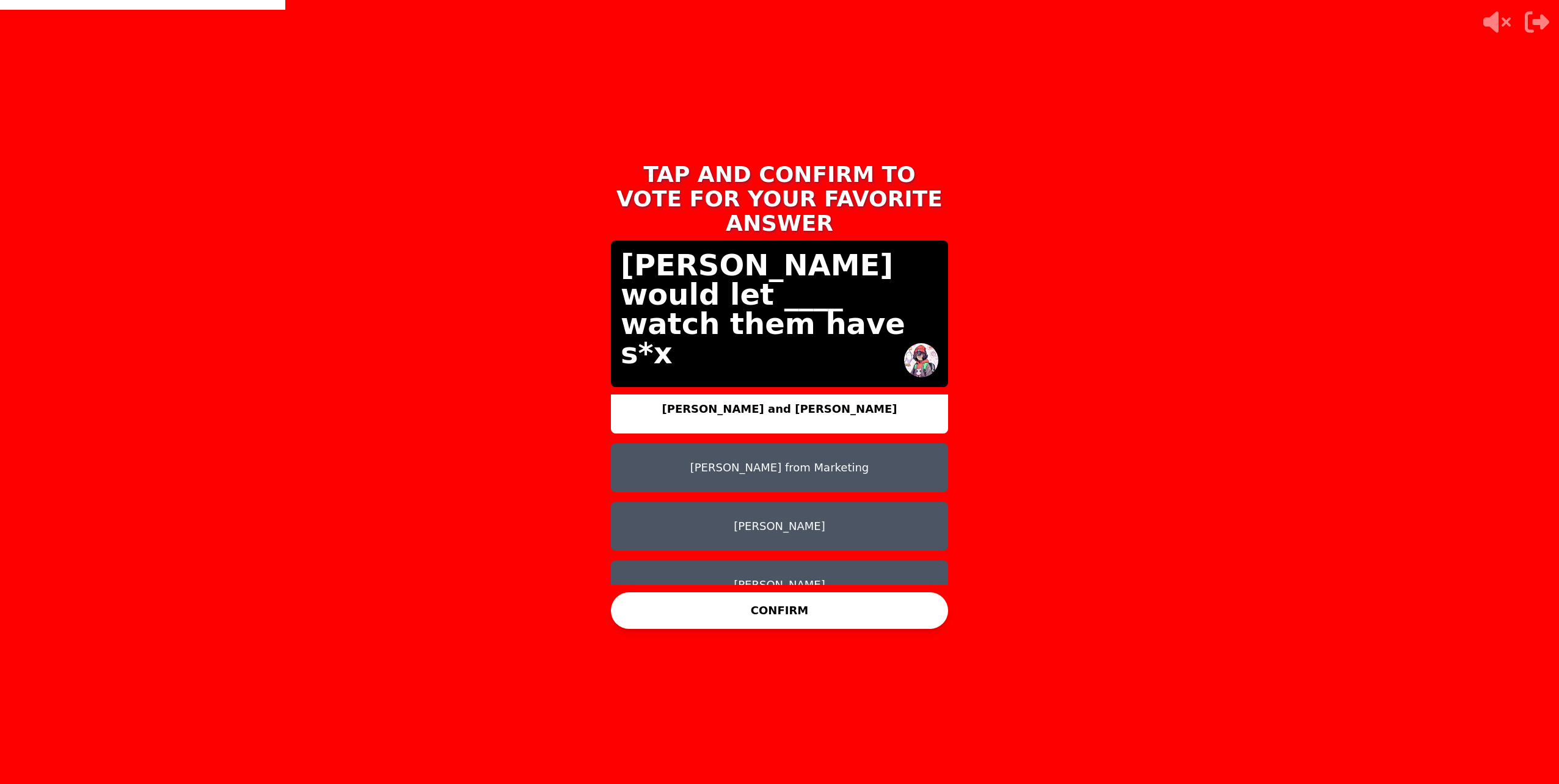
click at [817, 566] on button "Melanie Bahaja" at bounding box center [780, 585] width 338 height 49
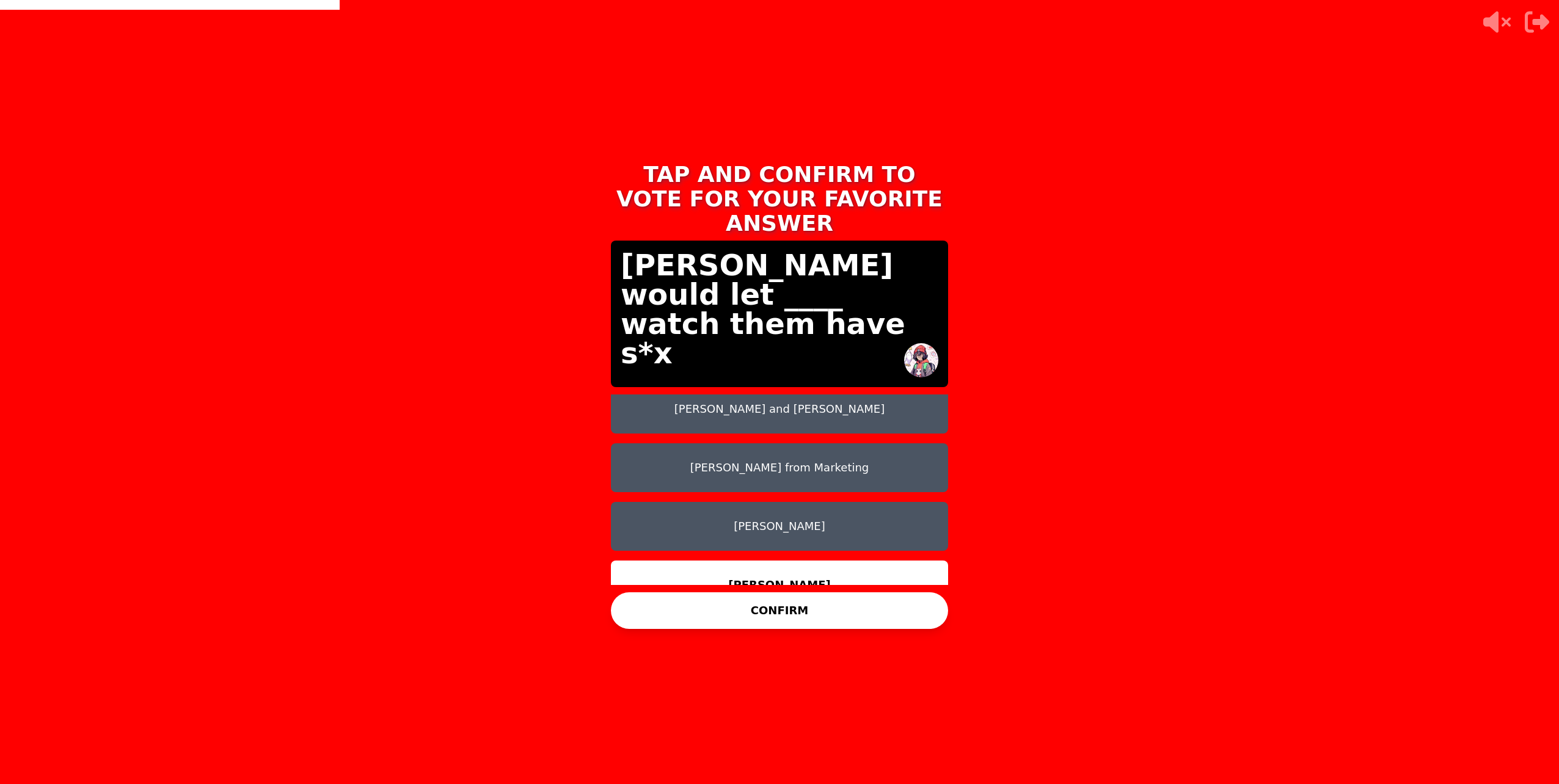
click at [802, 598] on button "CONFIRM" at bounding box center [780, 610] width 338 height 37
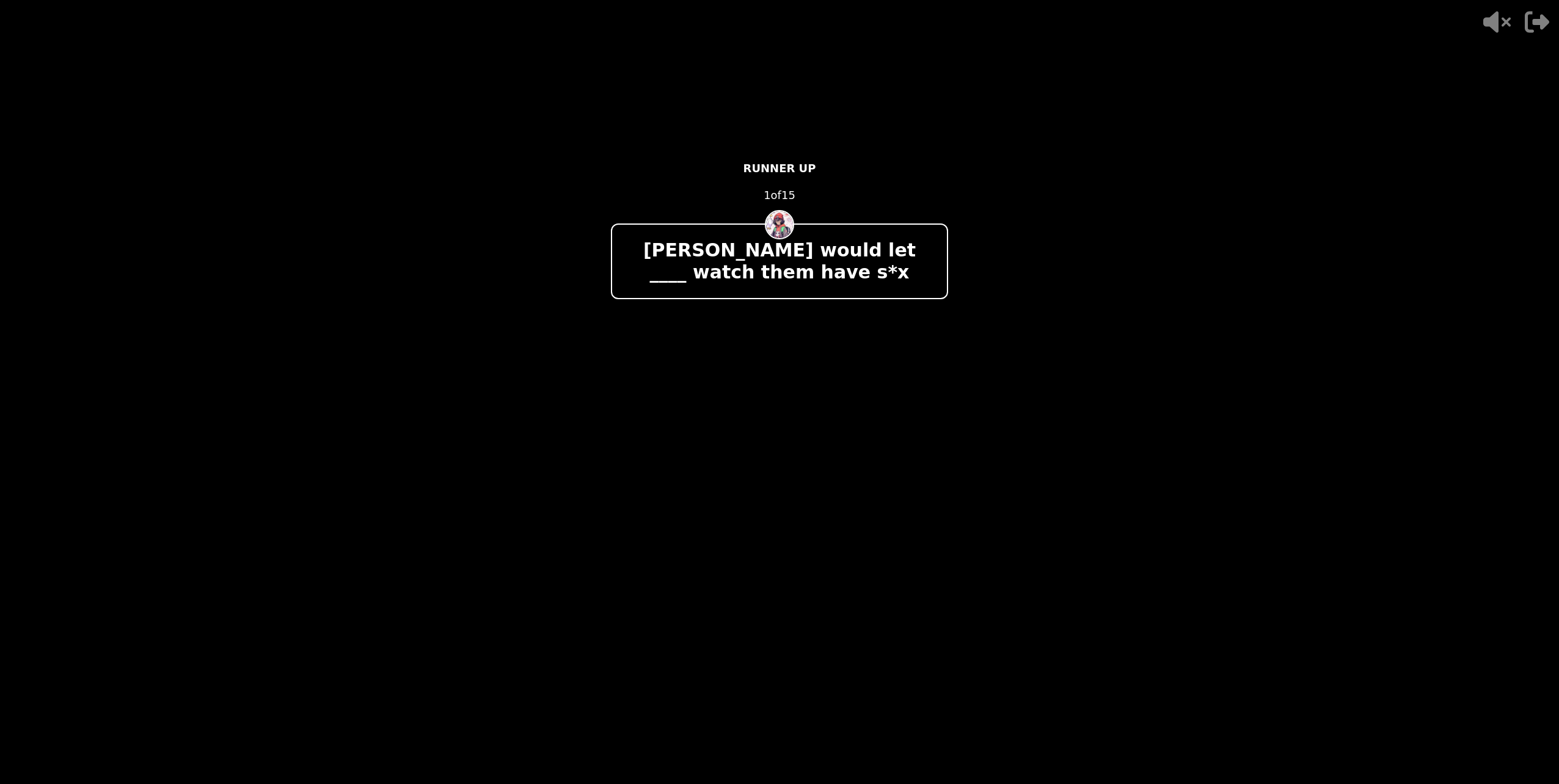
drag, startPoint x: 808, startPoint y: 583, endPoint x: 786, endPoint y: 531, distance: 56.5
click at [790, 555] on div "- 500 PTS RUNNER UP 1 of 15 Alex would let ____ watch them have s*x + 500 Danie…" at bounding box center [780, 391] width 338 height 488
click at [786, 531] on div "- 500 PTS RUNNER UP 1 of 15 Alex would let ____ watch them have s*x + 500 Danie…" at bounding box center [780, 391] width 338 height 488
drag, startPoint x: 962, startPoint y: 297, endPoint x: 833, endPoint y: 271, distance: 131.6
click at [907, 280] on div "- 500 PTS RUNNER UP 1 of 15 Alex would let ____ watch them have s*x + 500 Danie…" at bounding box center [780, 392] width 367 height 784
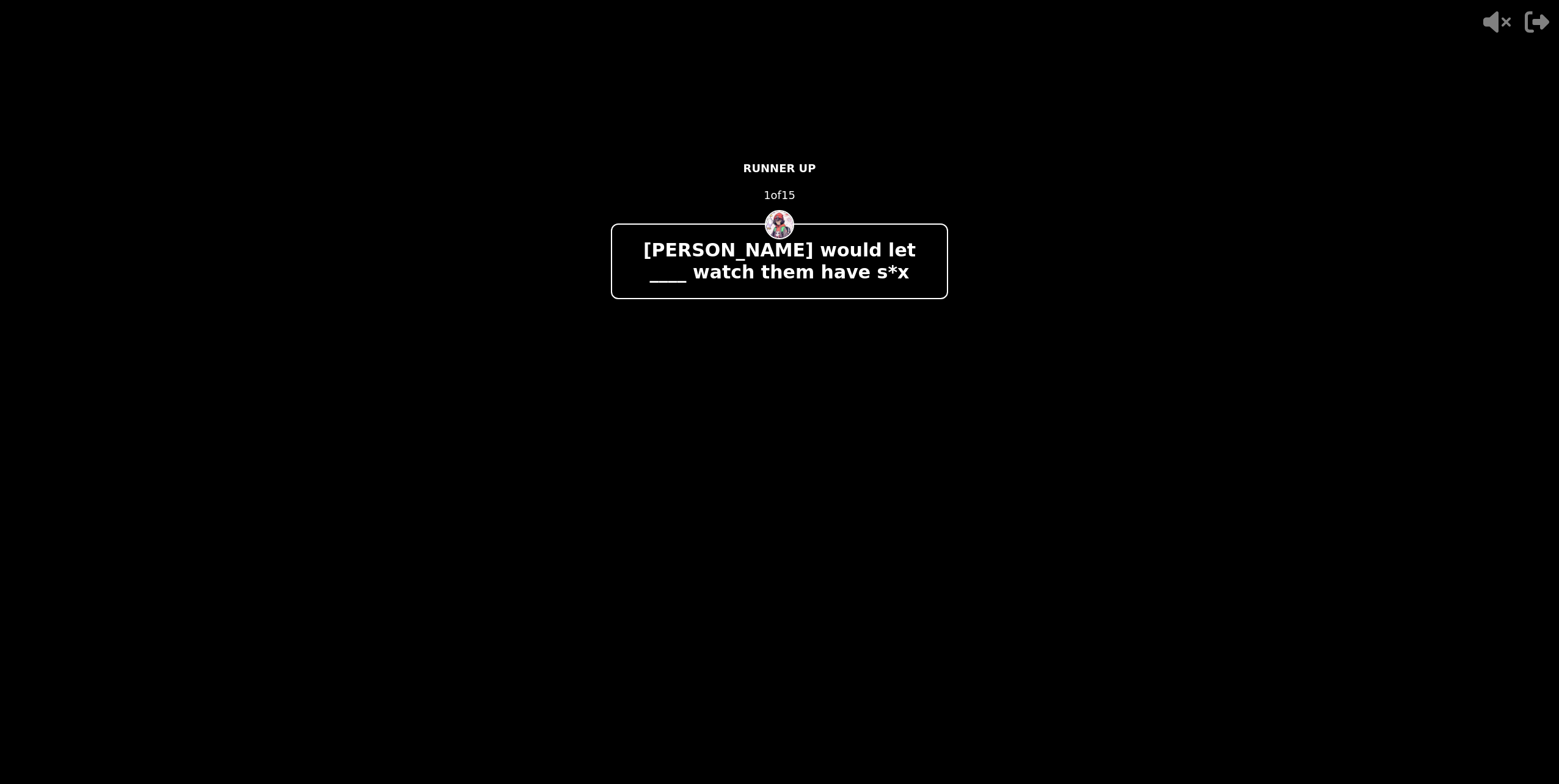
drag, startPoint x: 786, startPoint y: 272, endPoint x: 765, endPoint y: 295, distance: 31.1
click at [775, 291] on div "Alex would let ____ watch them have s*x" at bounding box center [780, 261] width 338 height 76
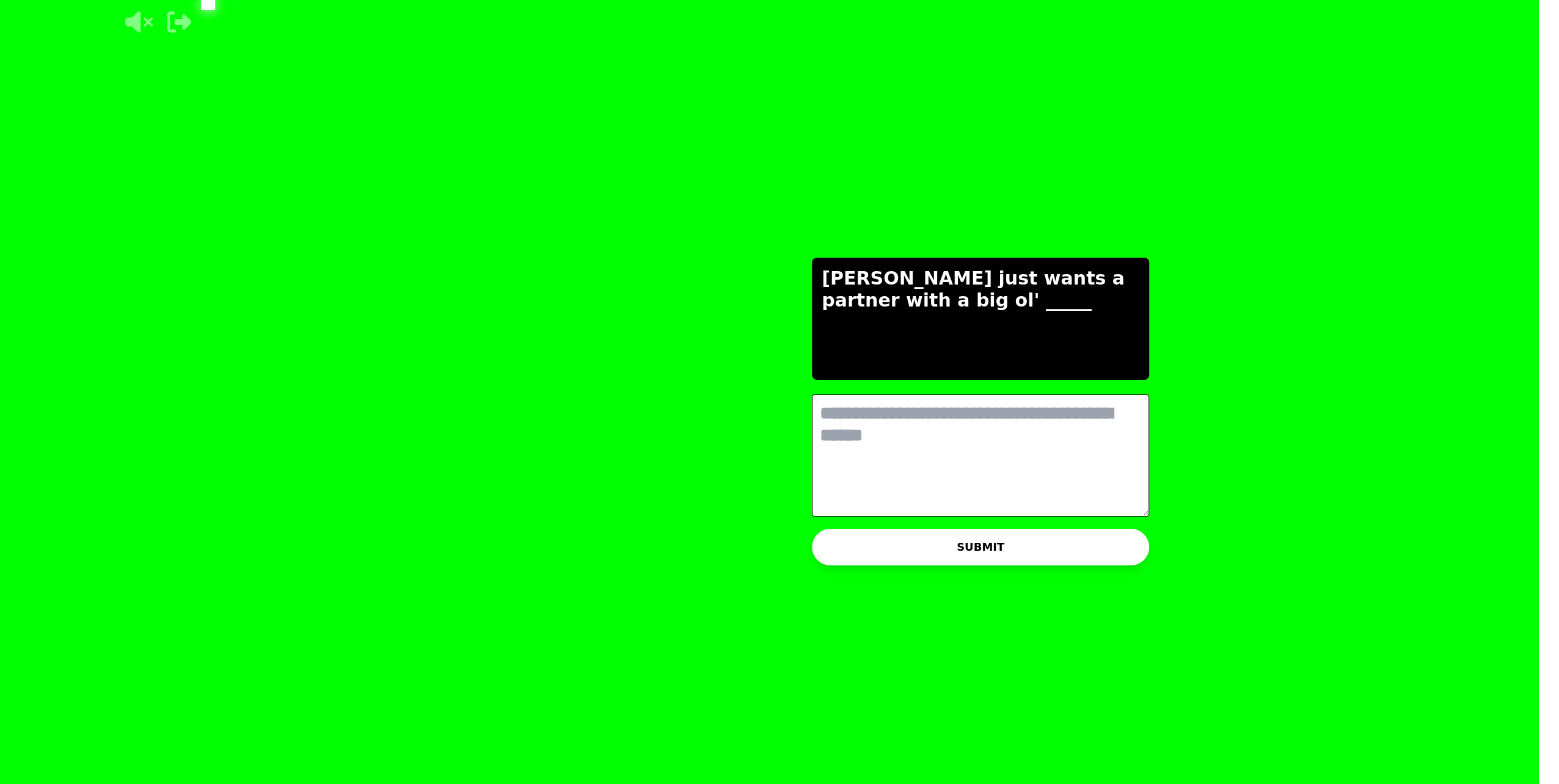
scroll to position [0, 0]
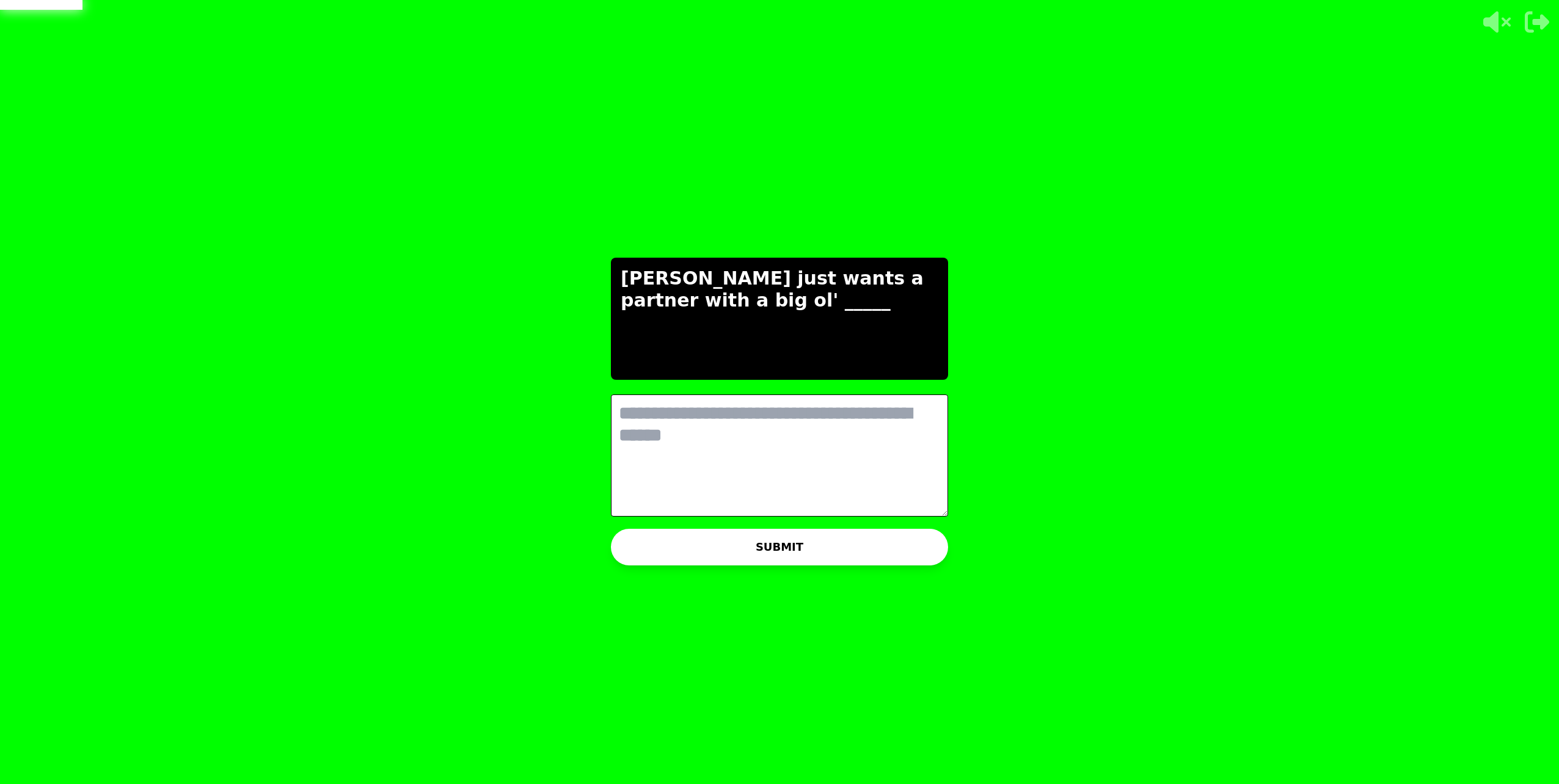
click at [844, 422] on textarea at bounding box center [780, 456] width 338 height 122
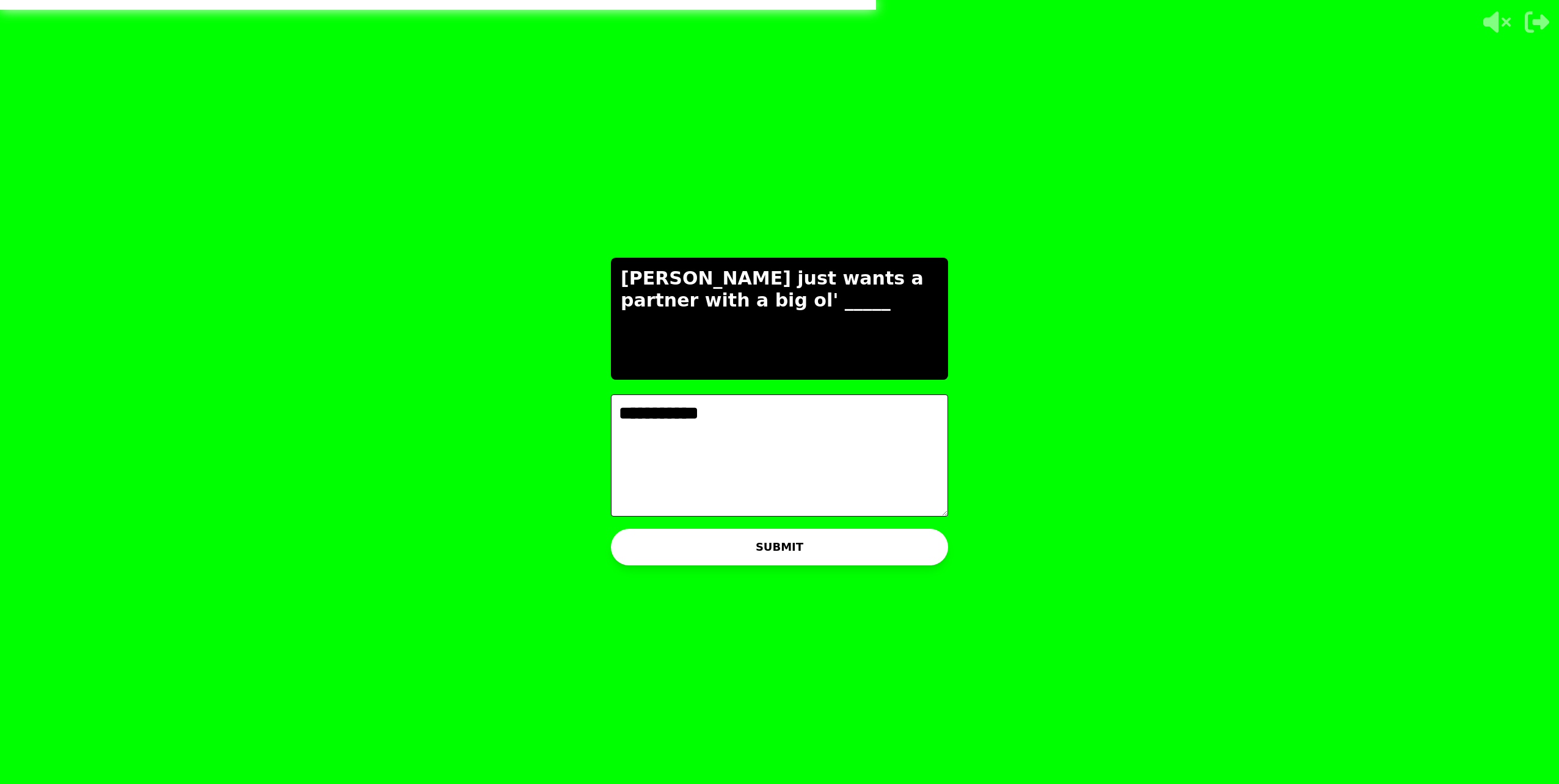
type textarea "**********"
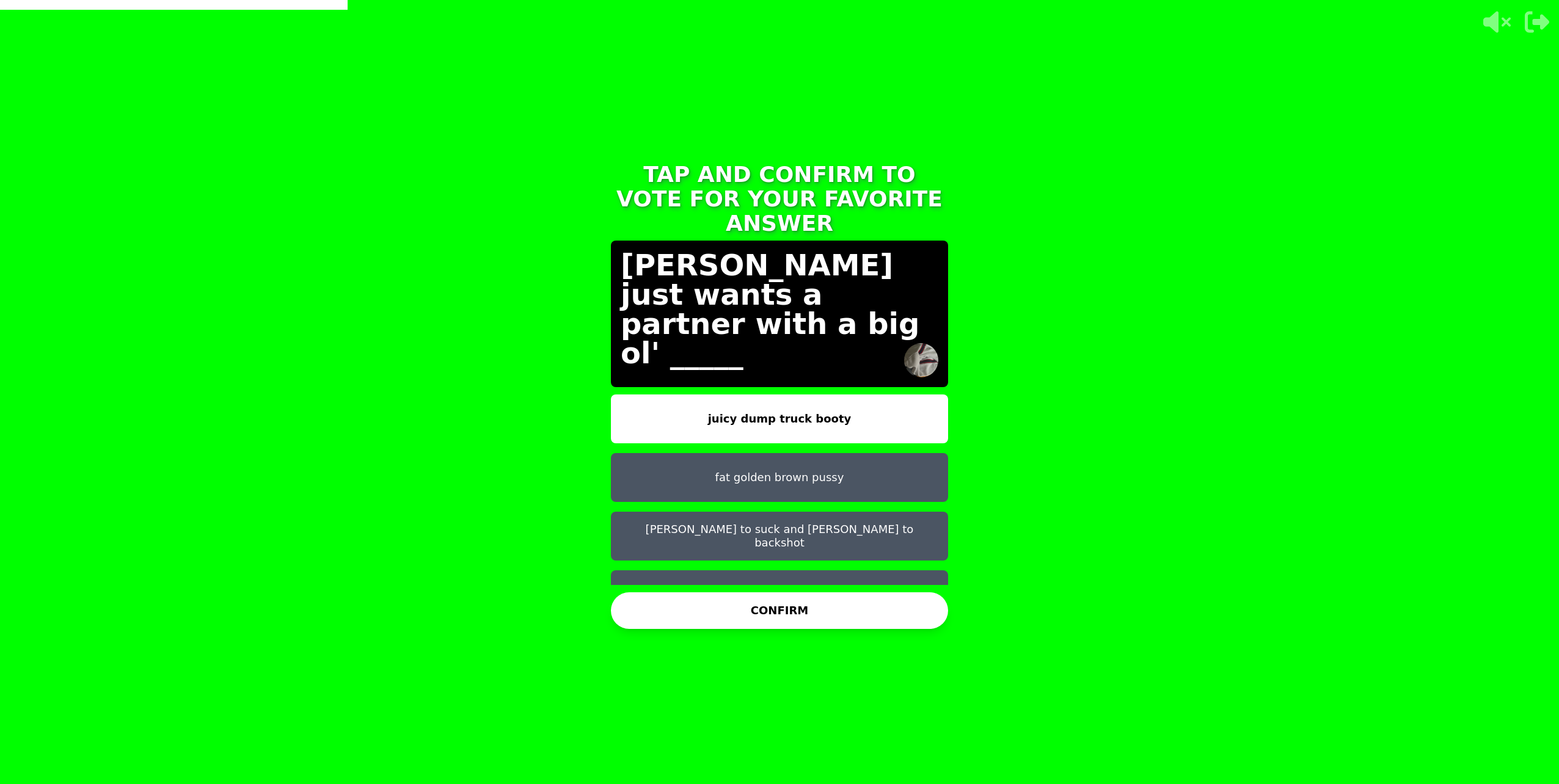
scroll to position [10, 0]
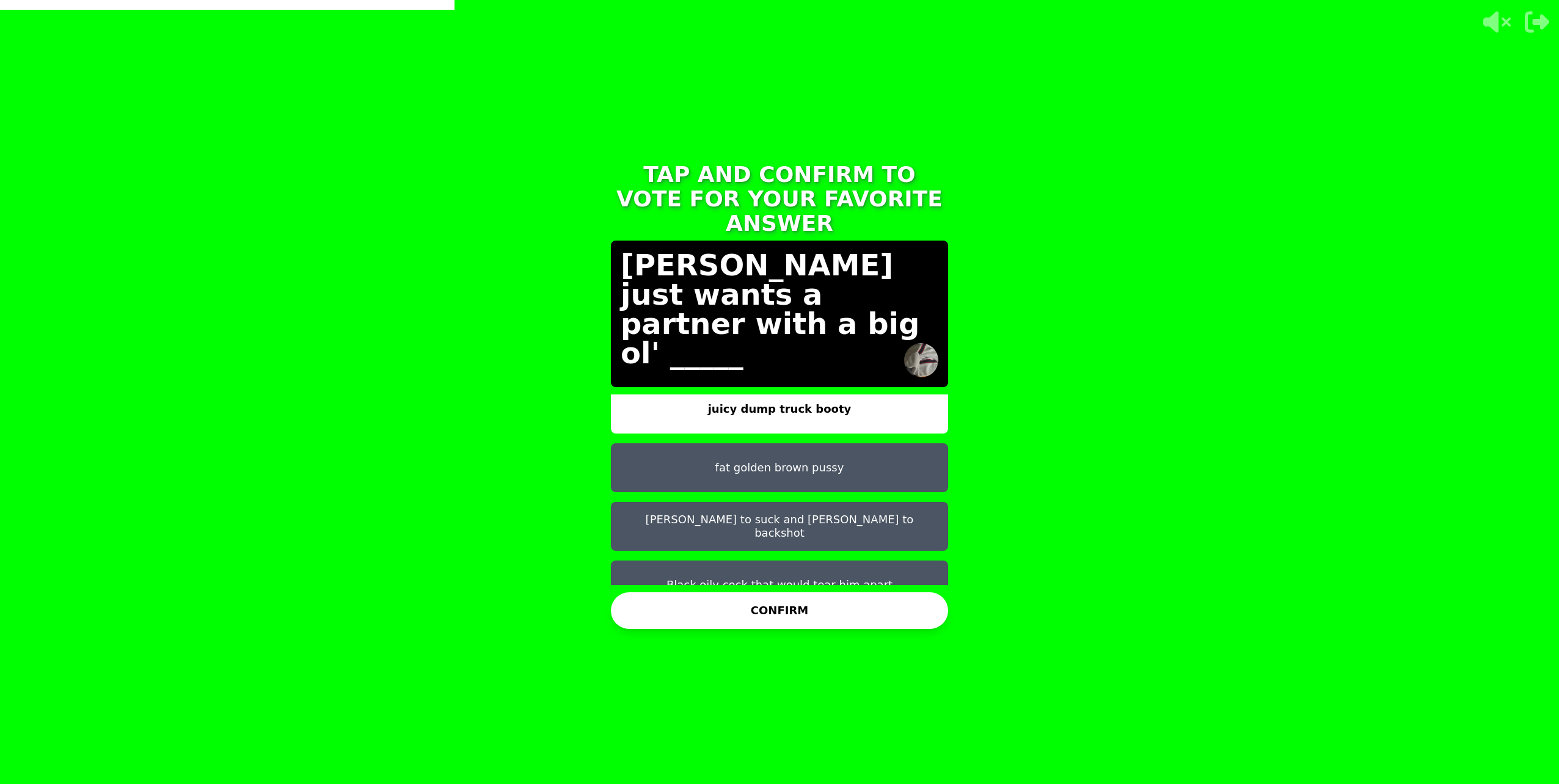
click at [779, 561] on button "Black oily cock that would tear him apart" at bounding box center [780, 585] width 338 height 49
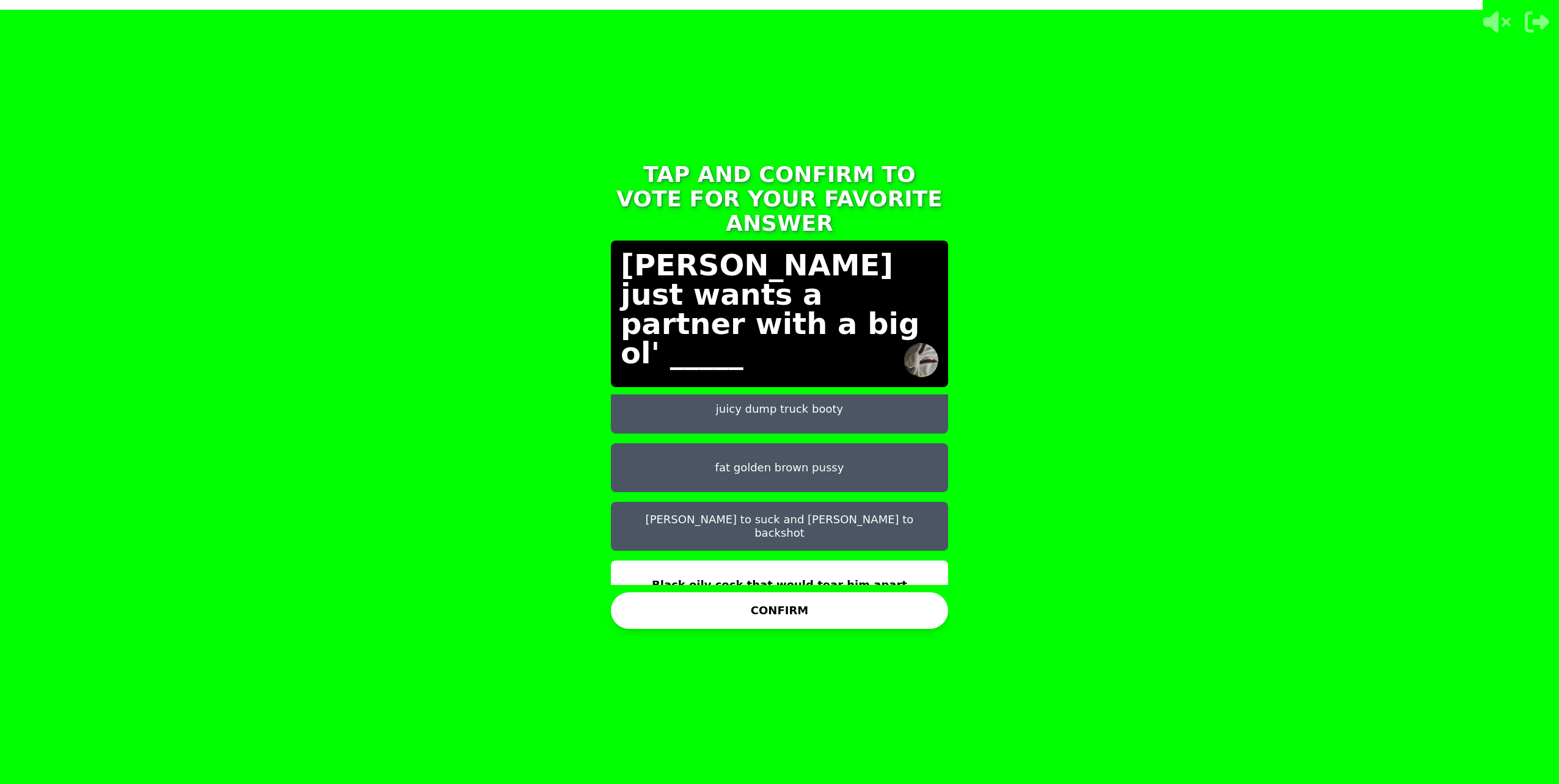
click at [806, 606] on button "CONFIRM" at bounding box center [780, 610] width 338 height 37
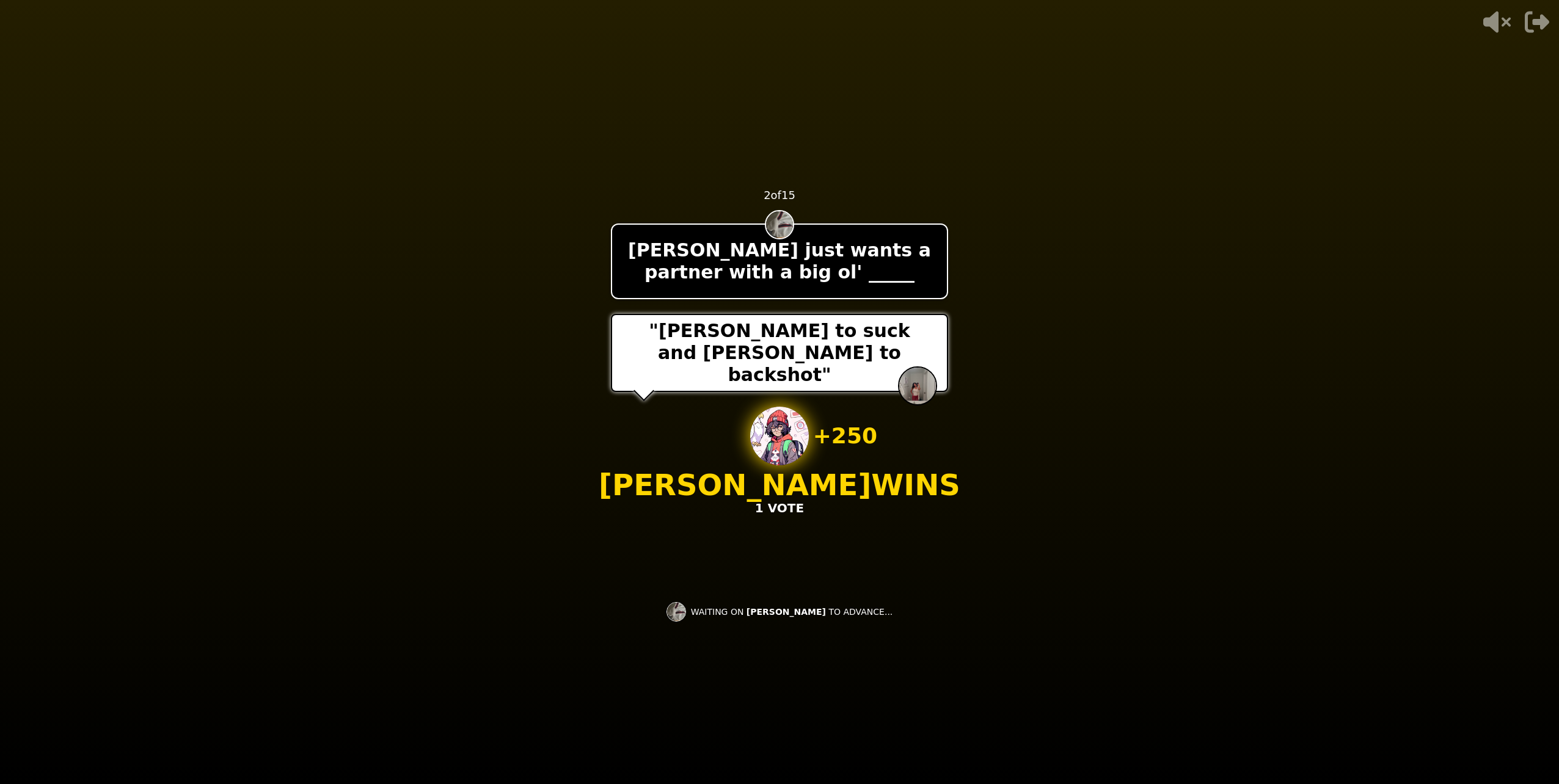
click at [839, 562] on div "- 500 PTS 2 of 15 Nathaniel just wants a partner with a big ol' _____ "Dick to …" at bounding box center [780, 391] width 338 height 488
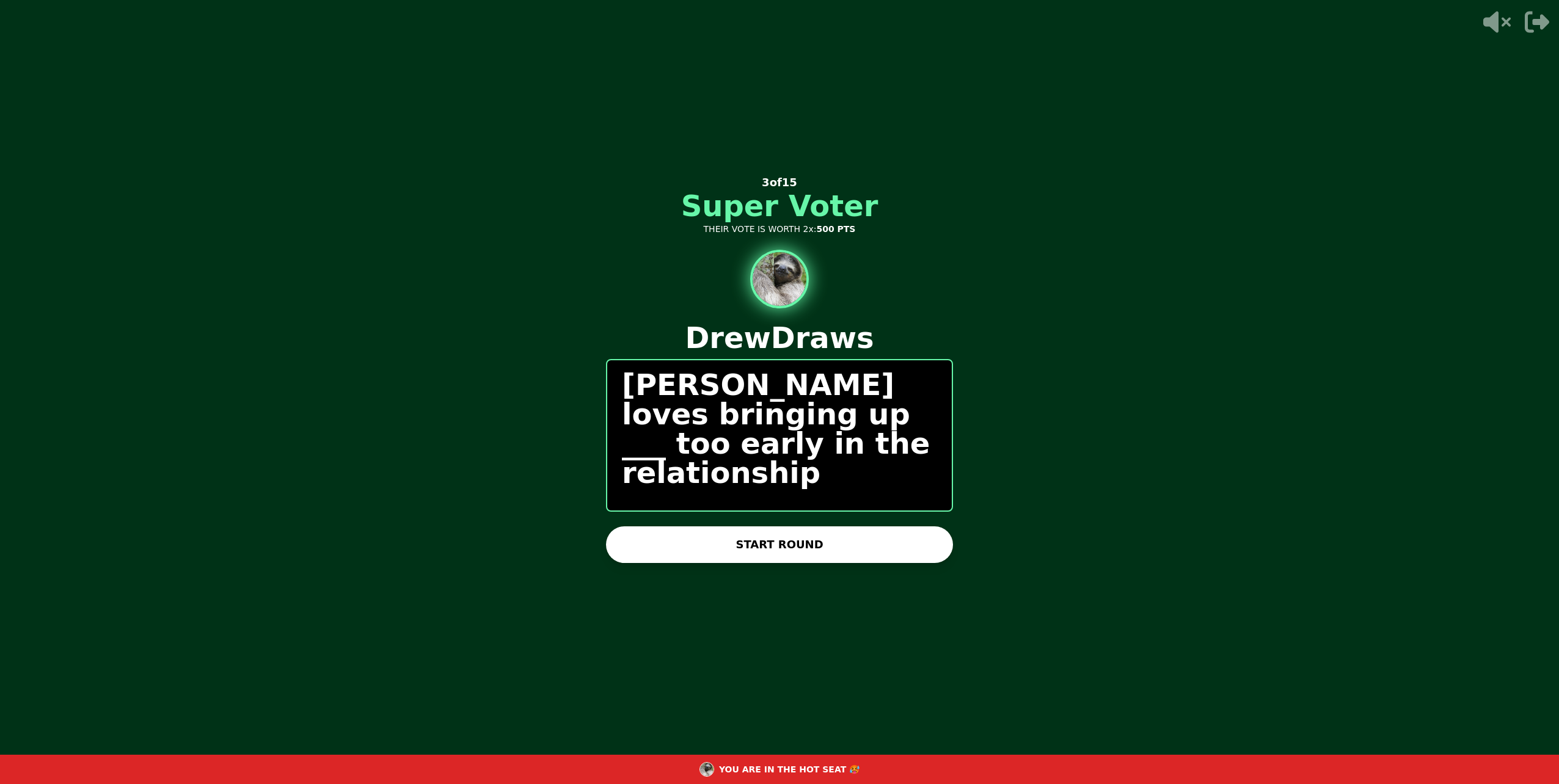
click at [822, 543] on button "START ROUND" at bounding box center [780, 544] width 347 height 37
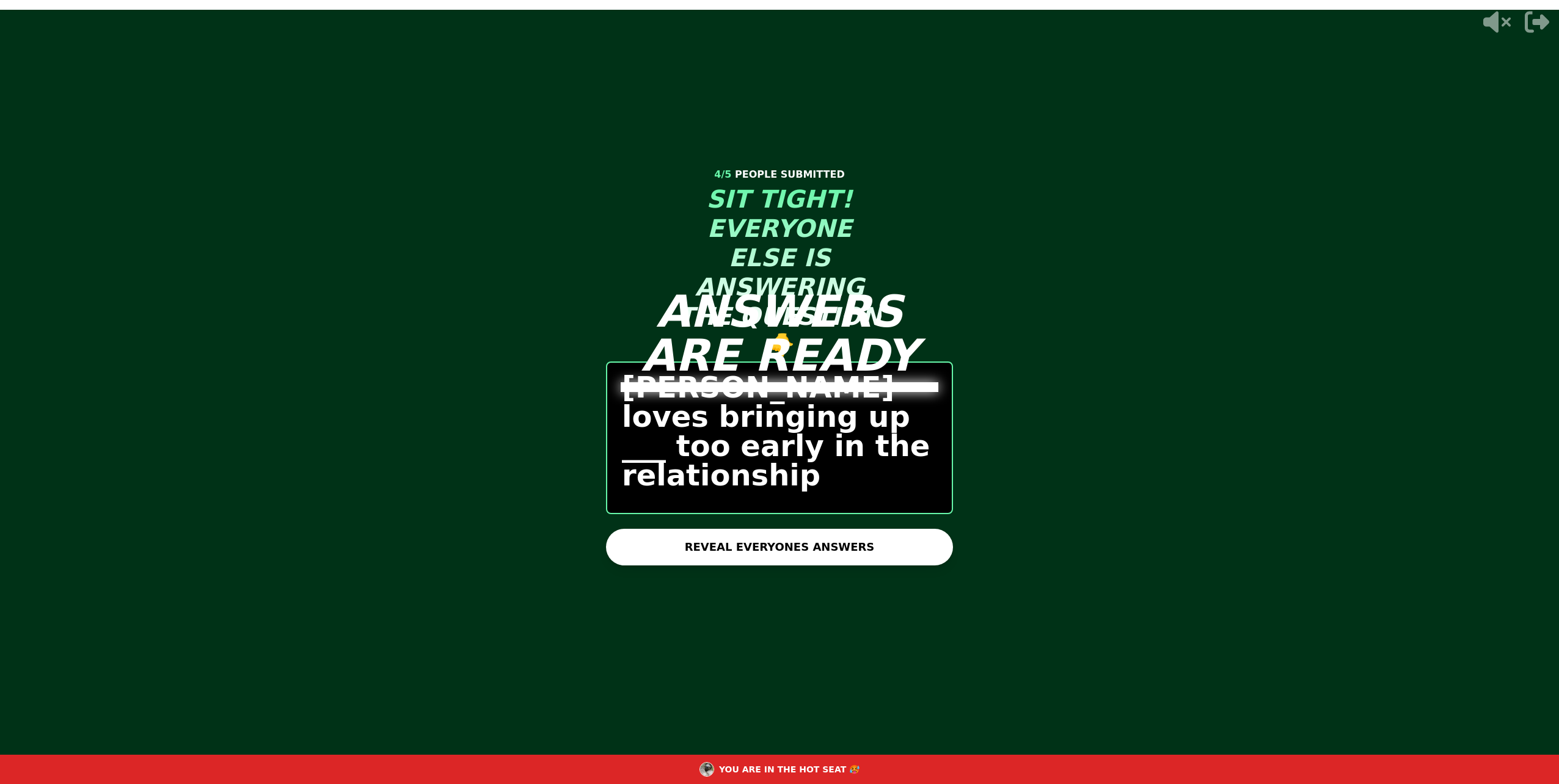
click at [819, 542] on div "ANSWERS ARE READY 4 / 5 PEOPLE SUBMITTED SIT TIGHT! EVERYONE ELSE IS ANSWERING …" at bounding box center [780, 392] width 367 height 784
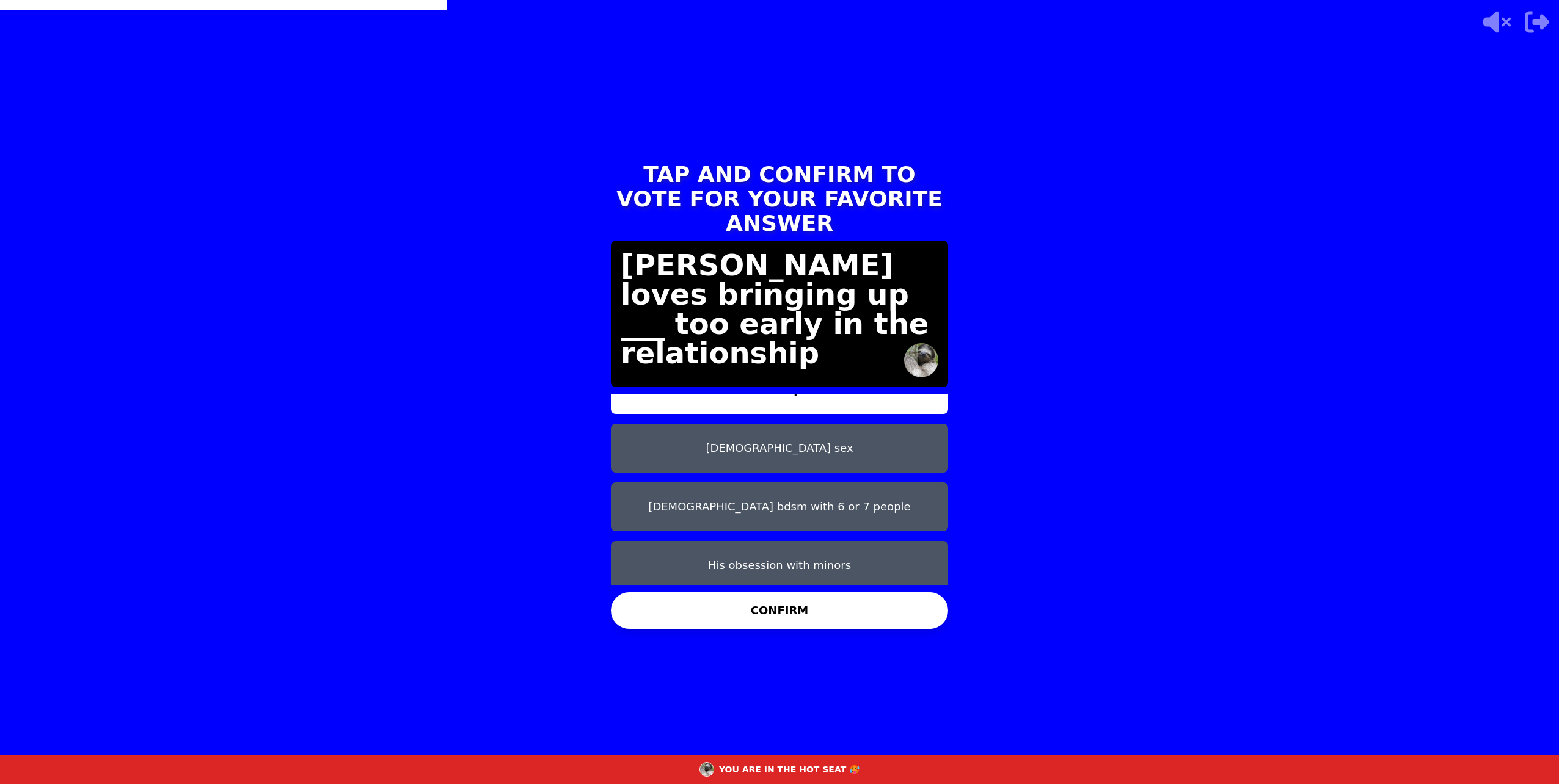
scroll to position [68, 0]
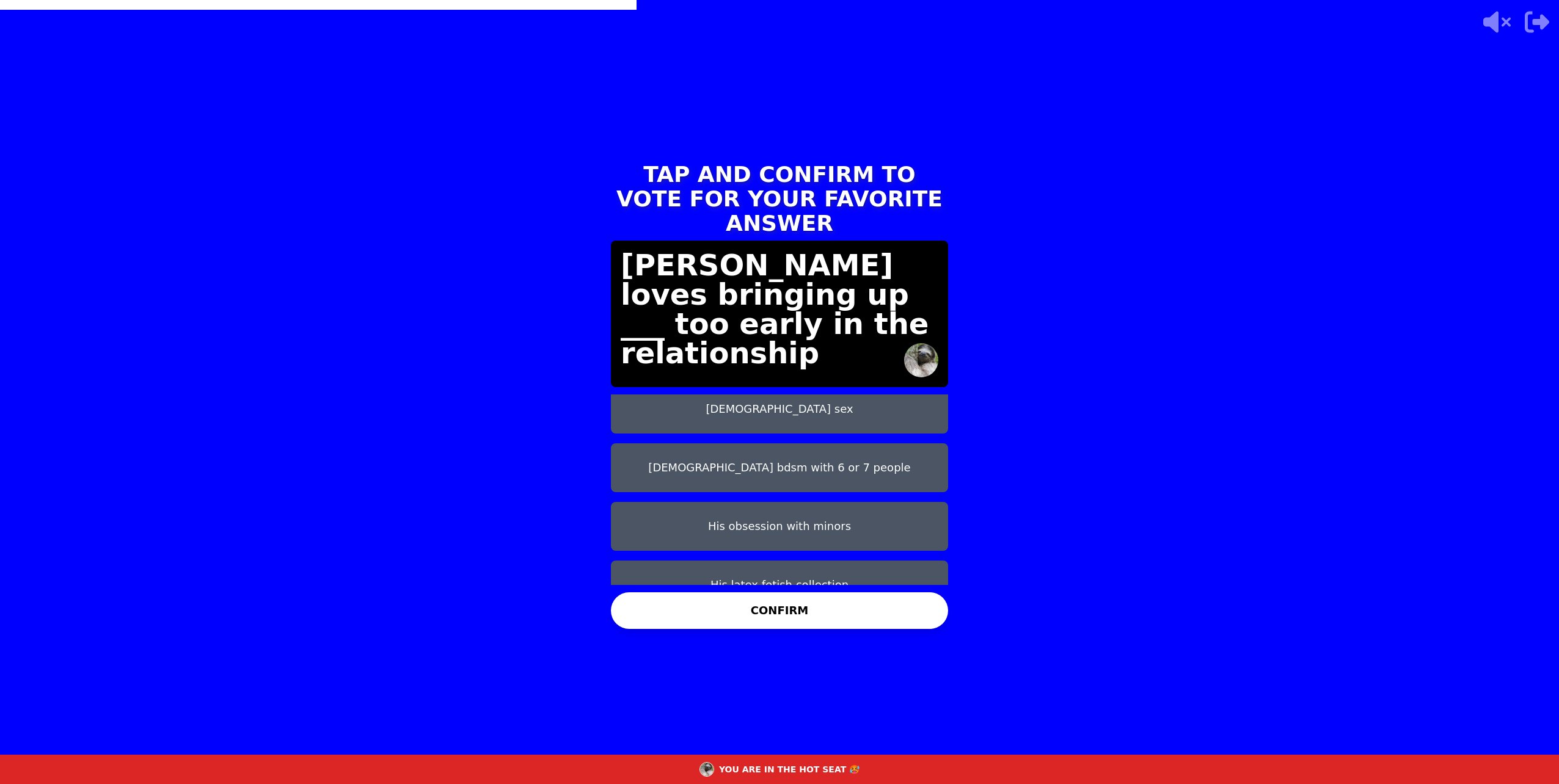
click at [834, 571] on button "His latex fetish collection" at bounding box center [780, 585] width 338 height 49
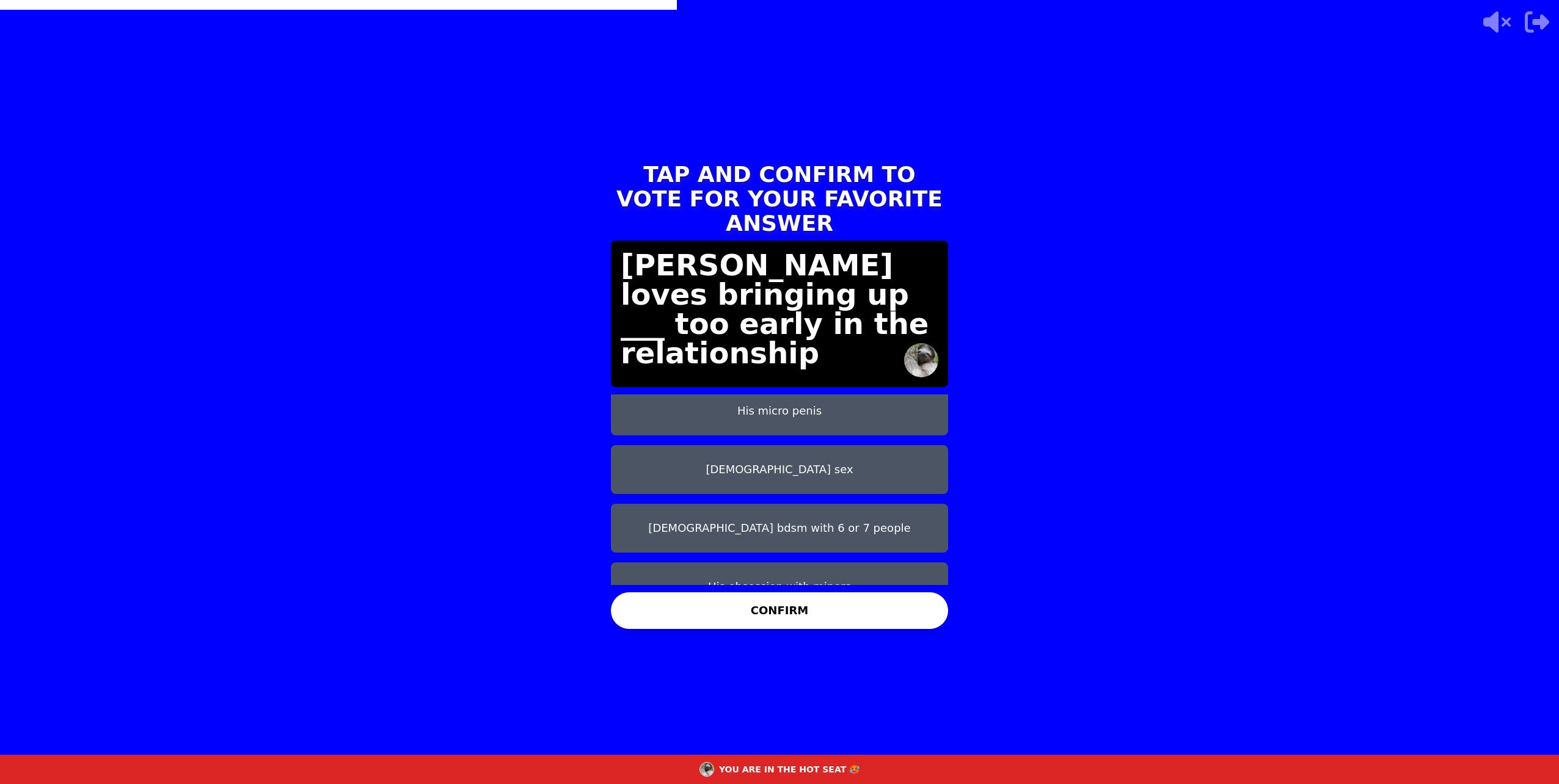
scroll to position [0, 0]
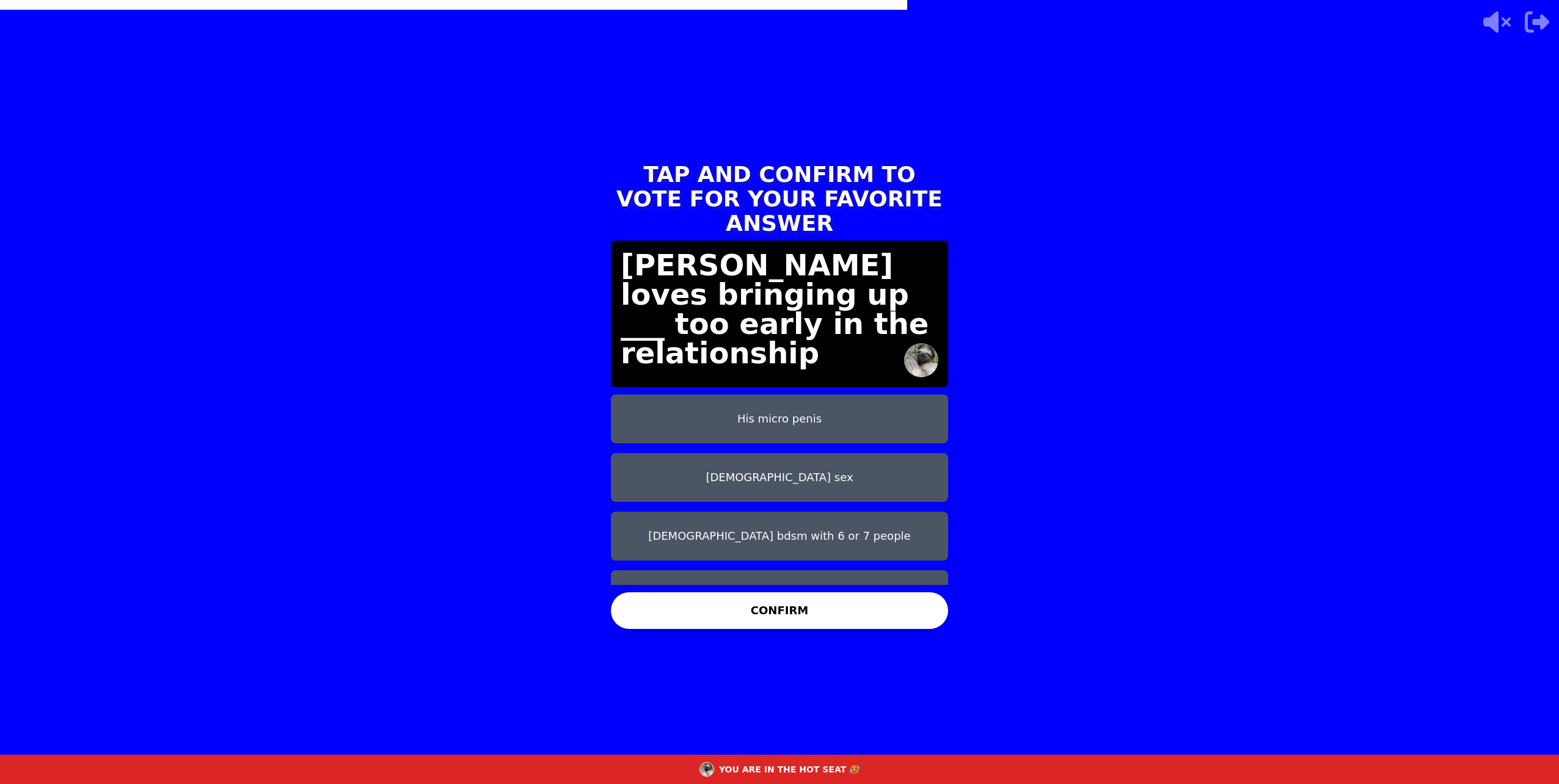
click at [694, 612] on button "CONFIRM" at bounding box center [780, 610] width 338 height 37
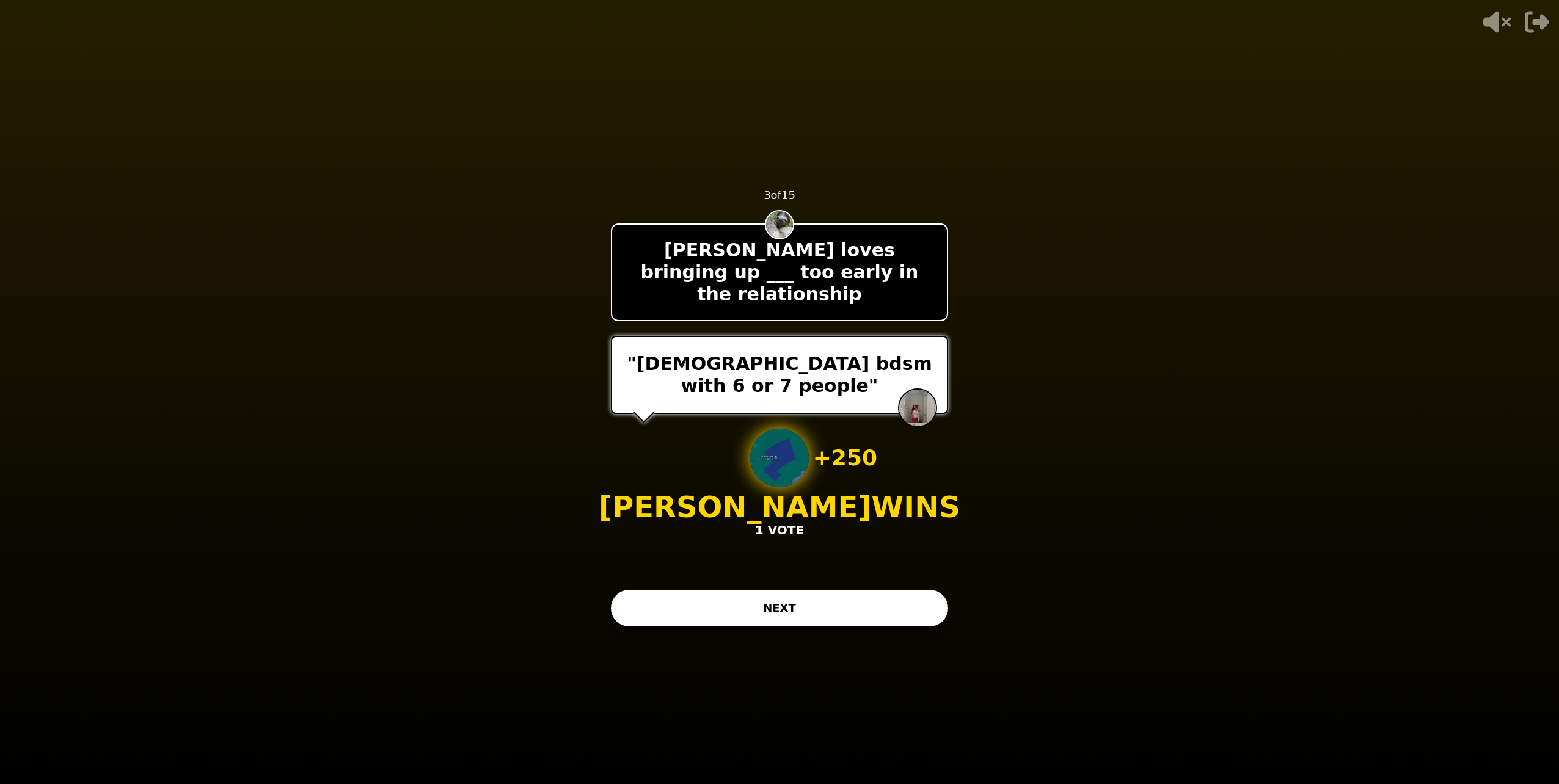
click at [757, 594] on button "NEXT" at bounding box center [780, 608] width 338 height 37
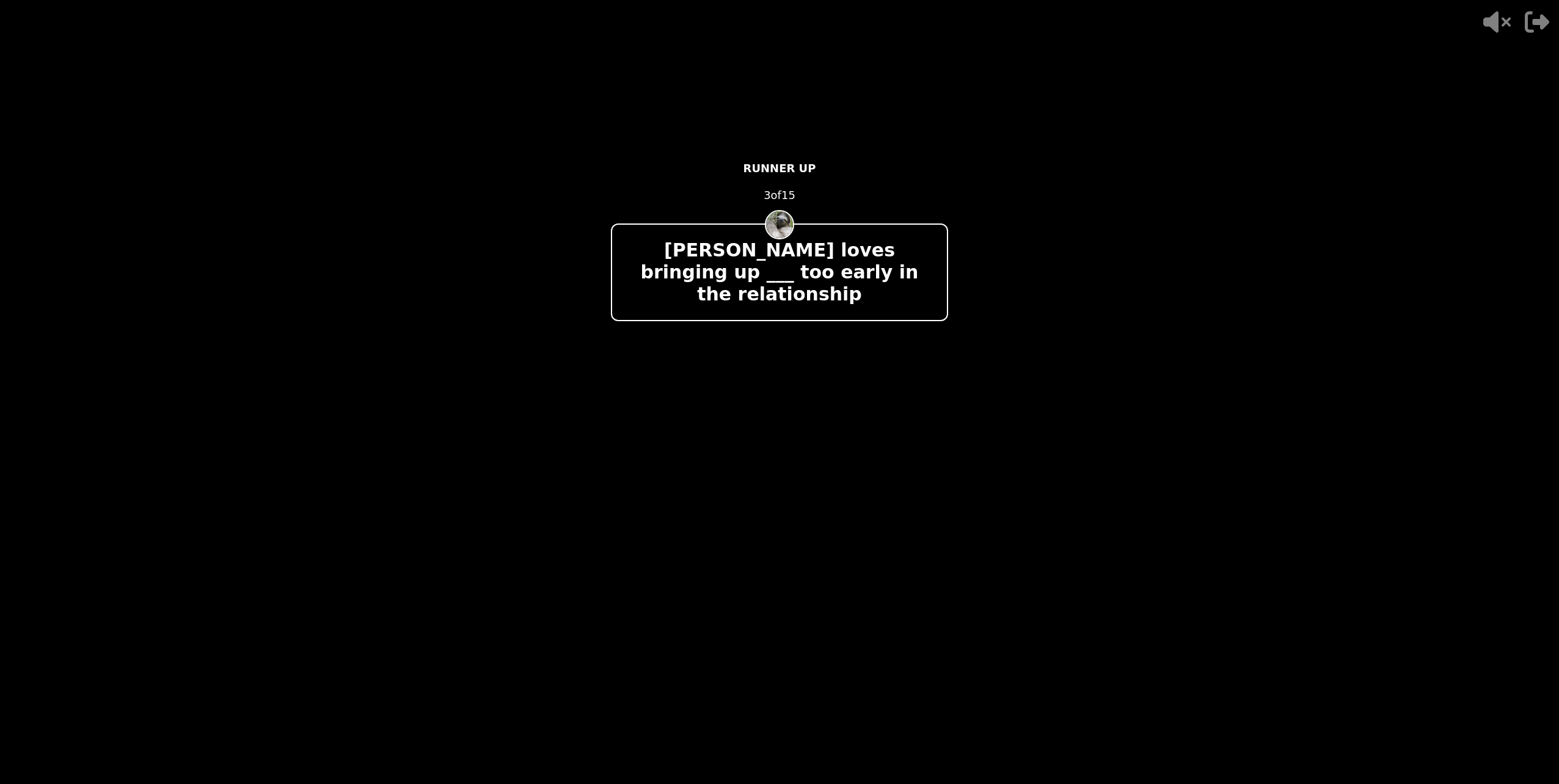
click at [759, 594] on div "- 500 PTS RUNNER UP 3 of 15 DrewDraws loves bringing up ___ too early in the re…" at bounding box center [780, 391] width 338 height 488
drag, startPoint x: 759, startPoint y: 594, endPoint x: 745, endPoint y: 589, distance: 14.9
click at [745, 589] on div "- 500 PTS RUNNER UP 3 of 15 DrewDraws loves bringing up ___ too early in the re…" at bounding box center [780, 391] width 338 height 488
click at [745, 588] on div "- 500 PTS RUNNER UP 3 of 15 DrewDraws loves bringing up ___ too early in the re…" at bounding box center [780, 391] width 338 height 488
click at [987, 409] on video at bounding box center [780, 392] width 1559 height 784
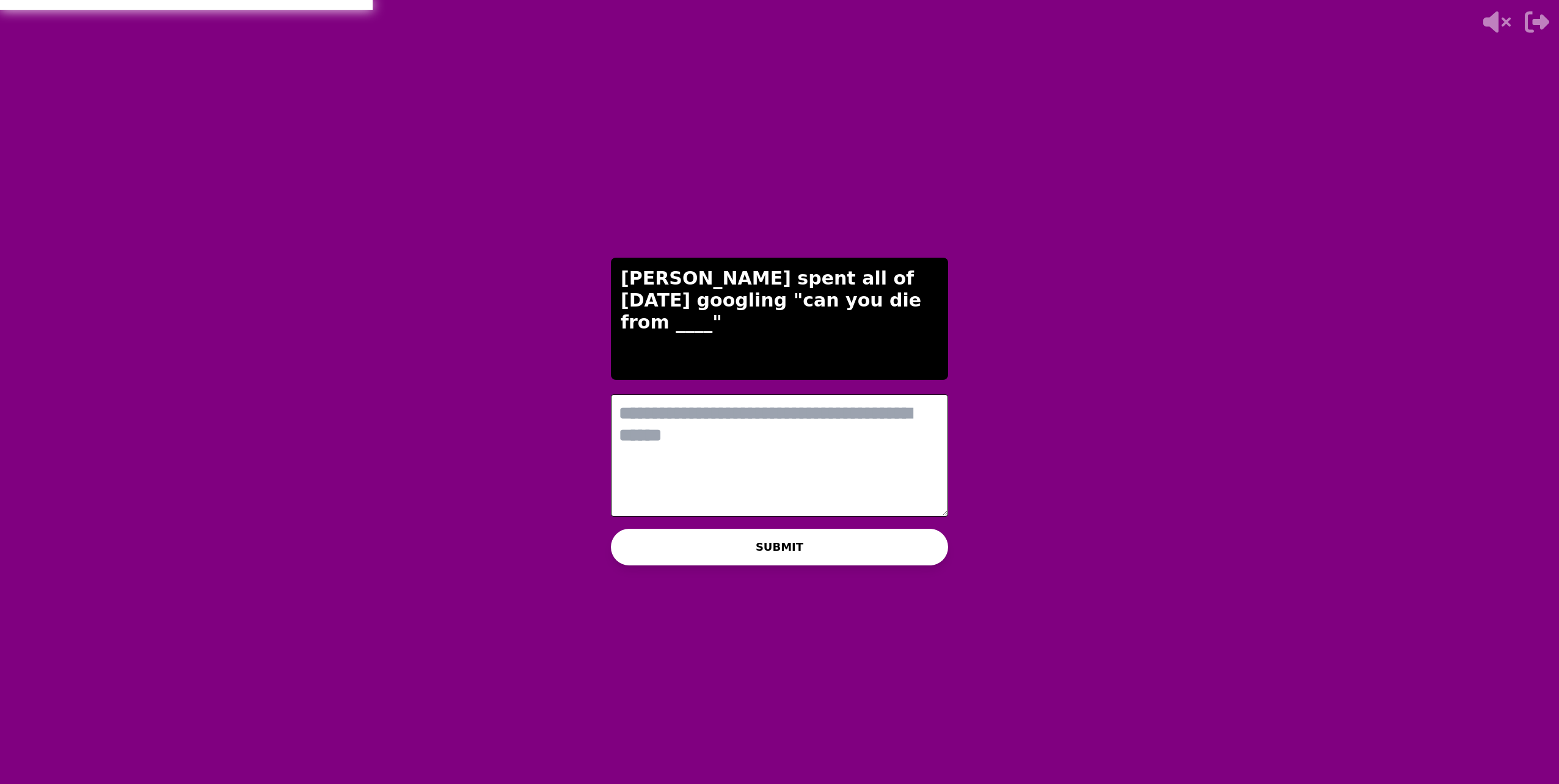
click at [730, 444] on textarea at bounding box center [780, 456] width 338 height 122
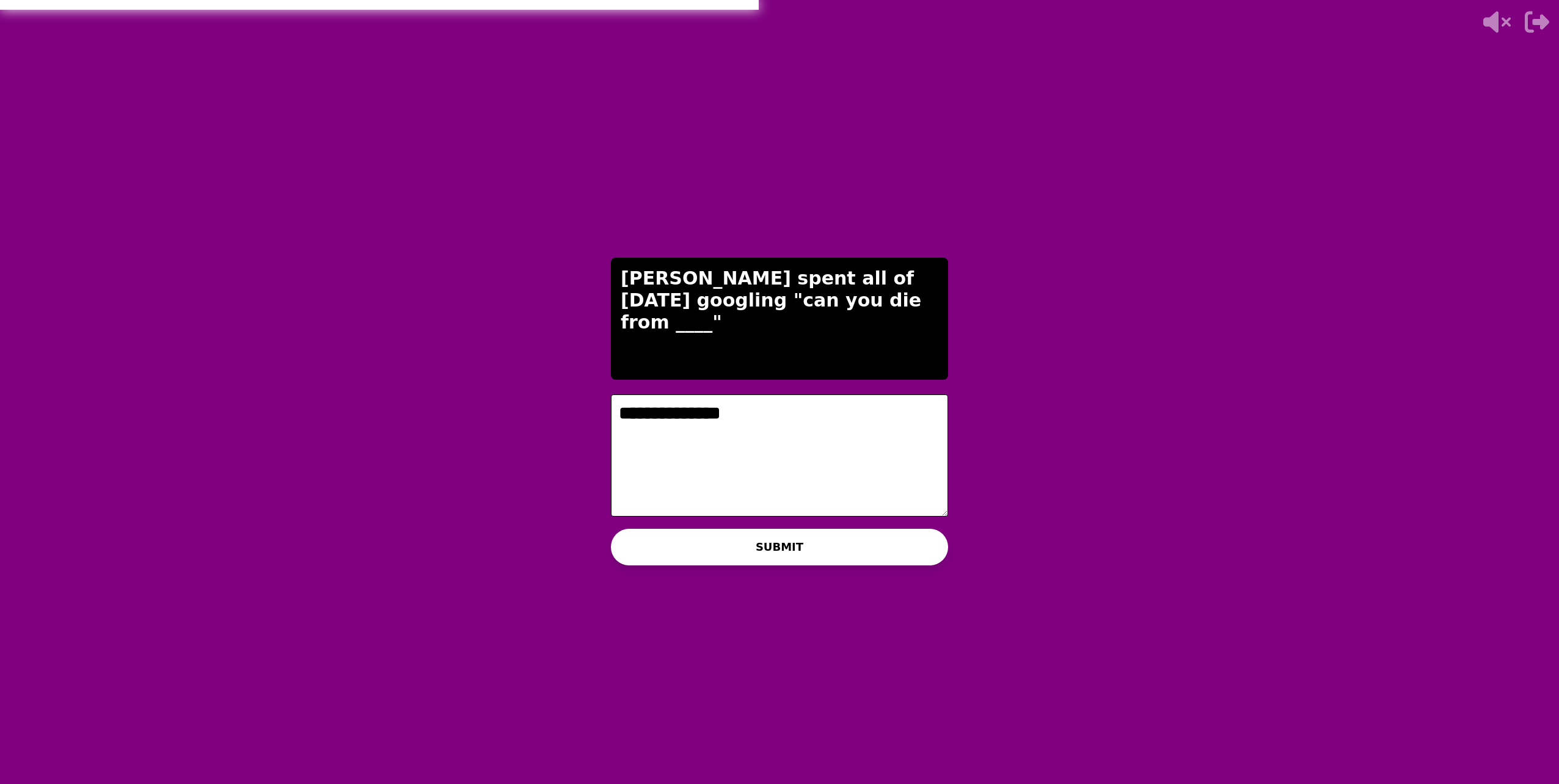
type textarea "**********"
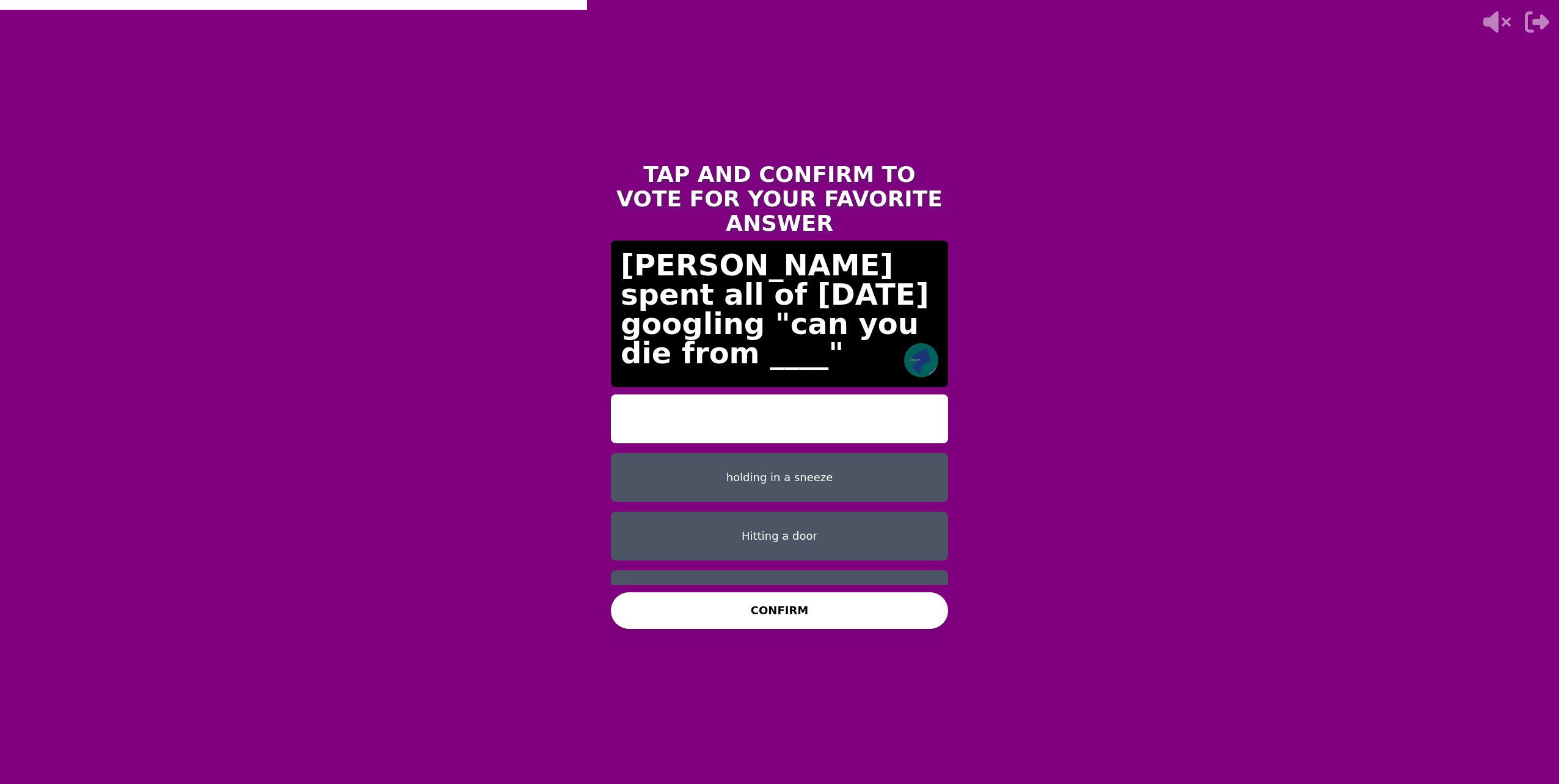
scroll to position [10, 0]
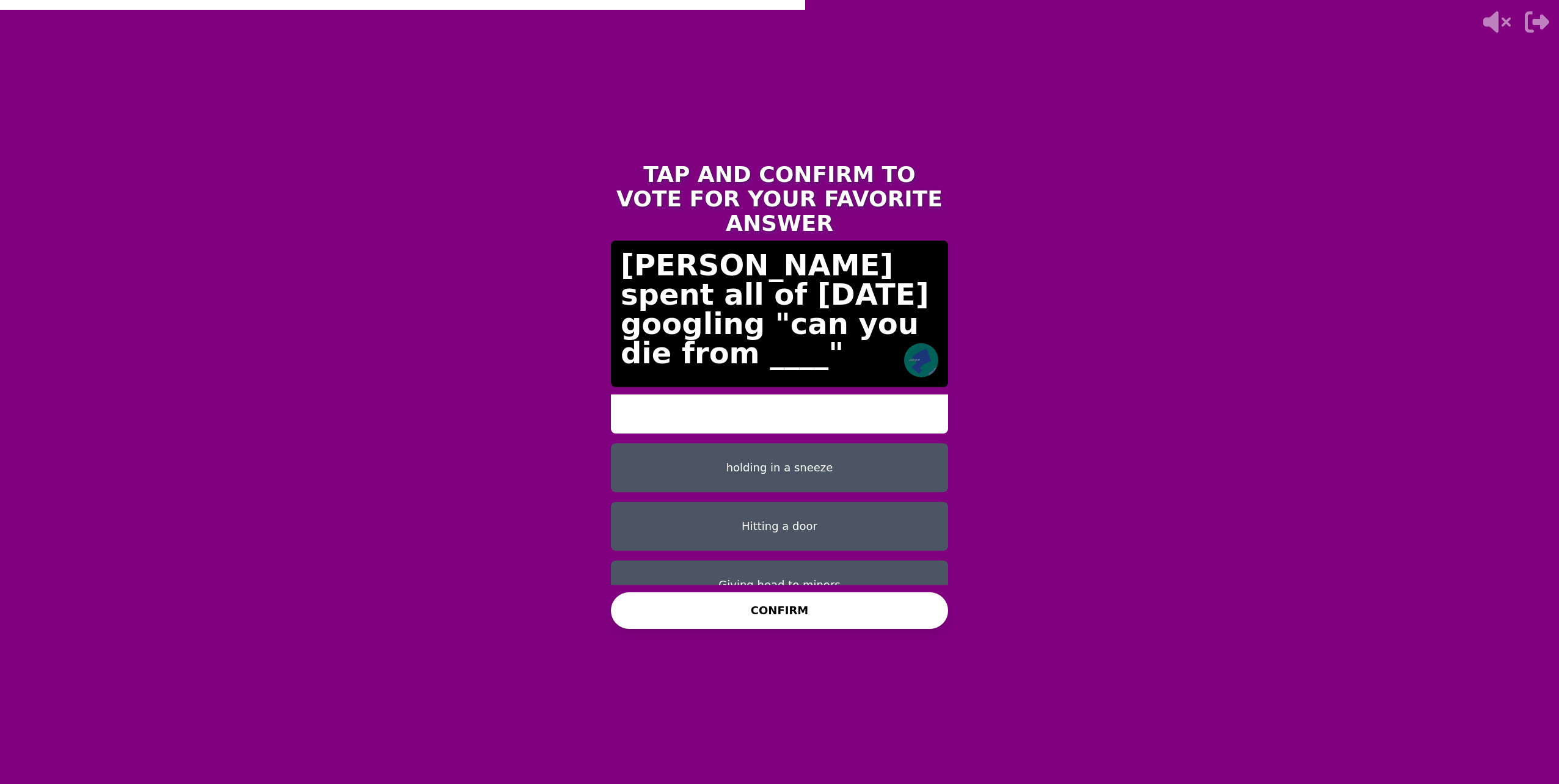
click at [796, 447] on button "holding in a sneeze" at bounding box center [780, 468] width 338 height 49
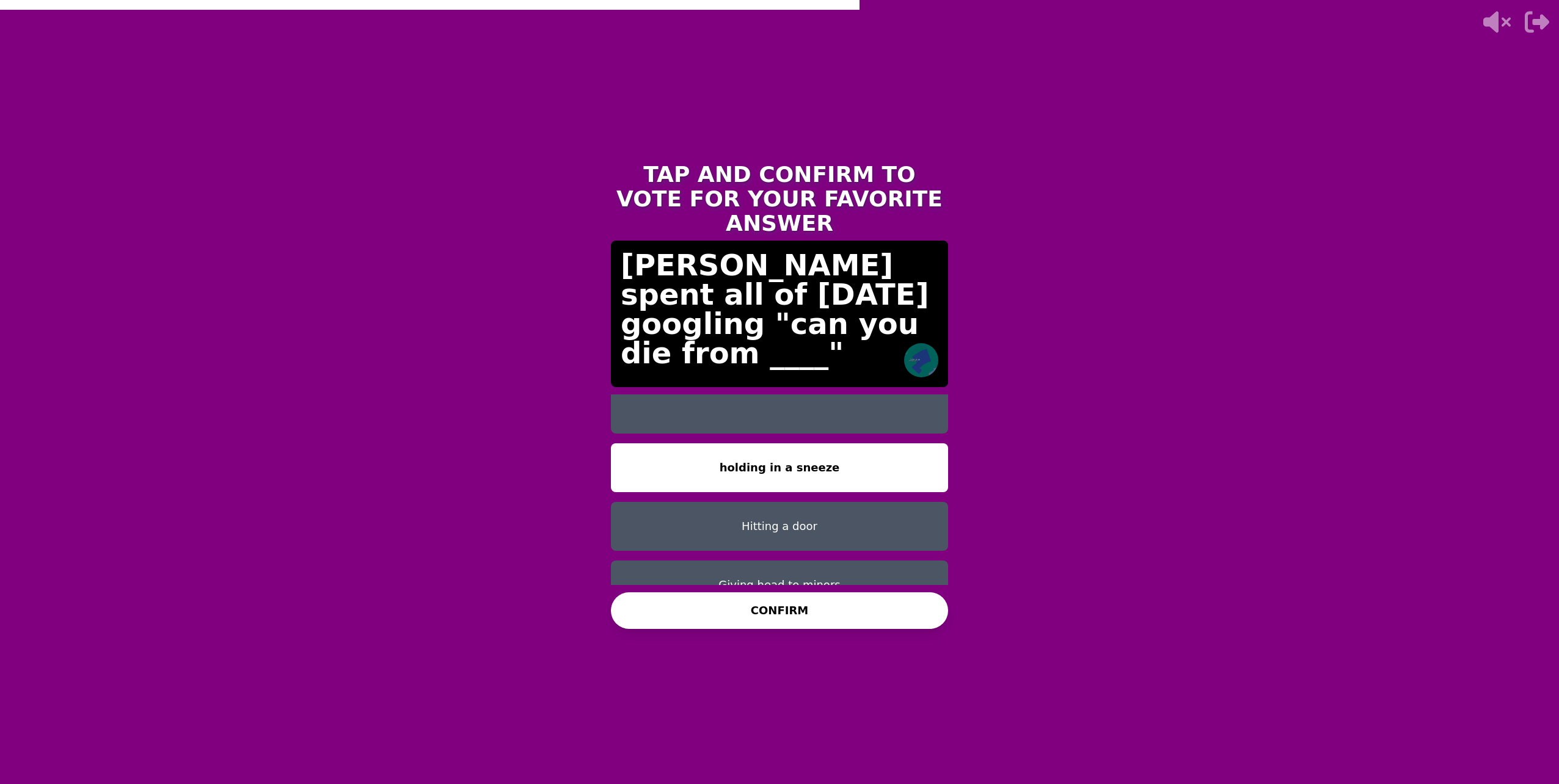
click at [802, 610] on button "CONFIRM" at bounding box center [780, 610] width 338 height 37
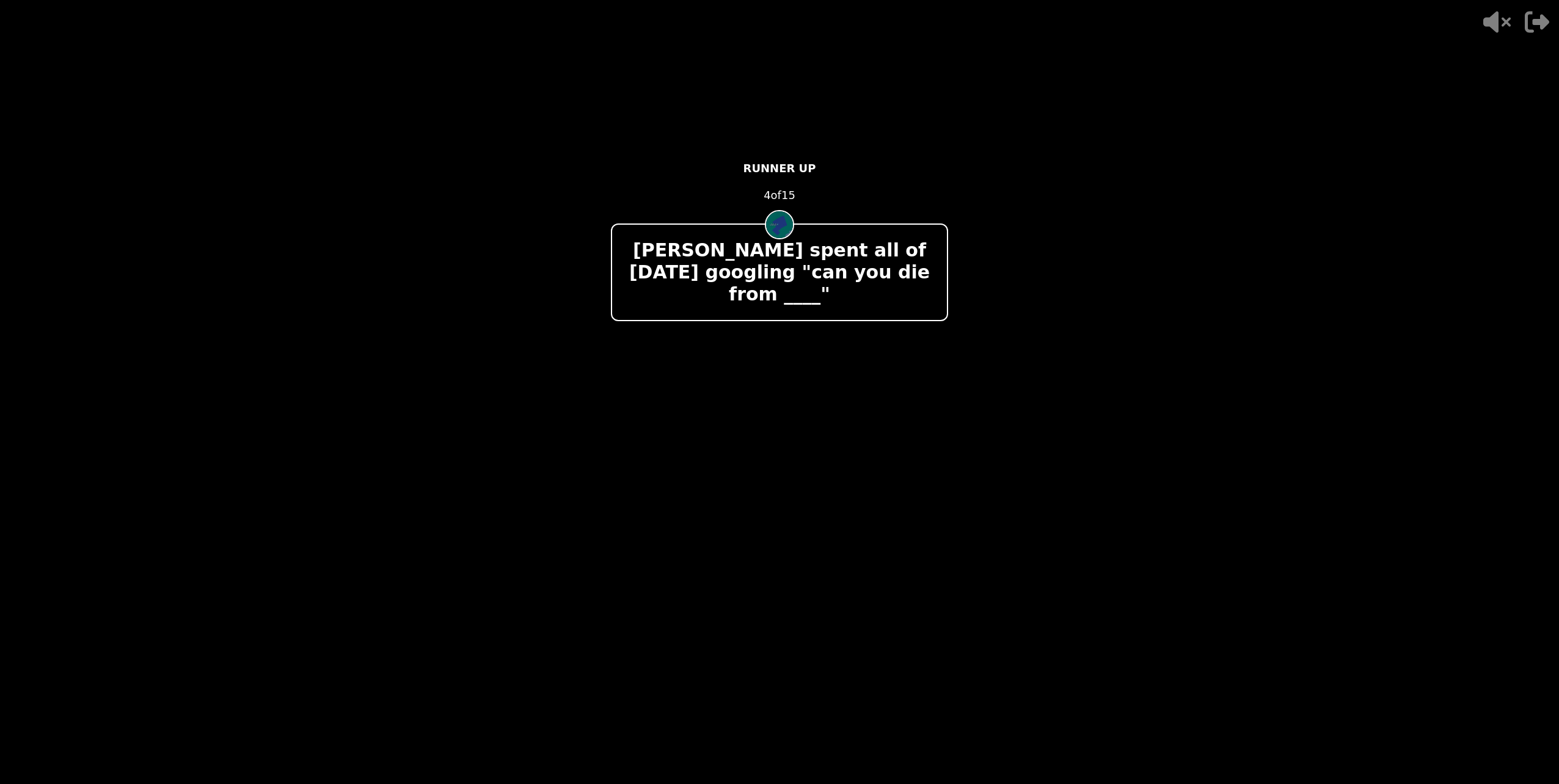
click at [949, 500] on video at bounding box center [780, 392] width 1559 height 784
click at [946, 500] on div "- 500 PTS RUNNER UP 4 of 15 Danielle spent all of Sunday googling "can you die …" at bounding box center [780, 392] width 367 height 784
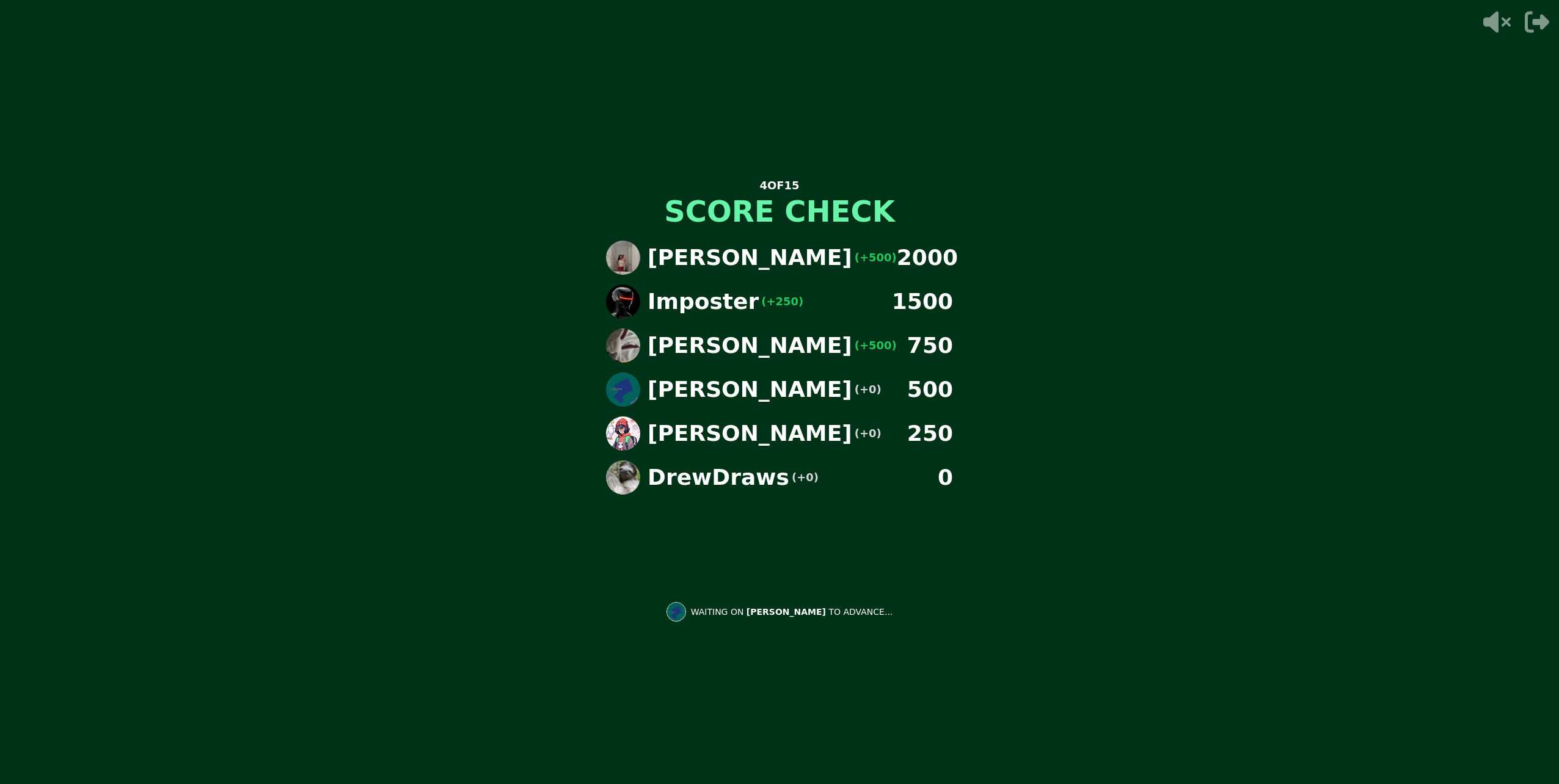
click at [649, 527] on div "4 OF 15 SCORE CHECK Paulina (+500) 2000 Imposter (+250) 1500 Nathaniel (+500) 7…" at bounding box center [780, 392] width 1559 height 784
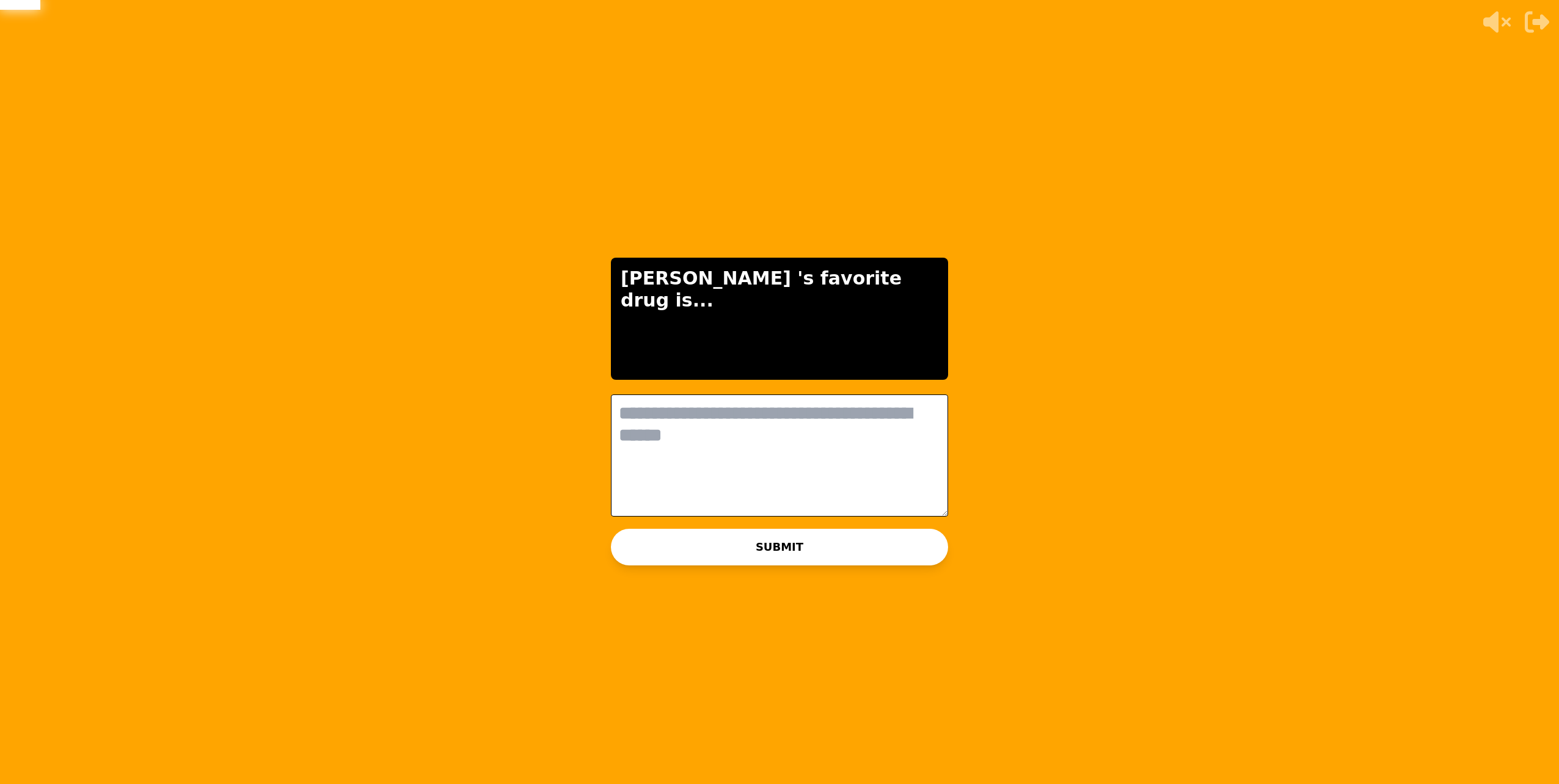
click at [793, 414] on textarea at bounding box center [780, 456] width 338 height 122
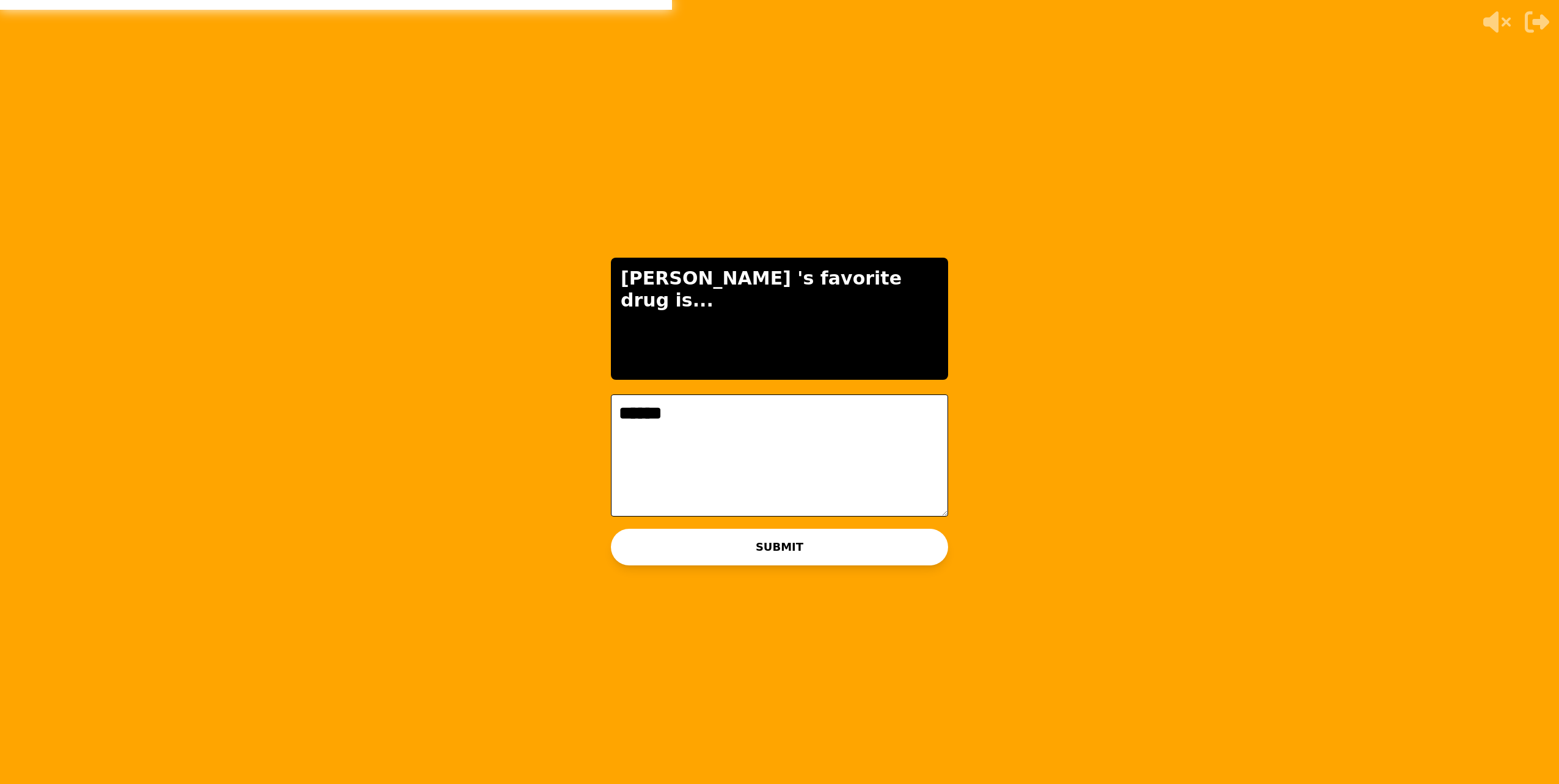
type textarea "******"
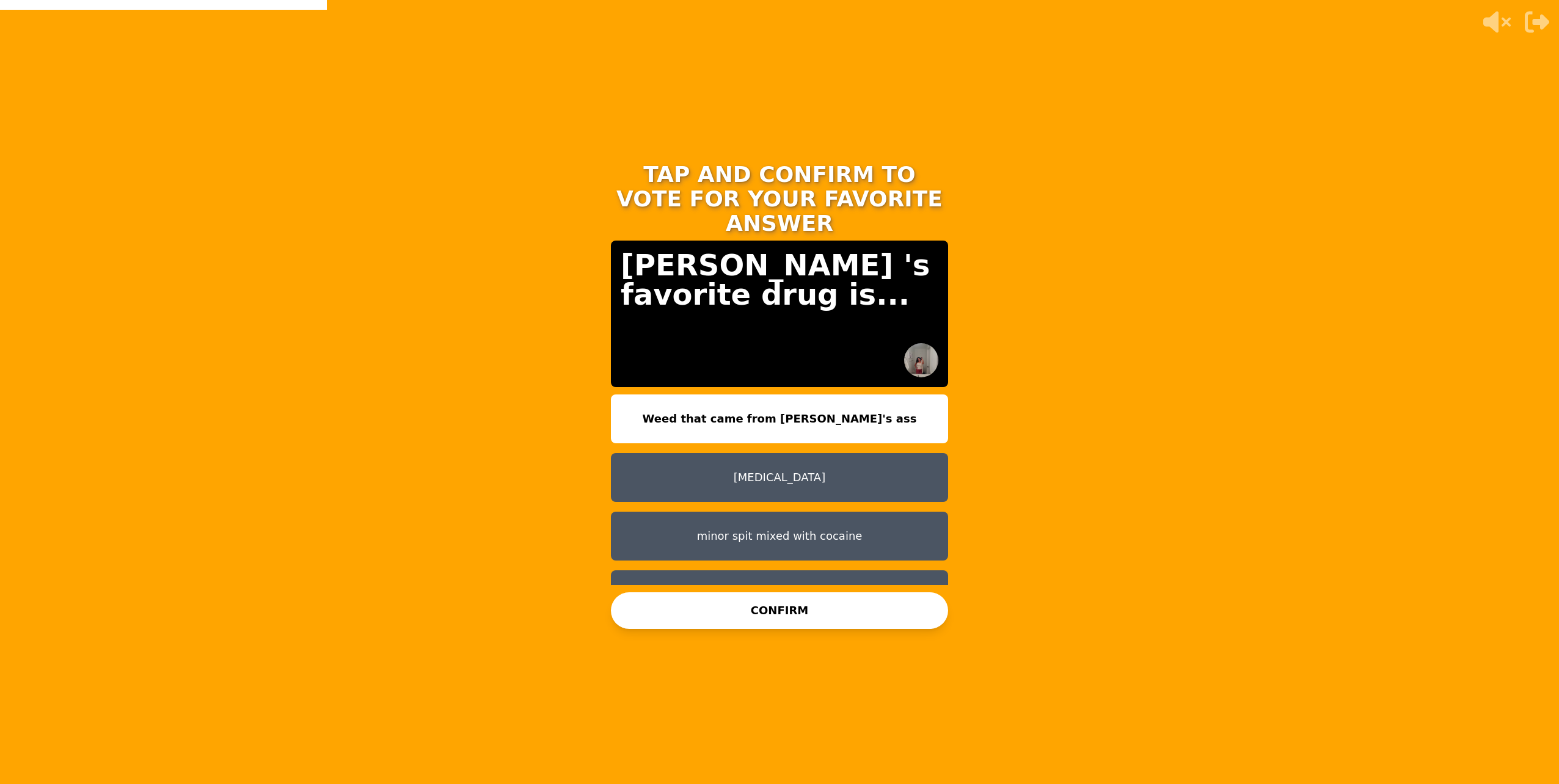
click at [773, 473] on button "Viagra" at bounding box center [780, 478] width 338 height 49
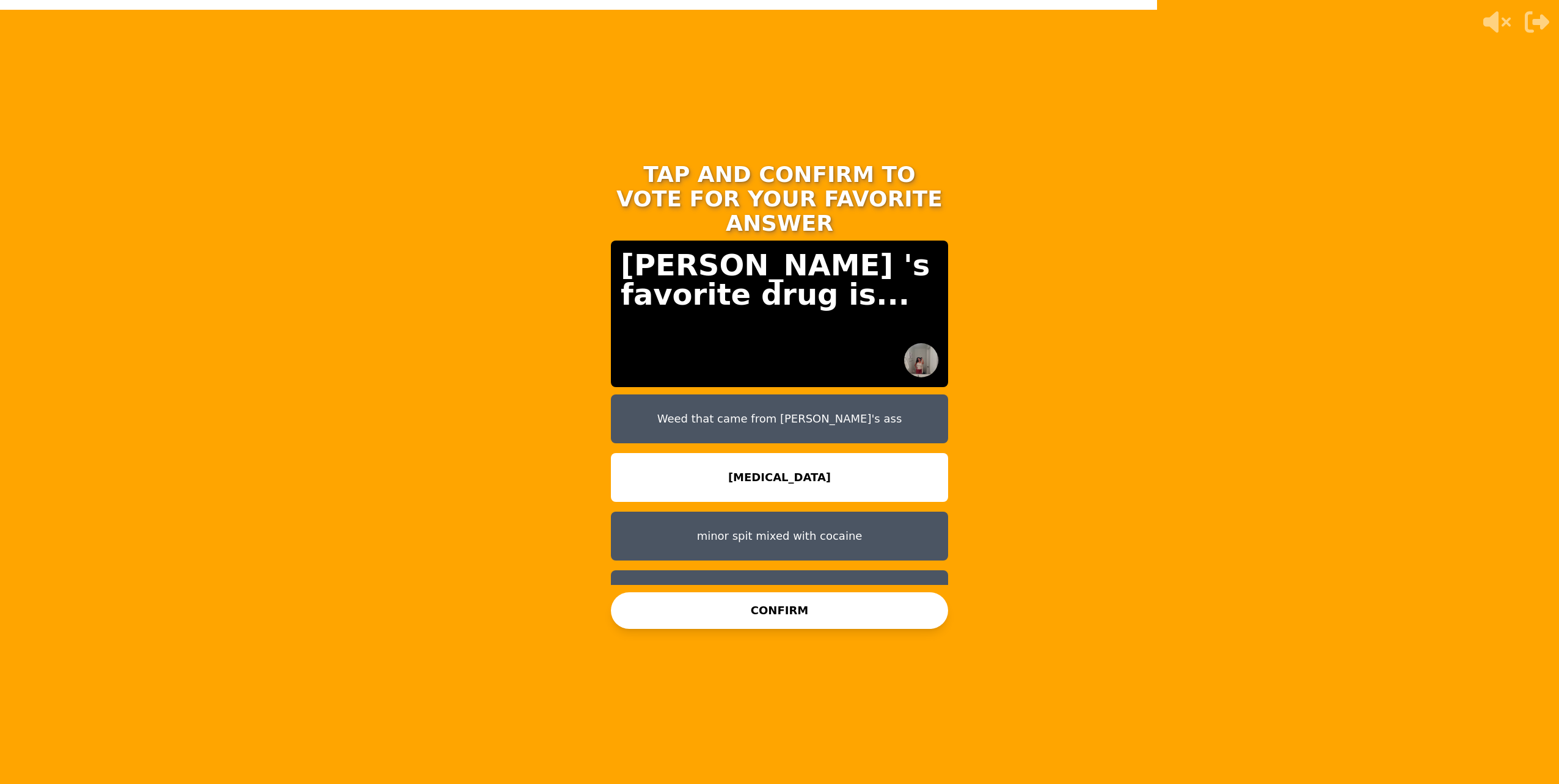
drag, startPoint x: 720, startPoint y: 612, endPoint x: 713, endPoint y: 609, distance: 7.6
click at [715, 613] on button "CONFIRM" at bounding box center [780, 610] width 338 height 37
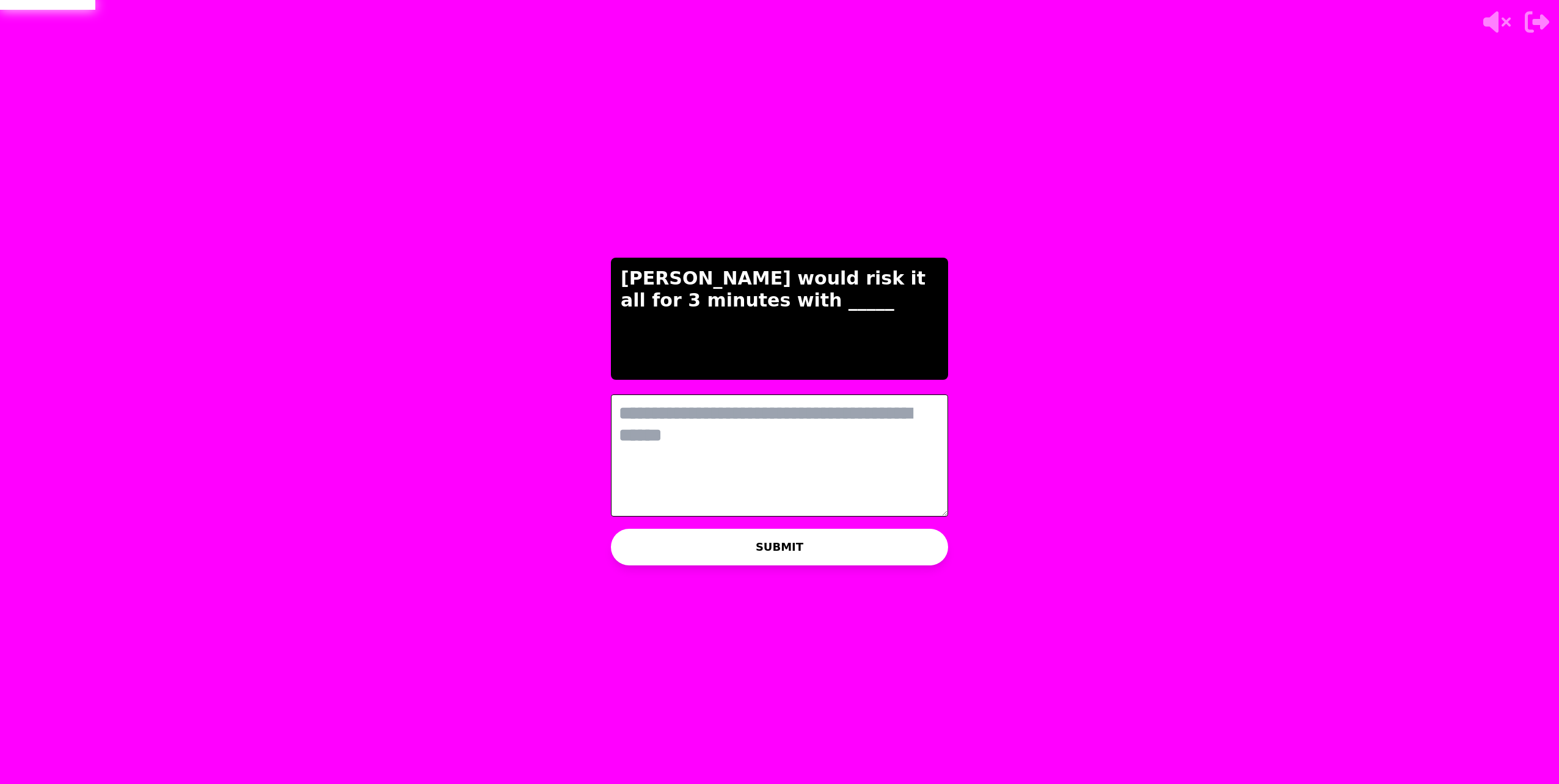
click at [771, 464] on textarea at bounding box center [780, 456] width 338 height 122
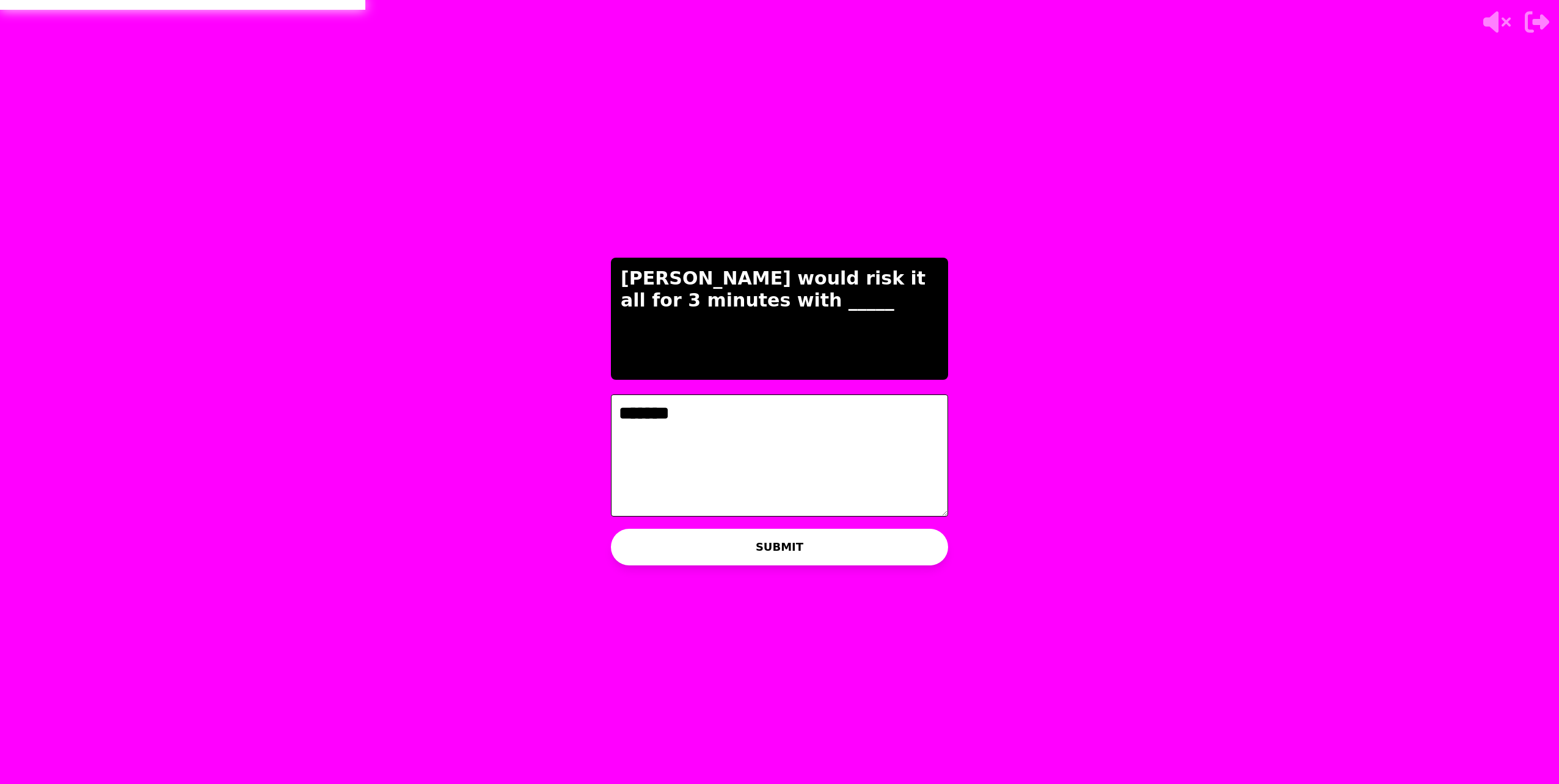
type textarea "*******"
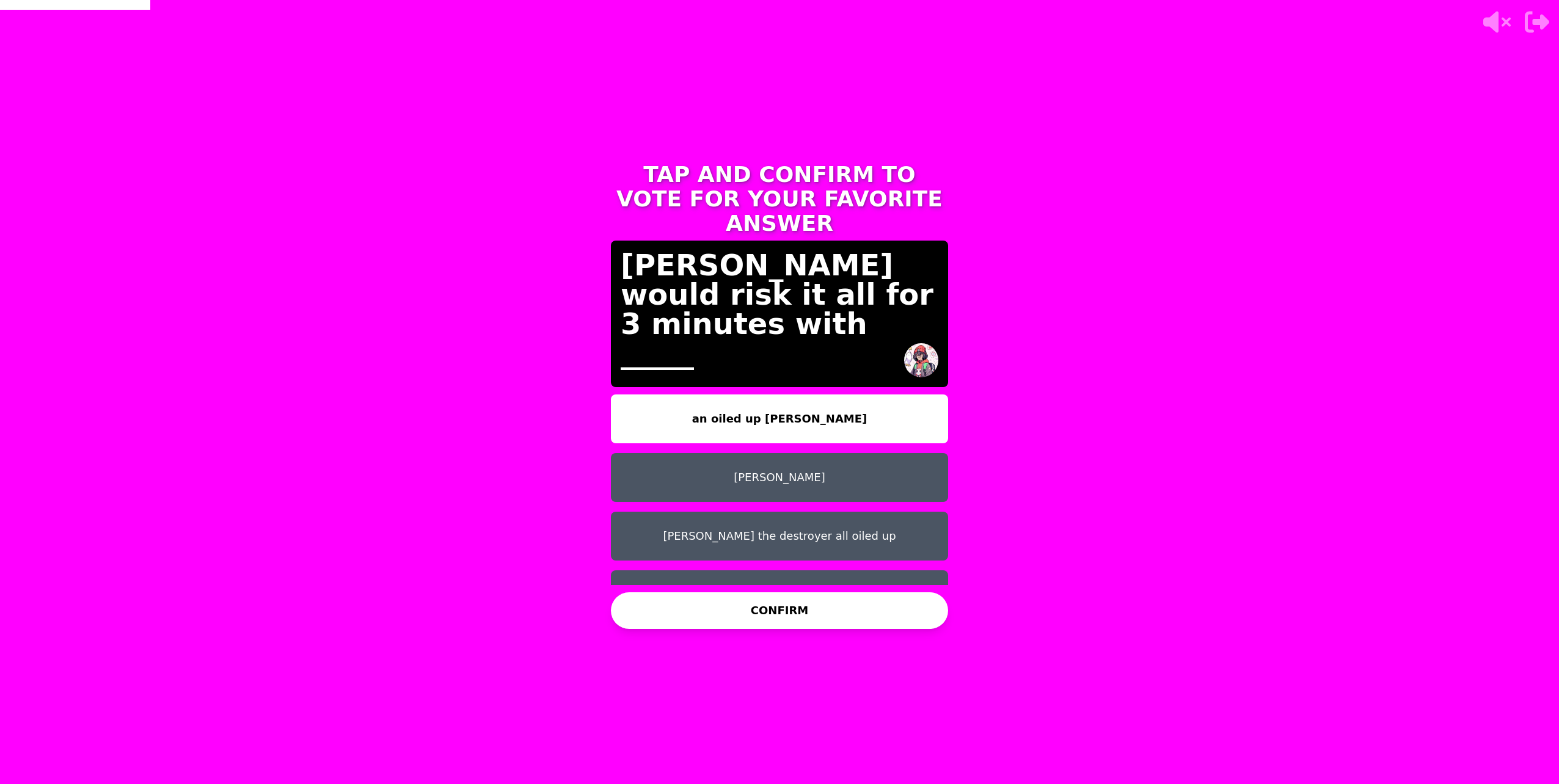
scroll to position [10, 0]
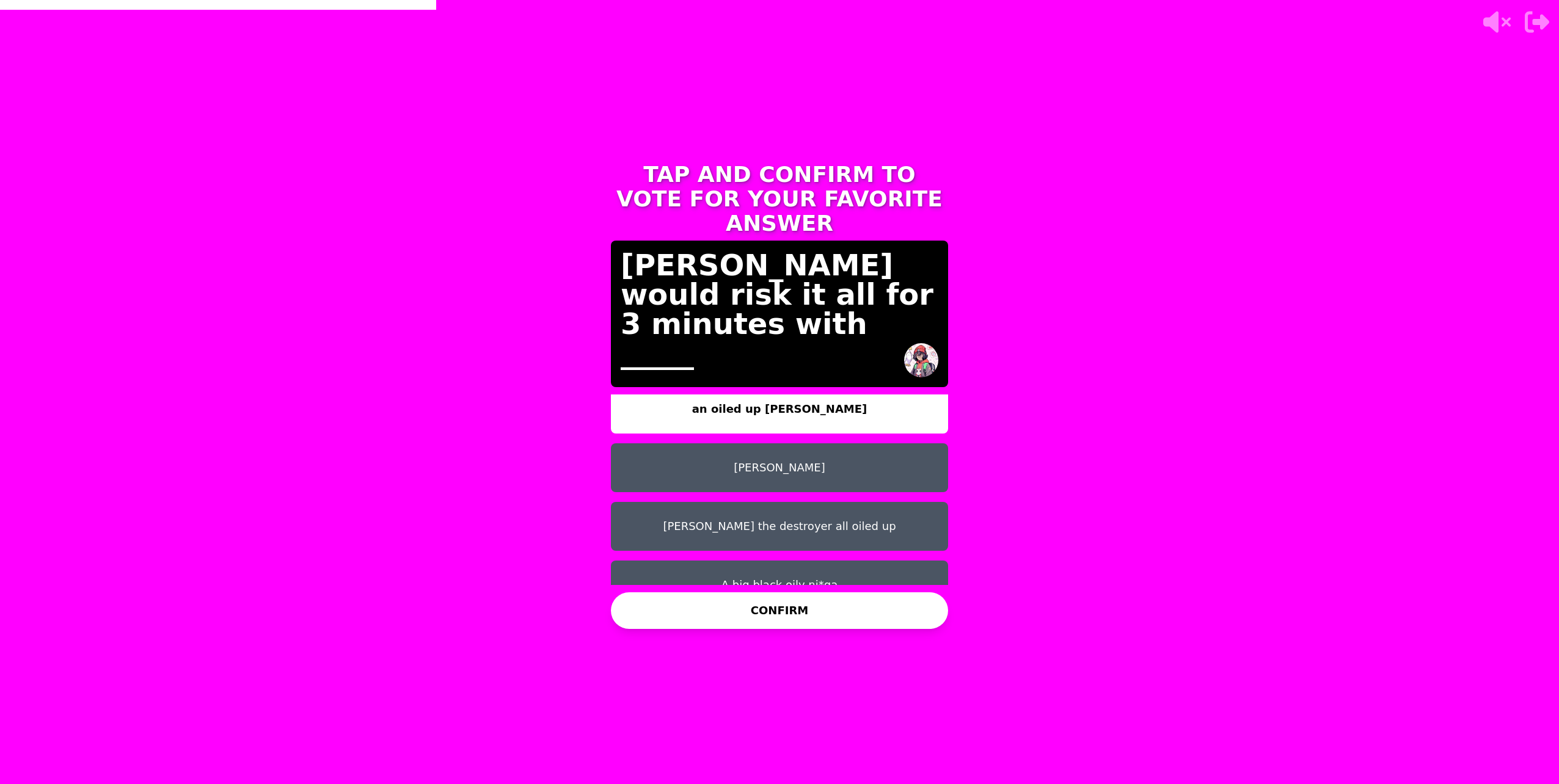
click at [771, 509] on button "Gorlock the destroyer all oiled up" at bounding box center [780, 526] width 338 height 49
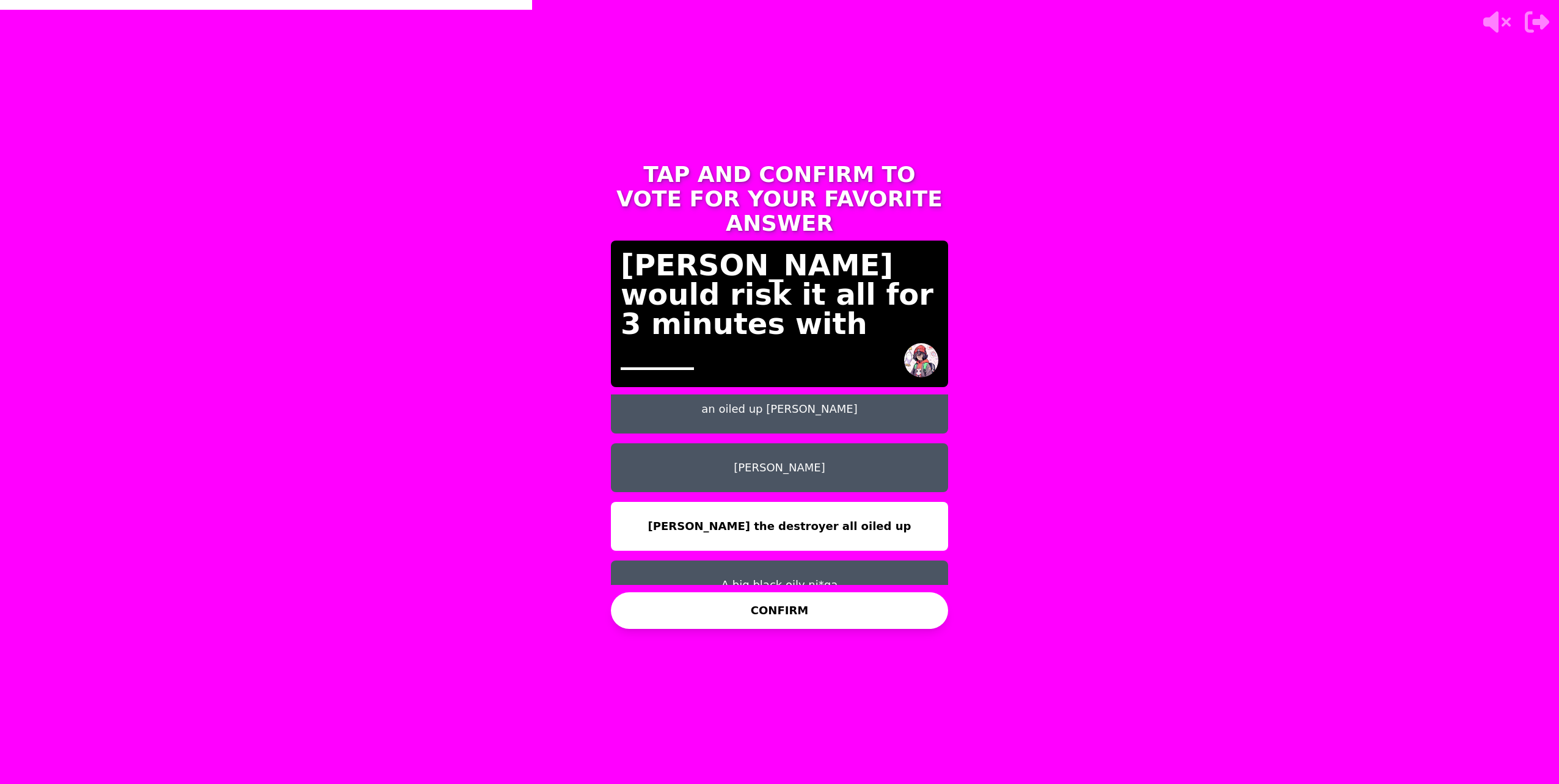
click at [778, 604] on button "CONFIRM" at bounding box center [780, 610] width 338 height 37
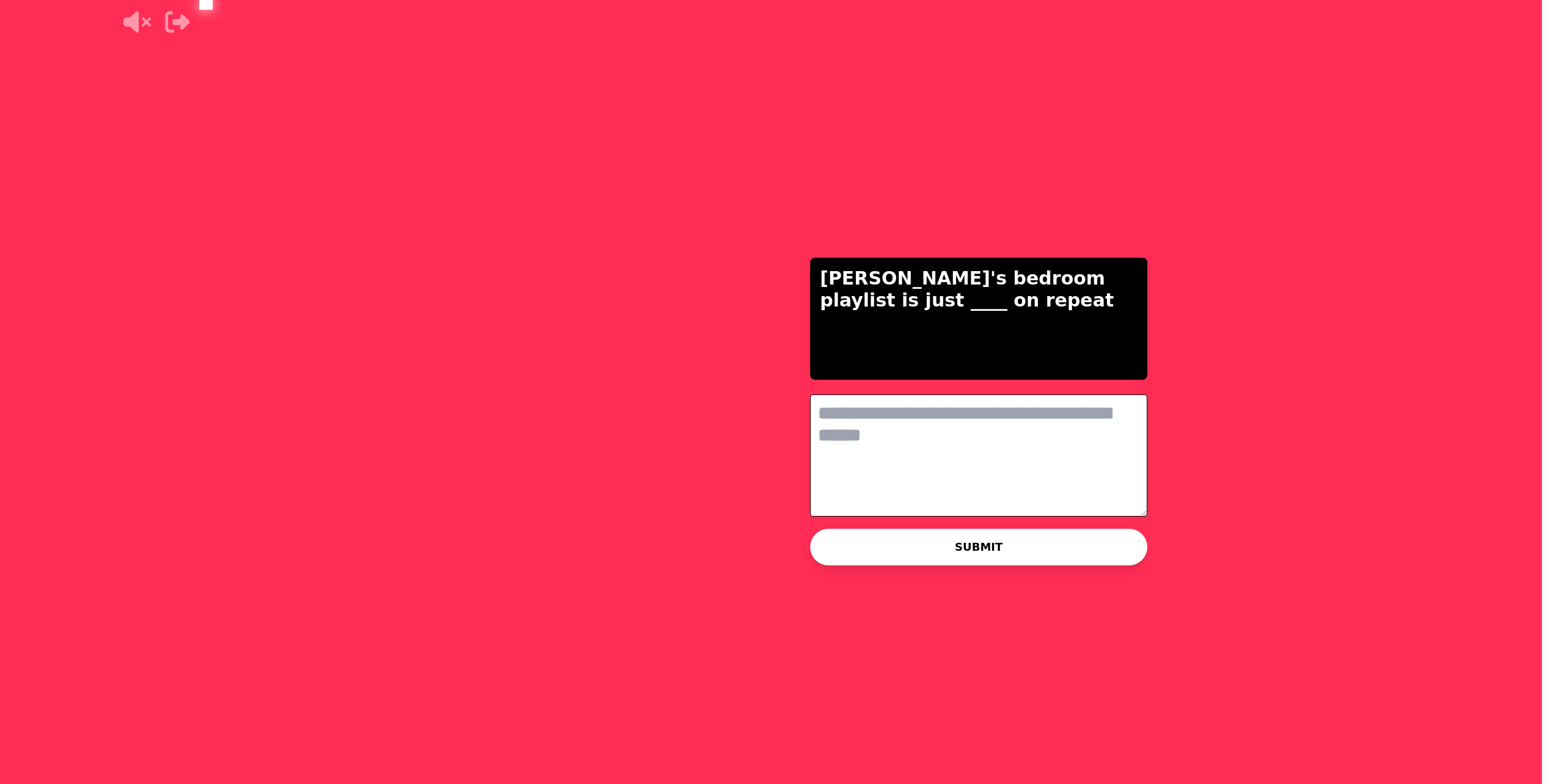
scroll to position [0, 0]
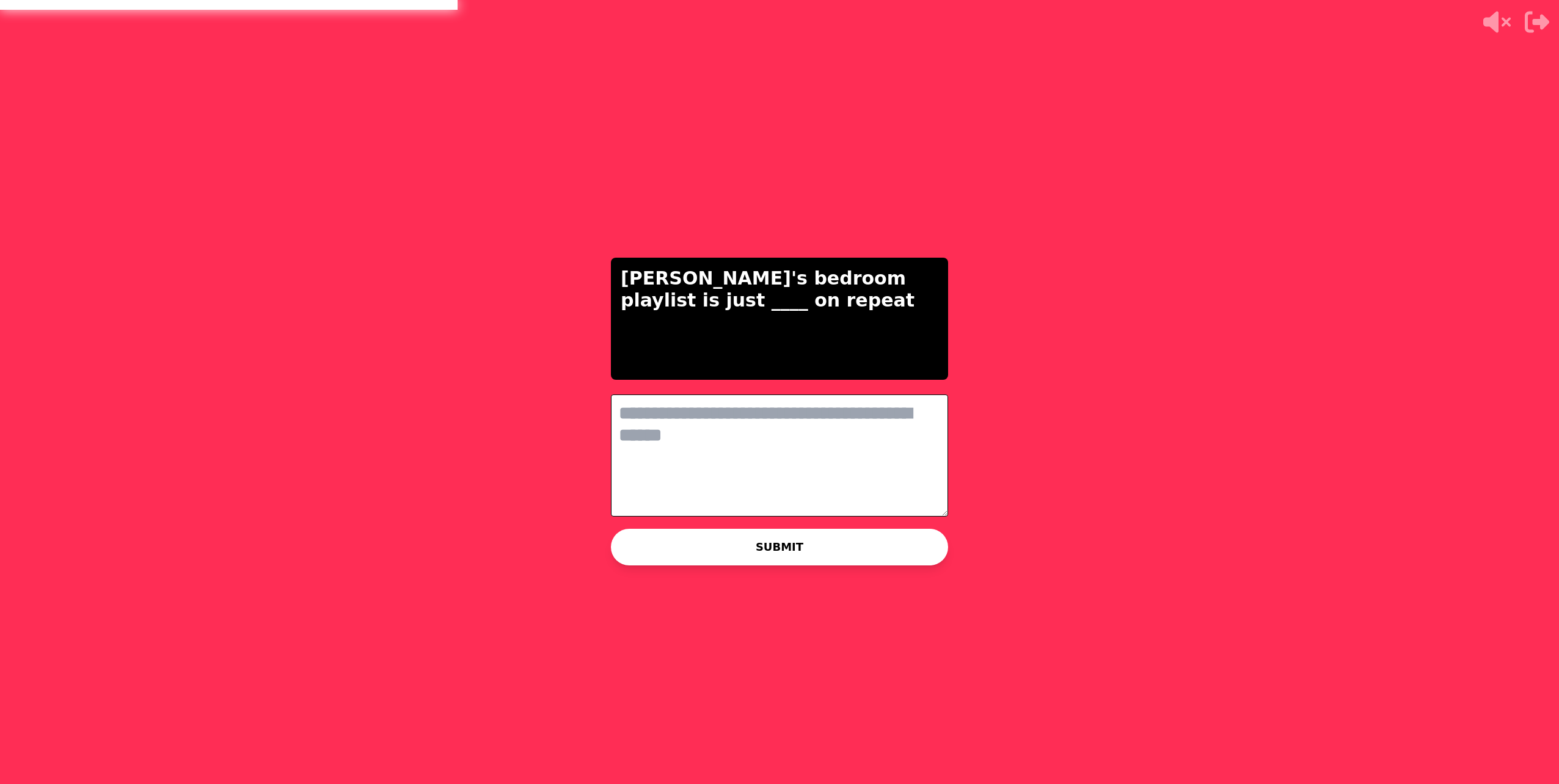
click at [766, 427] on textarea at bounding box center [780, 456] width 338 height 122
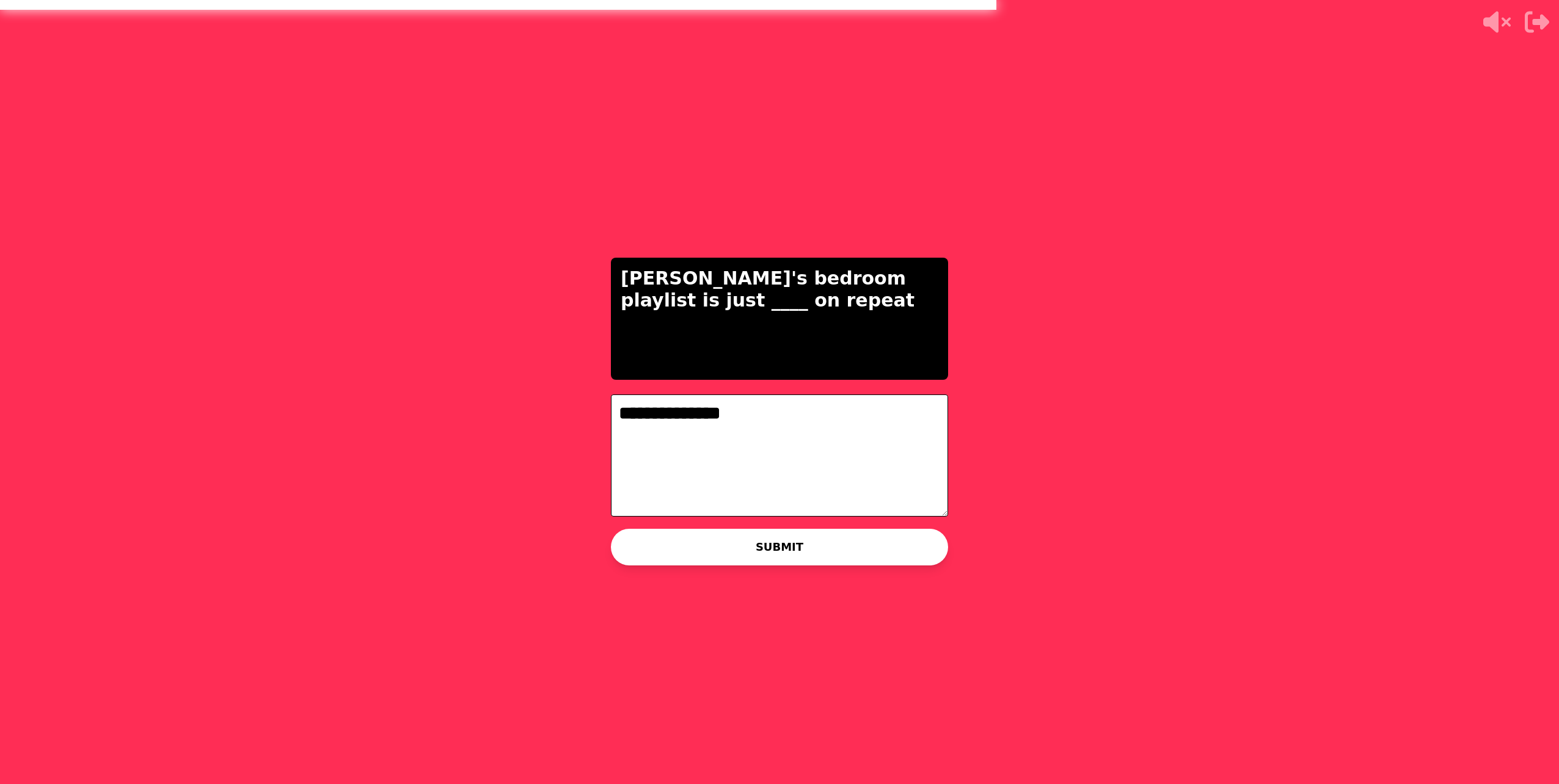
type textarea "**********"
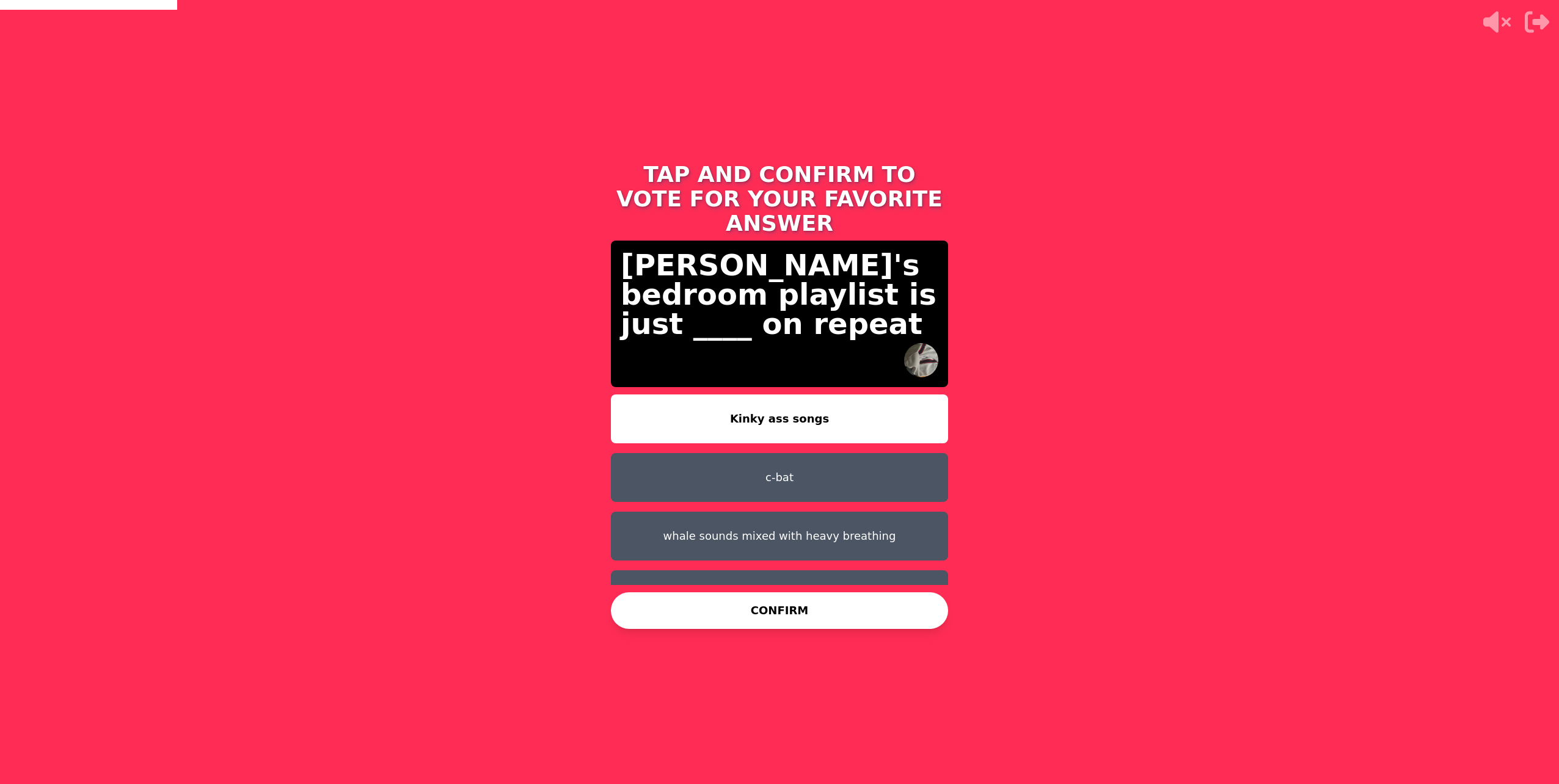
click at [716, 453] on button "c-bat" at bounding box center [780, 478] width 338 height 49
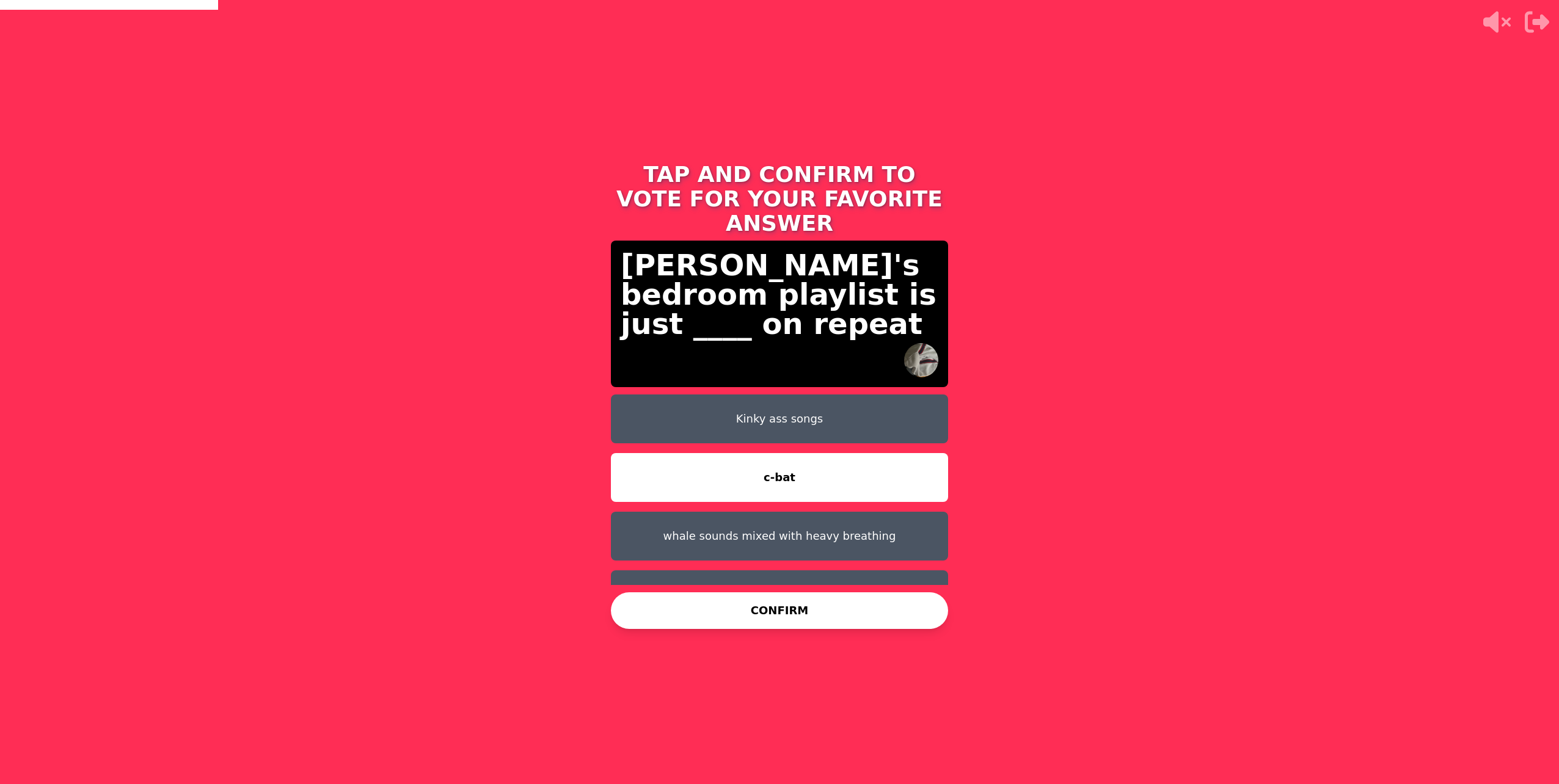
click at [766, 605] on button "CONFIRM" at bounding box center [780, 610] width 338 height 37
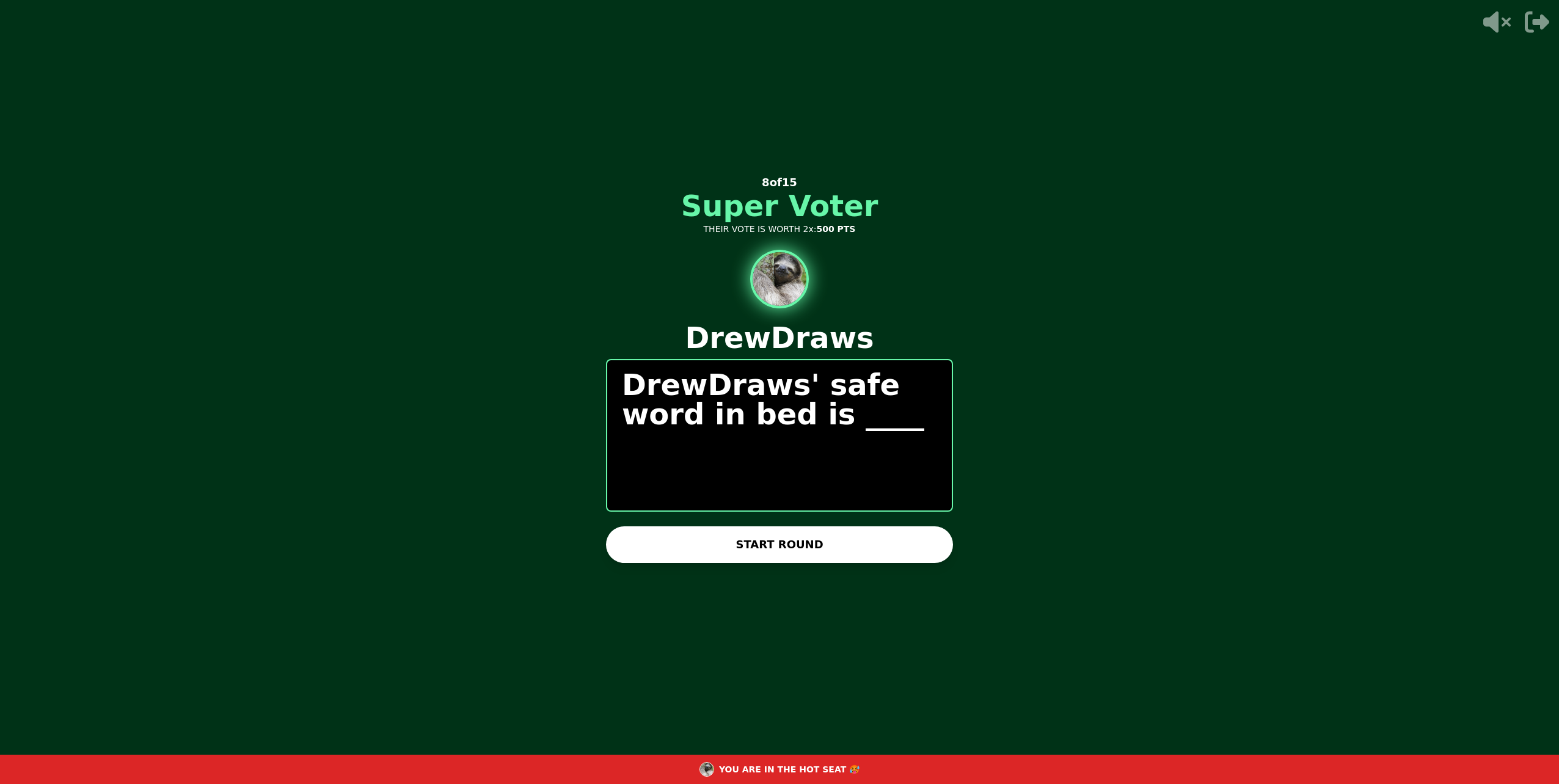
click at [720, 551] on button "START ROUND" at bounding box center [780, 544] width 347 height 37
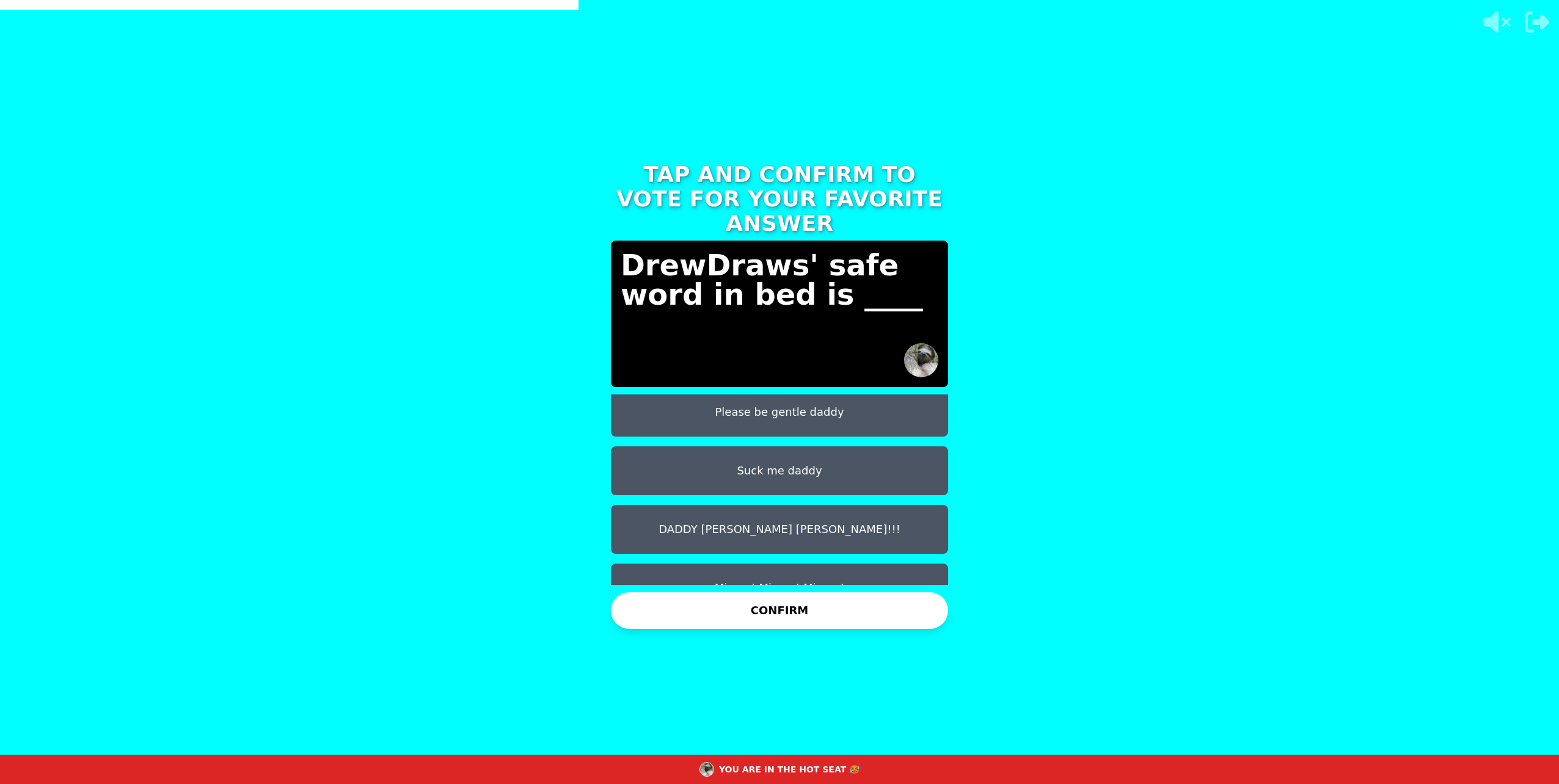
scroll to position [68, 0]
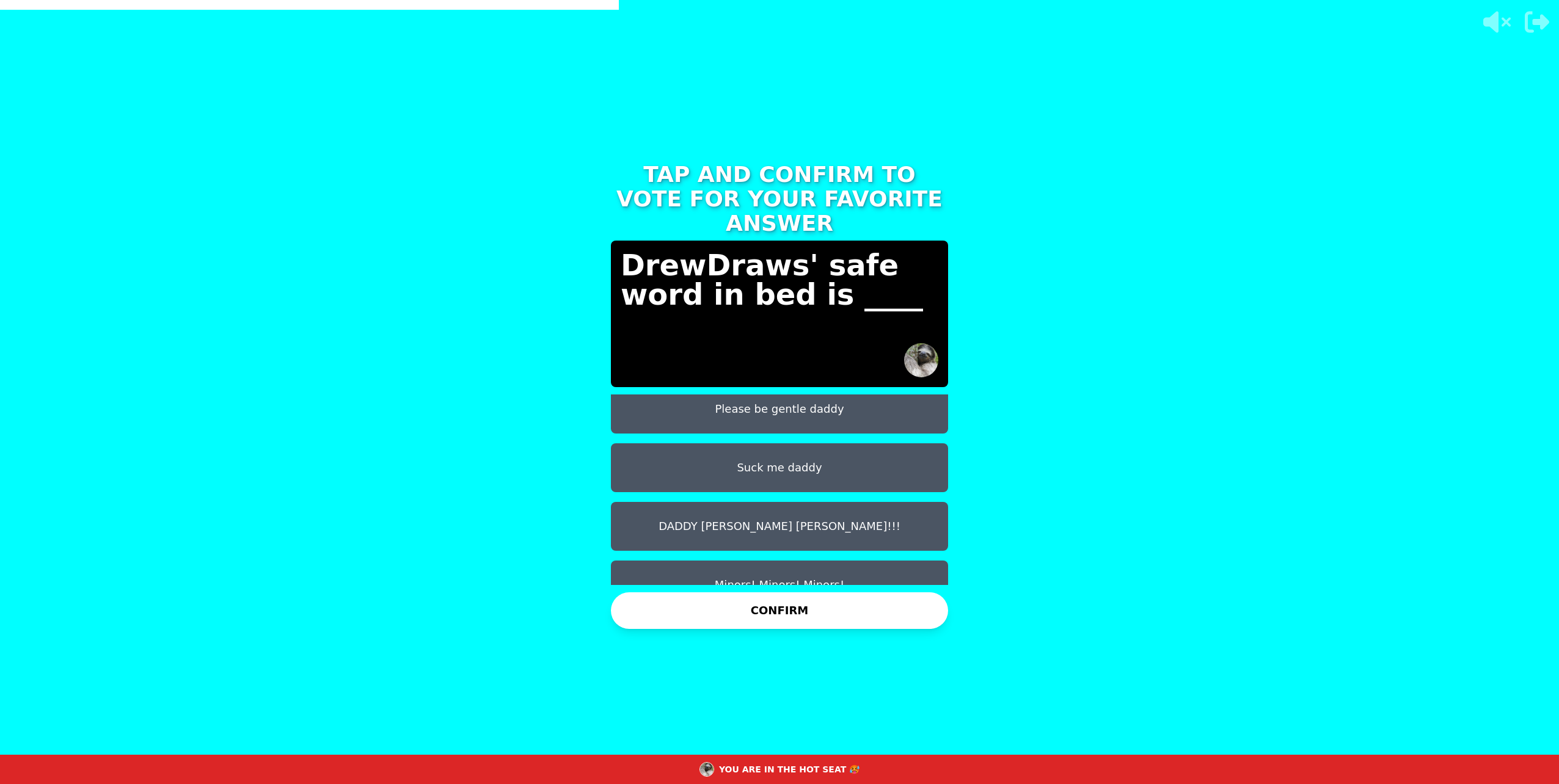
click at [800, 606] on button "CONFIRM" at bounding box center [780, 610] width 338 height 37
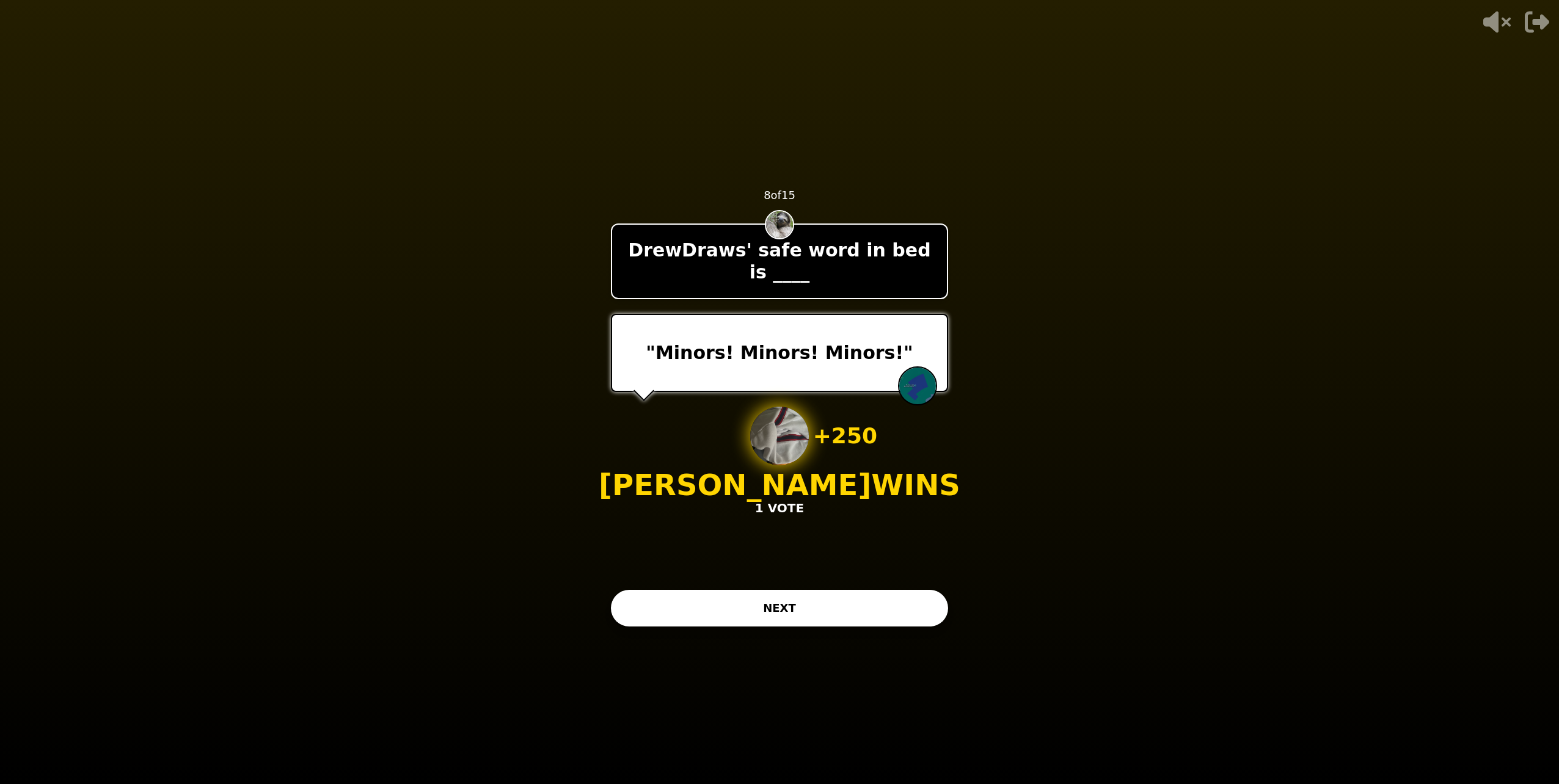
drag, startPoint x: 808, startPoint y: 597, endPoint x: 885, endPoint y: 576, distance: 79.8
click at [810, 597] on button "NEXT" at bounding box center [780, 608] width 338 height 37
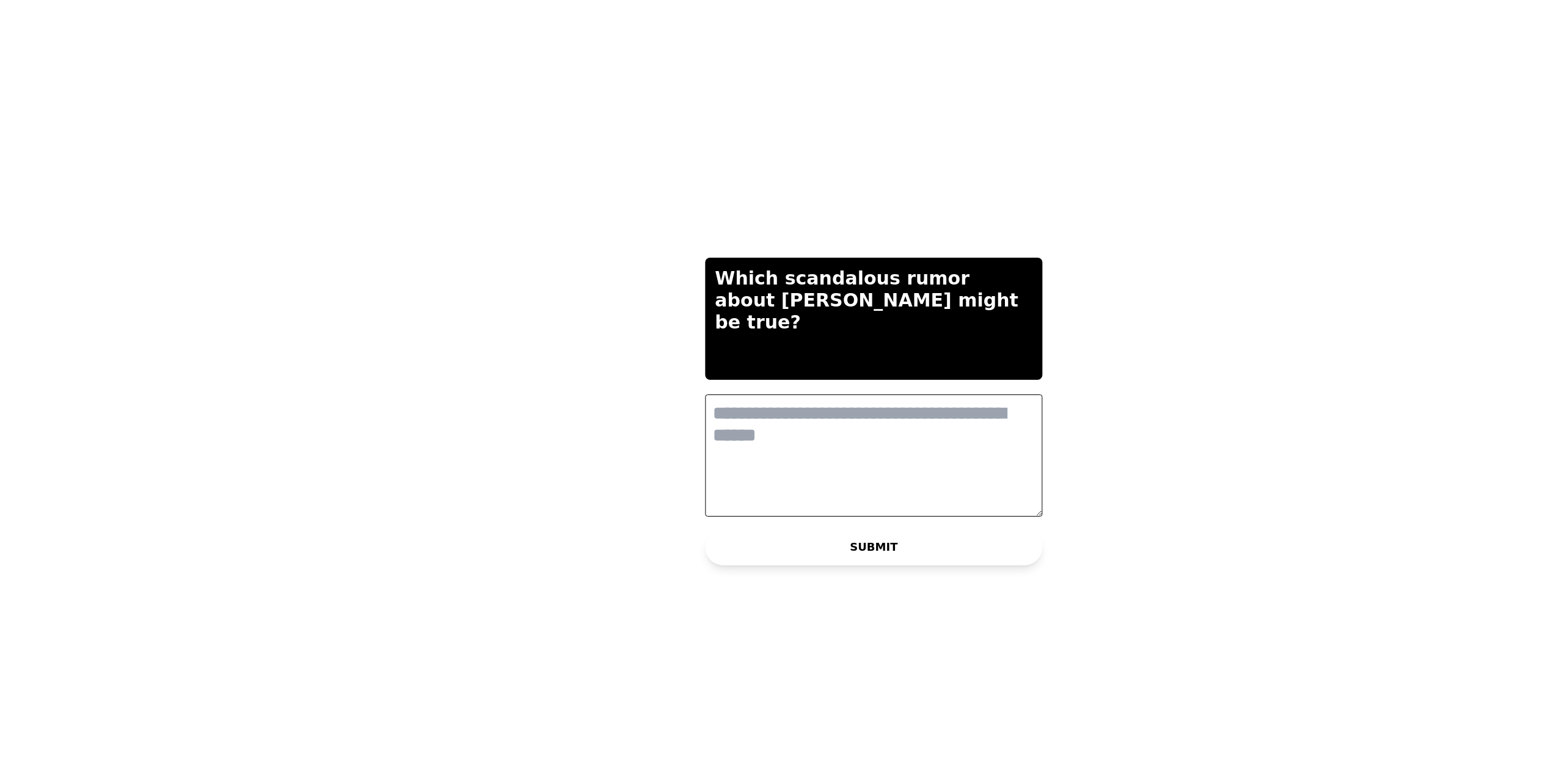
scroll to position [0, 0]
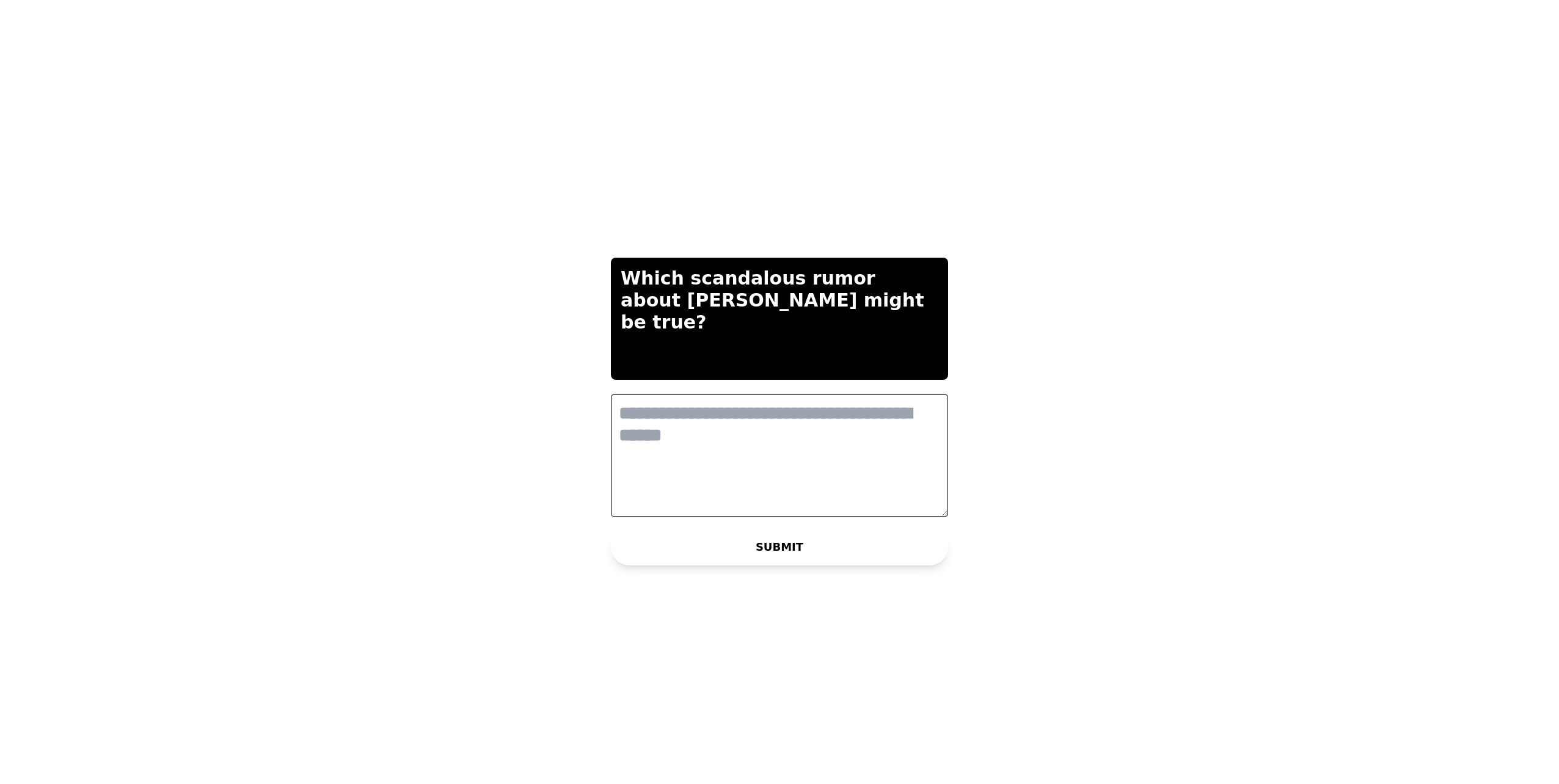
click at [745, 420] on textarea at bounding box center [780, 456] width 338 height 122
type textarea "**********"
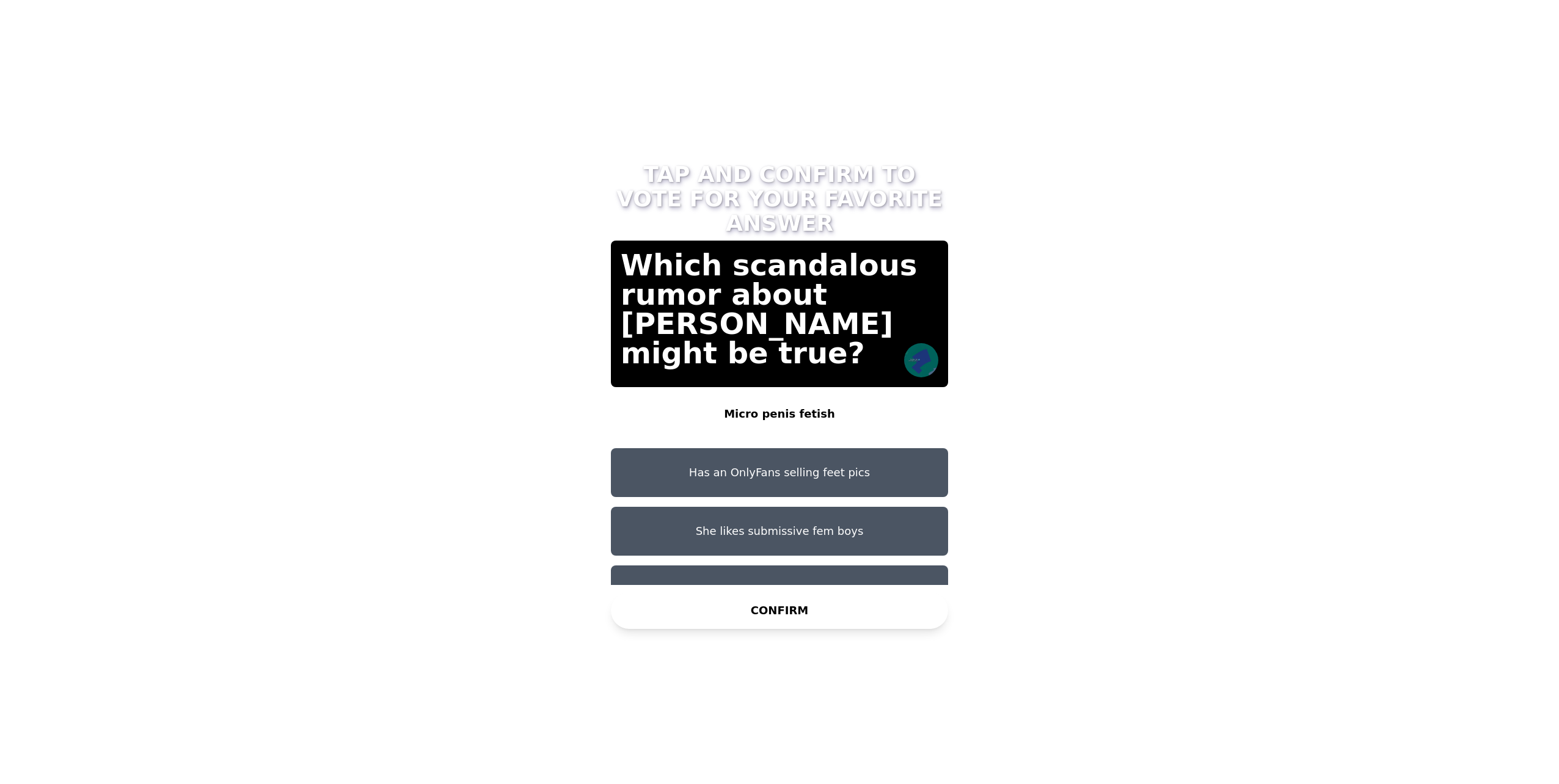
scroll to position [10, 0]
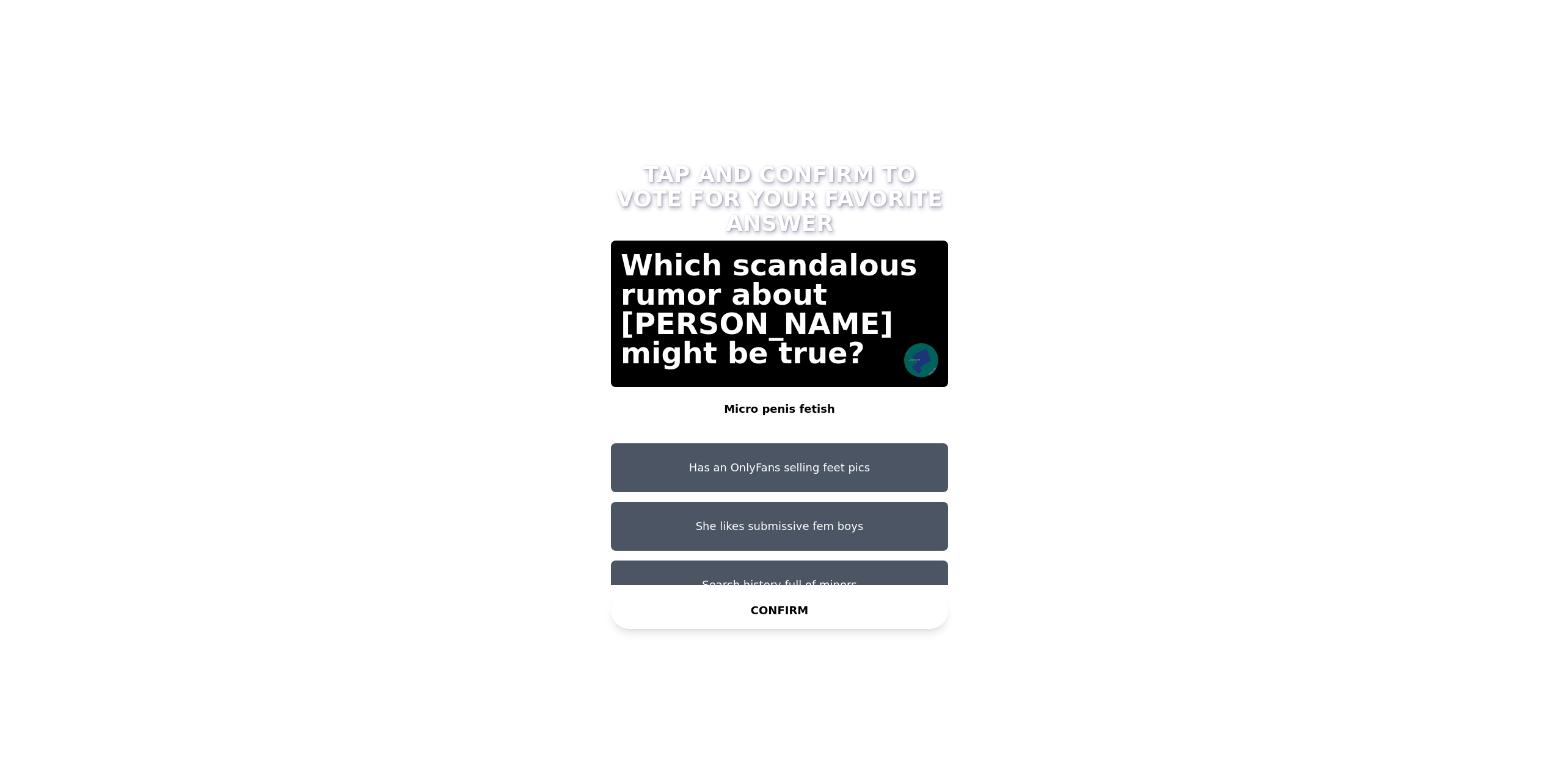
click at [828, 385] on button "Micro penis fetish" at bounding box center [780, 409] width 338 height 49
click at [824, 600] on button "CONFIRM" at bounding box center [780, 610] width 338 height 37
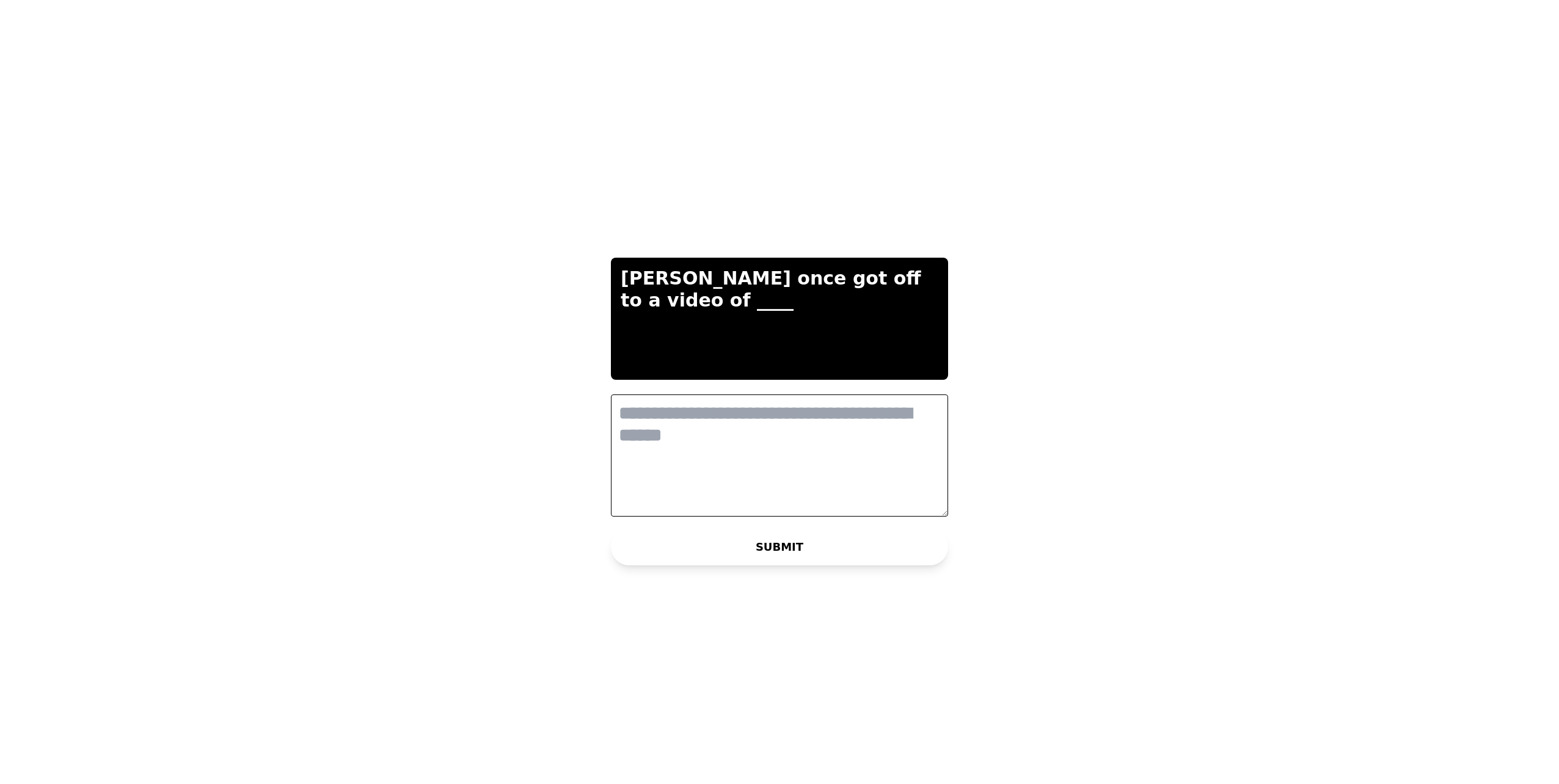
scroll to position [0, 0]
click at [725, 449] on textarea at bounding box center [780, 456] width 338 height 122
type textarea "**********"
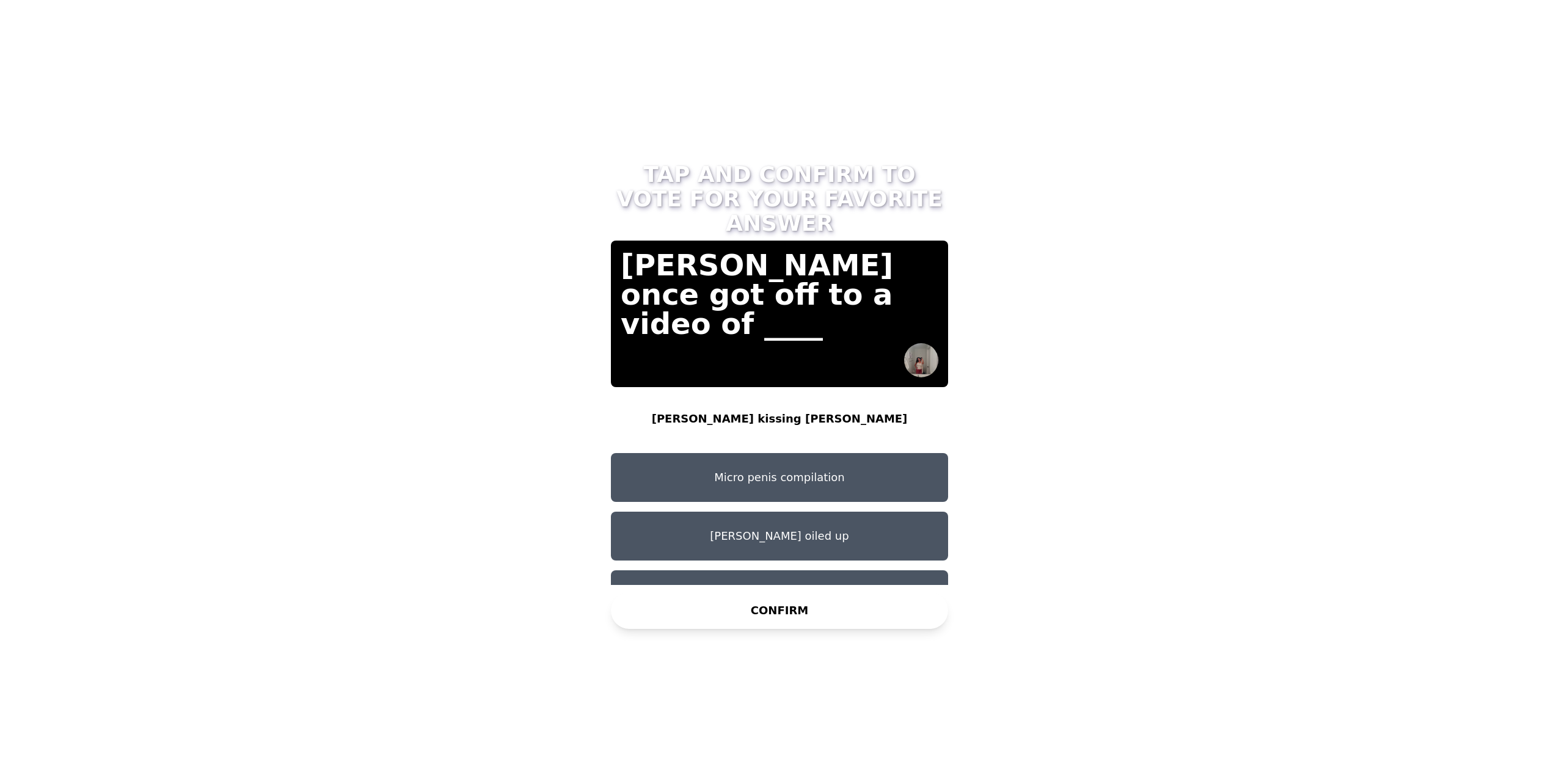
click at [810, 394] on button "manesh kissing nathaniel" at bounding box center [780, 419] width 338 height 49
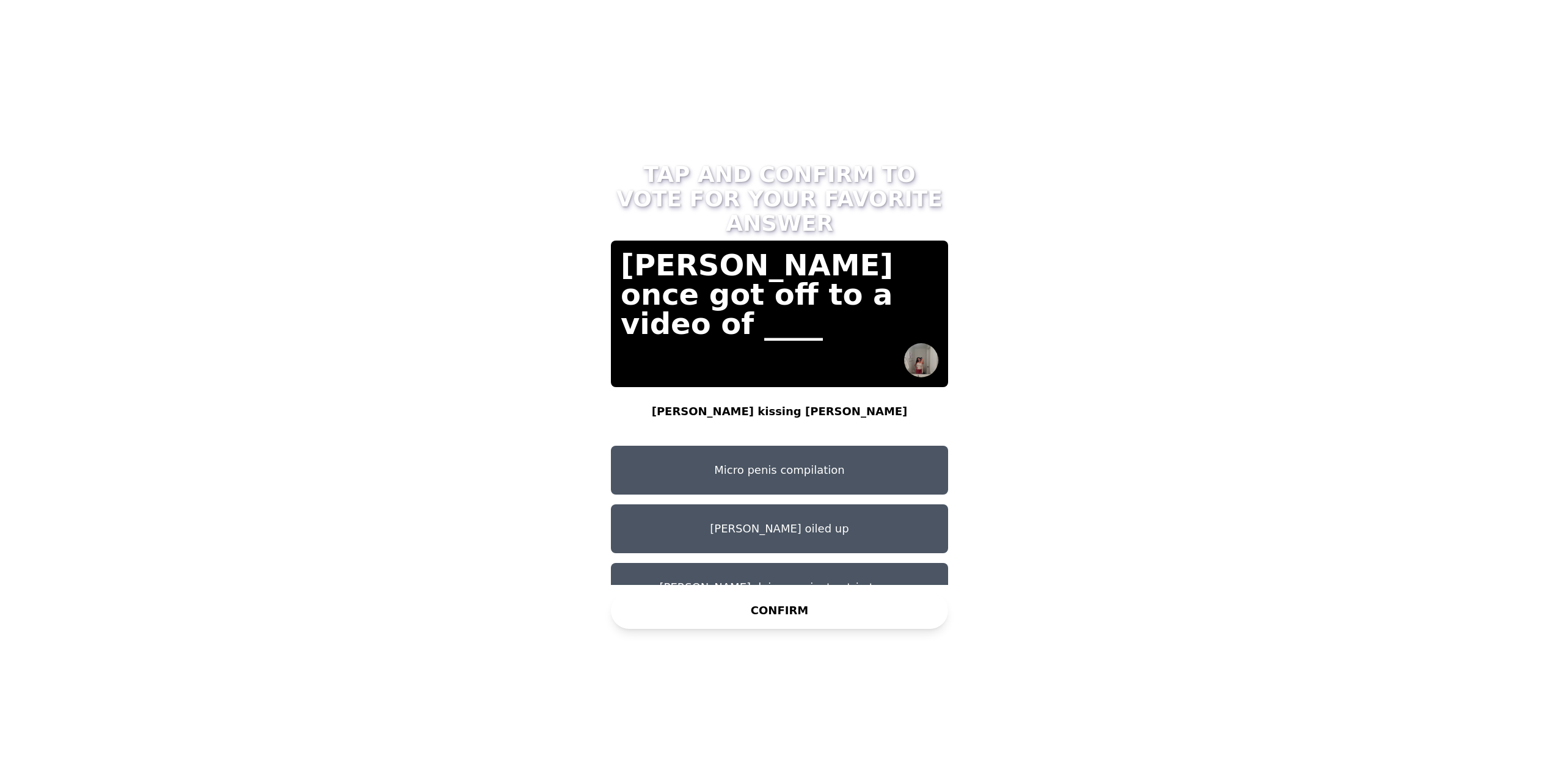
scroll to position [10, 0]
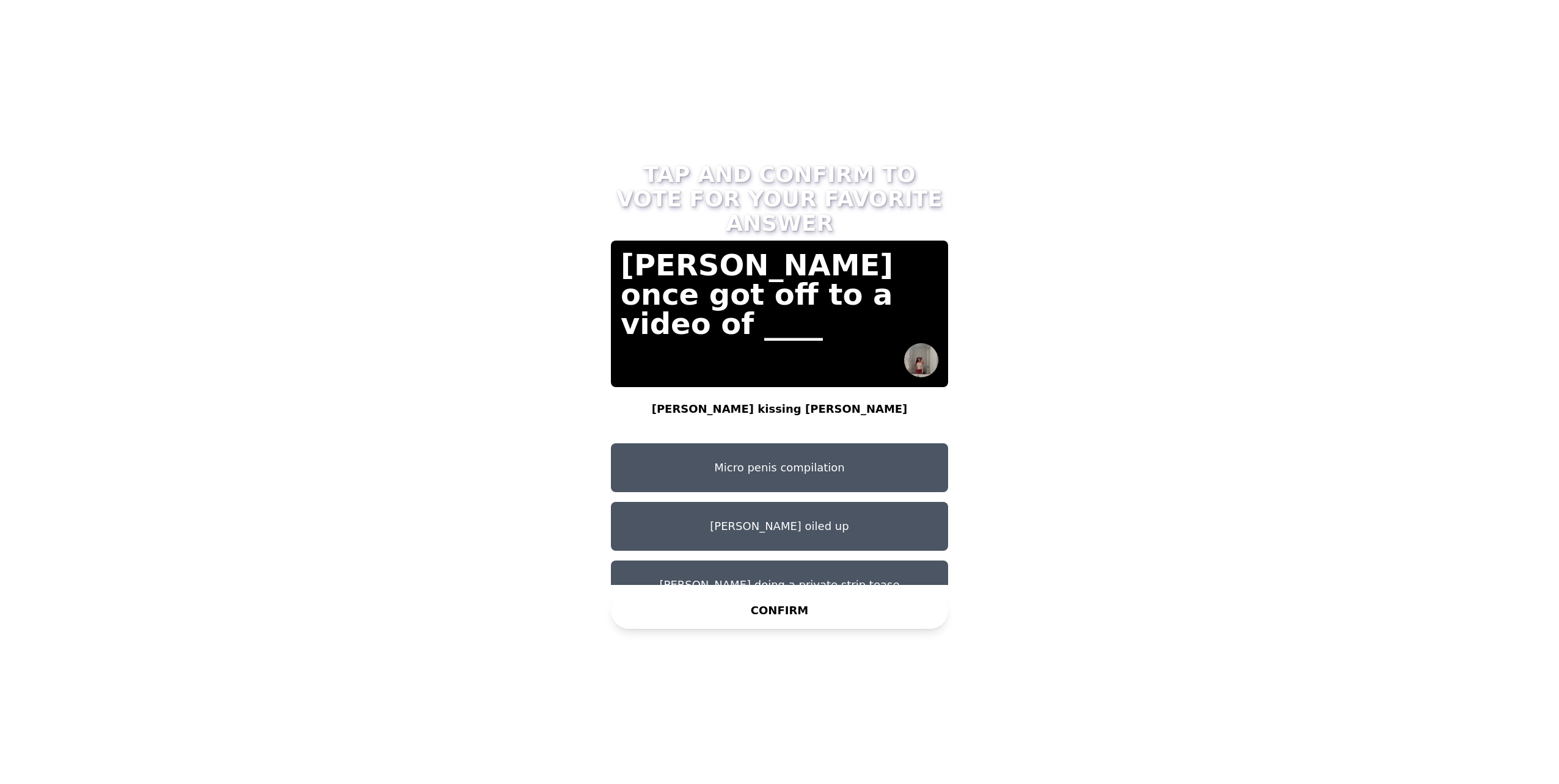
click at [811, 612] on button "CONFIRM" at bounding box center [780, 610] width 338 height 37
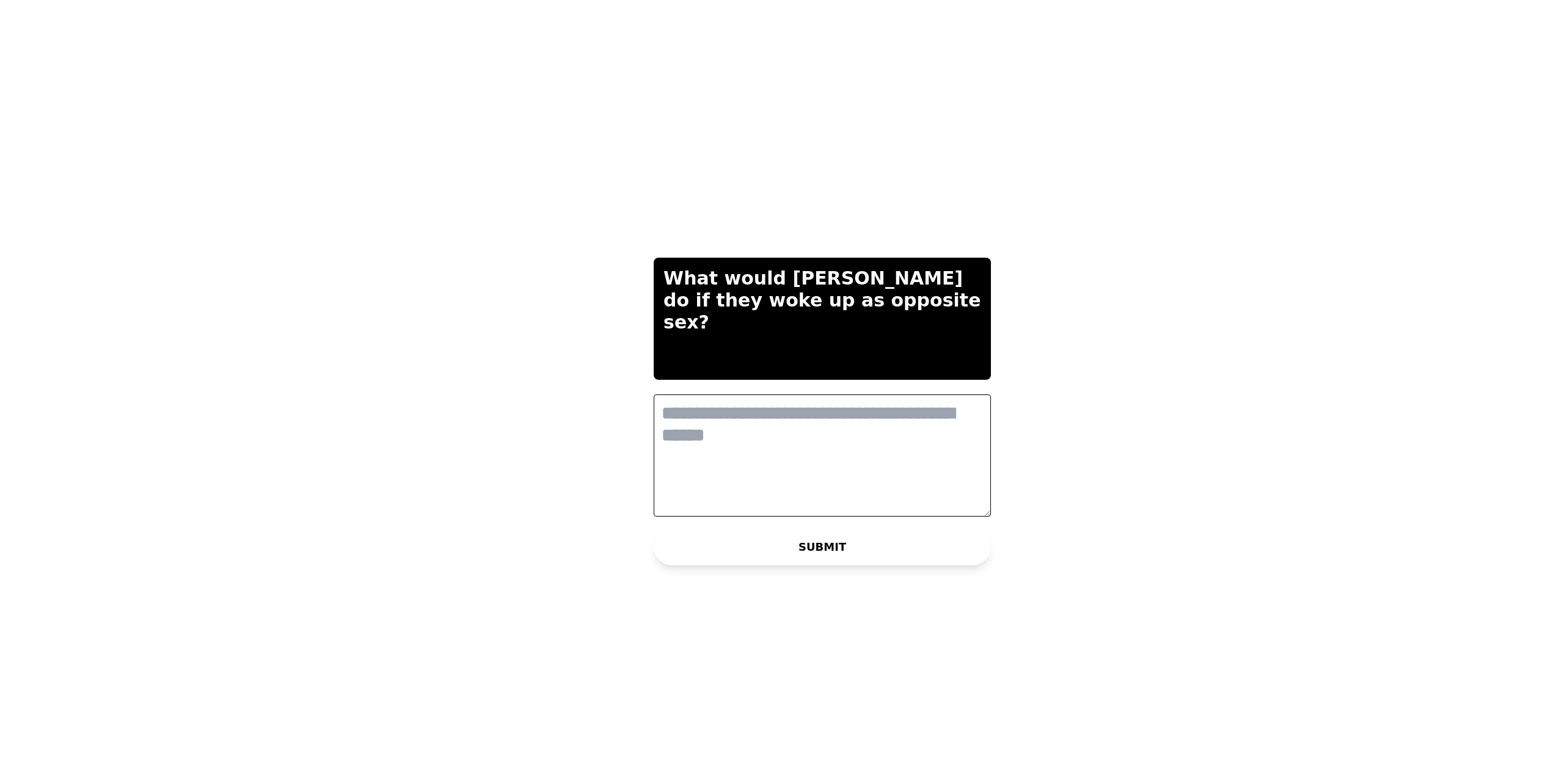
scroll to position [0, 0]
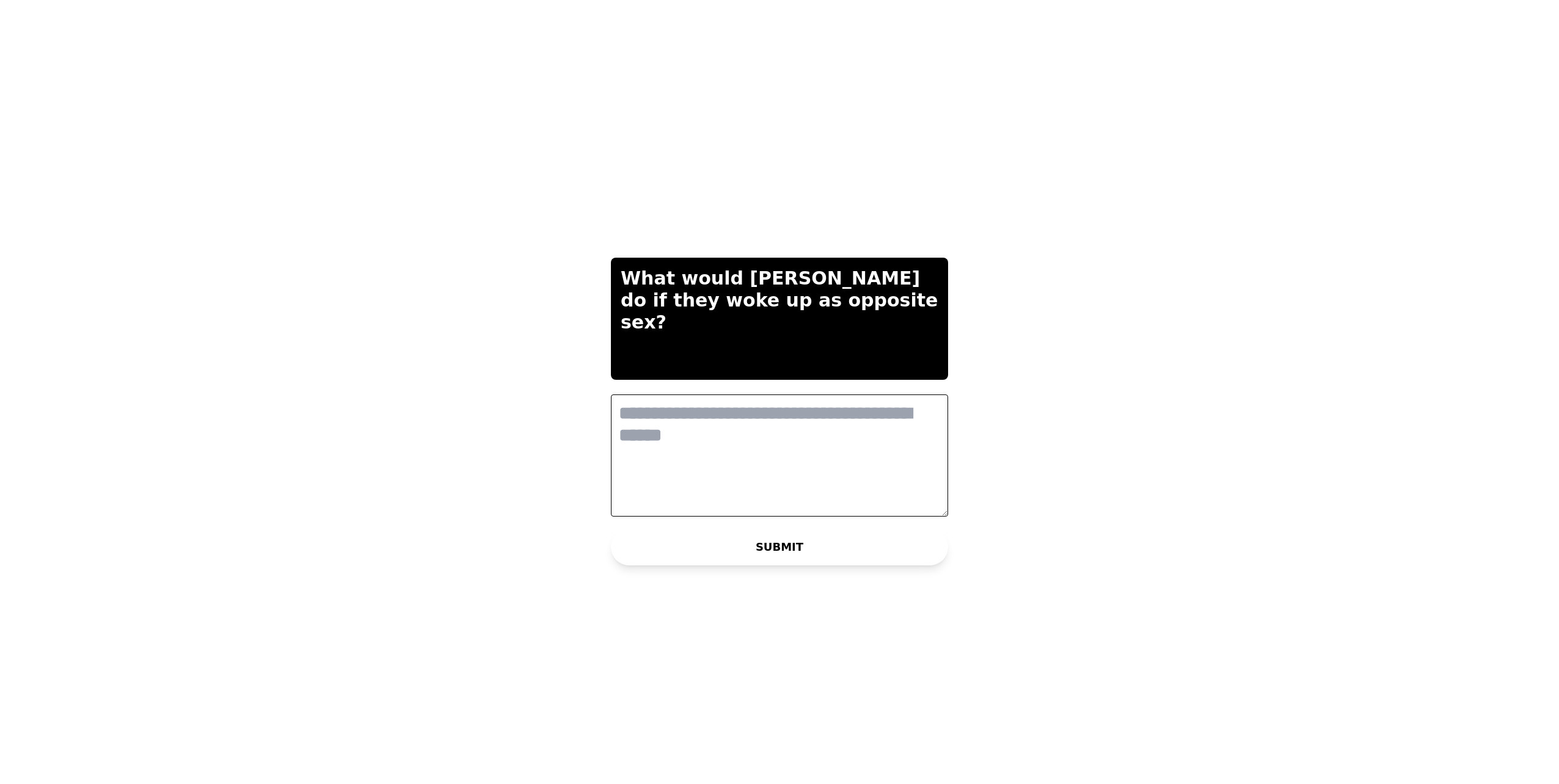
click at [685, 434] on textarea at bounding box center [780, 456] width 338 height 122
type textarea "**********"
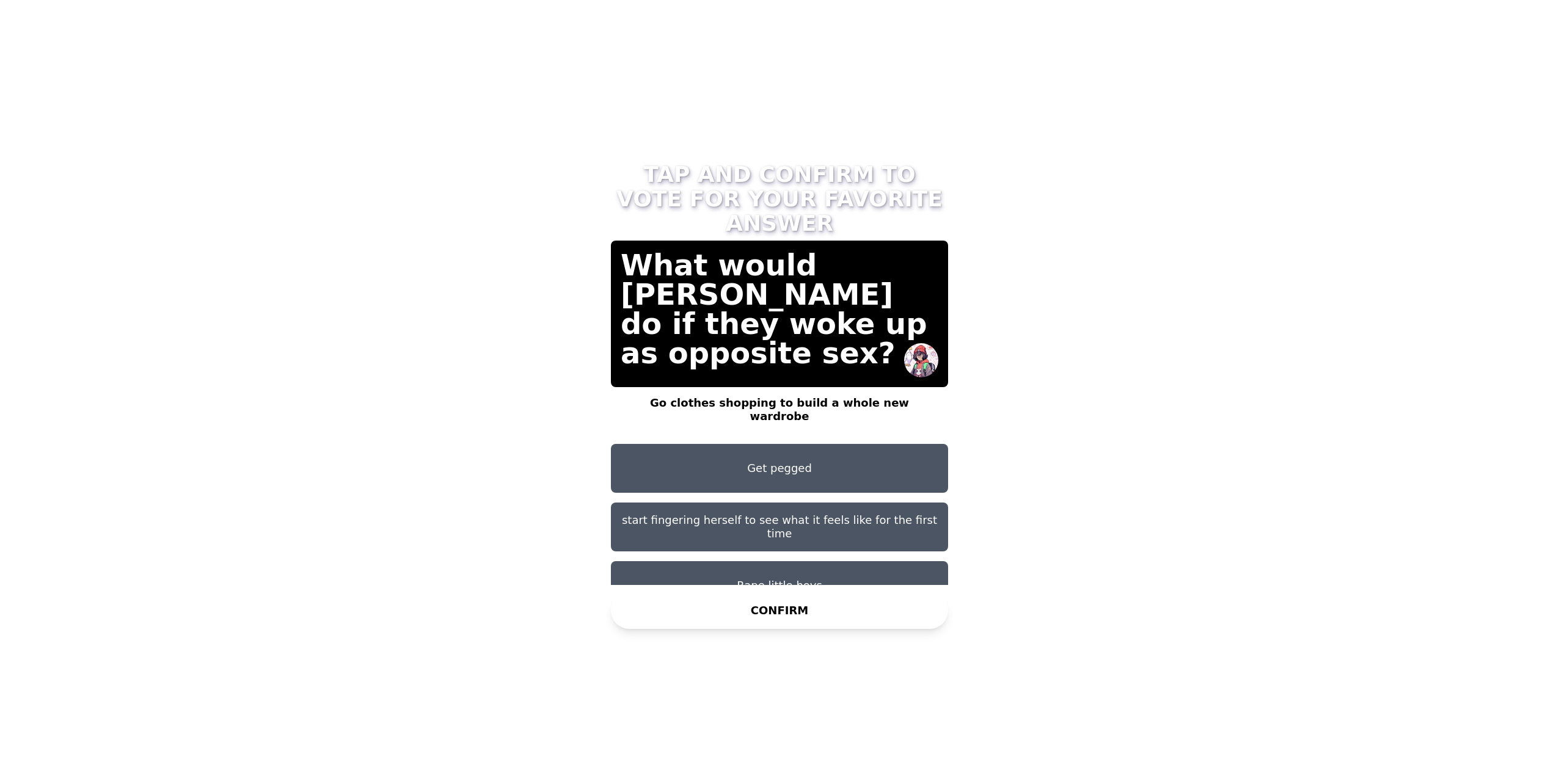
scroll to position [10, 0]
click at [859, 561] on button "Rape little boys" at bounding box center [780, 585] width 338 height 49
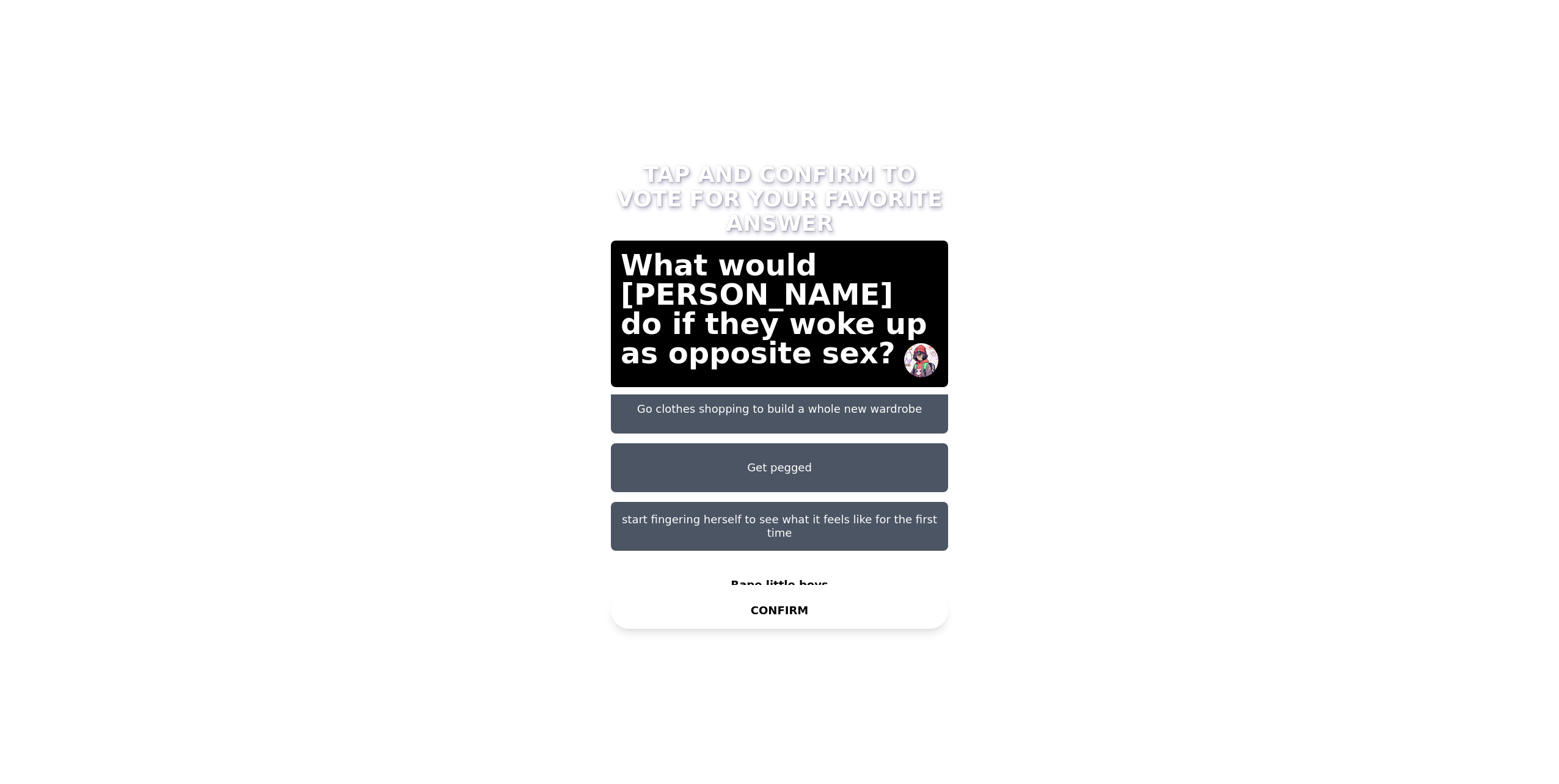
click at [856, 607] on button "CONFIRM" at bounding box center [780, 610] width 338 height 37
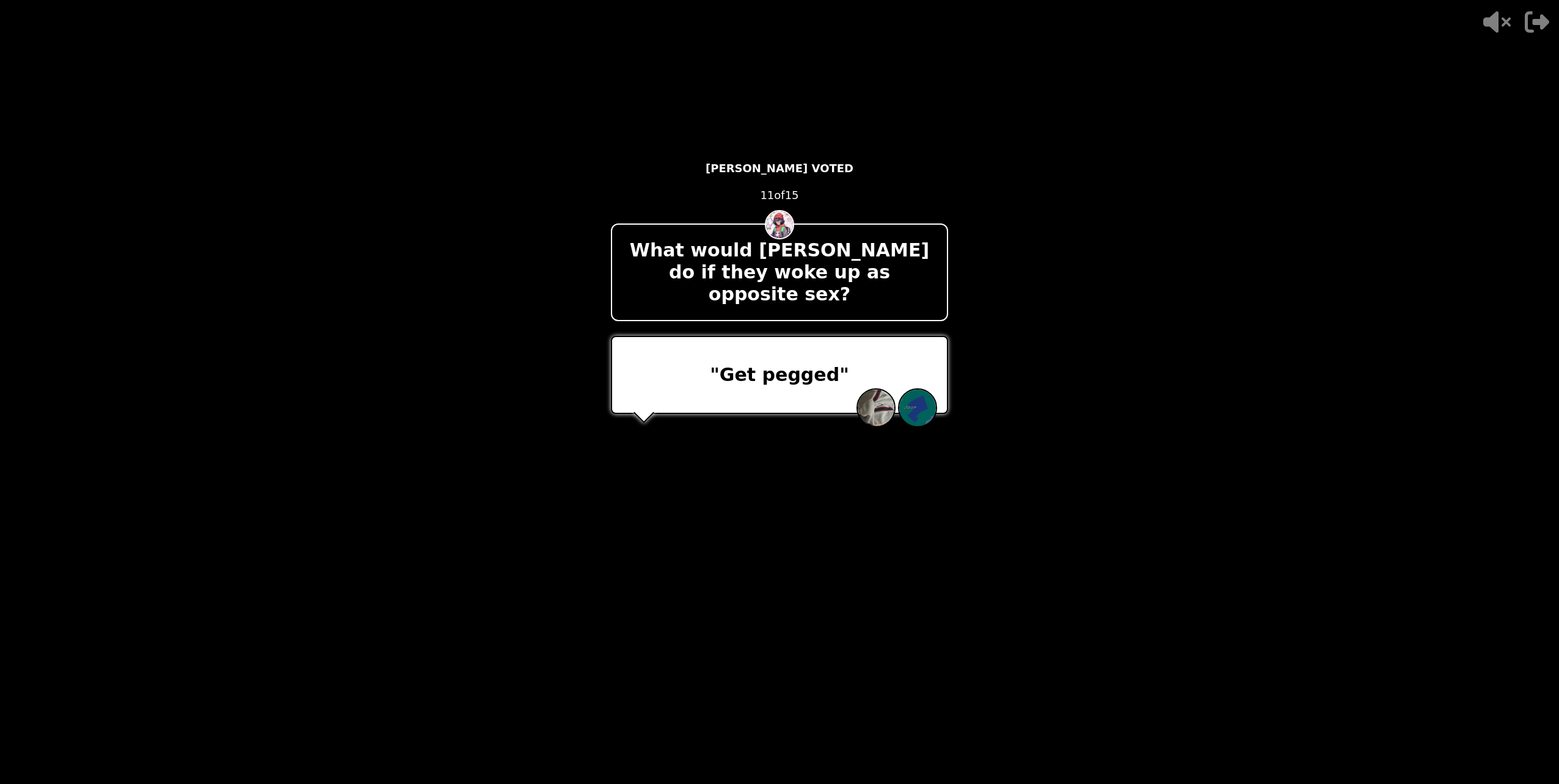
drag, startPoint x: 817, startPoint y: 429, endPoint x: 814, endPoint y: 440, distance: 11.4
click at [814, 440] on div "+ 500 Paulina WINS 2 VOTES" at bounding box center [780, 483] width 362 height 110
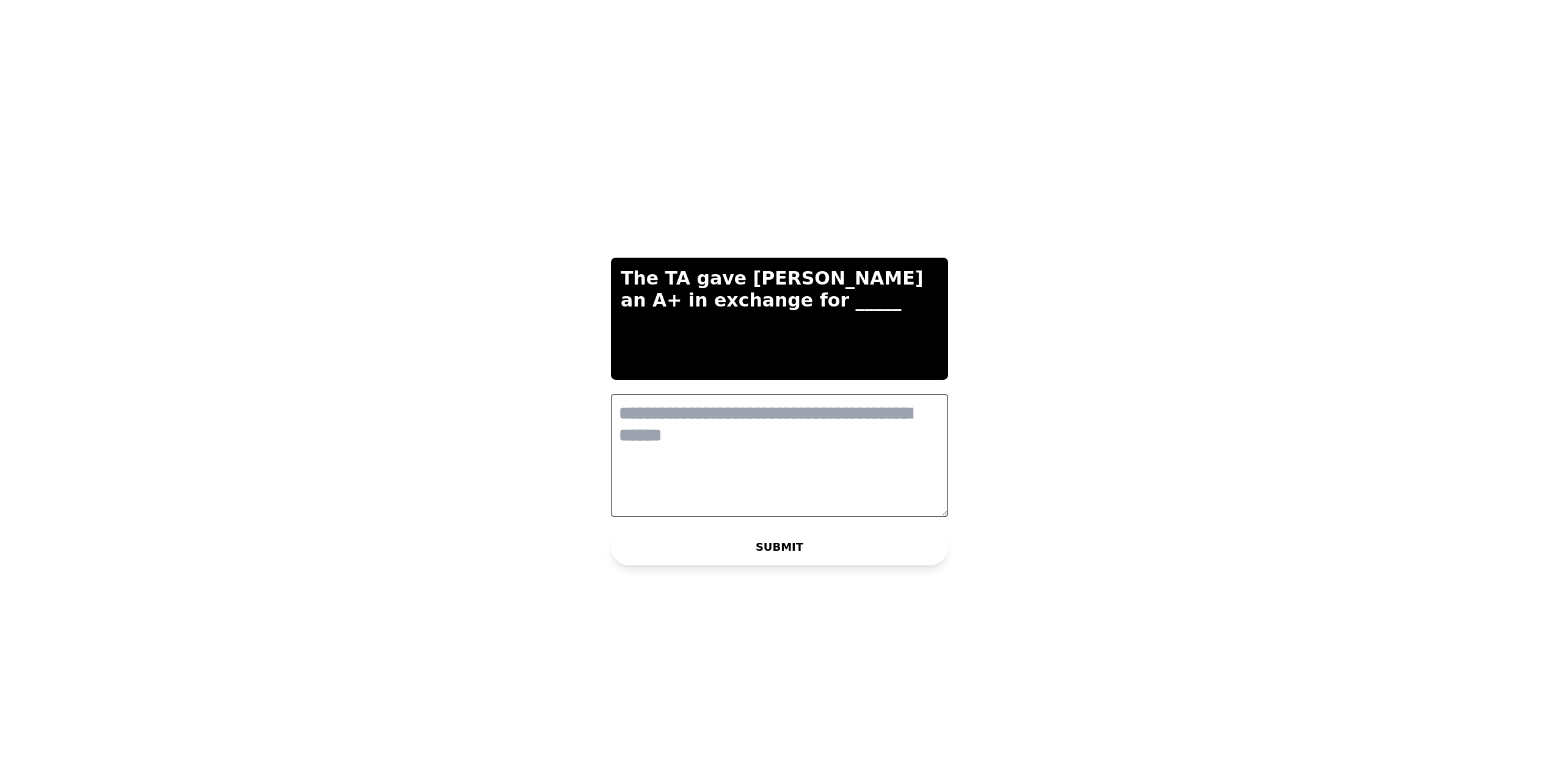
scroll to position [0, 0]
type textarea "**********"
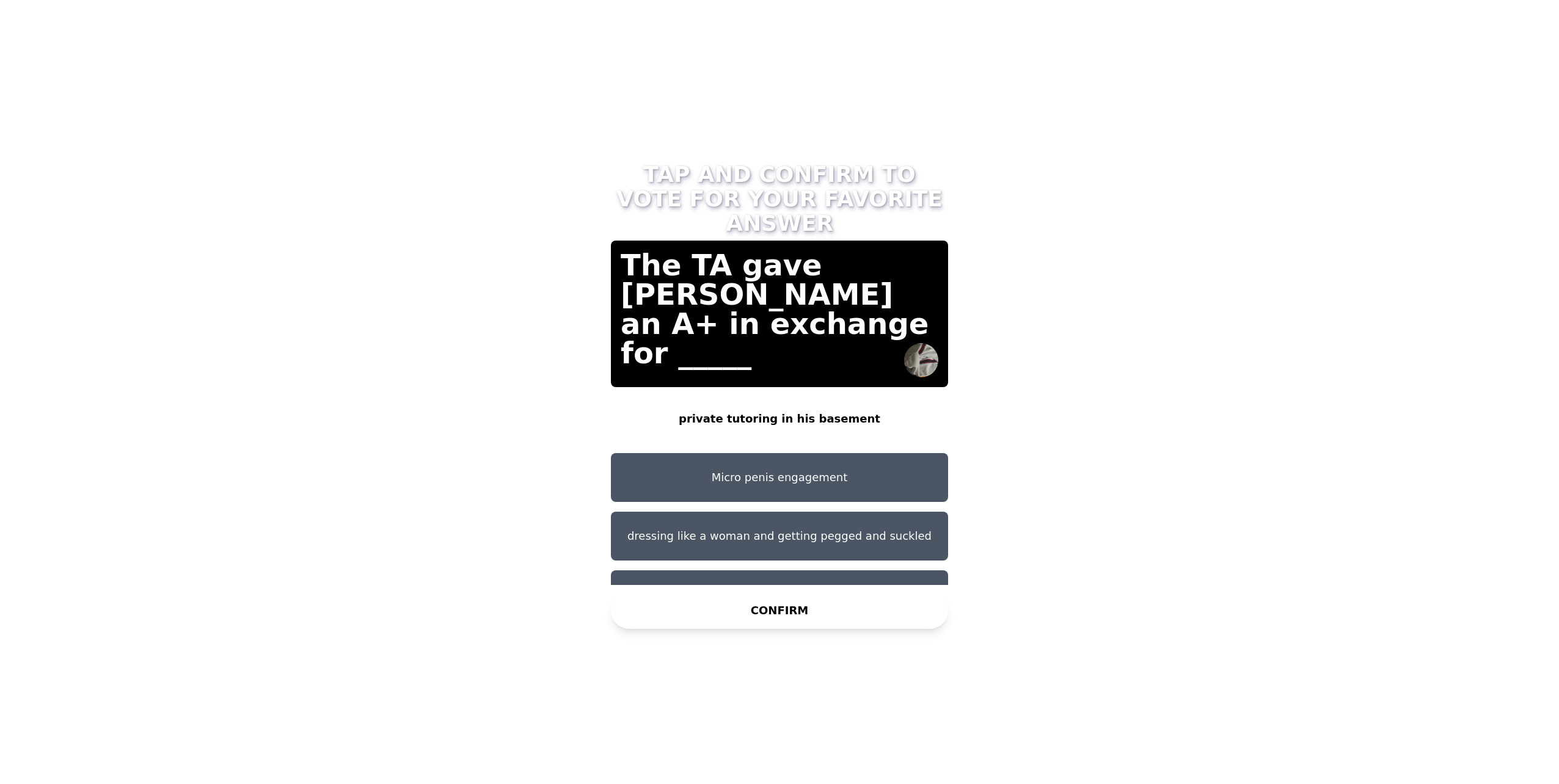
click at [798, 609] on button "CONFIRM" at bounding box center [780, 610] width 338 height 37
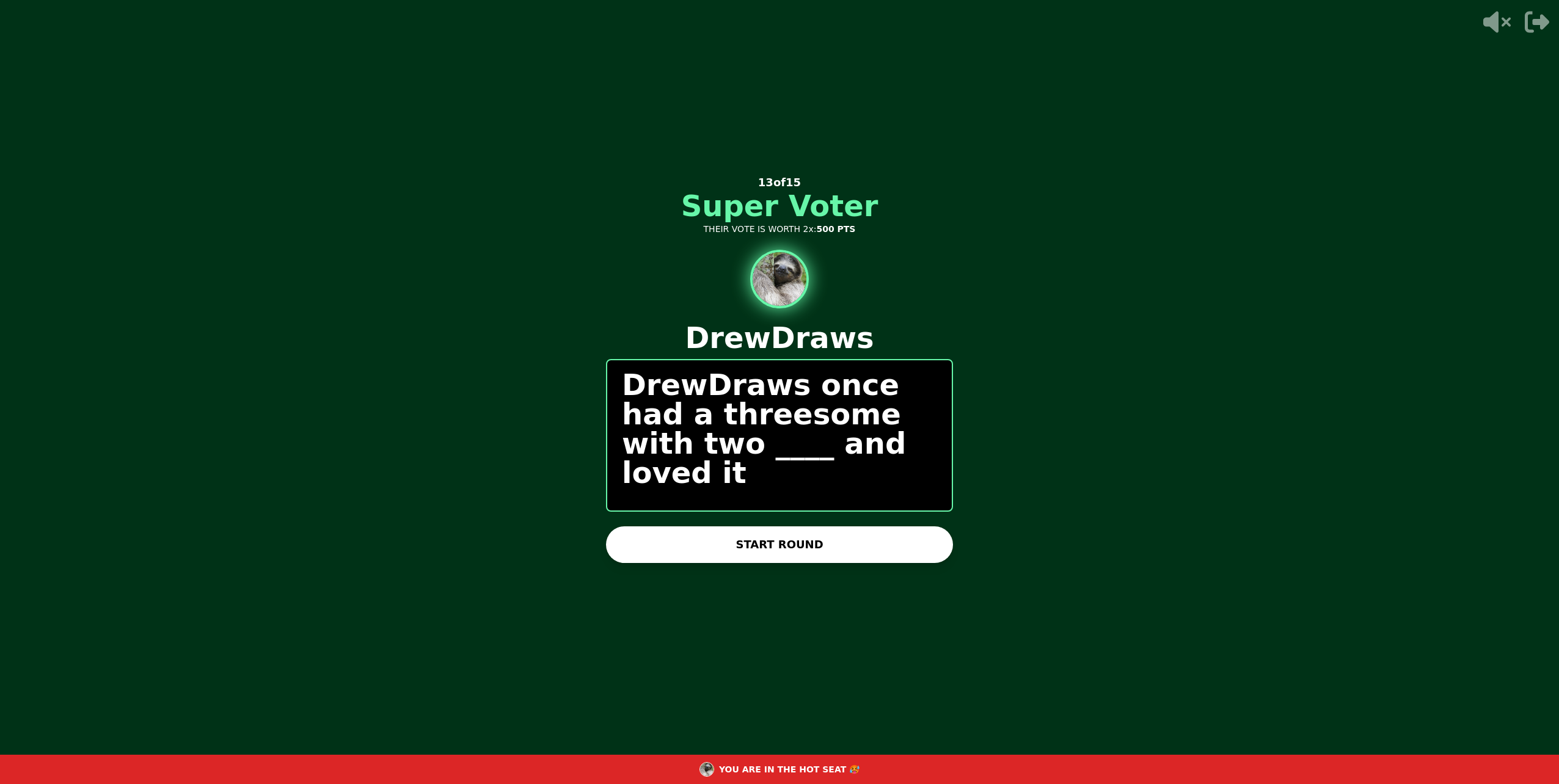
click at [779, 538] on button "START ROUND" at bounding box center [780, 544] width 347 height 37
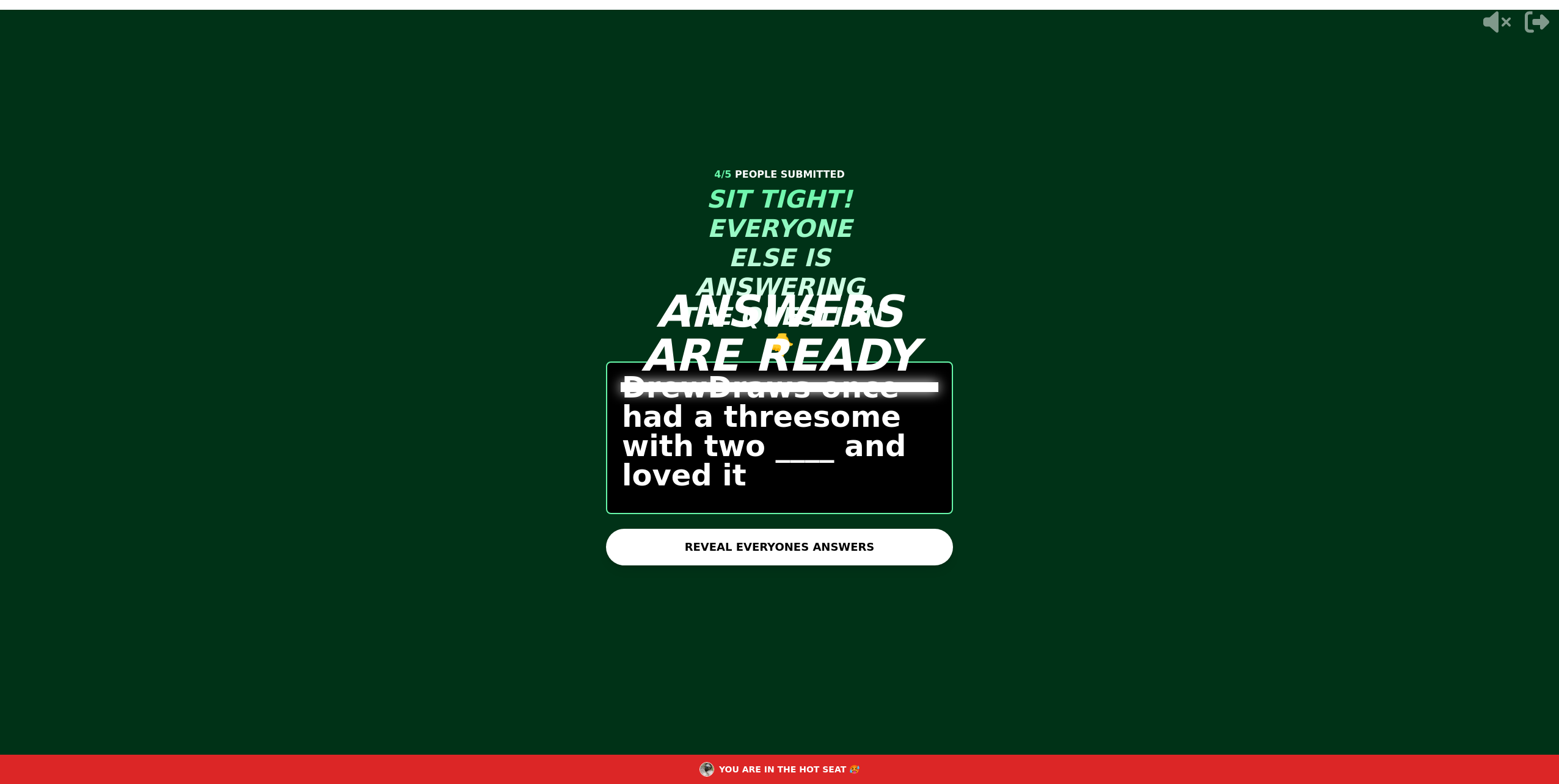
click at [792, 535] on button "REVEAL EVERYONES ANSWERS" at bounding box center [780, 547] width 347 height 37
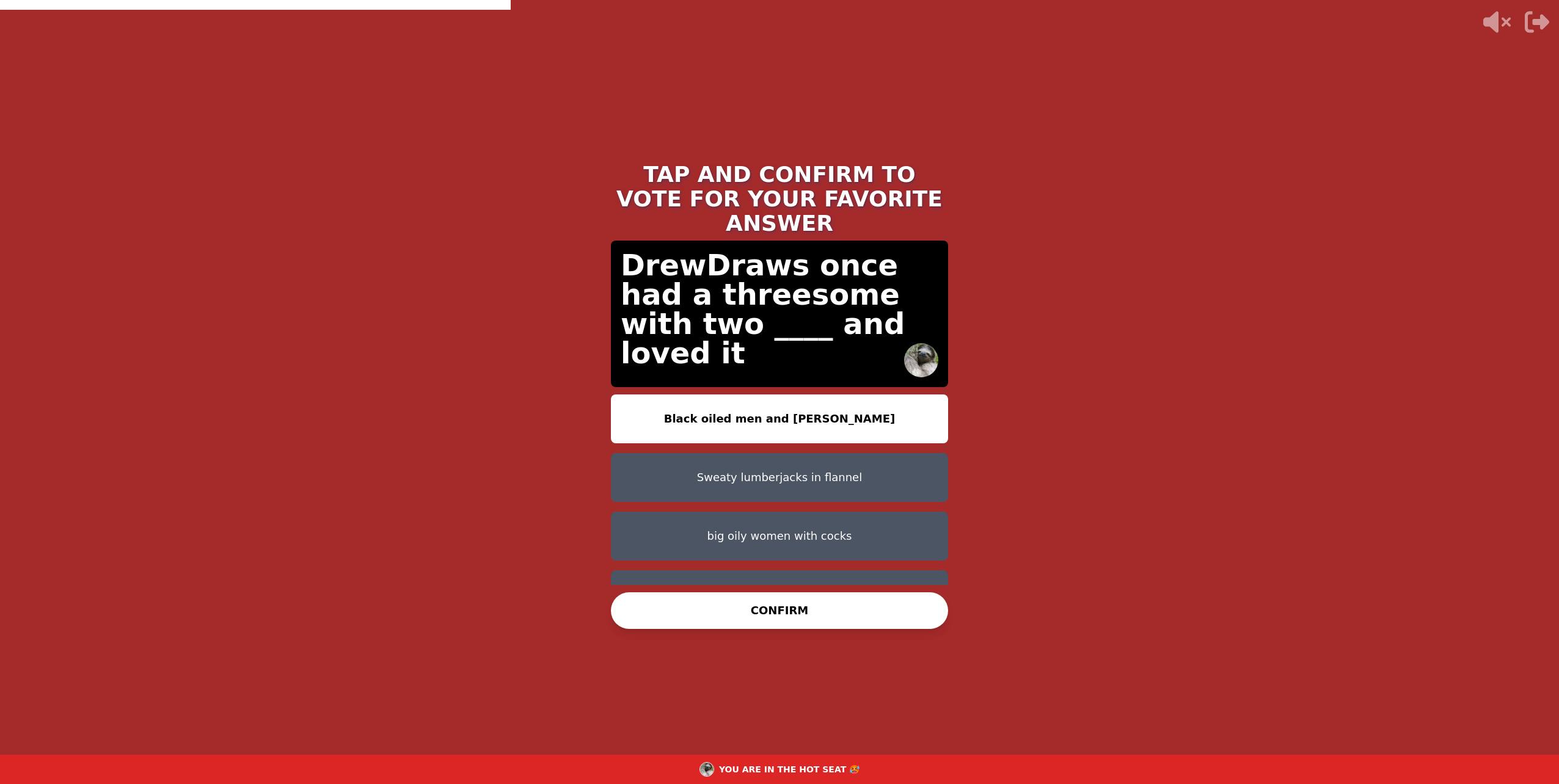
click at [761, 453] on button "Sweaty lumberjacks in flannel" at bounding box center [780, 478] width 338 height 49
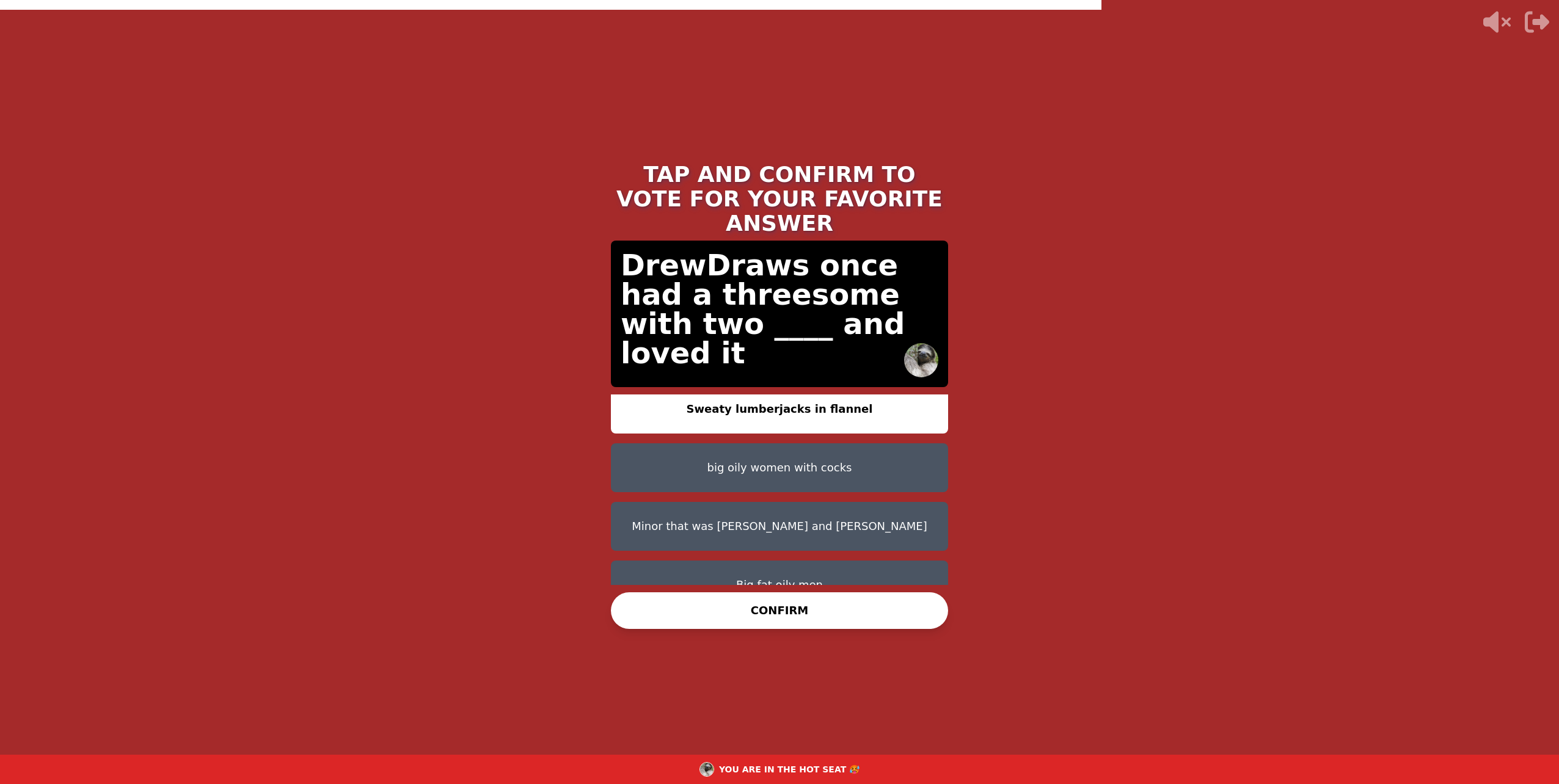
click at [784, 502] on button "Minor that was chris and Nathaniel" at bounding box center [780, 526] width 338 height 49
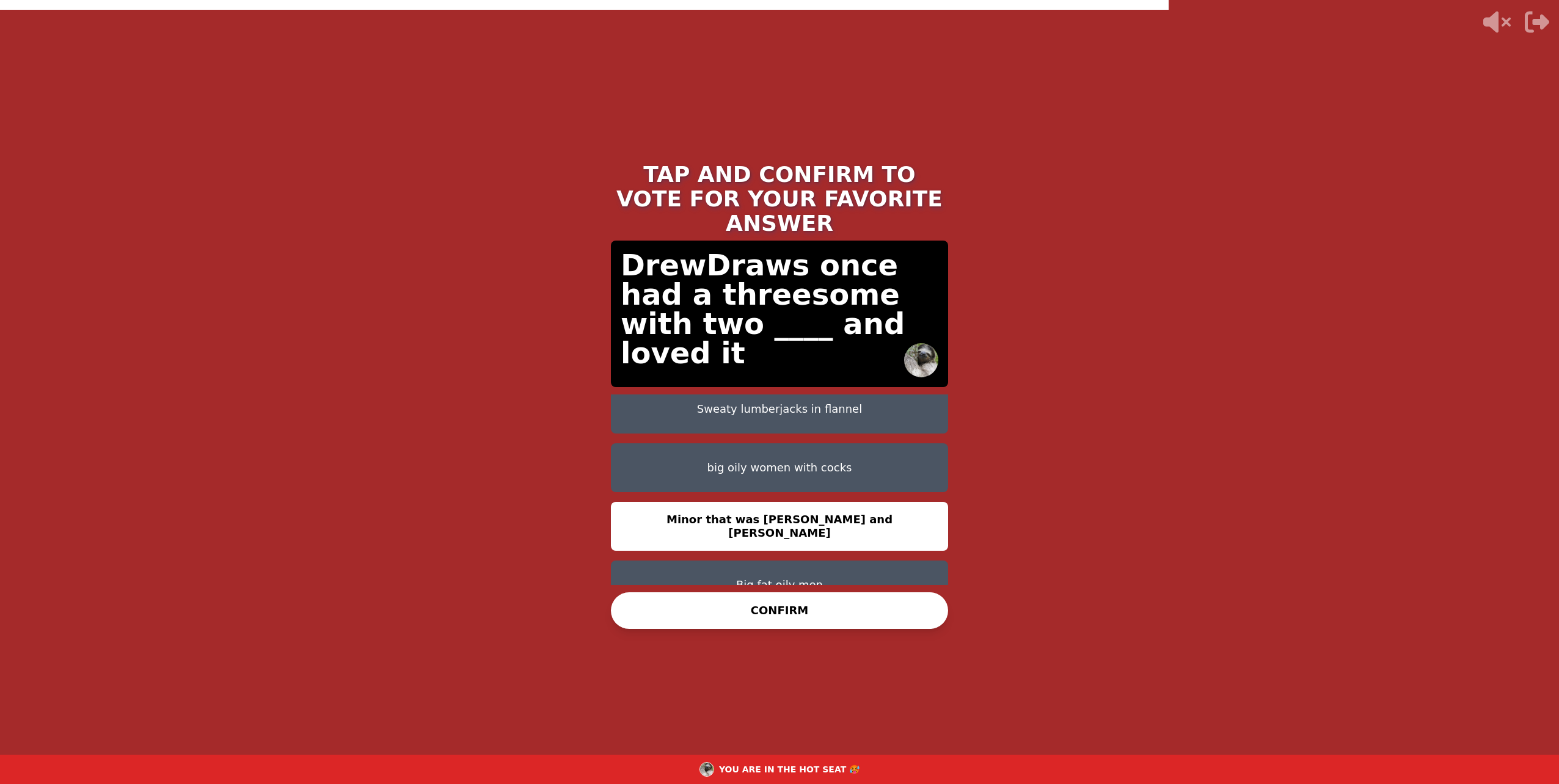
click at [770, 607] on button "CONFIRM" at bounding box center [780, 610] width 338 height 37
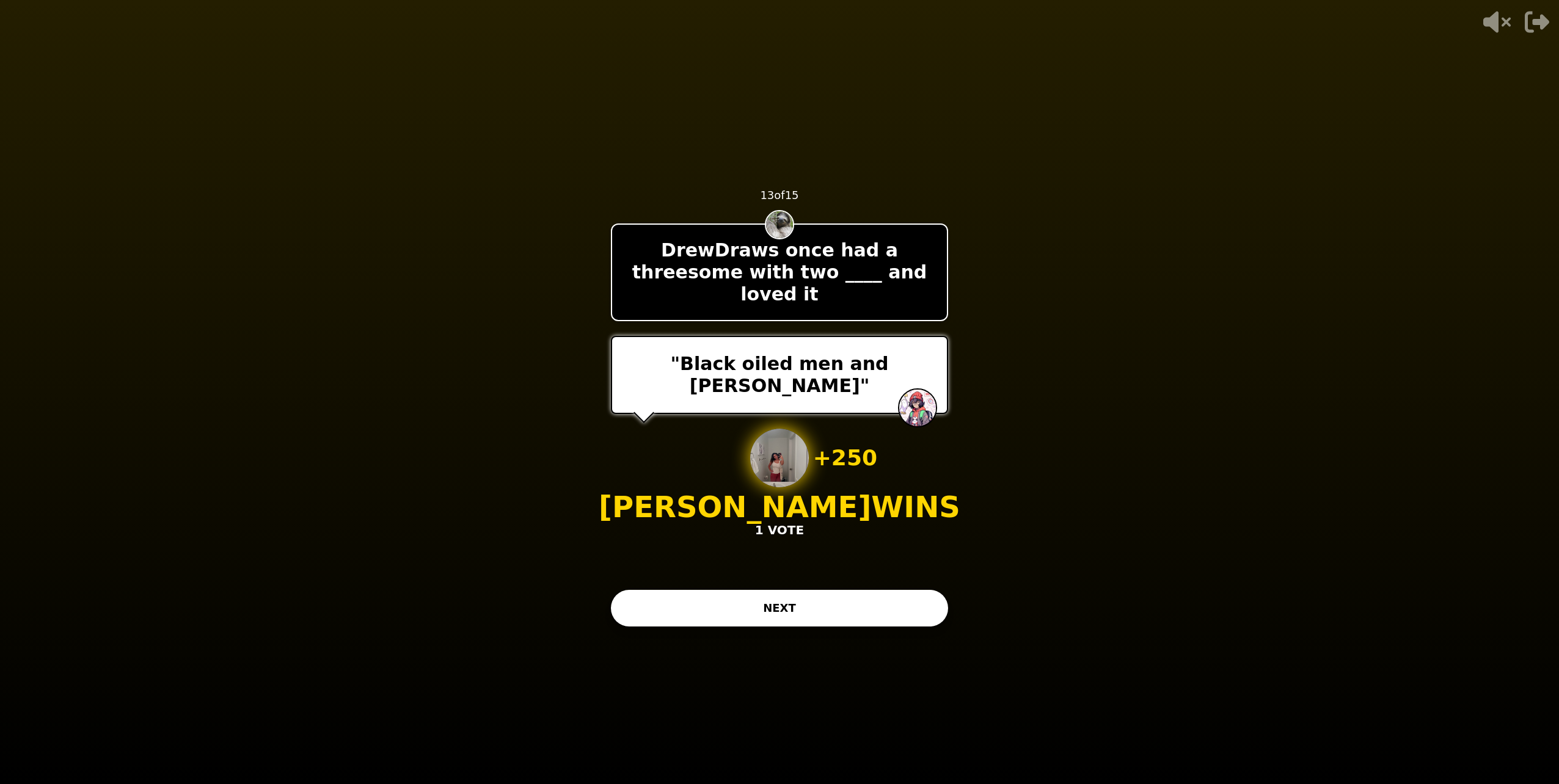
click at [784, 613] on button "NEXT" at bounding box center [780, 608] width 338 height 37
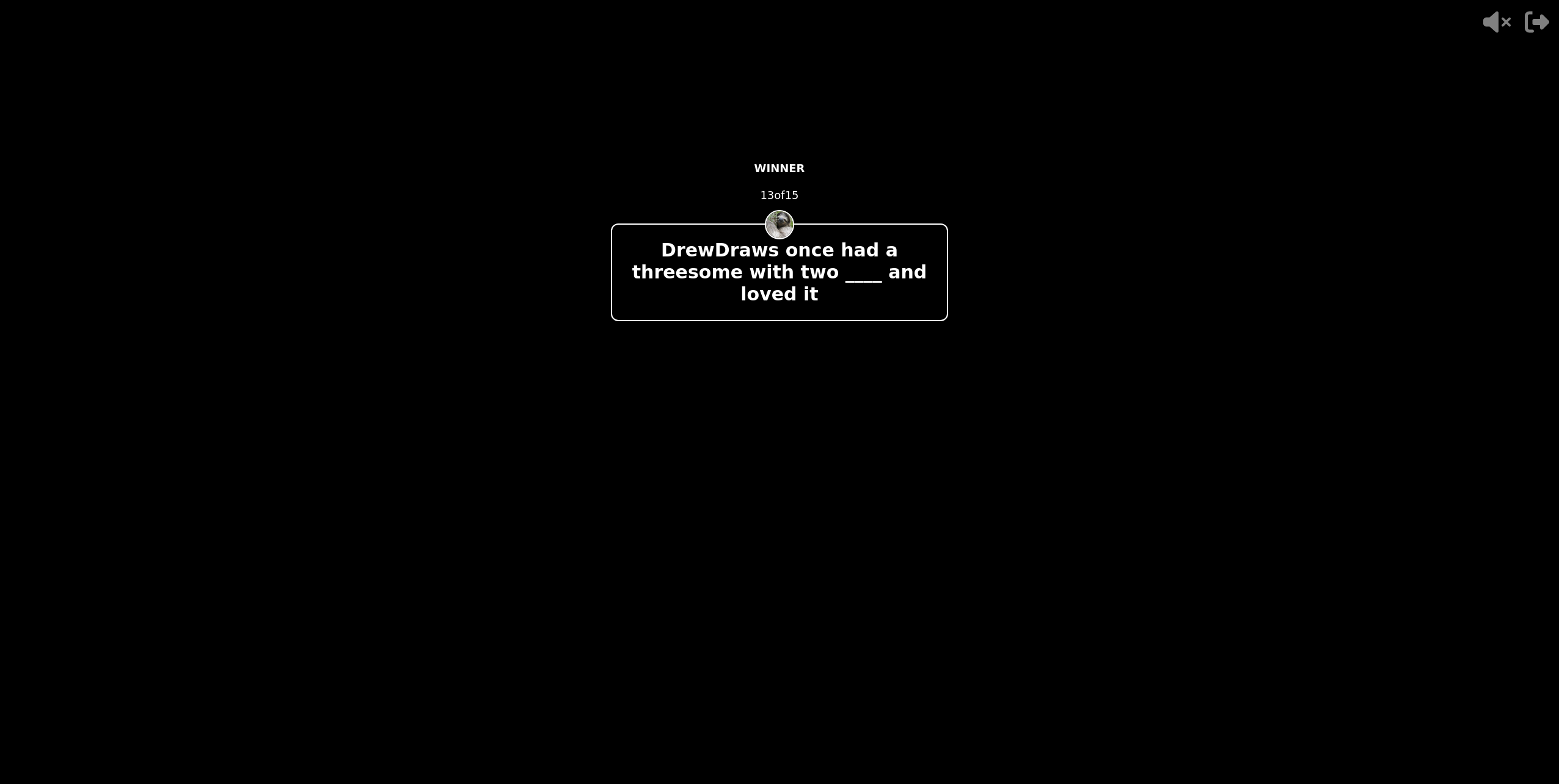
click at [939, 471] on div "- 500 PTS WINNER 13 of 15 DrewDraws once had a threesome with two ____ and love…" at bounding box center [780, 391] width 338 height 488
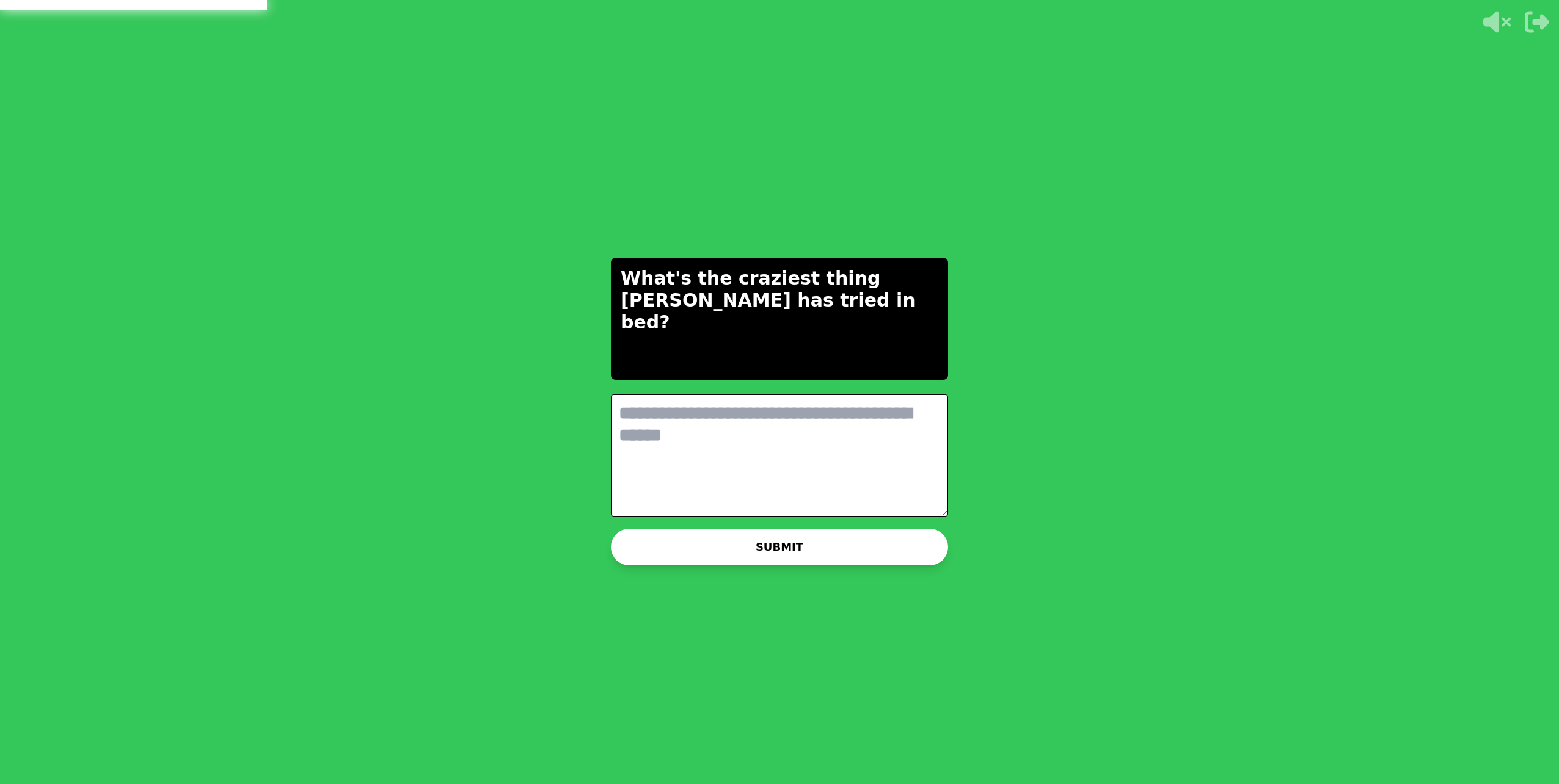
click at [702, 479] on textarea at bounding box center [780, 456] width 338 height 122
click at [696, 440] on textarea at bounding box center [780, 456] width 338 height 122
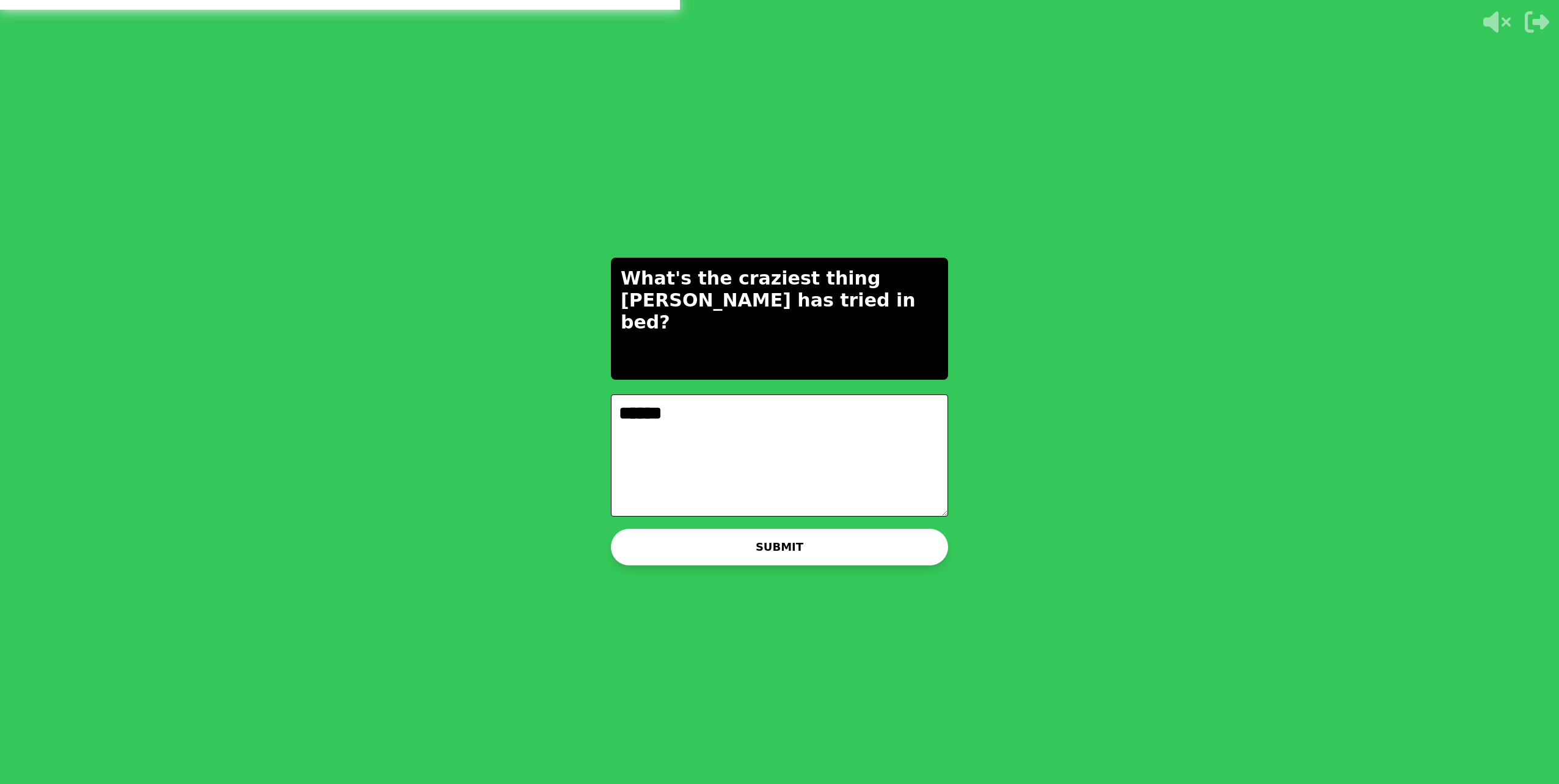
type textarea "******"
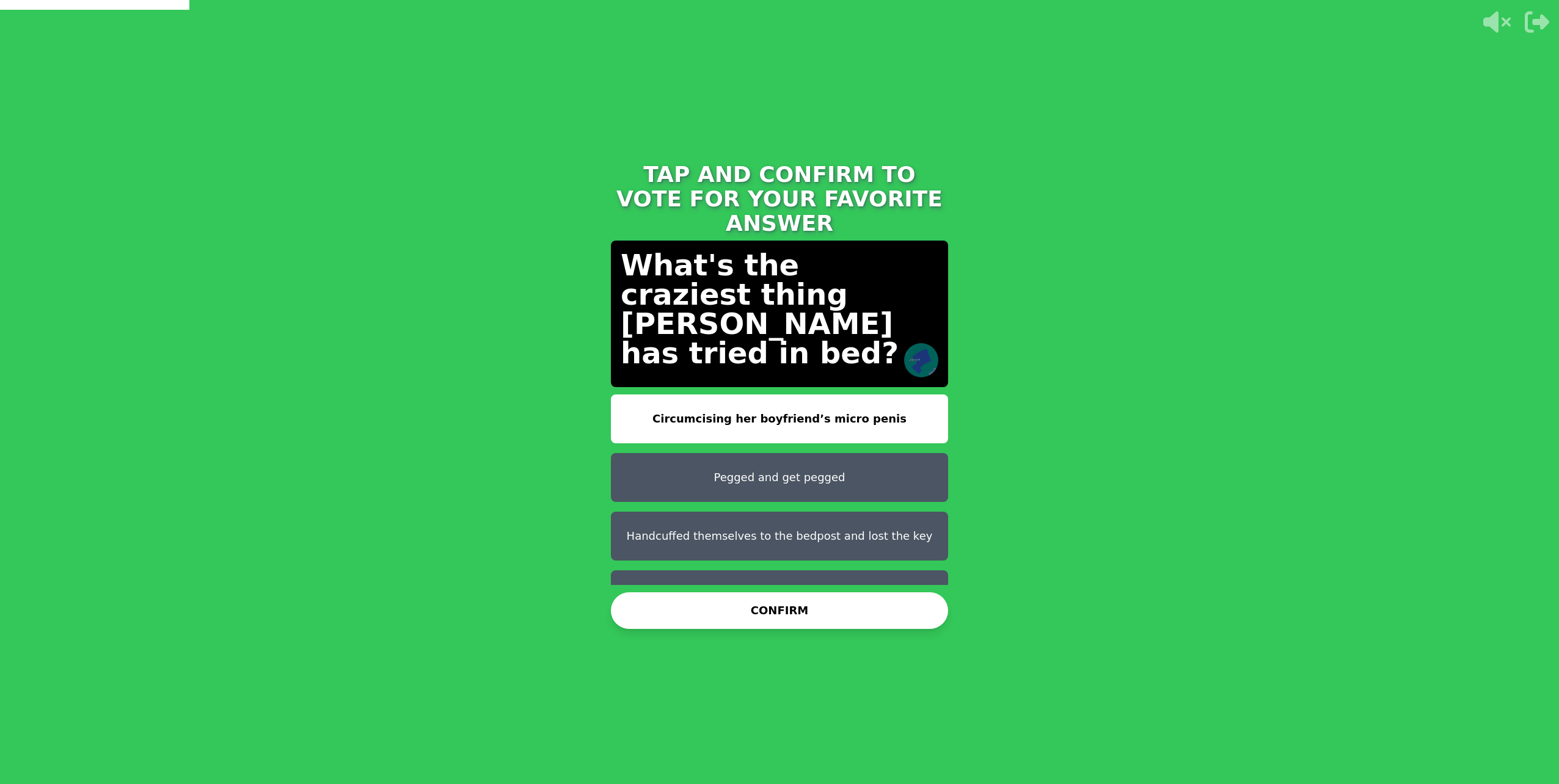
click at [714, 399] on button "Circumcising her boyfriend’s micro penis" at bounding box center [780, 419] width 338 height 49
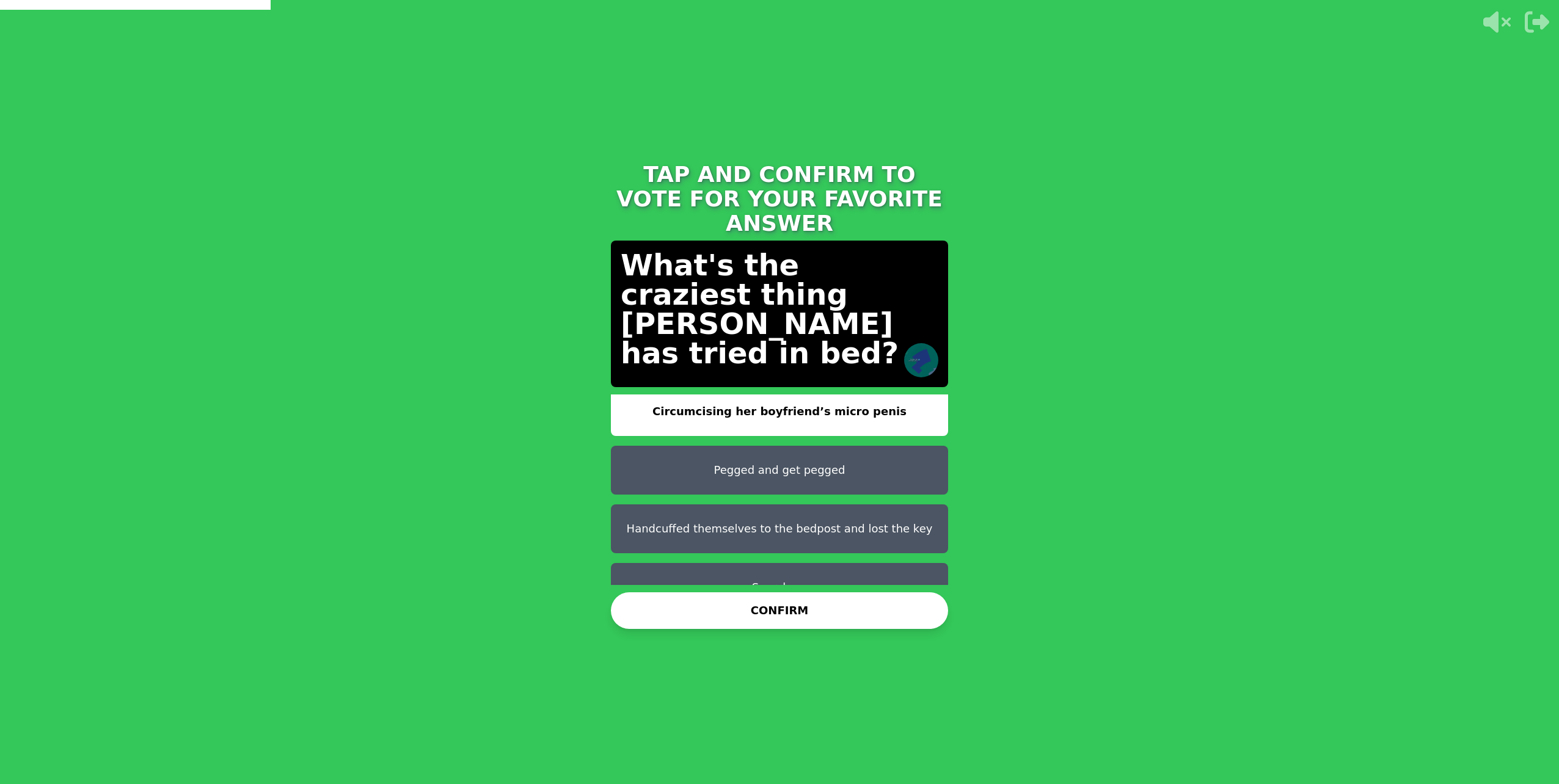
scroll to position [10, 0]
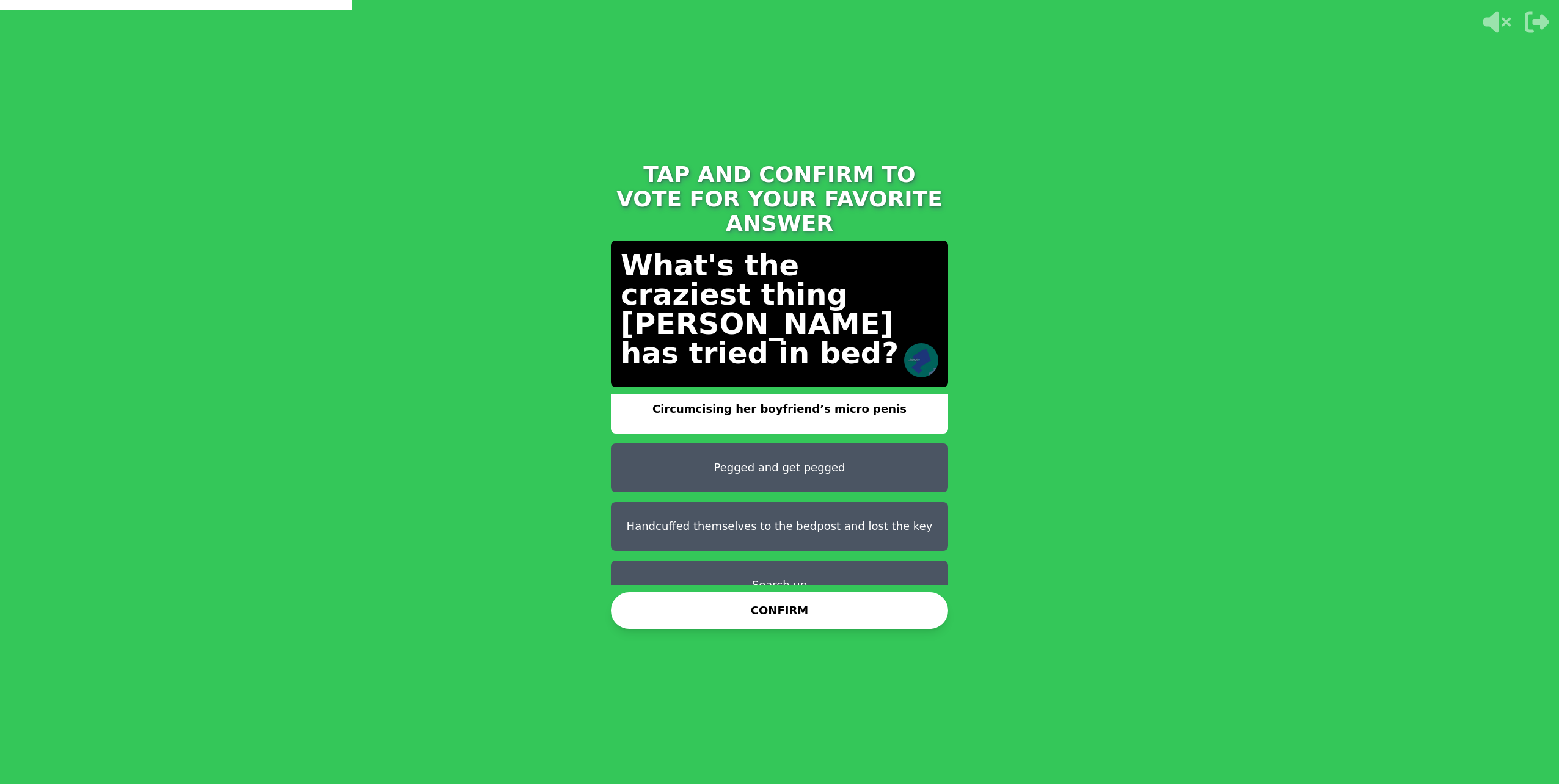
click at [775, 619] on button "CONFIRM" at bounding box center [780, 610] width 338 height 37
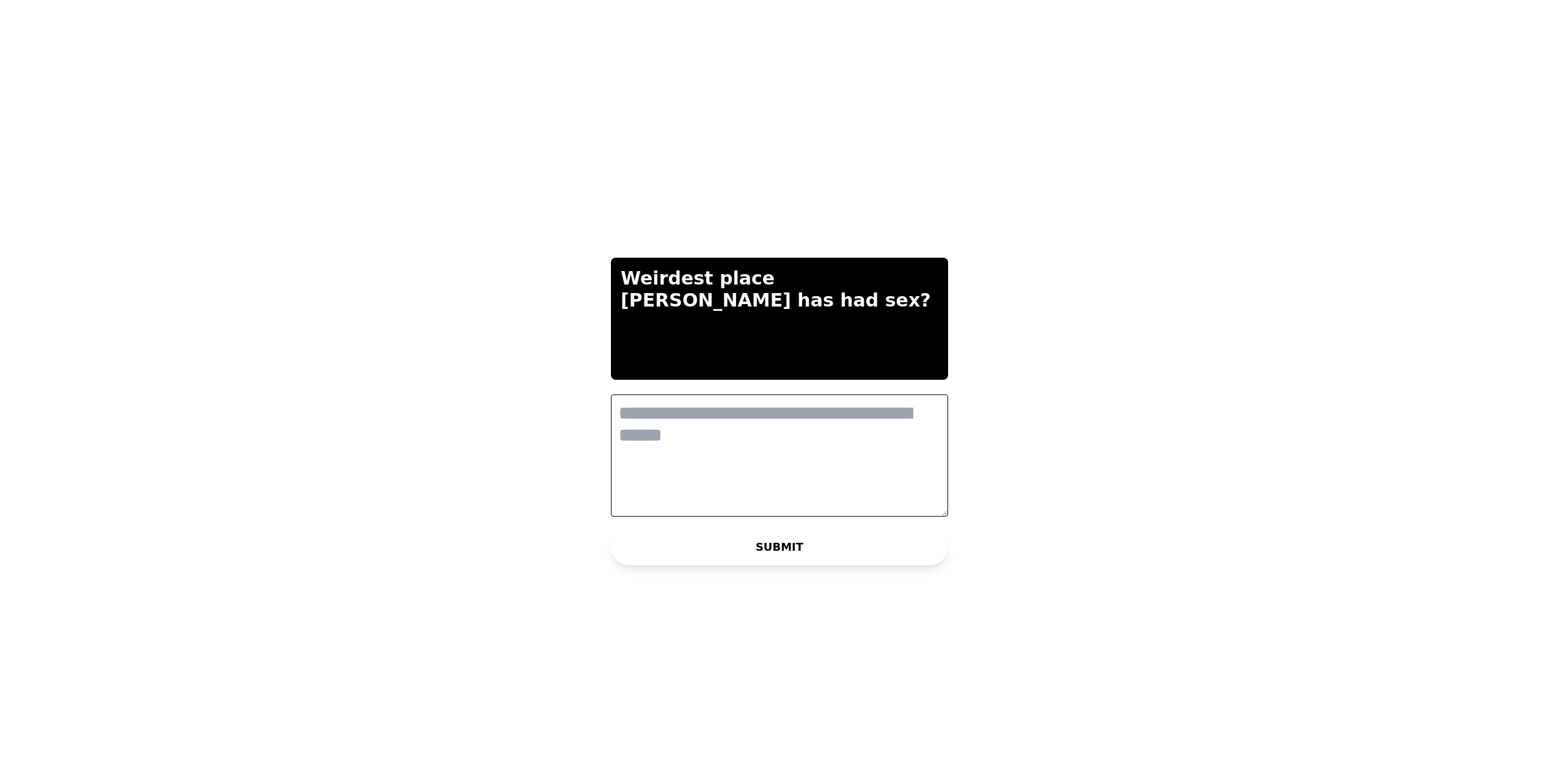
scroll to position [0, 0]
click at [778, 469] on textarea at bounding box center [780, 456] width 338 height 122
type textarea "*********"
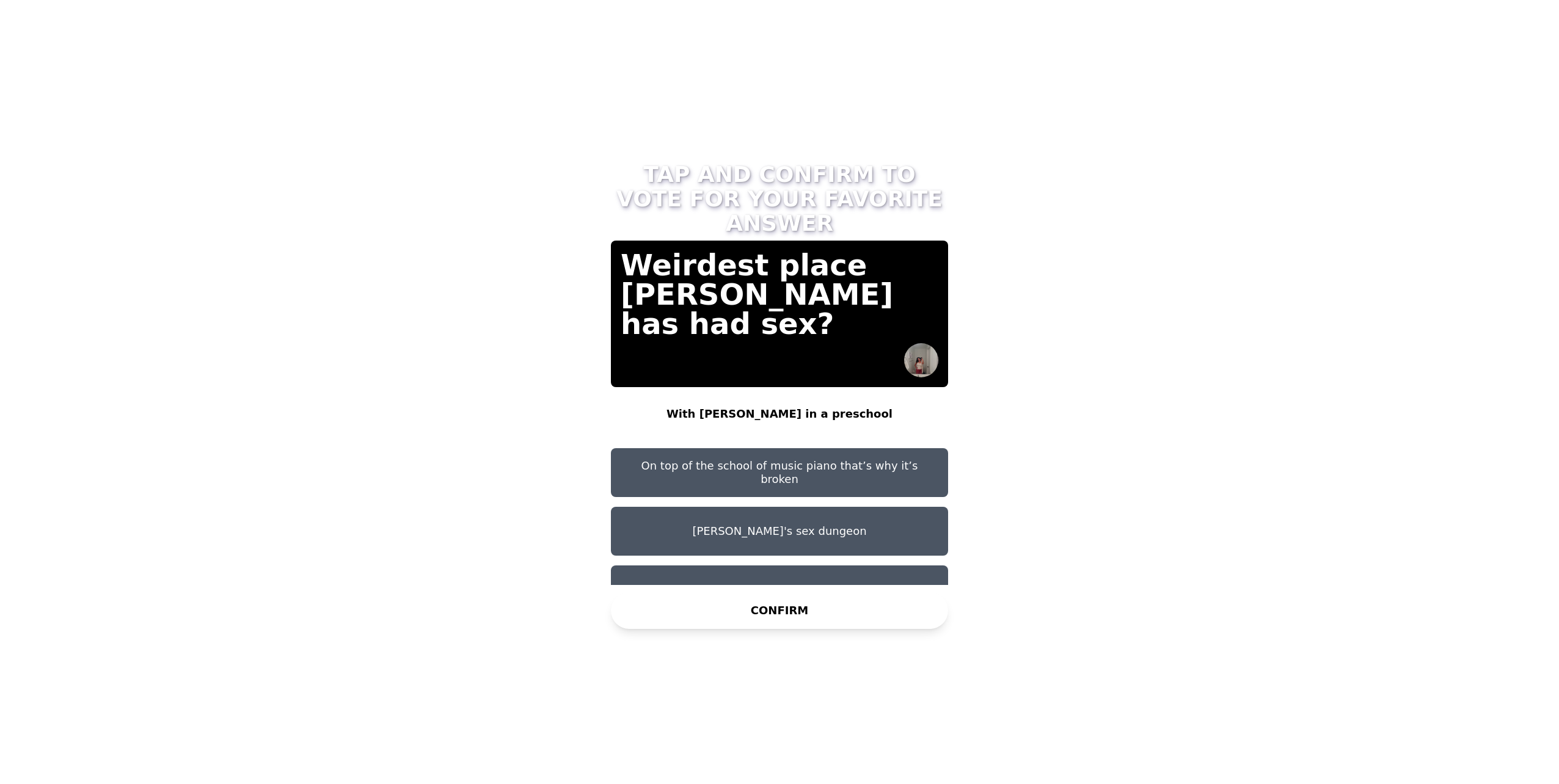
scroll to position [10, 0]
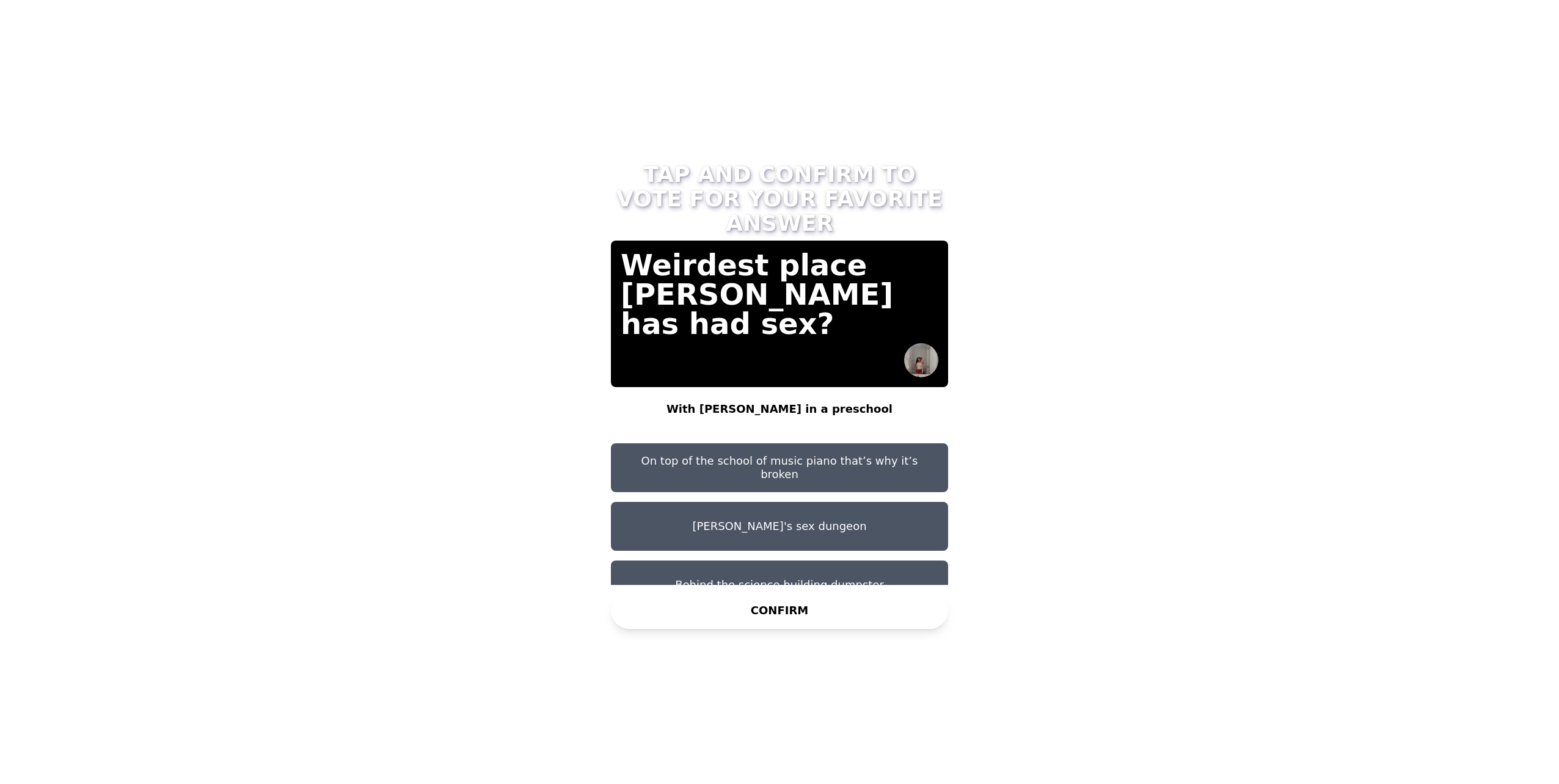
click at [776, 505] on button "Menesh's sex dungeon" at bounding box center [780, 526] width 338 height 49
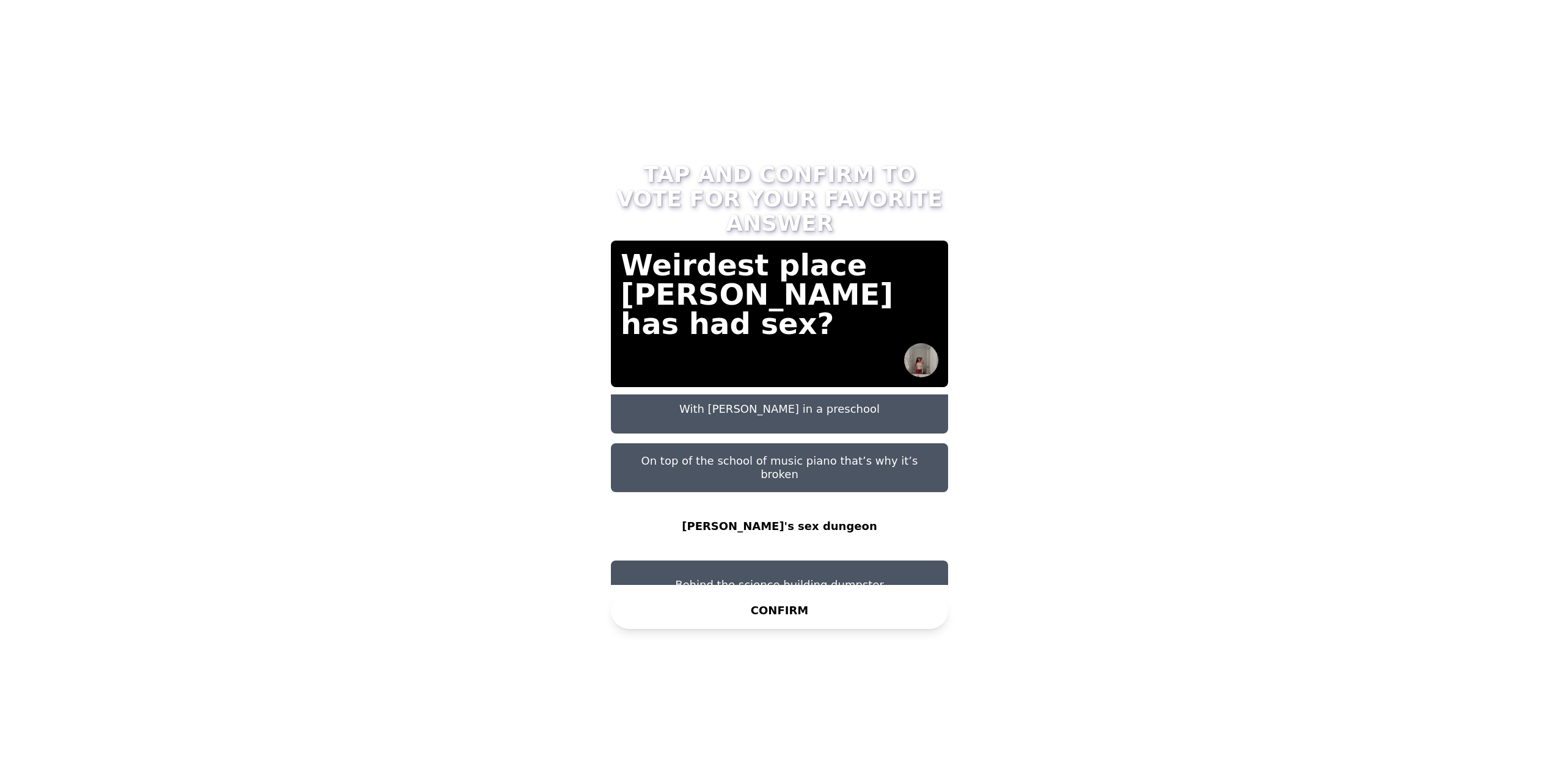
click at [854, 444] on button "On top of the school of music piano that’s why it’s broken" at bounding box center [780, 468] width 338 height 49
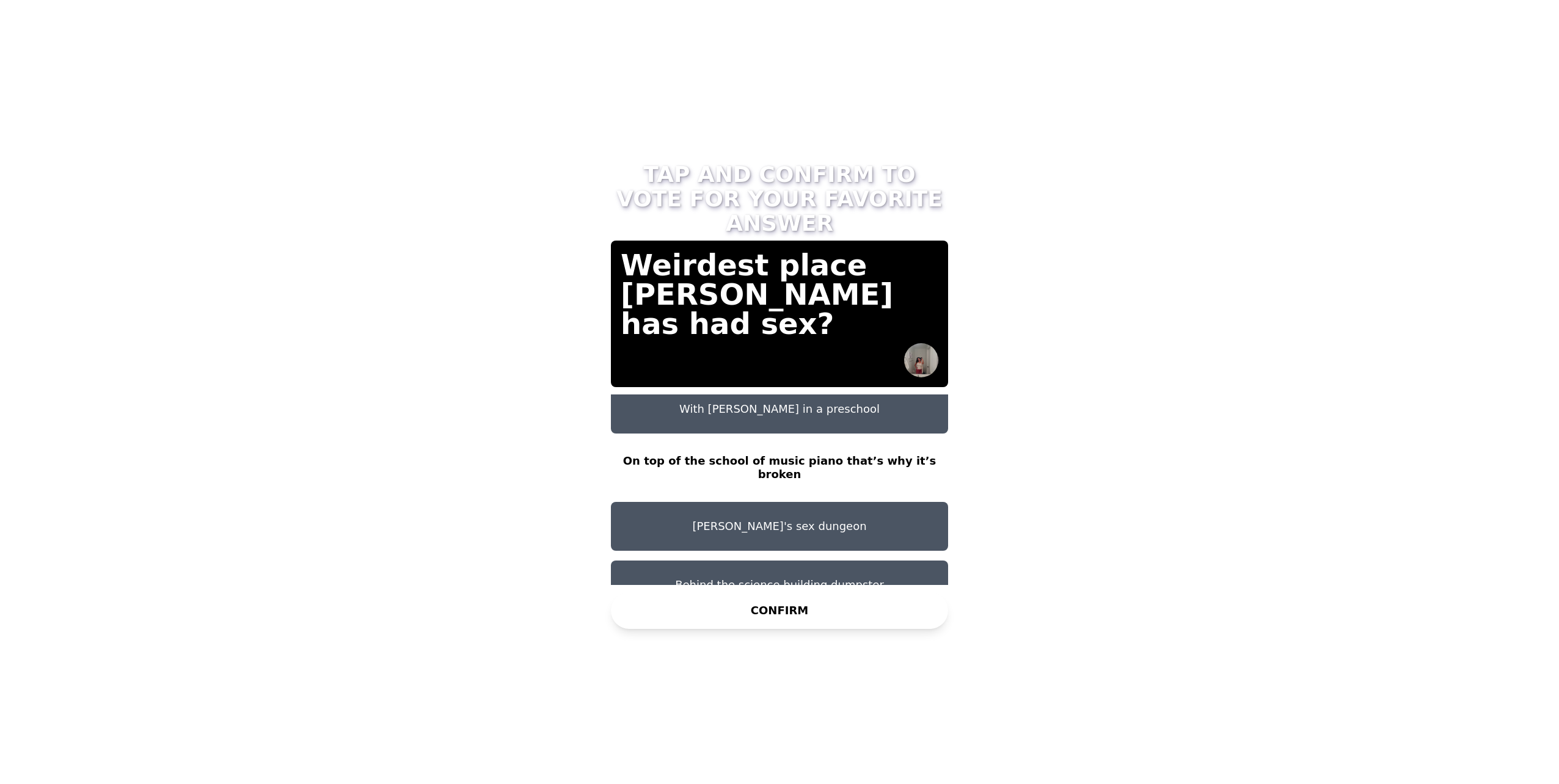
click at [787, 599] on button "CONFIRM" at bounding box center [780, 610] width 338 height 37
click at [908, 390] on button "With Manesh in a preschool" at bounding box center [780, 409] width 338 height 49
drag, startPoint x: 850, startPoint y: 379, endPoint x: 885, endPoint y: 377, distance: 35.1
click at [885, 385] on button "With Manesh in a preschool" at bounding box center [780, 409] width 338 height 49
click at [874, 398] on button "With Manesh in a preschool" at bounding box center [780, 409] width 338 height 49
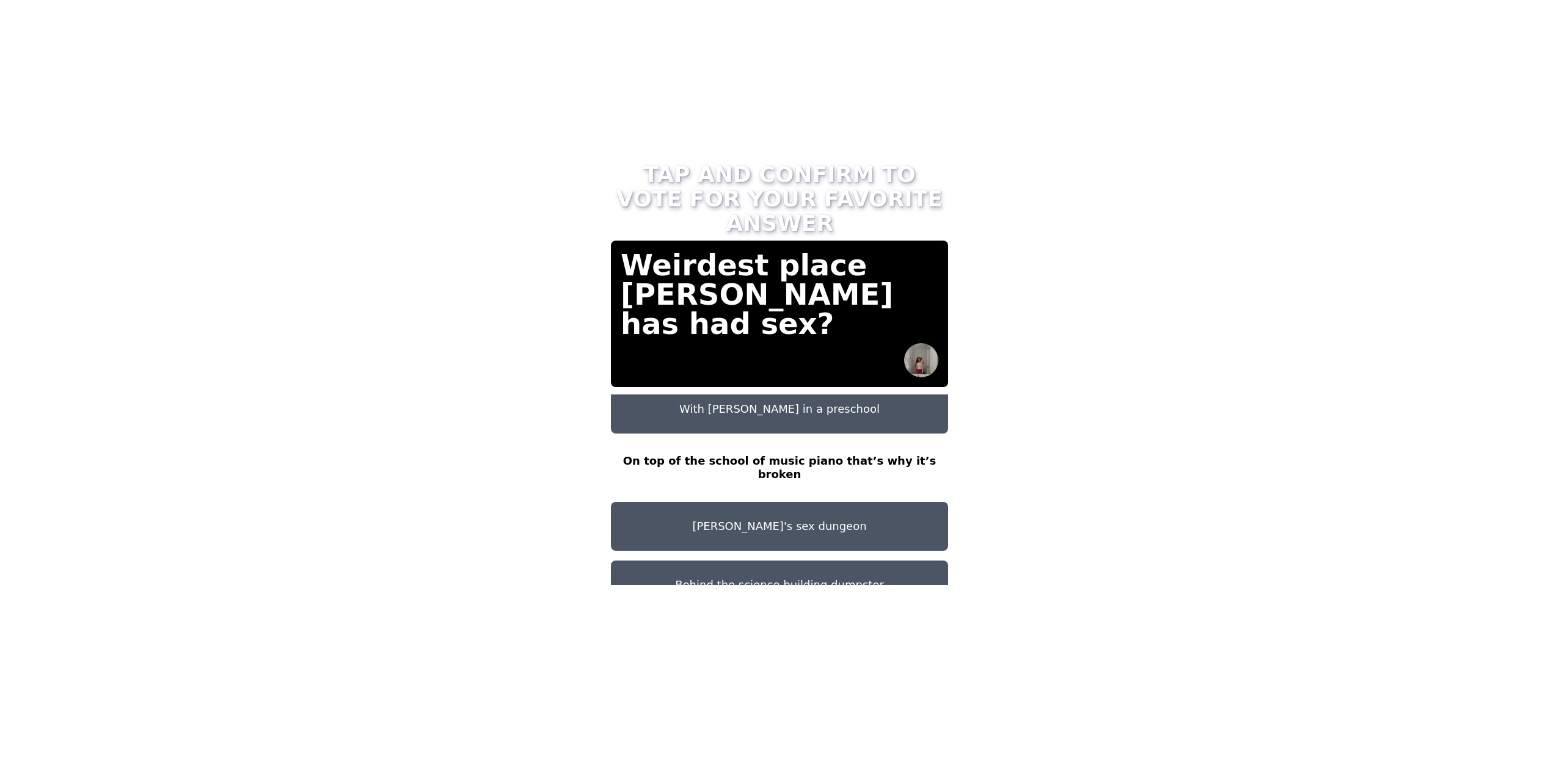
click at [874, 398] on button "With Manesh in a preschool" at bounding box center [780, 409] width 338 height 49
